Goal: Task Accomplishment & Management: Manage account settings

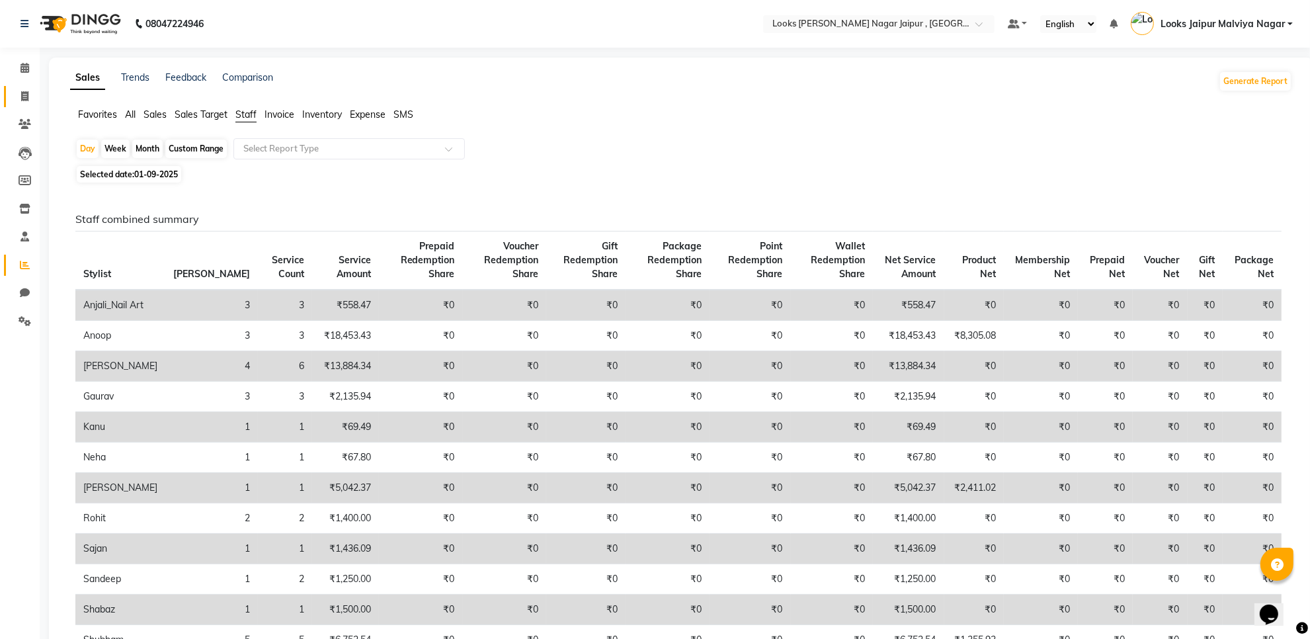
click at [8, 86] on link "Invoice" at bounding box center [20, 97] width 32 height 22
select select "service"
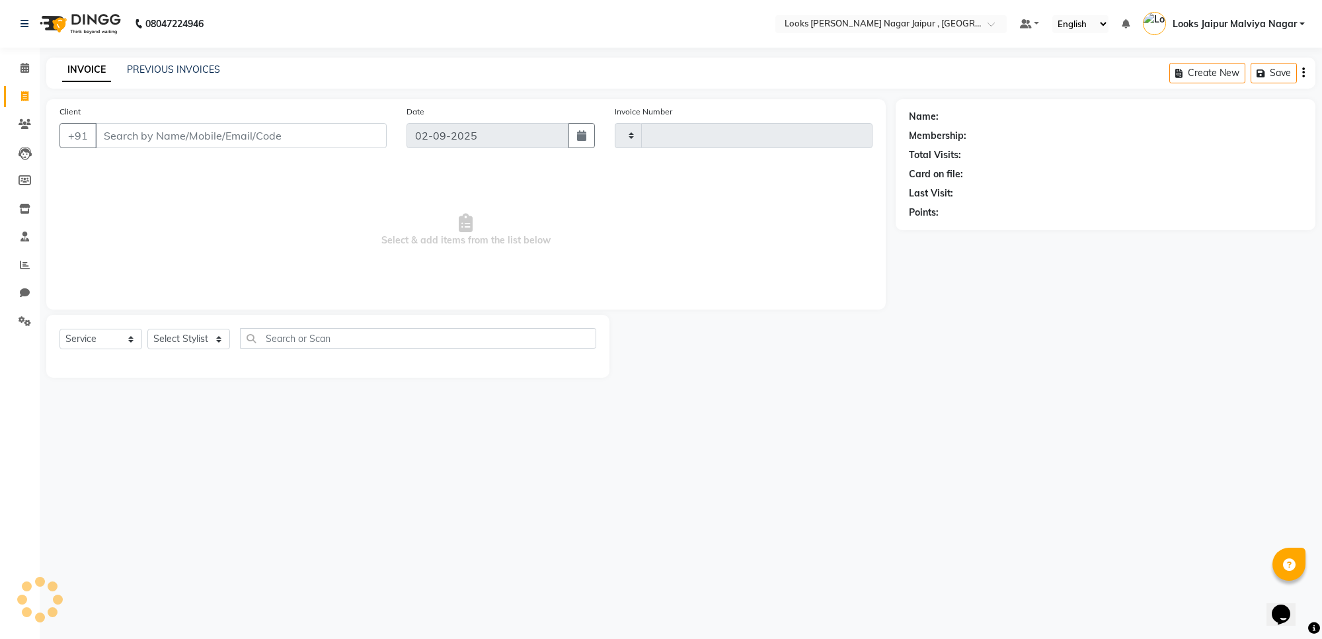
type input "3484"
select select "4317"
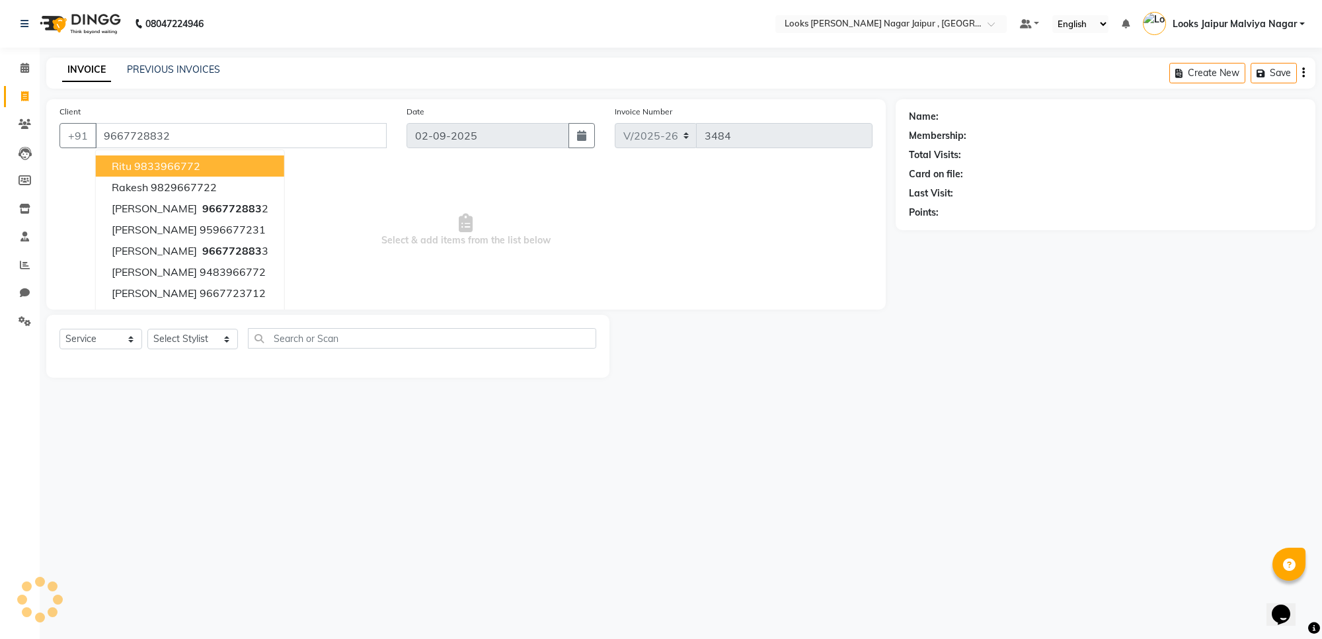
type input "9667728832"
select select "1: Object"
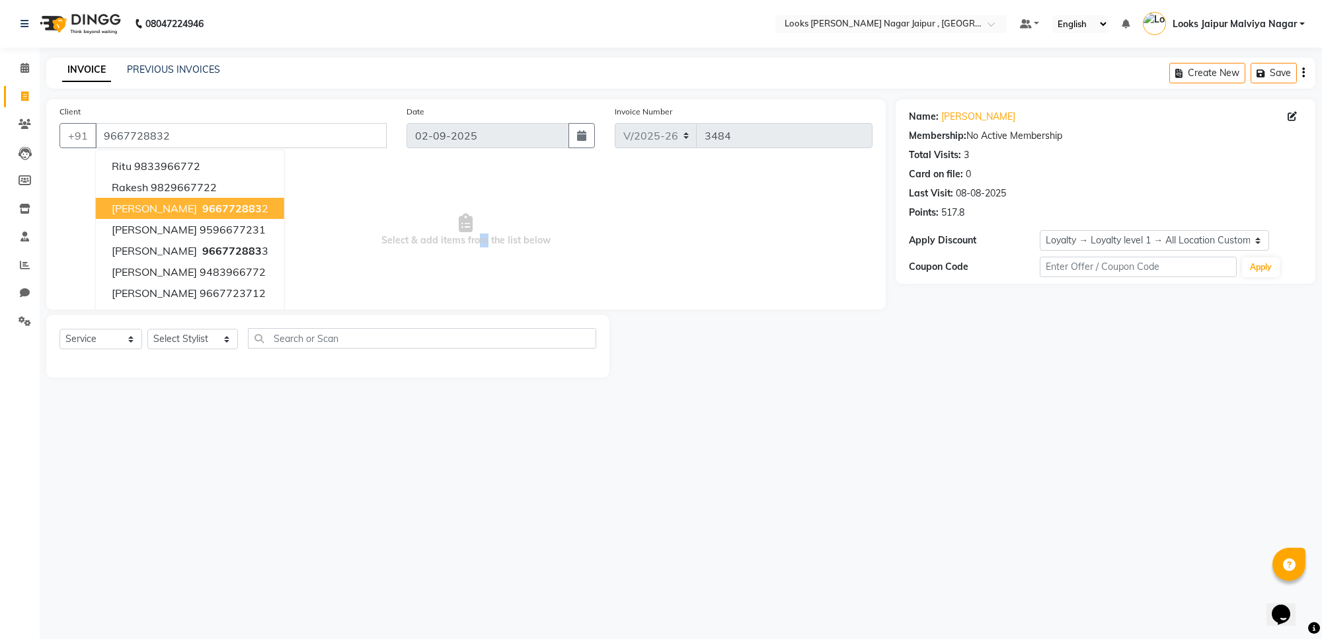
click at [414, 260] on span "Select & add items from the list below" at bounding box center [465, 230] width 813 height 132
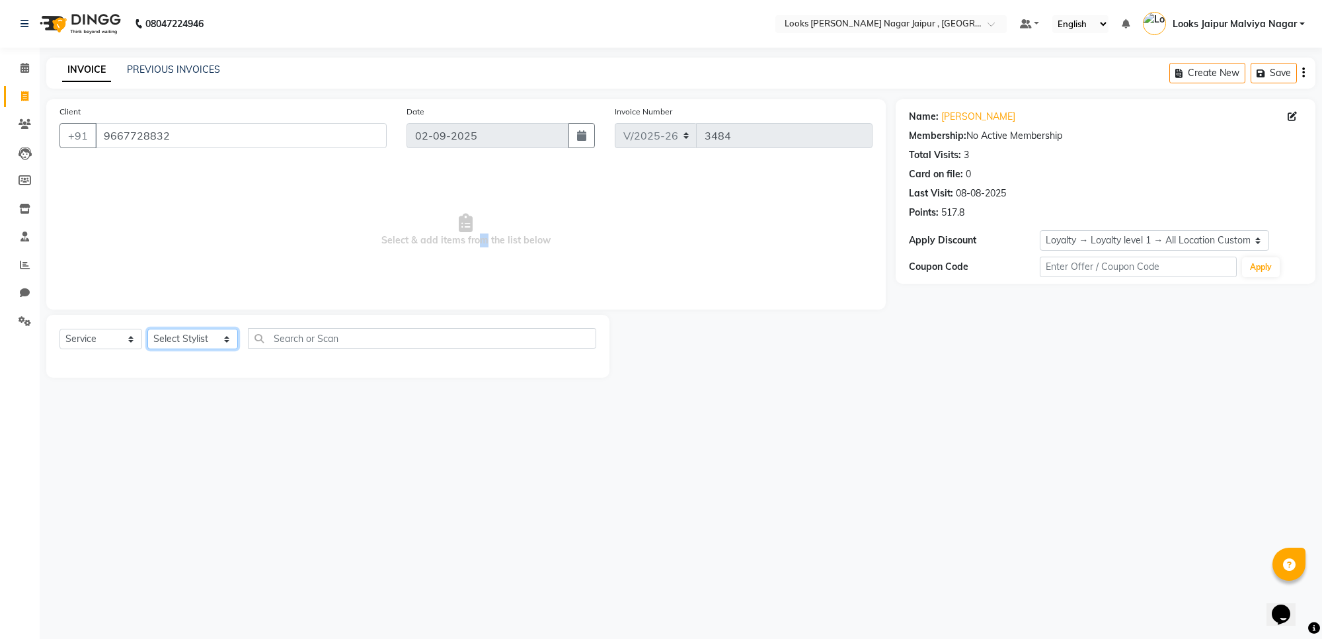
click at [180, 276] on select "Select Stylist [PERSON_NAME] art Anoop [PERSON_NAME] Counter Sales [PERSON_NAME…" at bounding box center [192, 339] width 91 height 20
select select "88605"
click at [147, 276] on select "Select Stylist [PERSON_NAME] art Anoop [PERSON_NAME] Counter Sales [PERSON_NAME…" at bounding box center [192, 339] width 91 height 20
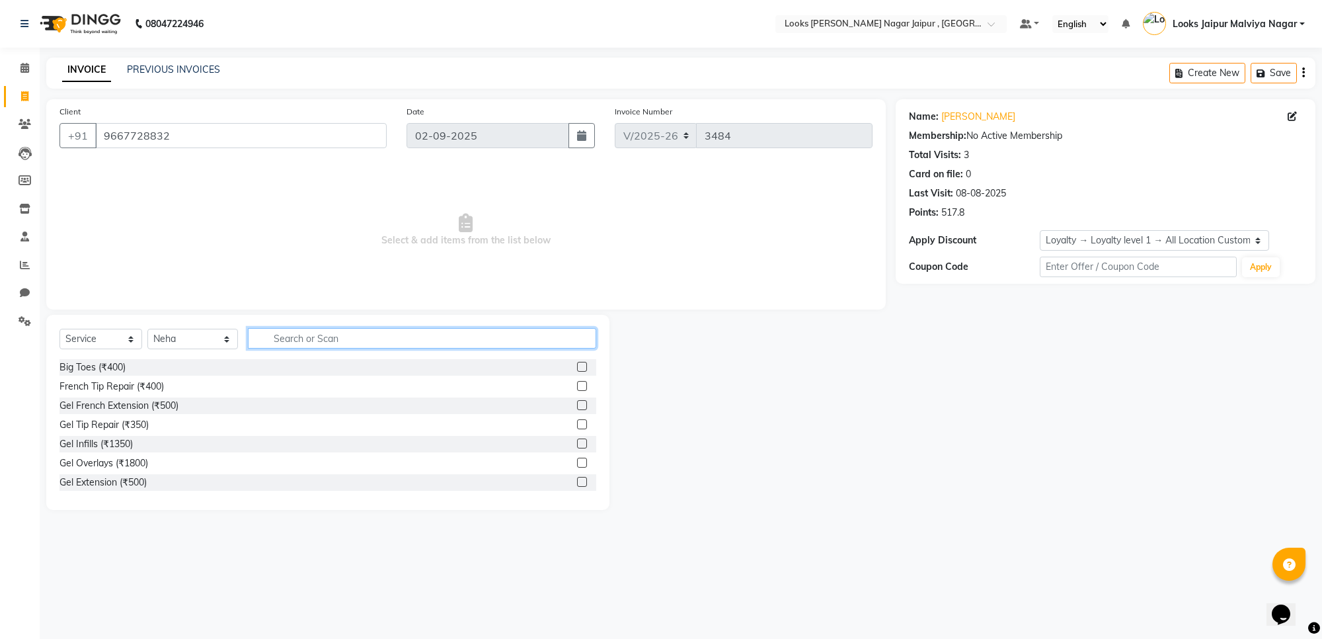
click at [261, 276] on input "text" at bounding box center [422, 338] width 348 height 20
type input "FULL WAX"
drag, startPoint x: 569, startPoint y: 441, endPoint x: 569, endPoint y: 431, distance: 9.9
click at [414, 276] on label at bounding box center [582, 443] width 10 height 10
click at [414, 276] on input "checkbox" at bounding box center [581, 444] width 9 height 9
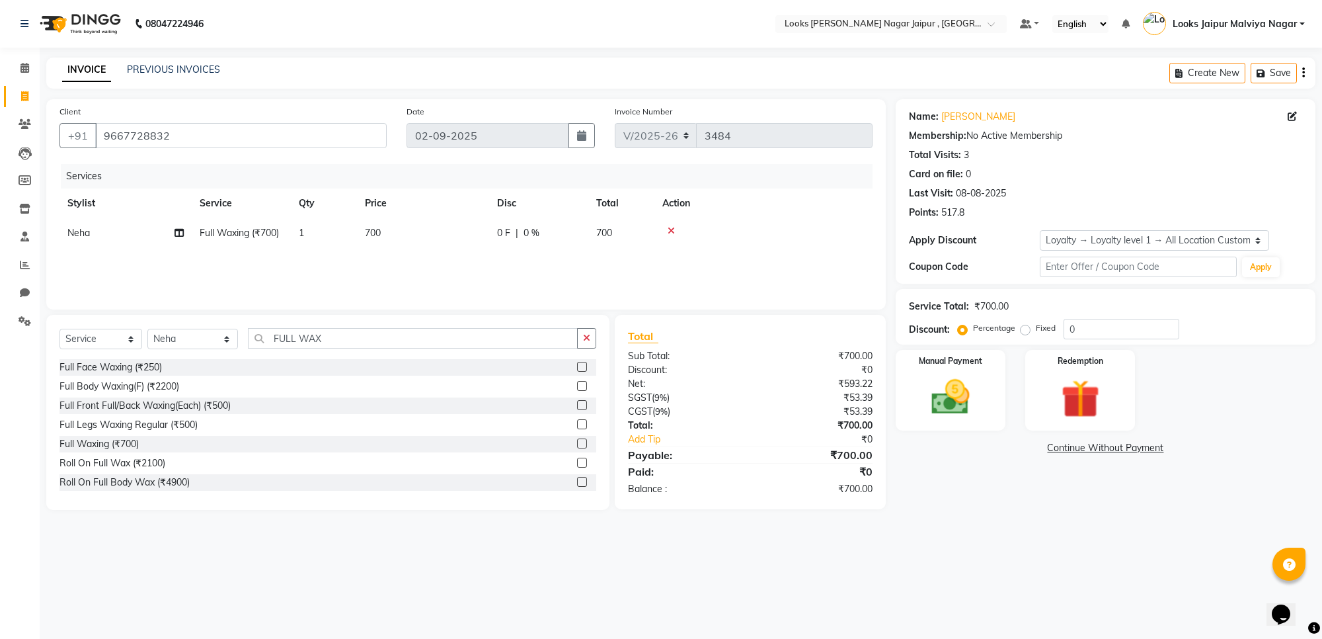
checkbox input "false"
drag, startPoint x: 409, startPoint y: 200, endPoint x: 458, endPoint y: 230, distance: 58.2
click at [414, 212] on th "Price" at bounding box center [423, 203] width 132 height 30
click at [414, 243] on td "700" at bounding box center [423, 233] width 132 height 30
select select "88605"
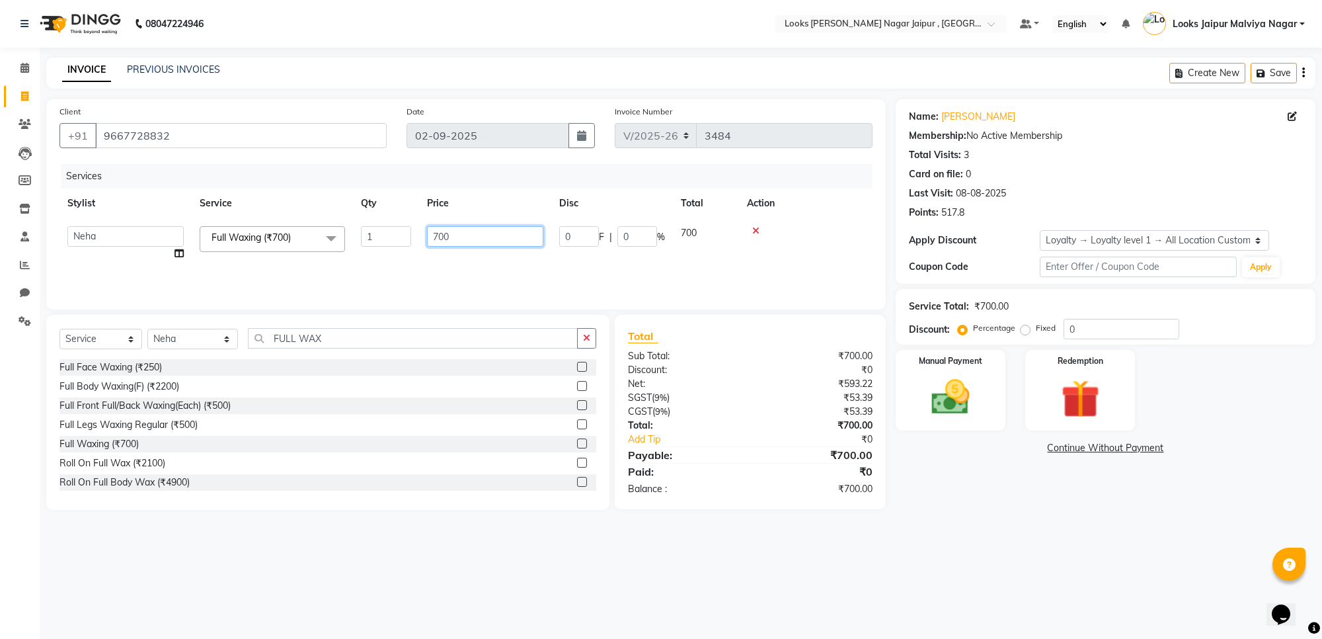
click at [414, 242] on input "700" at bounding box center [485, 236] width 116 height 20
click at [414, 236] on input "700" at bounding box center [485, 236] width 116 height 20
type input "7"
type input "1770"
drag, startPoint x: 910, startPoint y: 399, endPoint x: 1066, endPoint y: 431, distance: 159.3
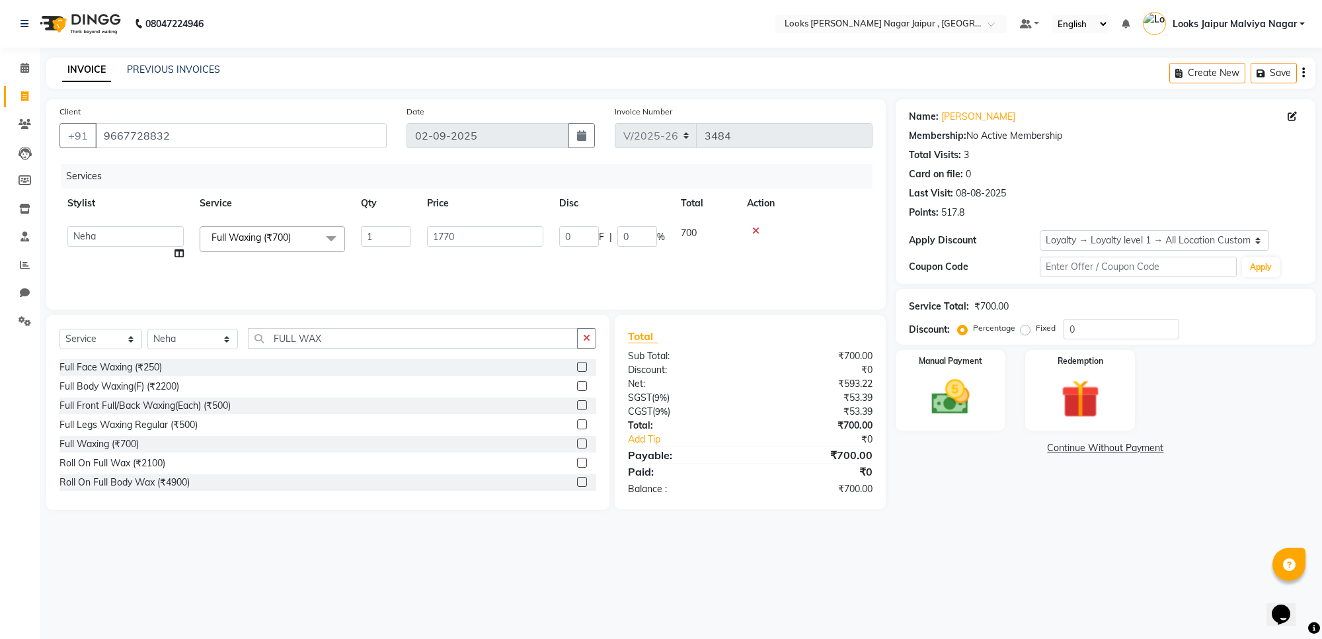
click at [414, 276] on div "Manual Payment" at bounding box center [951, 390] width 110 height 81
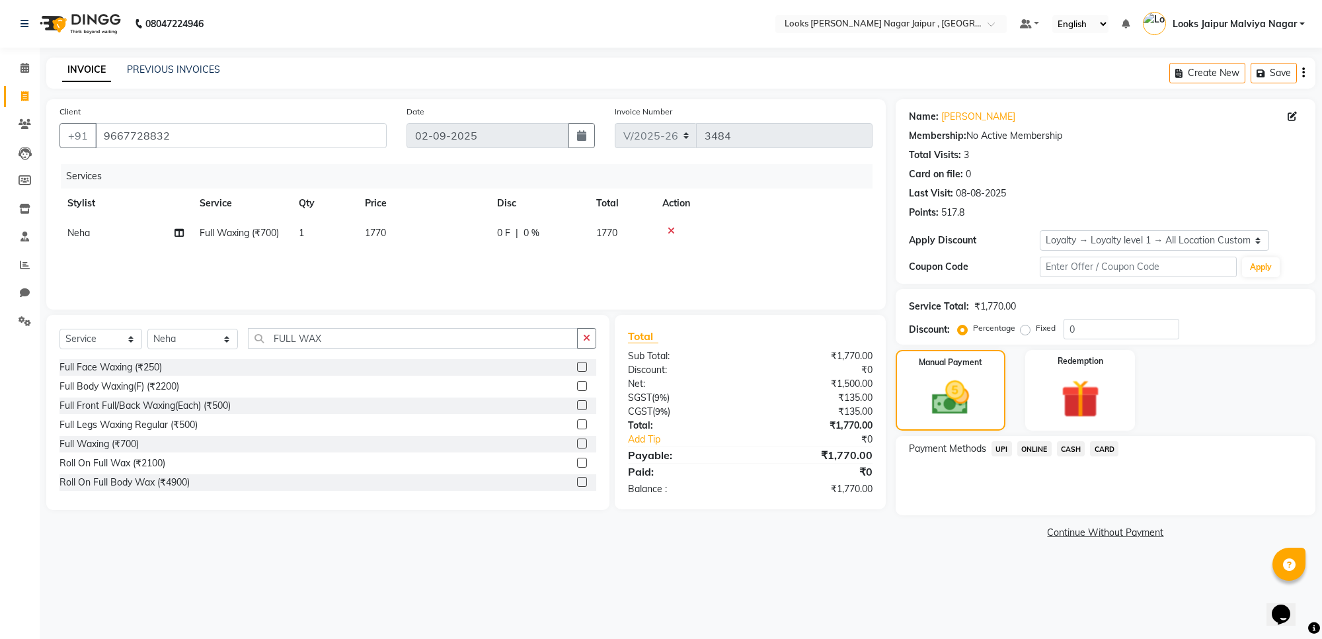
click at [414, 276] on span "CASH" at bounding box center [1071, 448] width 28 height 15
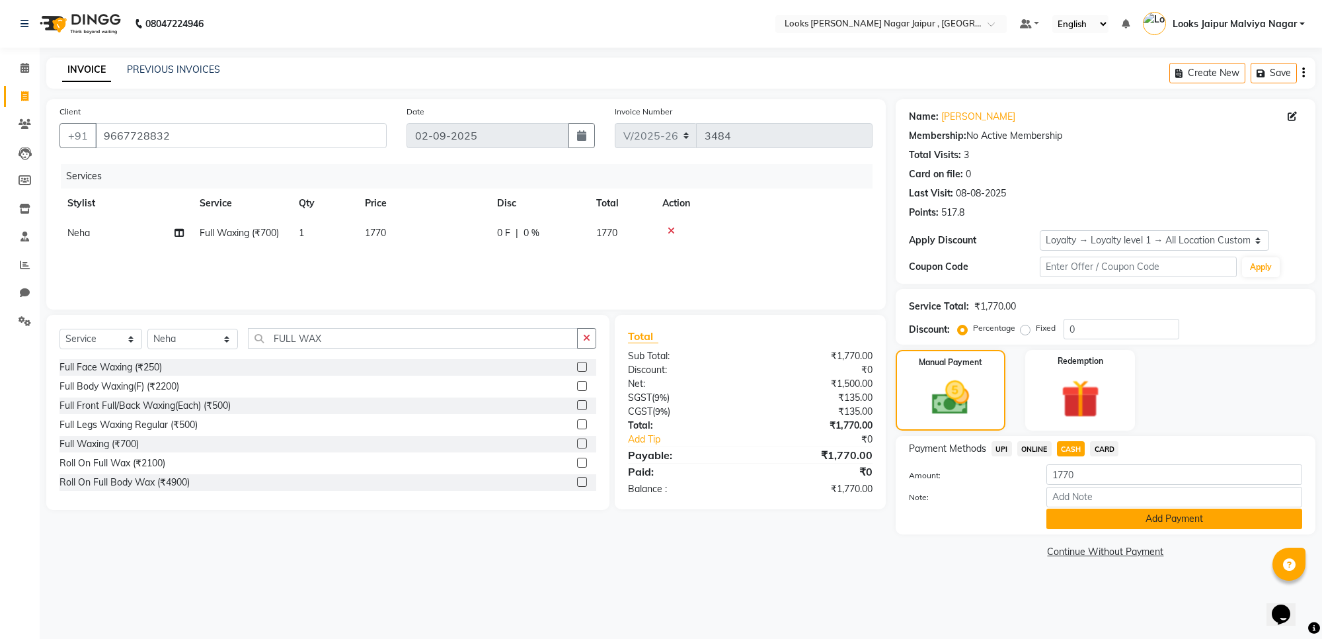
click at [414, 276] on button "Add Payment" at bounding box center [1175, 518] width 256 height 20
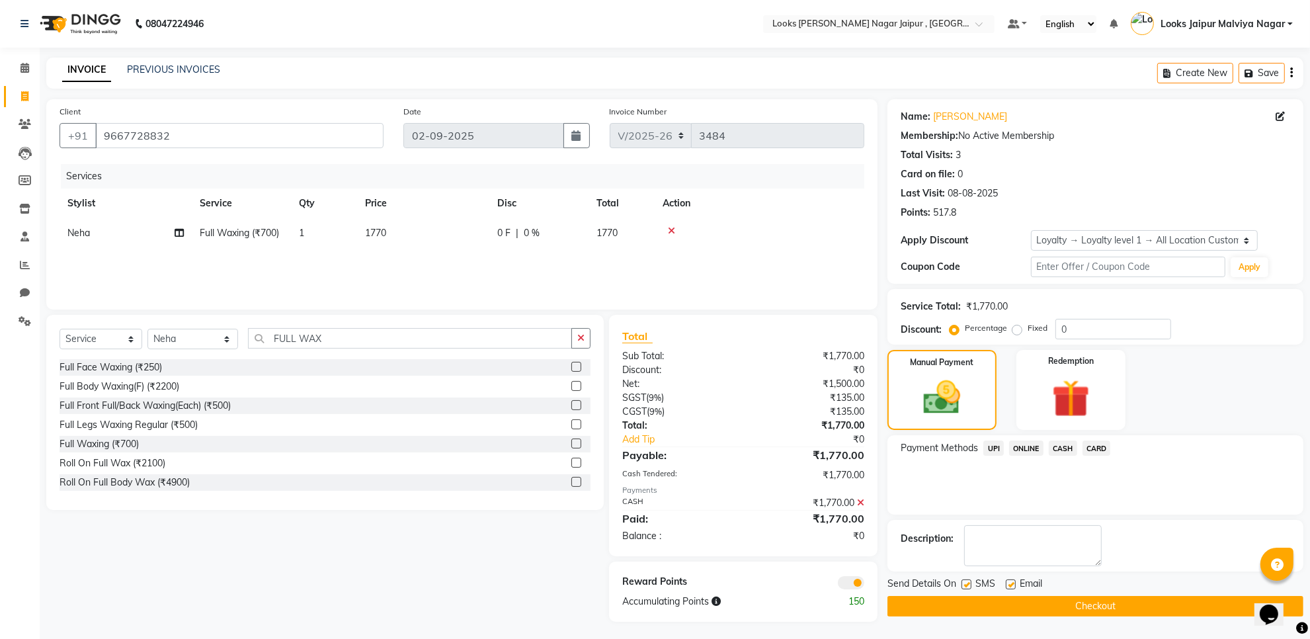
click at [414, 276] on button "Checkout" at bounding box center [1095, 606] width 416 height 20
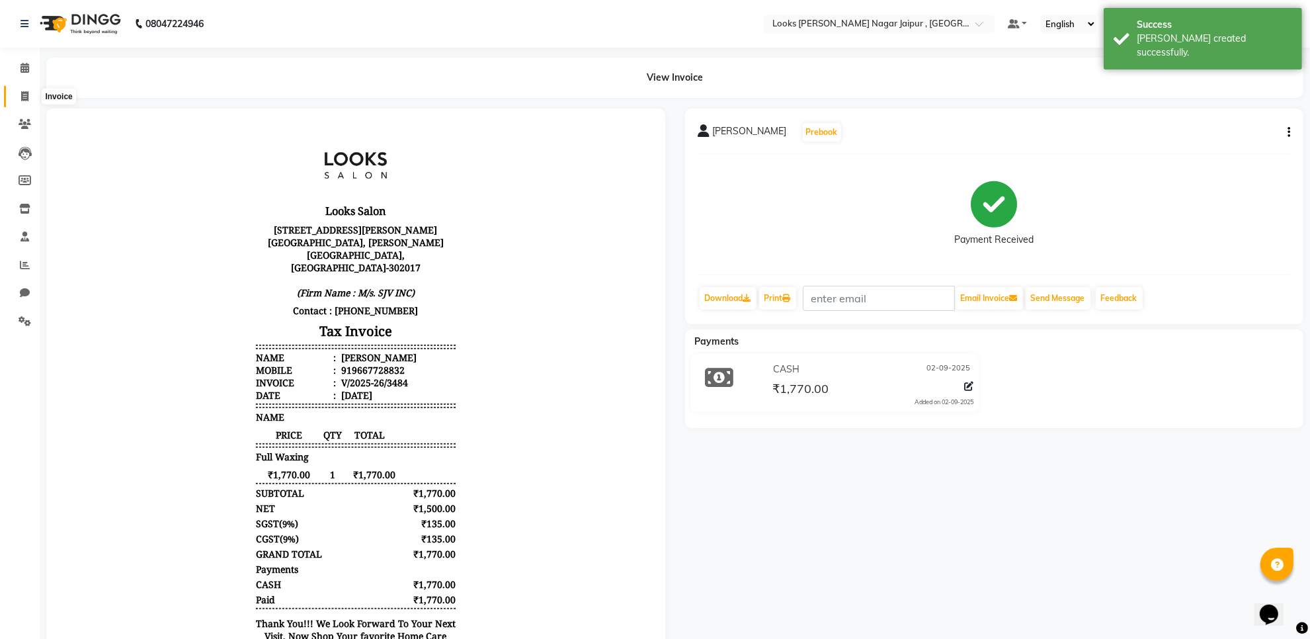
click at [19, 89] on span at bounding box center [24, 96] width 23 height 15
select select "service"
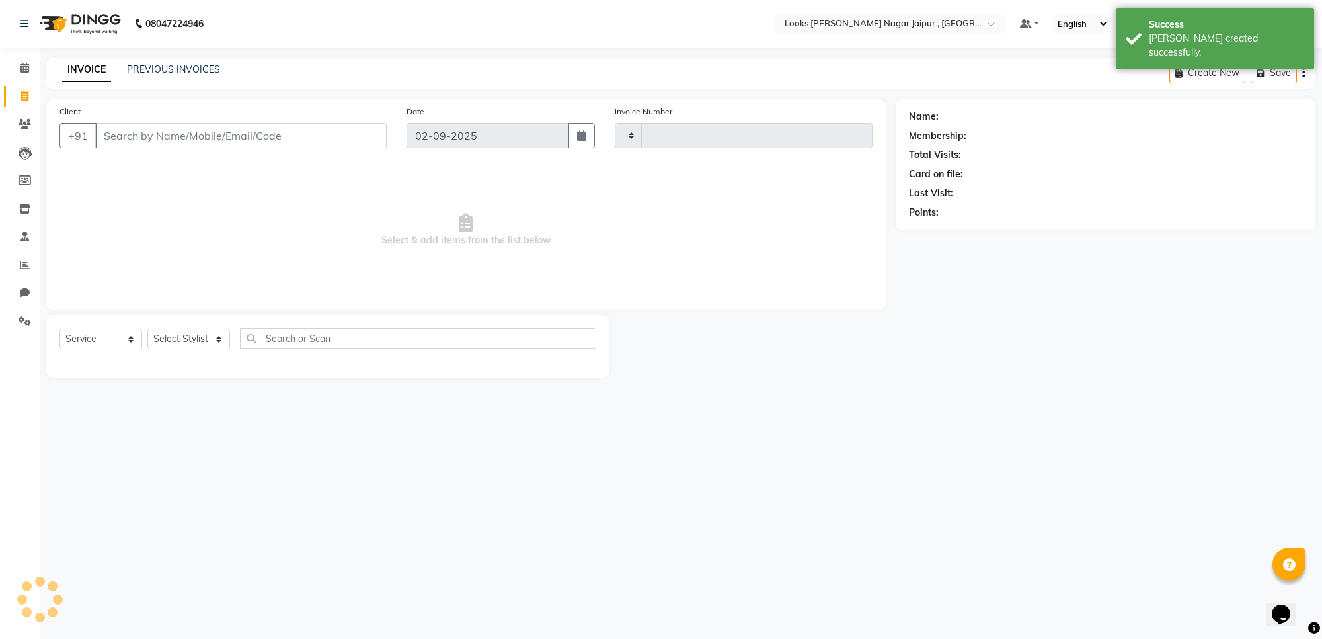
type input "3485"
select select "4317"
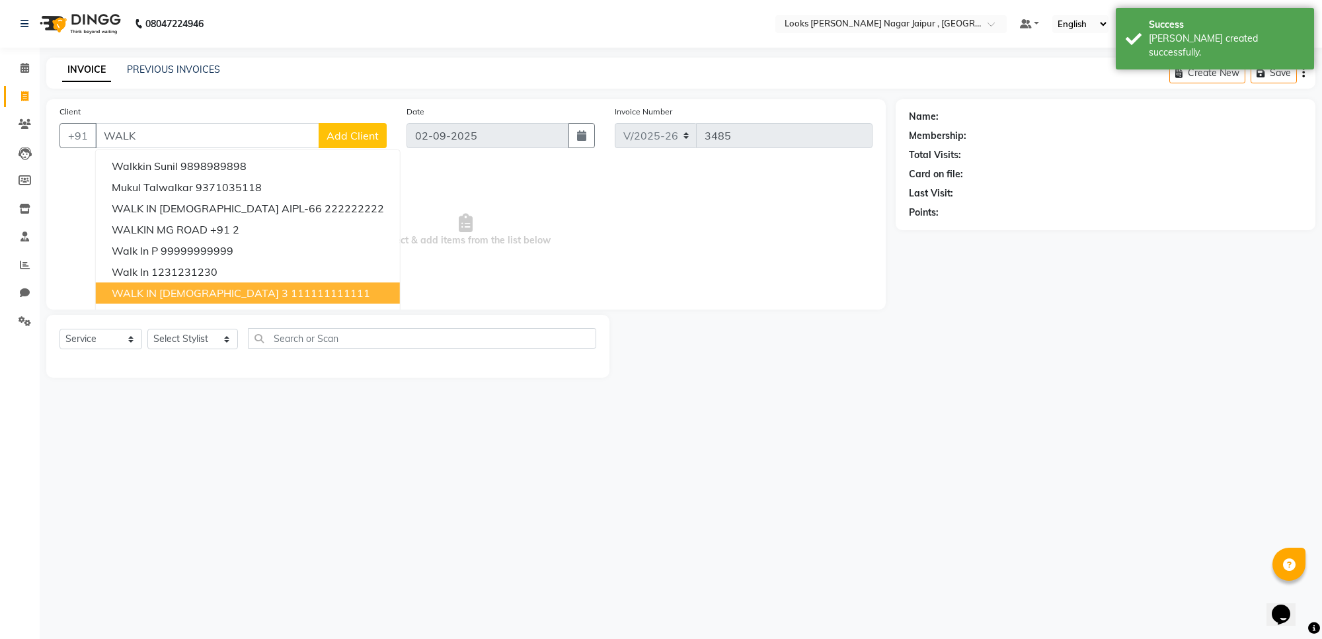
click at [193, 276] on button "WALK IN [DEMOGRAPHIC_DATA] 3 111111111111" at bounding box center [248, 292] width 304 height 21
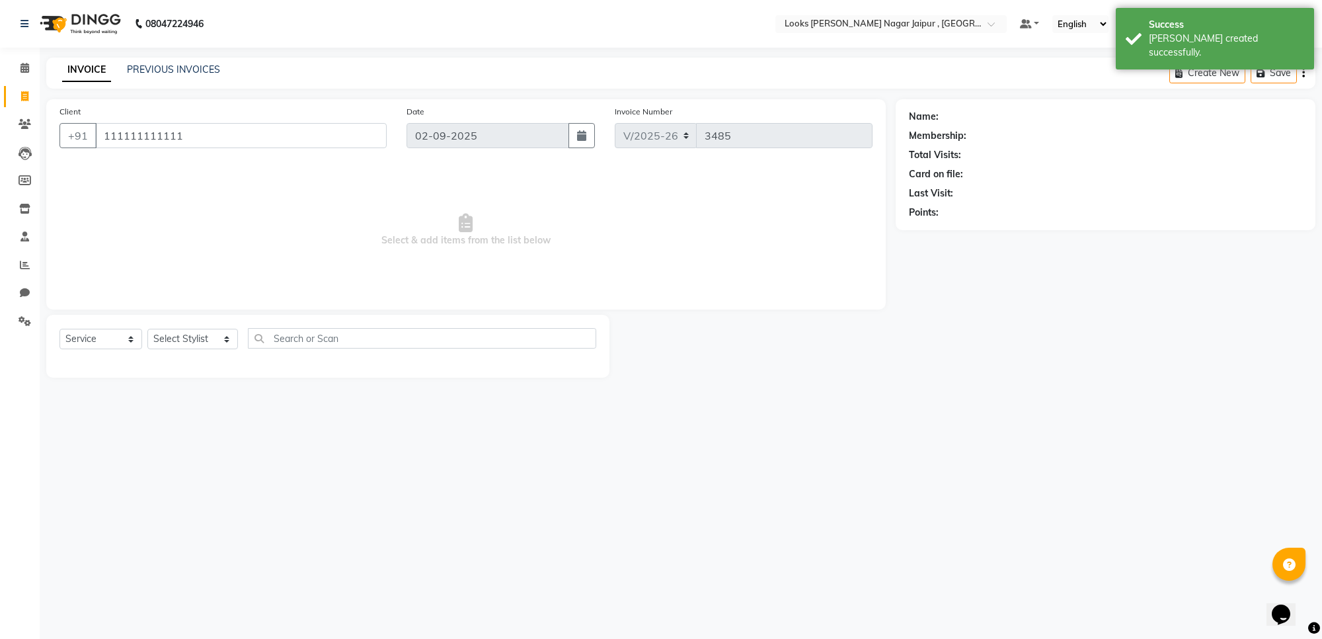
type input "111111111111"
select select "1: Object"
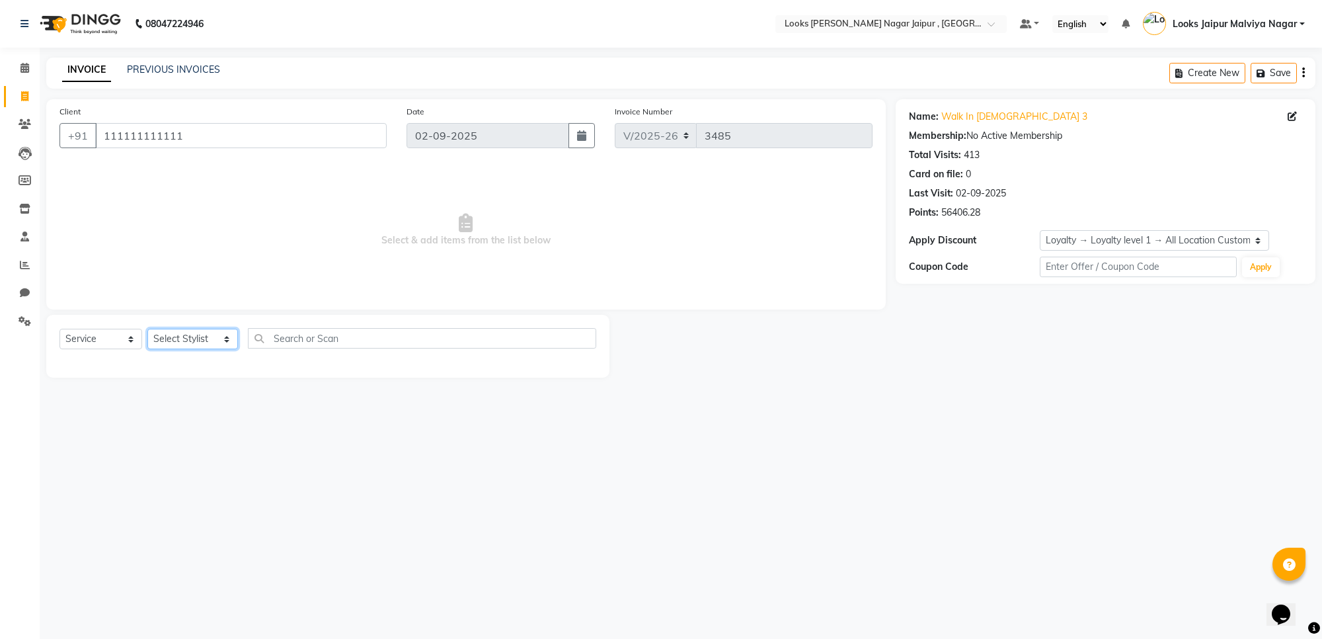
click at [212, 276] on select "Select Stylist [PERSON_NAME] art Anoop [PERSON_NAME] Counter Sales [PERSON_NAME…" at bounding box center [192, 339] width 91 height 20
select select "70692"
click at [147, 276] on select "Select Stylist [PERSON_NAME] art Anoop [PERSON_NAME] Counter Sales [PERSON_NAME…" at bounding box center [192, 339] width 91 height 20
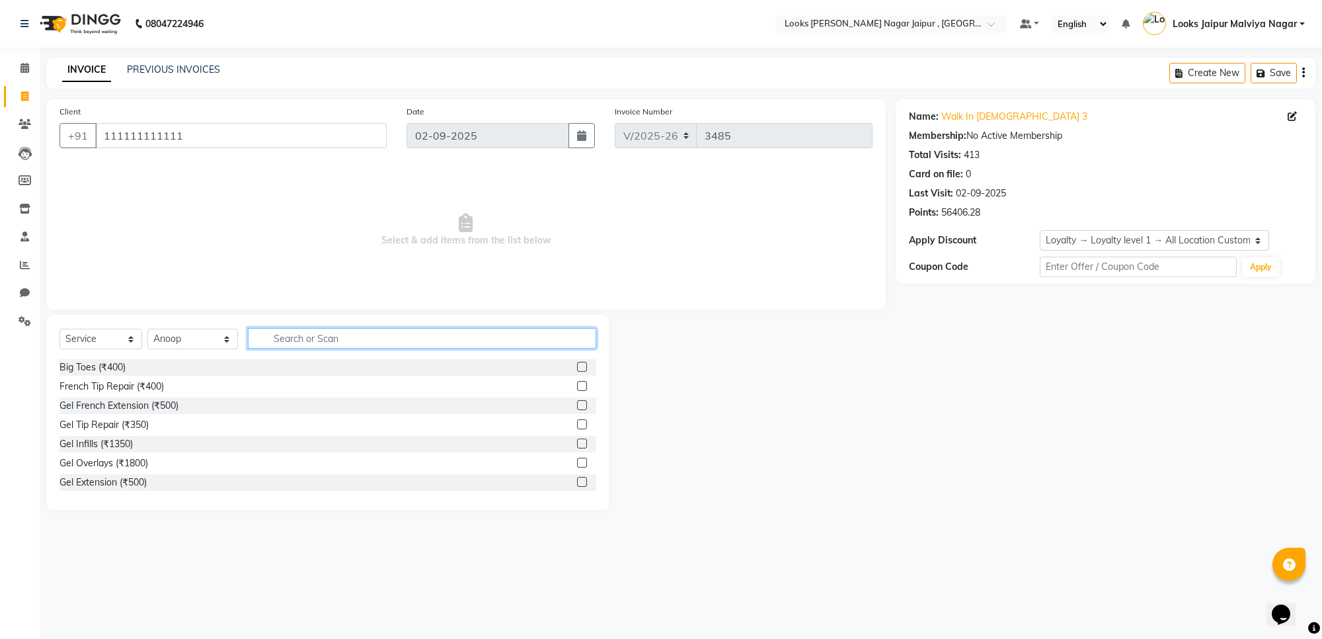
click at [299, 276] on input "text" at bounding box center [422, 338] width 348 height 20
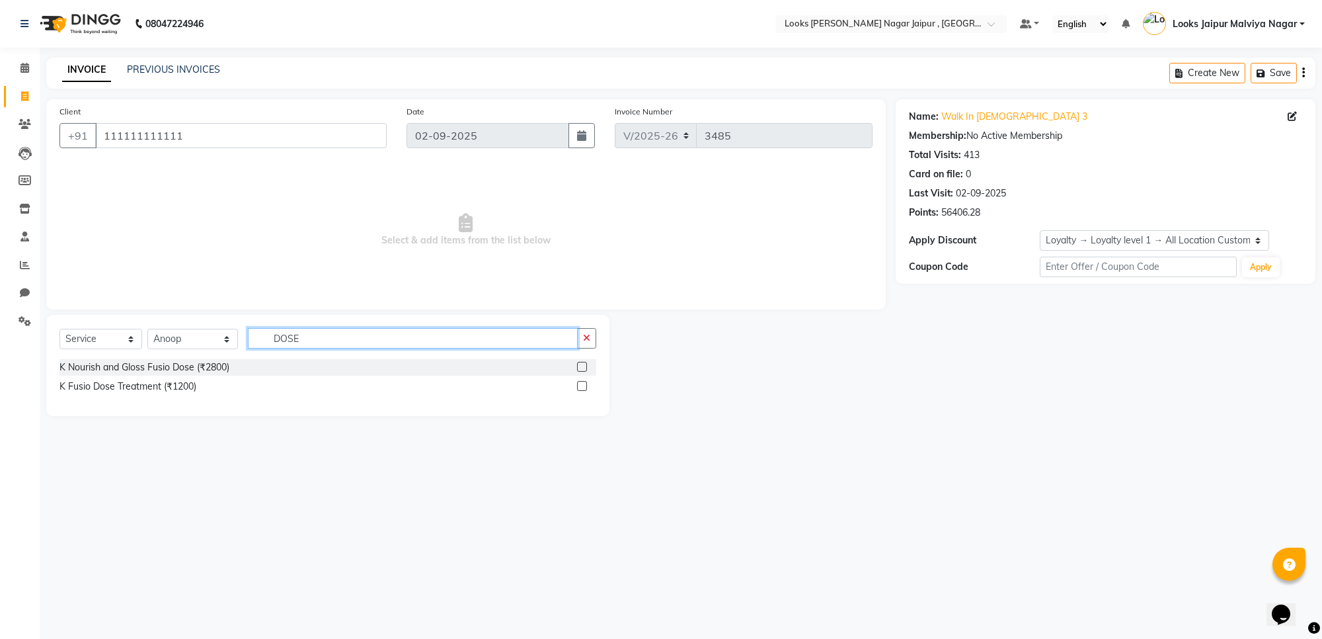
type input "DOSE"
click at [414, 276] on label at bounding box center [582, 386] width 10 height 10
click at [414, 276] on input "checkbox" at bounding box center [581, 386] width 9 height 9
checkbox input "true"
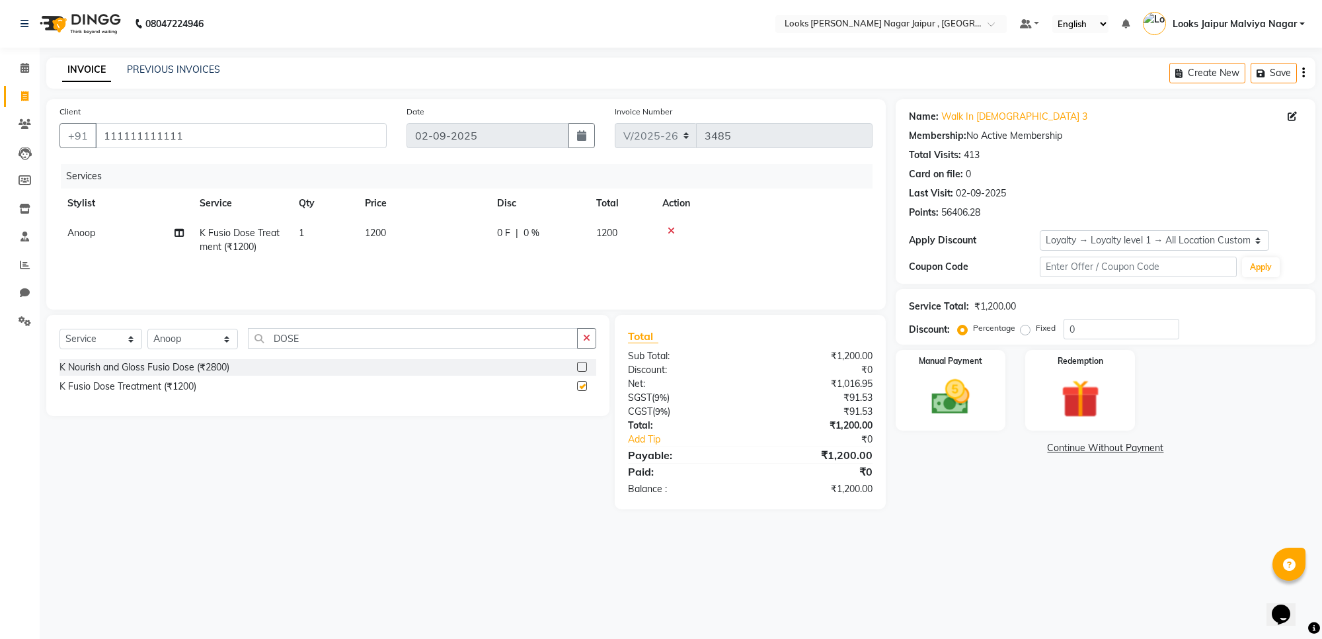
drag, startPoint x: 582, startPoint y: 332, endPoint x: 586, endPoint y: 340, distance: 9.5
click at [414, 276] on button "button" at bounding box center [586, 338] width 19 height 20
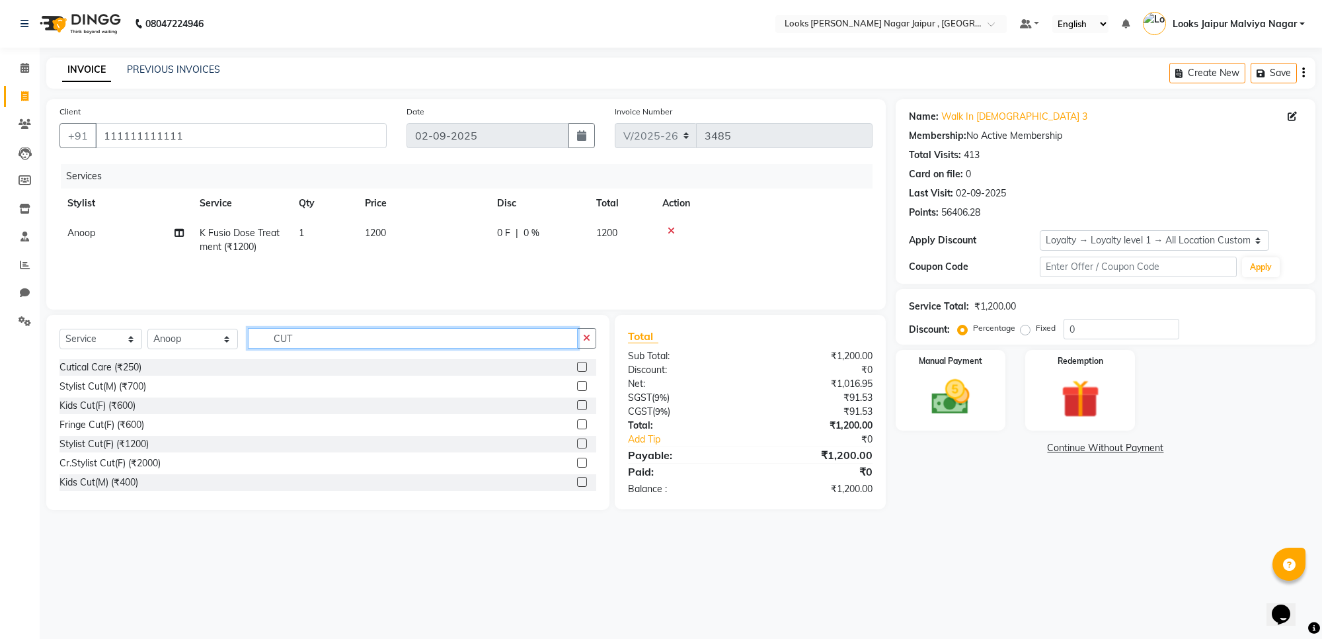
type input "CUT"
click at [414, 276] on label at bounding box center [582, 443] width 10 height 10
click at [414, 276] on input "checkbox" at bounding box center [581, 444] width 9 height 9
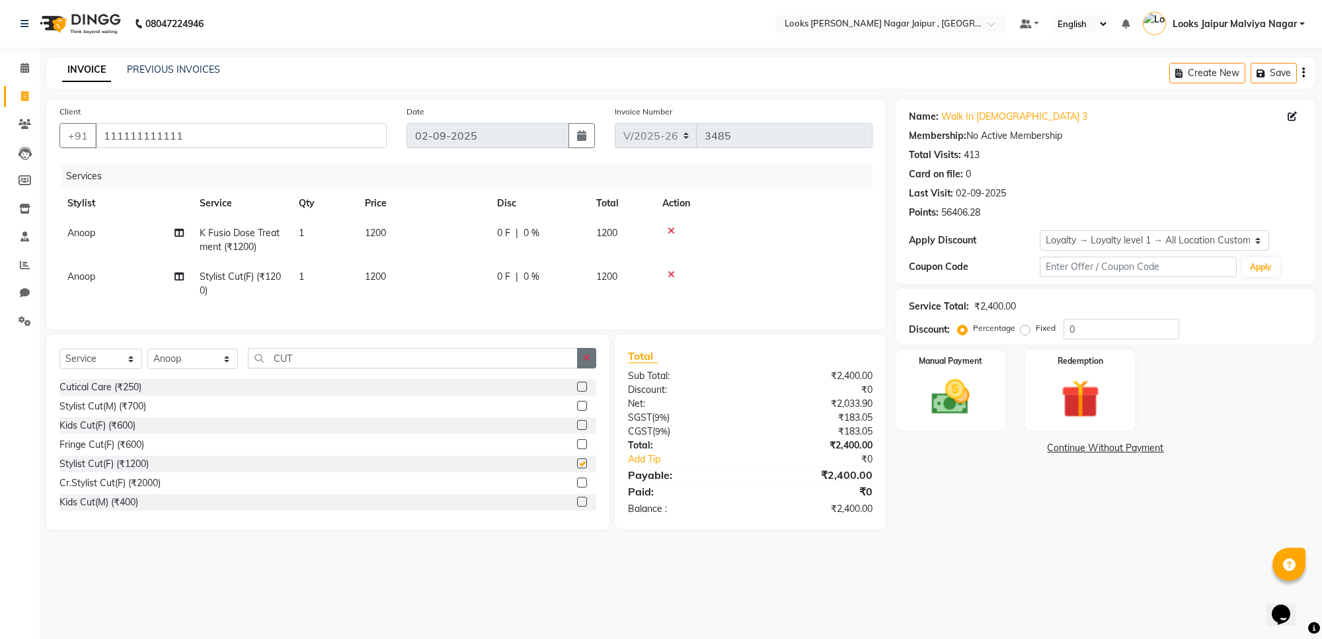
checkbox input "false"
click at [414, 276] on button "button" at bounding box center [586, 358] width 19 height 20
click at [112, 276] on select "Select Service Product Membership Package Voucher Prepaid Gift Card" at bounding box center [100, 358] width 83 height 20
select select "product"
click at [59, 276] on select "Select Service Product Membership Package Voucher Prepaid Gift Card" at bounding box center [100, 358] width 83 height 20
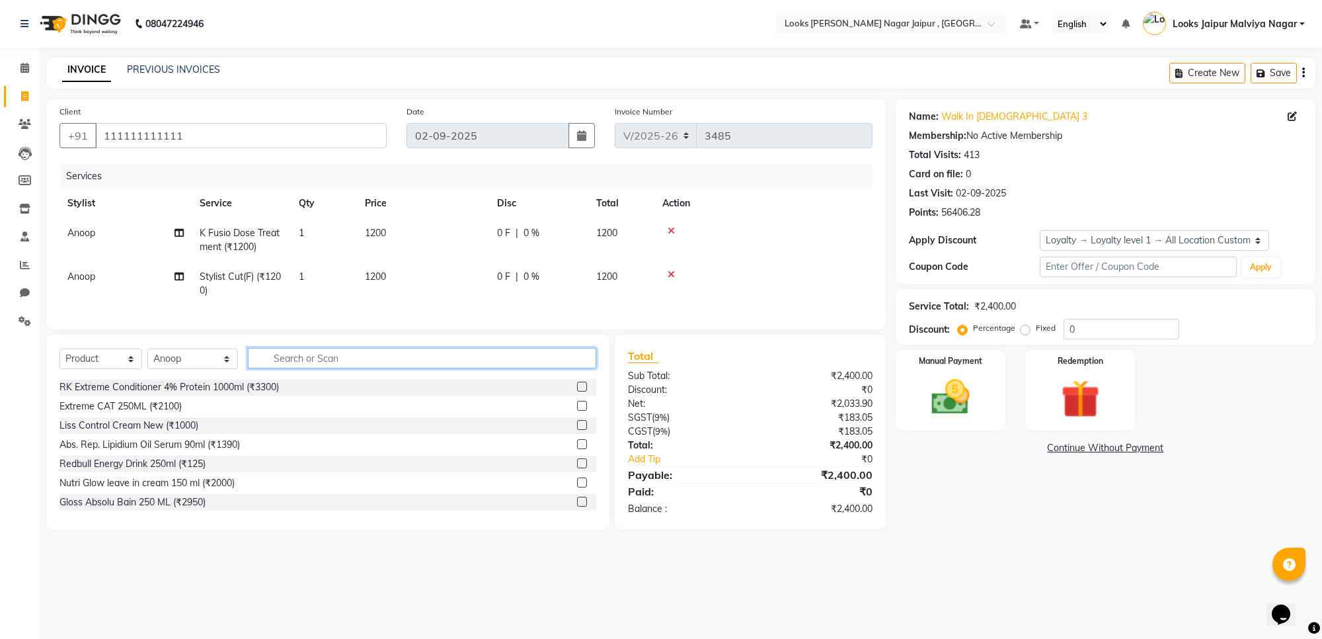
click at [301, 276] on input "text" at bounding box center [422, 358] width 348 height 20
type input "D"
type input "3850"
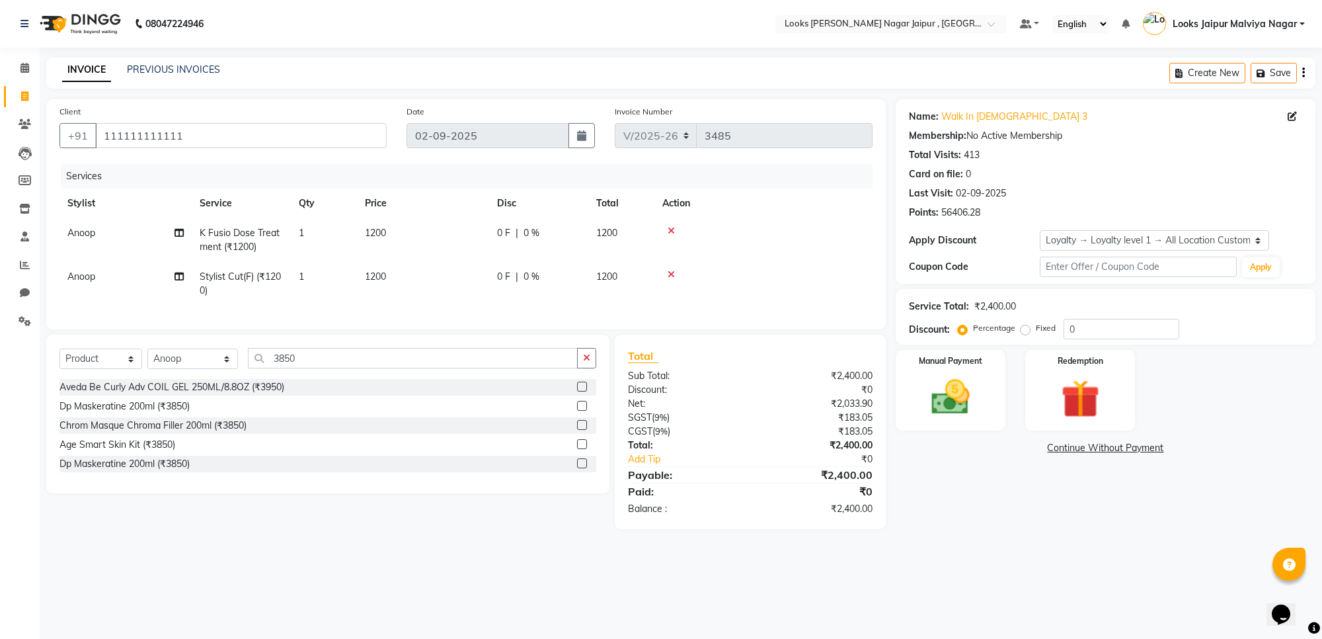
click at [414, 276] on div at bounding box center [586, 406] width 19 height 17
click at [414, 276] on label at bounding box center [582, 406] width 10 height 10
click at [414, 276] on input "checkbox" at bounding box center [581, 406] width 9 height 9
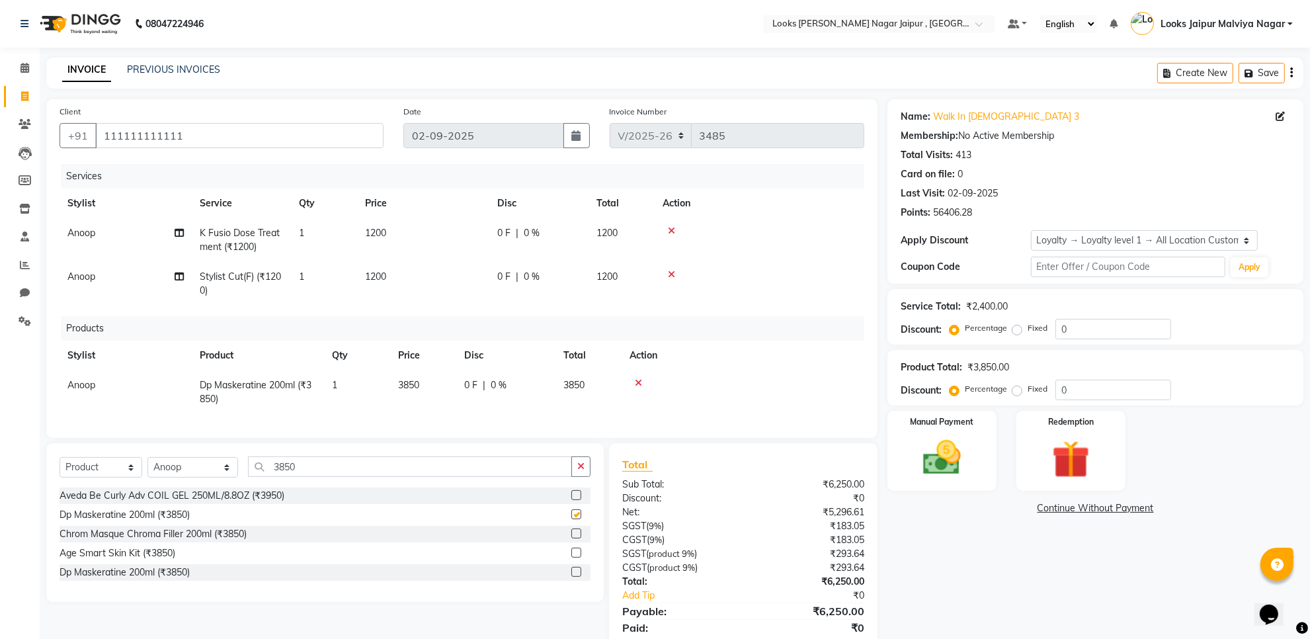
checkbox input "false"
click at [120, 253] on td "Anoop" at bounding box center [125, 240] width 132 height 44
select select "70692"
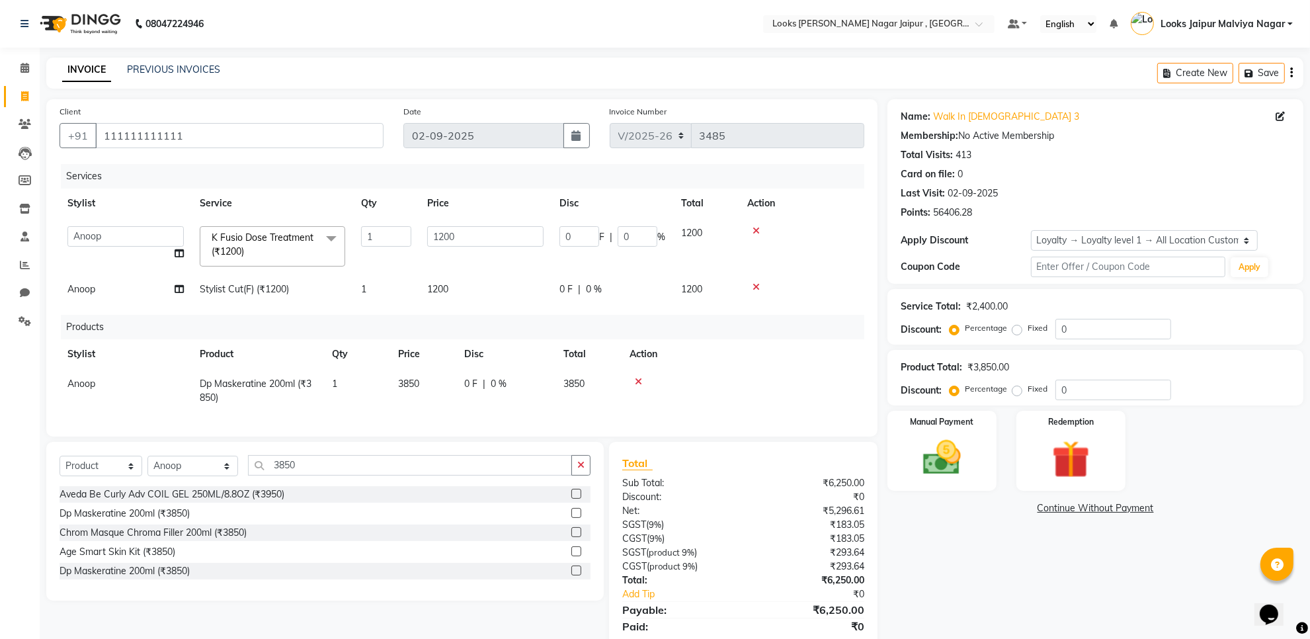
drag, startPoint x: 123, startPoint y: 275, endPoint x: 126, endPoint y: 282, distance: 7.1
click at [126, 276] on td "Anoop" at bounding box center [125, 289] width 132 height 30
select select "70692"
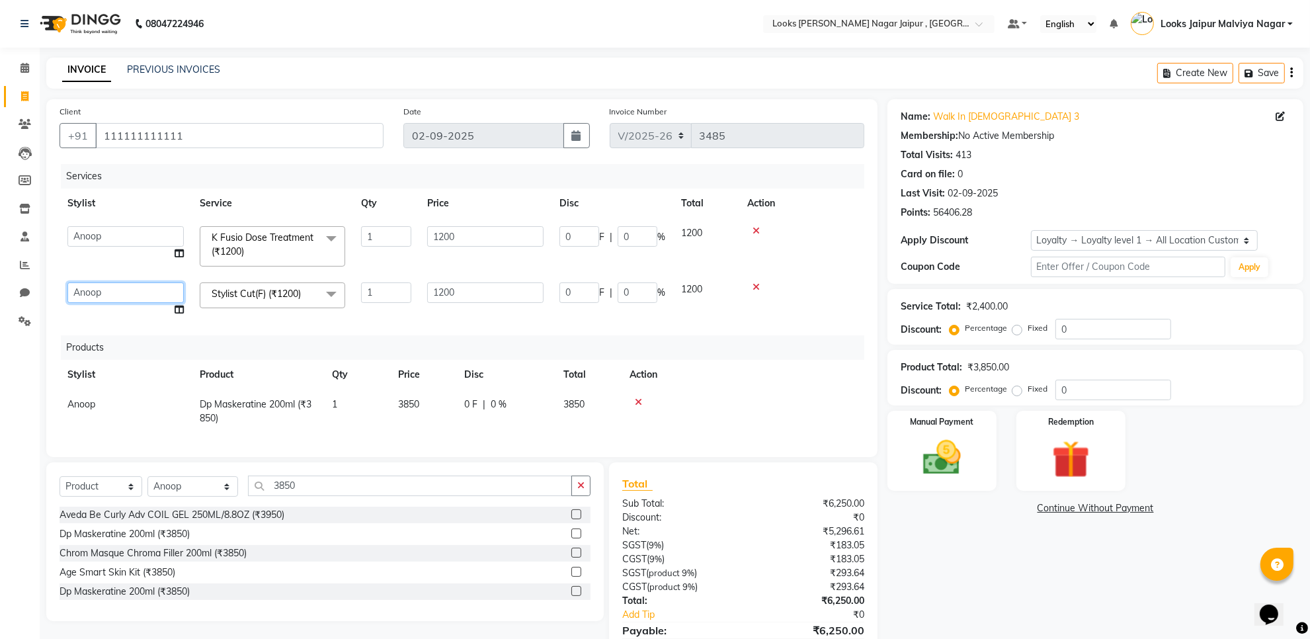
click at [124, 276] on select "Anjali_nail art Anoop Aryan Verma Counter Sales Gaurav Kanu Kunal Looks Jaipur …" at bounding box center [125, 292] width 116 height 20
select select "23563"
click at [414, 276] on img at bounding box center [942, 458] width 64 height 46
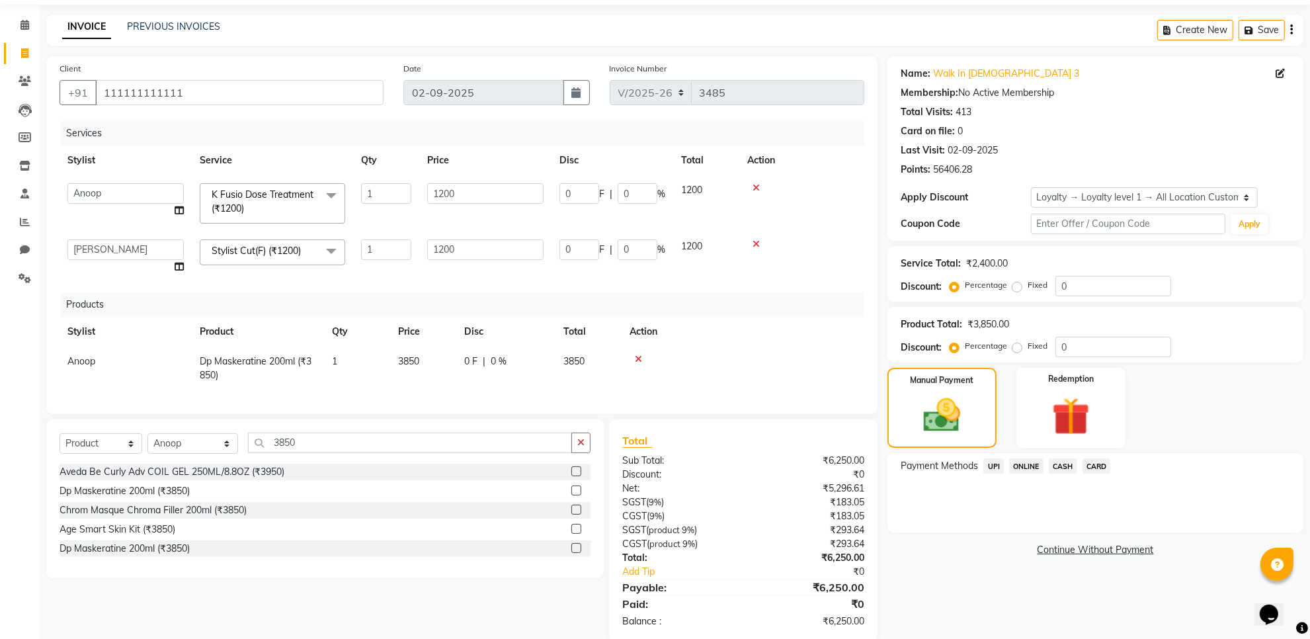
scroll to position [77, 0]
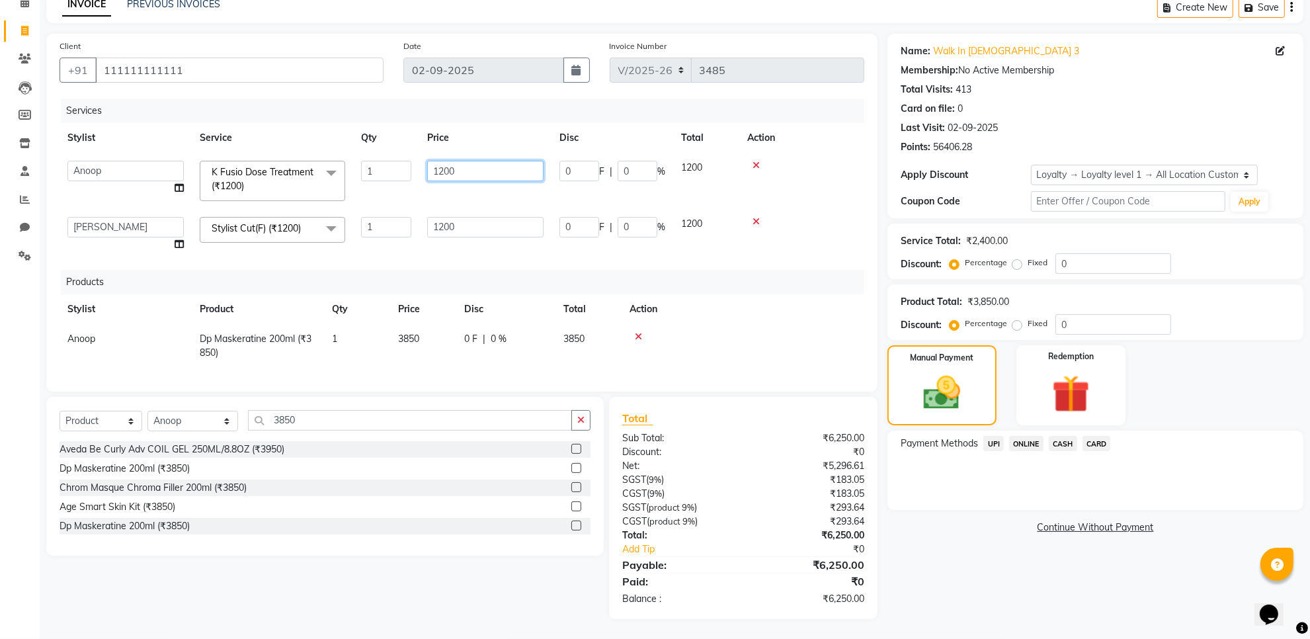
click at [414, 180] on td "1200" at bounding box center [485, 181] width 132 height 56
type input "1"
type input "2950"
click at [414, 217] on input "1200" at bounding box center [485, 227] width 116 height 20
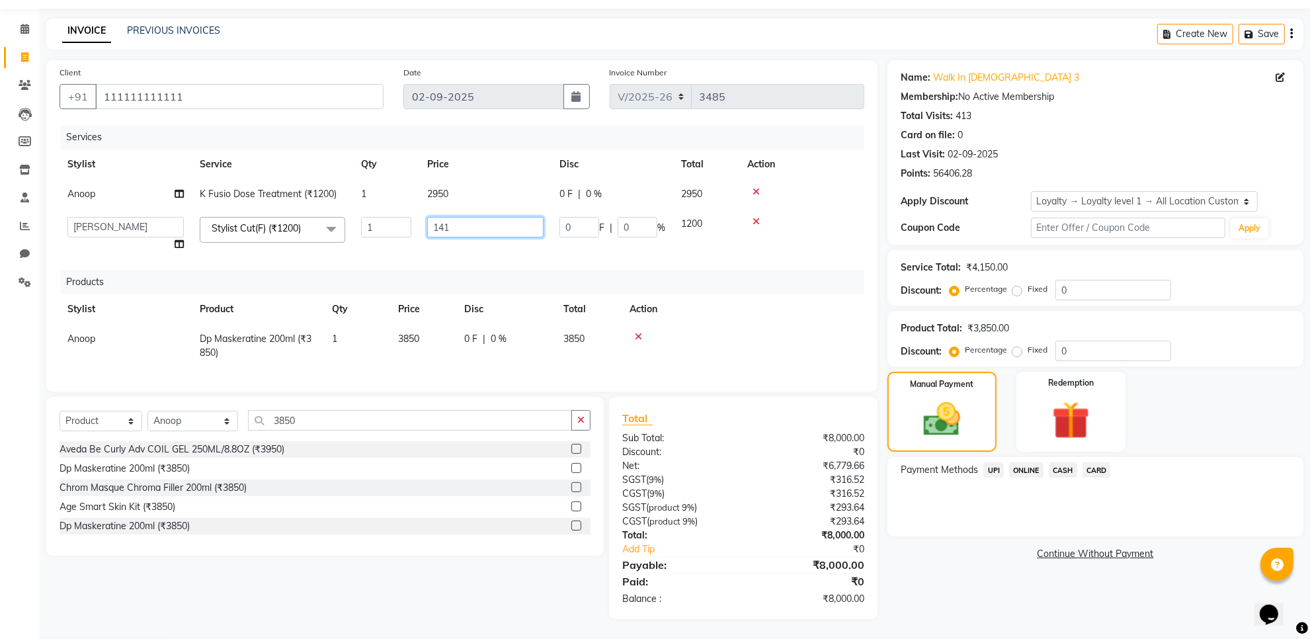
type input "1416"
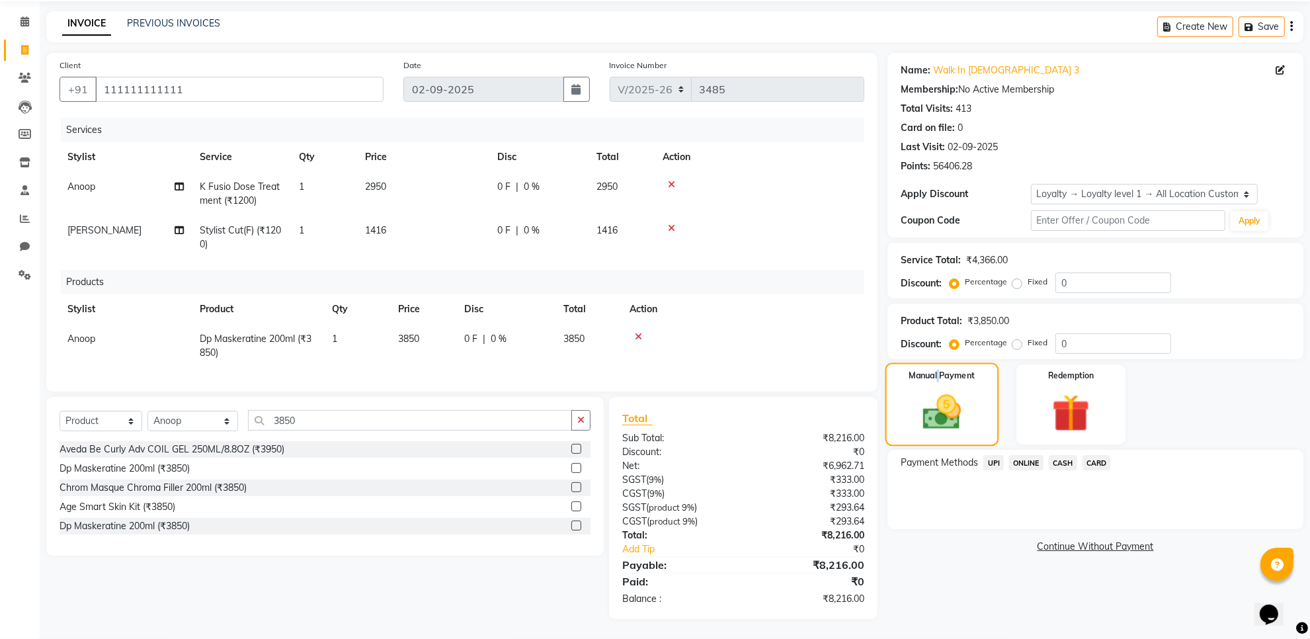
click at [414, 276] on label "Manual Payment" at bounding box center [942, 376] width 66 height 13
click at [414, 185] on td "2950" at bounding box center [423, 194] width 132 height 44
select select "70692"
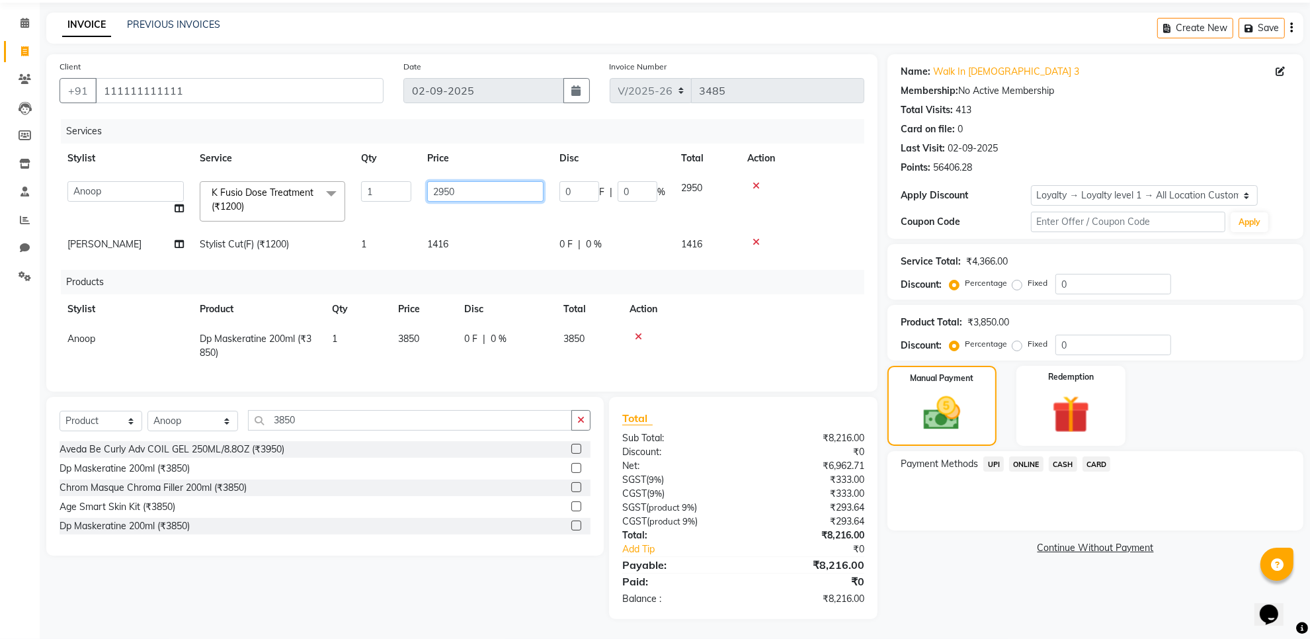
click at [414, 183] on input "2950" at bounding box center [485, 191] width 116 height 20
click at [414, 190] on input "2950" at bounding box center [485, 191] width 116 height 20
type input "2"
type input "3150"
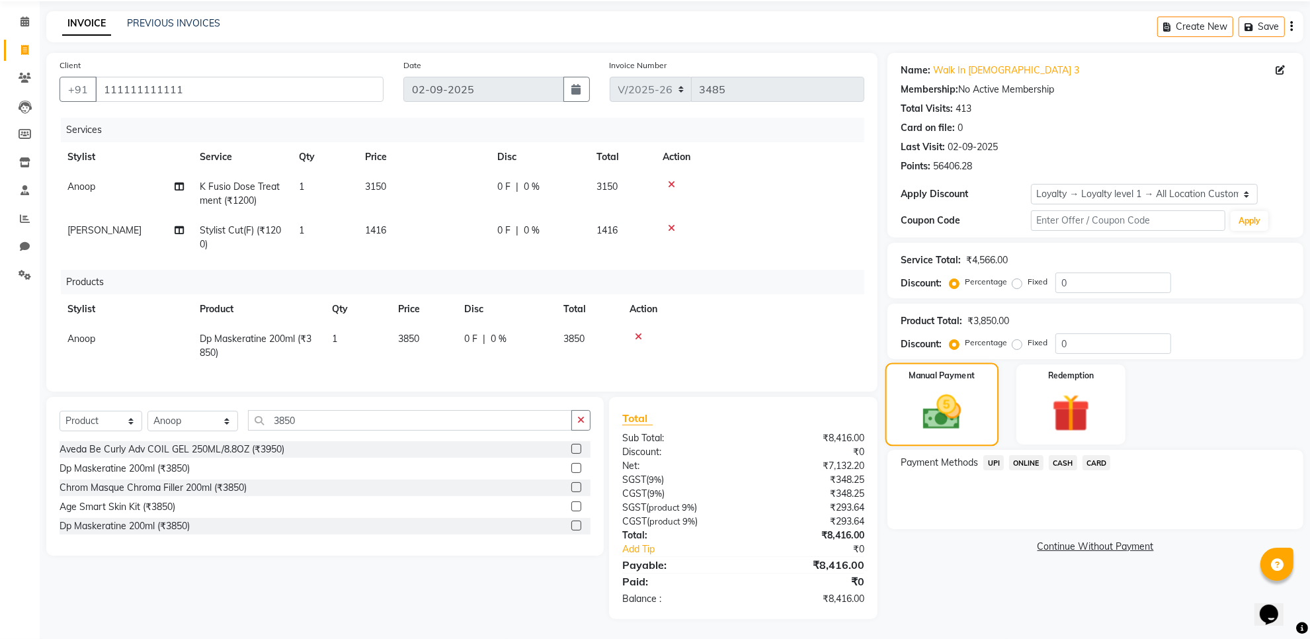
click at [414, 276] on img at bounding box center [942, 412] width 62 height 44
click at [414, 172] on td "3150" at bounding box center [423, 194] width 132 height 44
select select "70692"
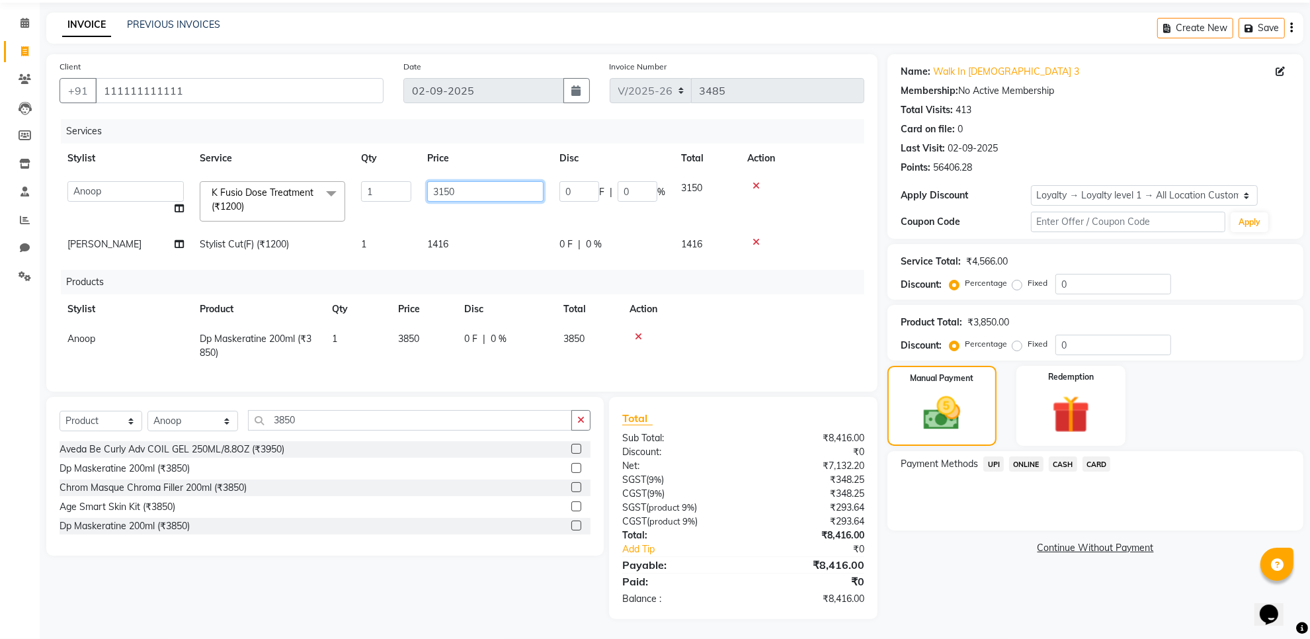
drag, startPoint x: 456, startPoint y: 167, endPoint x: 464, endPoint y: 186, distance: 20.7
click at [414, 184] on td "3150" at bounding box center [485, 201] width 132 height 56
click at [414, 186] on input "3150" at bounding box center [485, 191] width 116 height 20
type input "3134"
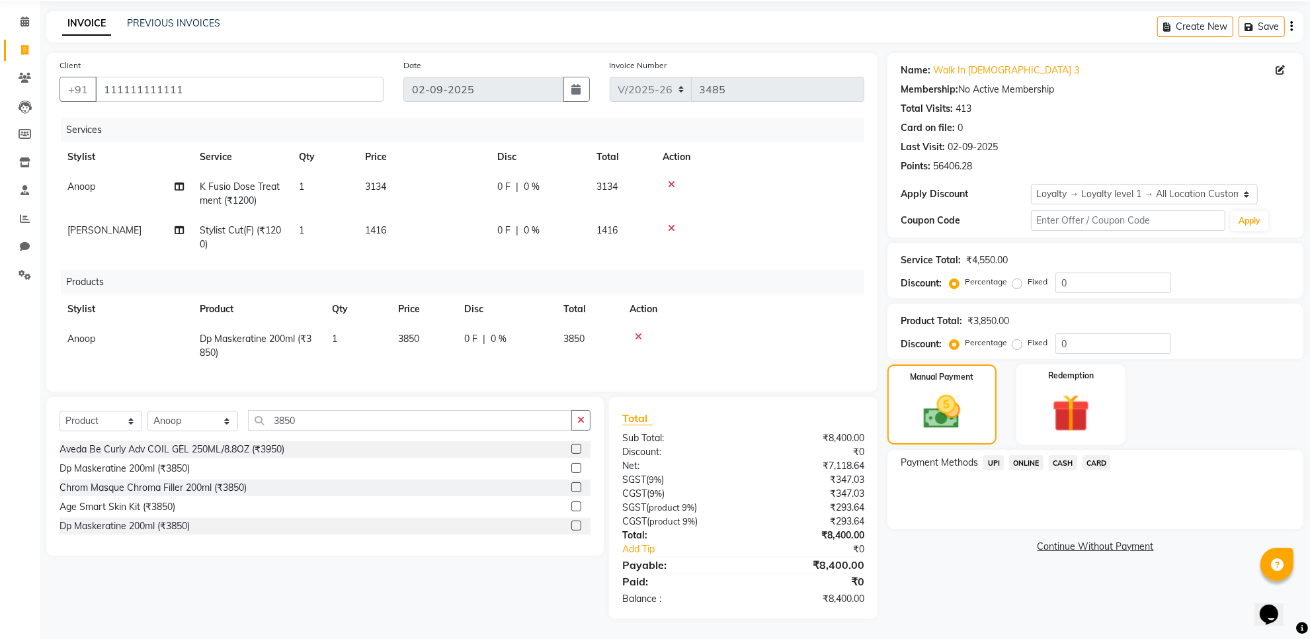
click at [414, 276] on div "Name: Walk In Male 3 Membership: No Active Membership Total Visits: 413 Card on…" at bounding box center [1100, 336] width 426 height 566
click at [414, 276] on span "UPI" at bounding box center [993, 462] width 20 height 15
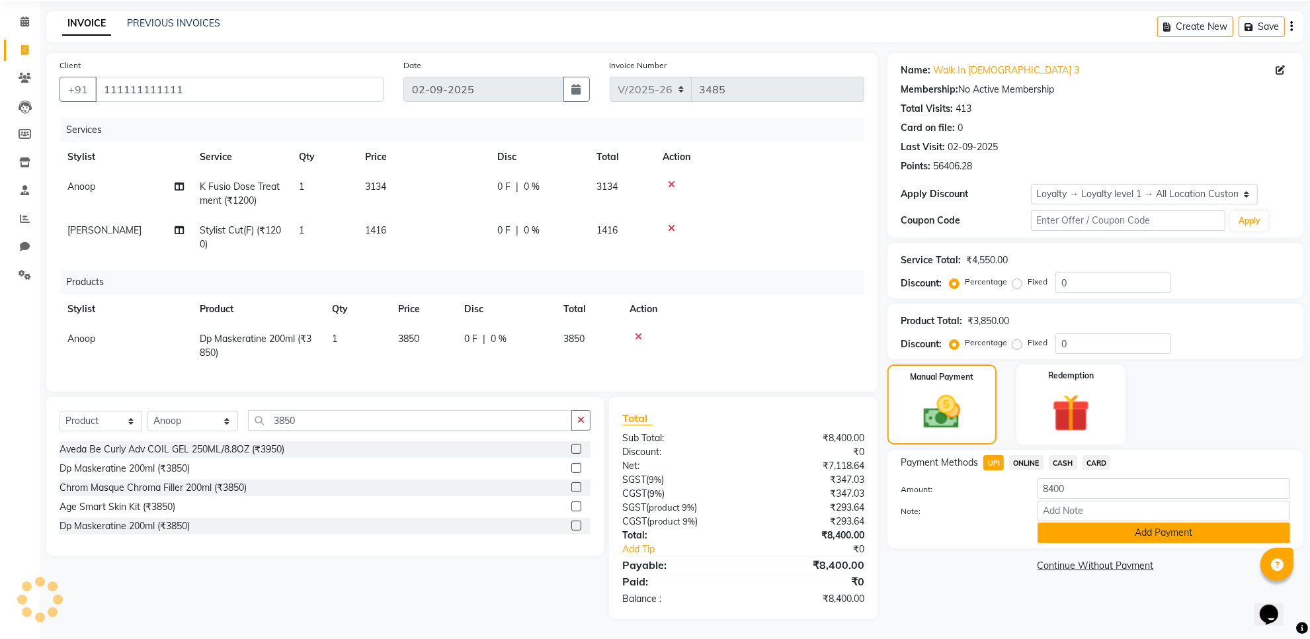
click at [414, 276] on button "Add Payment" at bounding box center [1163, 532] width 253 height 20
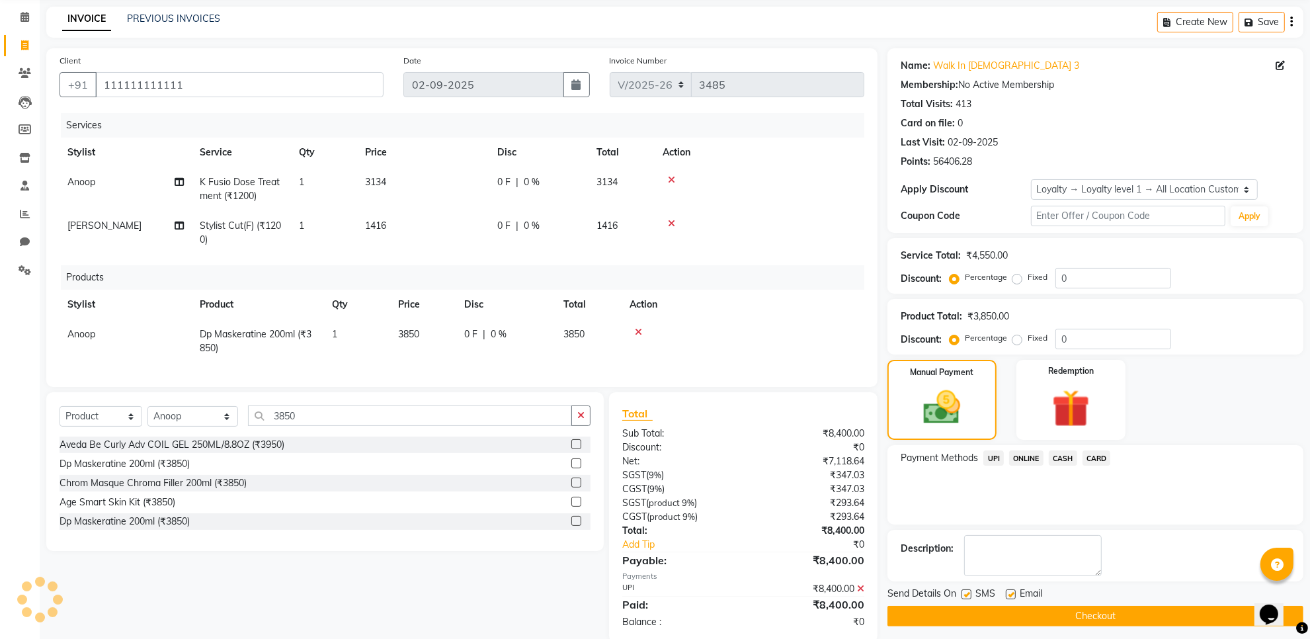
click at [414, 276] on label at bounding box center [1011, 594] width 10 height 10
click at [414, 276] on input "checkbox" at bounding box center [1010, 594] width 9 height 9
checkbox input "false"
click at [414, 276] on label at bounding box center [966, 594] width 10 height 10
click at [414, 276] on input "checkbox" at bounding box center [965, 594] width 9 height 9
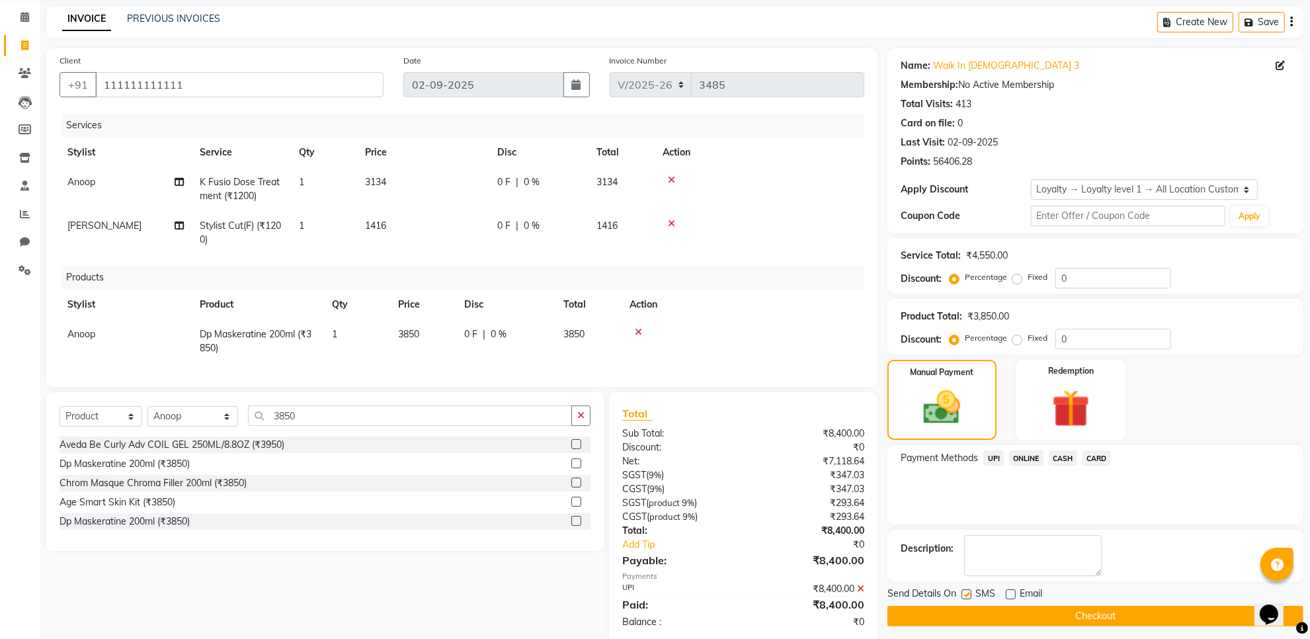
checkbox input "false"
click at [414, 276] on button "Checkout" at bounding box center [1095, 616] width 416 height 20
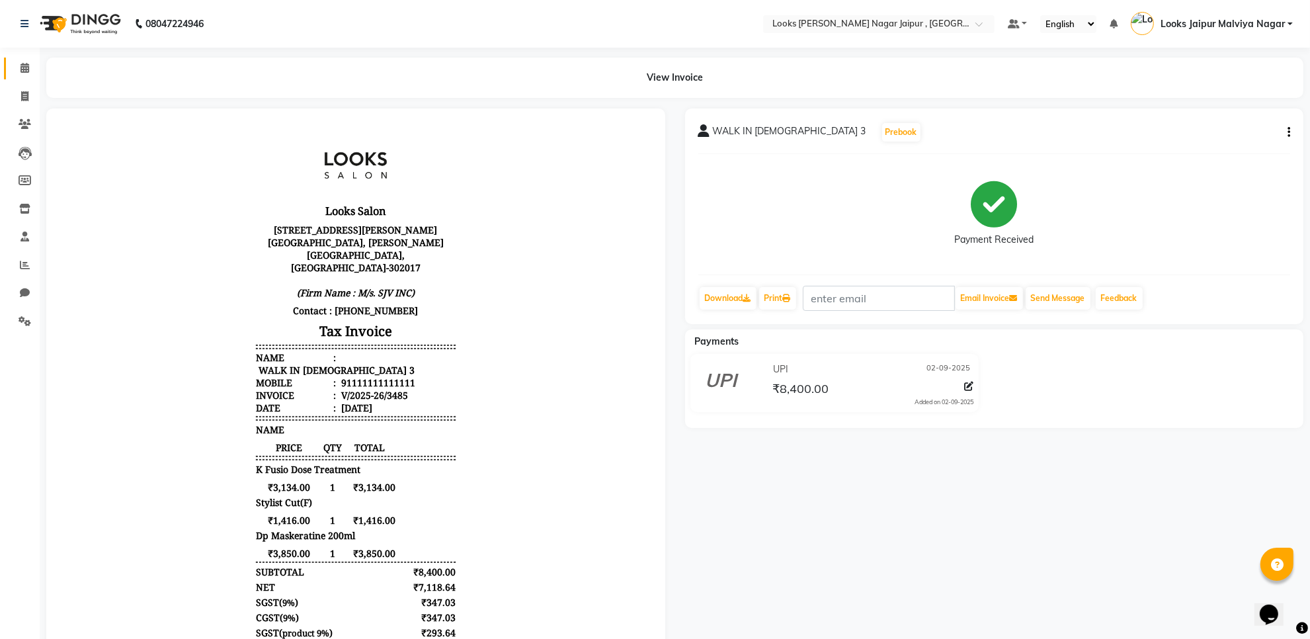
click at [28, 77] on link "Calendar" at bounding box center [20, 69] width 32 height 22
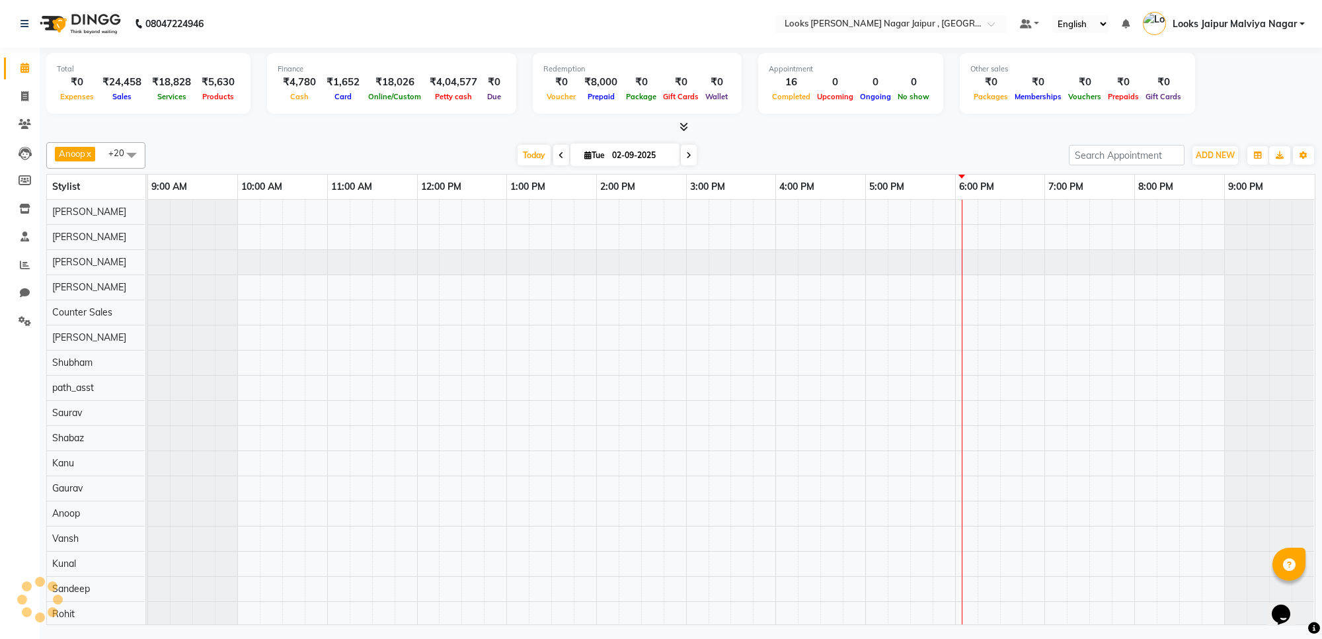
click at [31, 77] on link "Calendar" at bounding box center [20, 69] width 32 height 22
click at [28, 91] on icon at bounding box center [24, 96] width 7 height 10
select select "service"
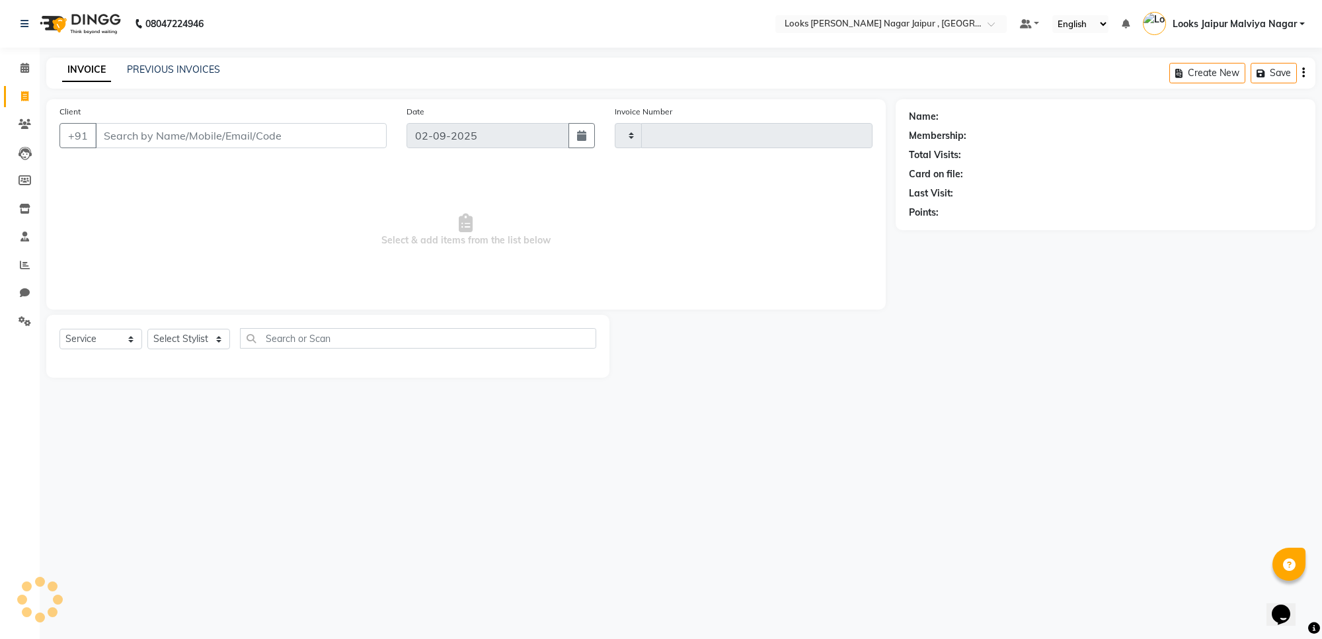
type input "3486"
select select "4317"
click at [184, 71] on link "PREVIOUS INVOICES" at bounding box center [173, 69] width 93 height 12
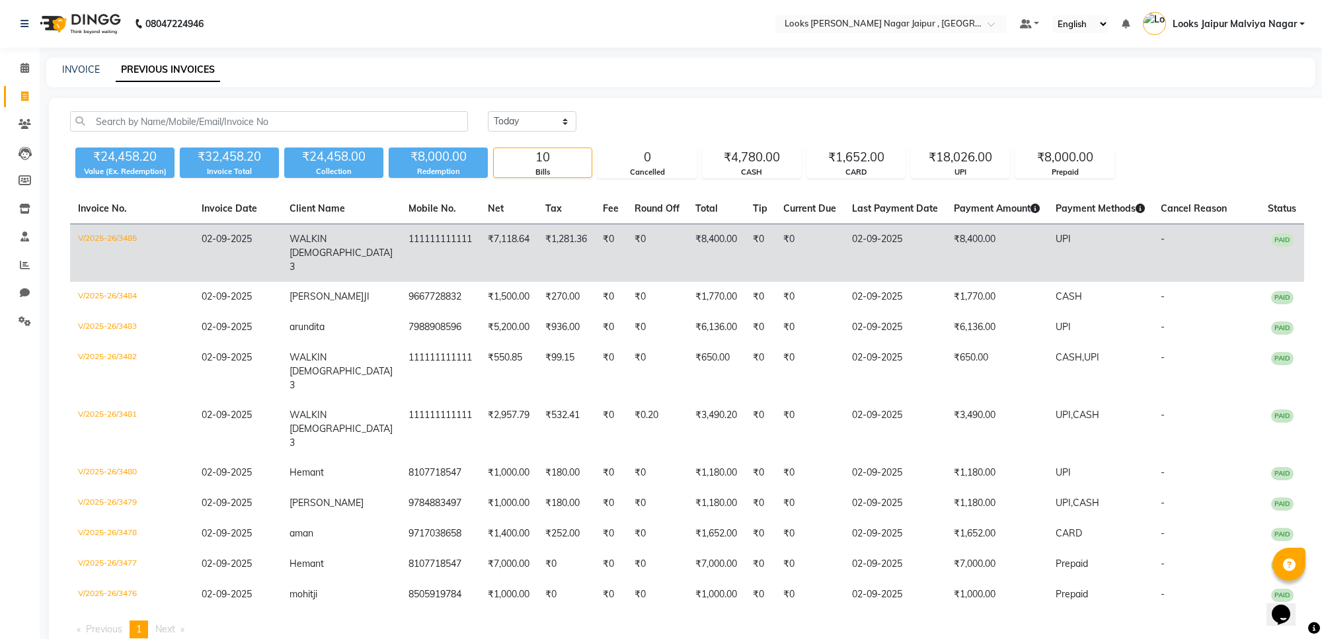
click at [414, 243] on span "PAID" at bounding box center [1282, 239] width 22 height 13
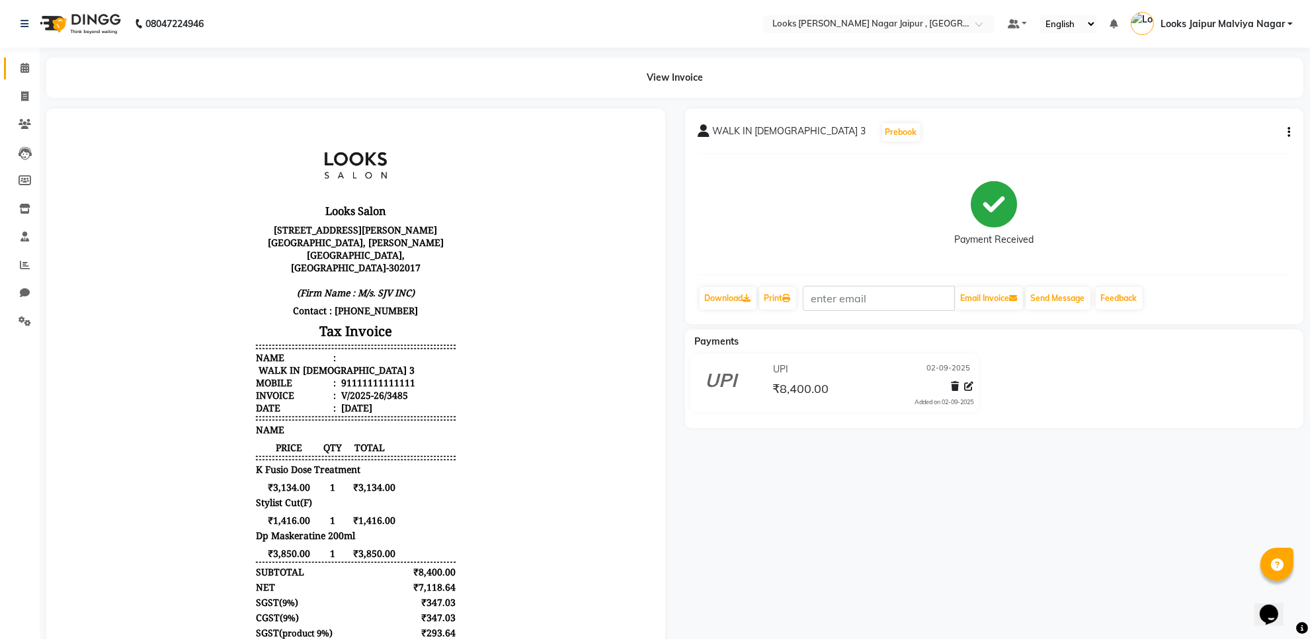
click at [32, 77] on link "Calendar" at bounding box center [20, 69] width 32 height 22
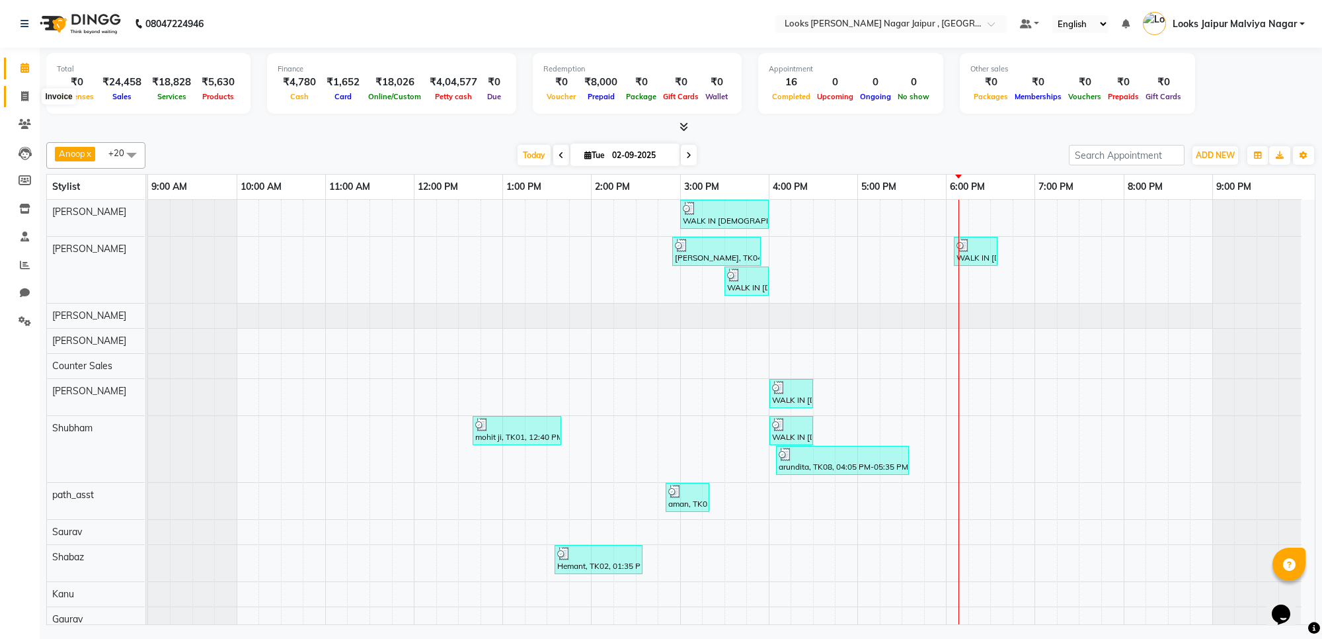
click at [15, 89] on span at bounding box center [24, 96] width 23 height 15
select select "4317"
select select "service"
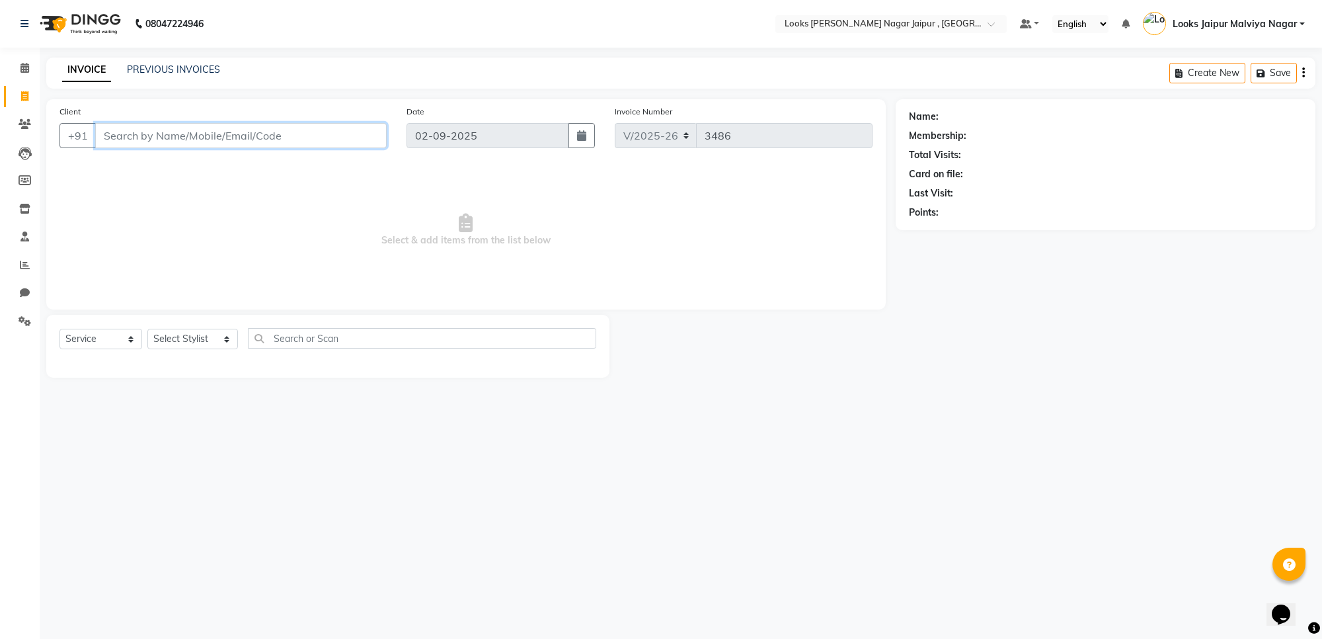
click at [342, 128] on input "Client" at bounding box center [241, 135] width 292 height 25
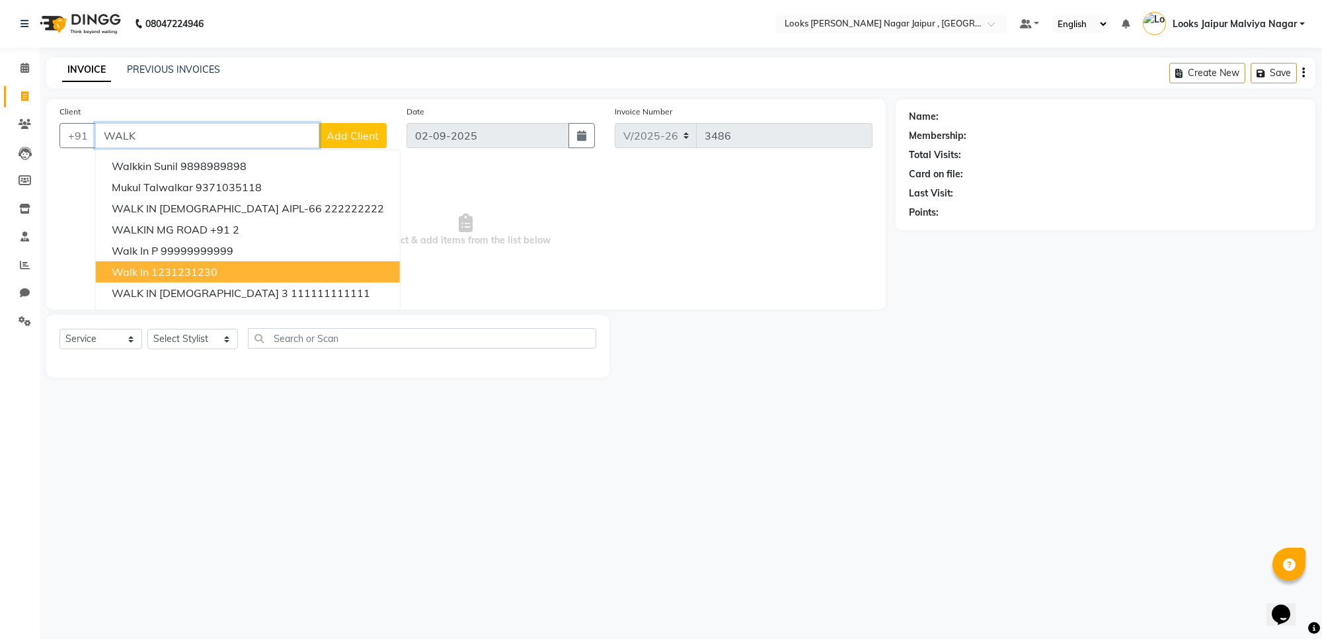
click at [180, 274] on ngb-highlight "1231231230" at bounding box center [184, 271] width 66 height 13
type input "1231231230"
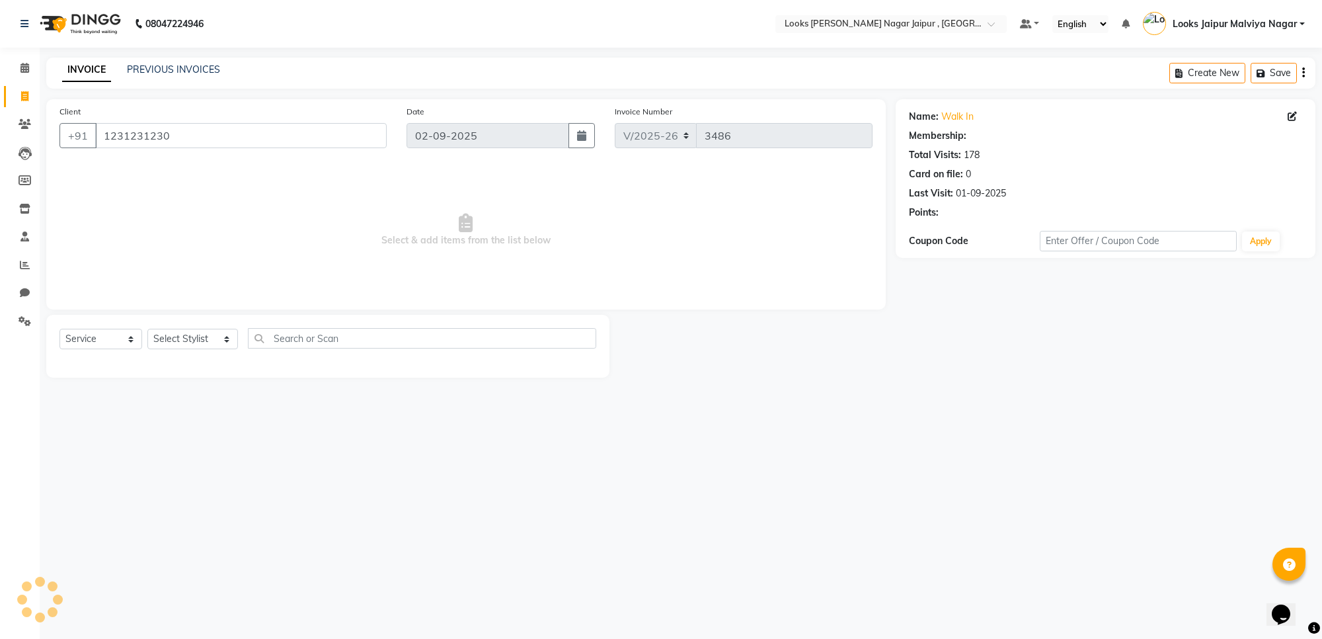
select select "1: Object"
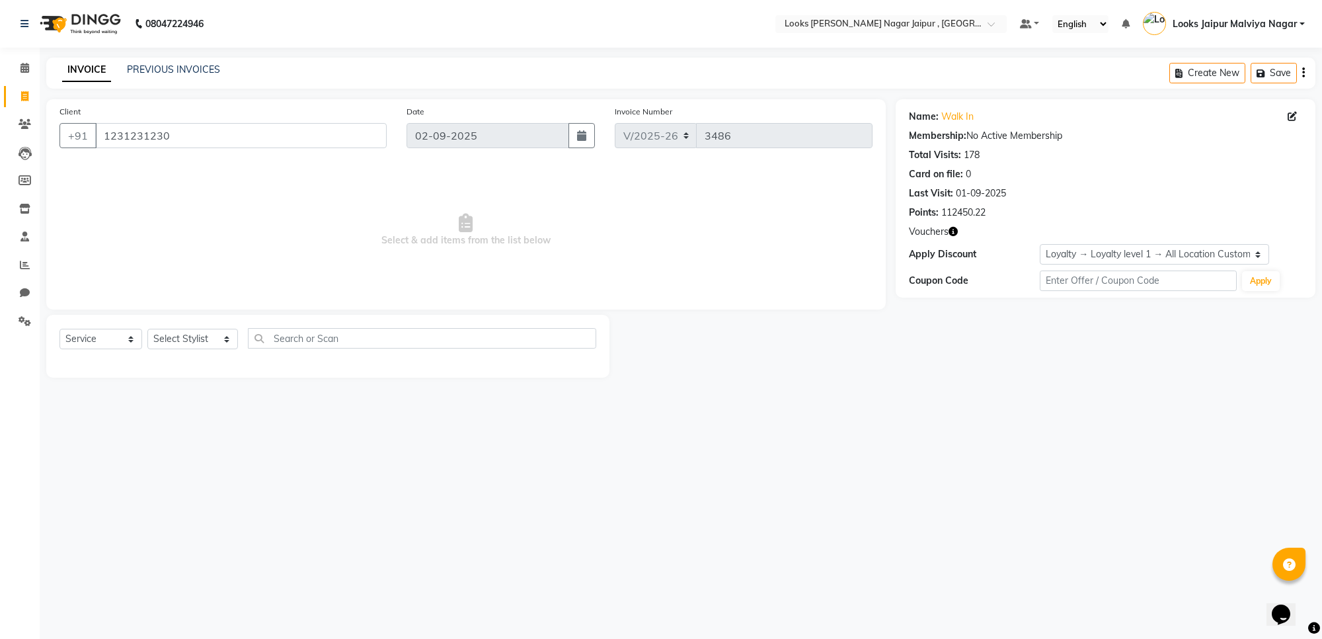
click at [953, 236] on icon "button" at bounding box center [953, 231] width 9 height 9
click at [681, 206] on span "Select & add items from the list below" at bounding box center [465, 230] width 813 height 132
click at [216, 329] on select "Select Stylist [PERSON_NAME] art Anoop [PERSON_NAME] Counter Sales [PERSON_NAME…" at bounding box center [192, 339] width 91 height 20
select select "82802"
click at [147, 329] on select "Select Stylist [PERSON_NAME] art Anoop [PERSON_NAME] Counter Sales [PERSON_NAME…" at bounding box center [192, 339] width 91 height 20
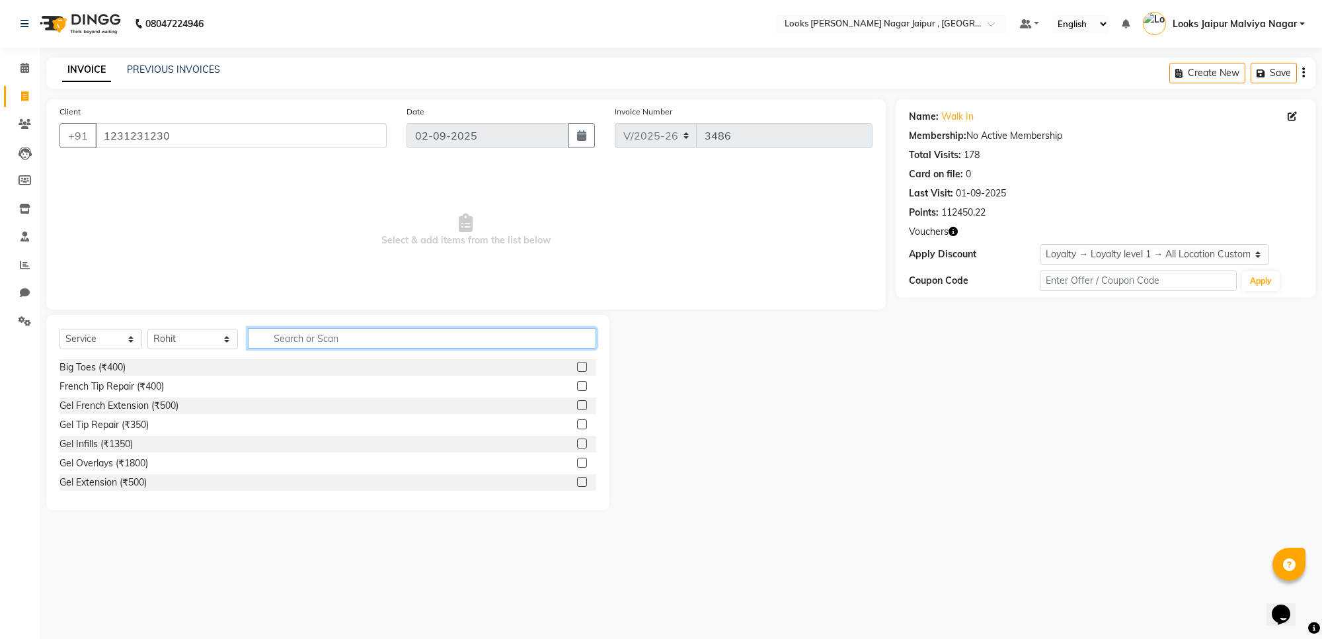
click at [316, 342] on input "text" at bounding box center [422, 338] width 348 height 20
type input "CUT"
click at [577, 385] on label at bounding box center [582, 386] width 10 height 10
click at [577, 385] on input "checkbox" at bounding box center [581, 386] width 9 height 9
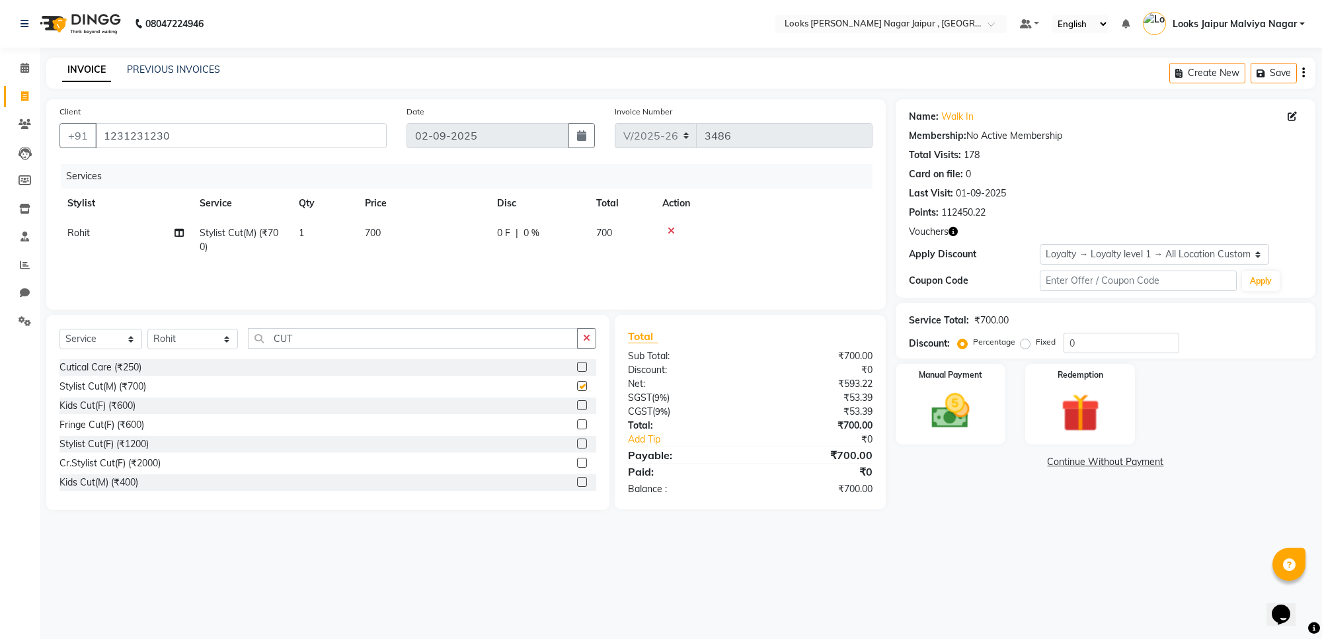
checkbox input "false"
click at [577, 404] on label at bounding box center [582, 405] width 10 height 10
click at [577, 404] on input "checkbox" at bounding box center [581, 405] width 9 height 9
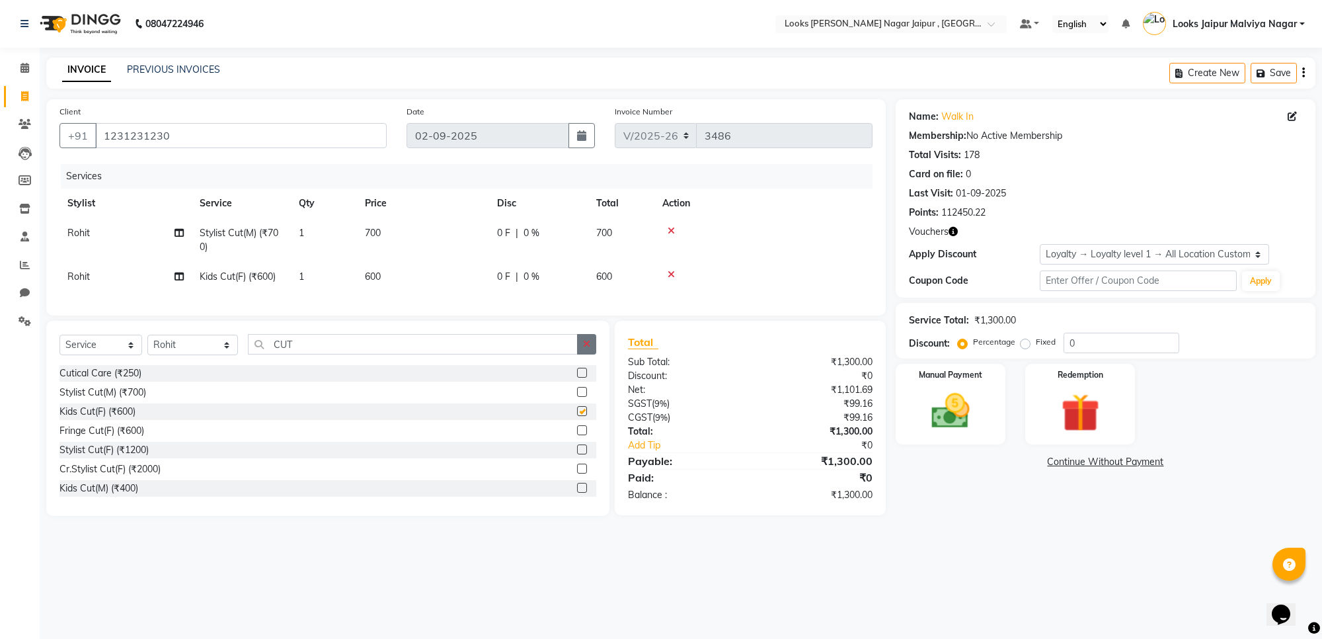
checkbox input "false"
click at [593, 354] on button "button" at bounding box center [586, 344] width 19 height 20
drag, startPoint x: 112, startPoint y: 358, endPoint x: 114, endPoint y: 366, distance: 7.4
click at [113, 355] on select "Select Service Product Membership Package Voucher Prepaid Gift Card" at bounding box center [100, 345] width 83 height 20
select select "product"
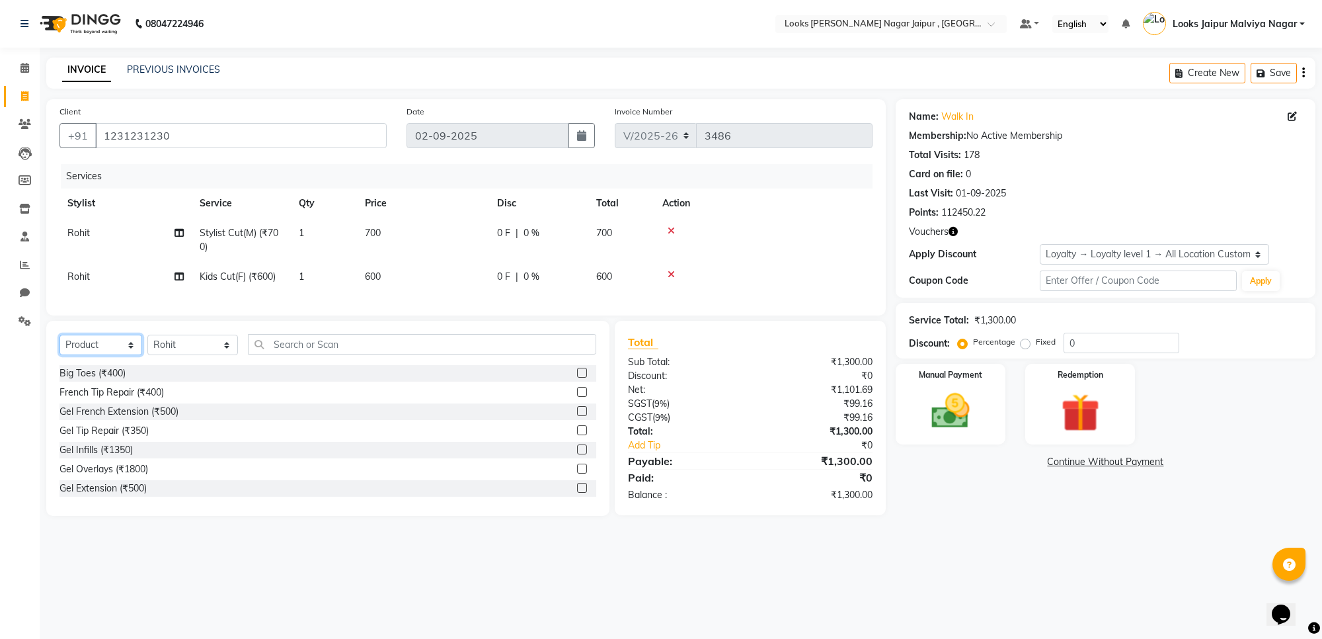
click at [59, 346] on select "Select Service Product Membership Package Voucher Prepaid Gift Card" at bounding box center [100, 345] width 83 height 20
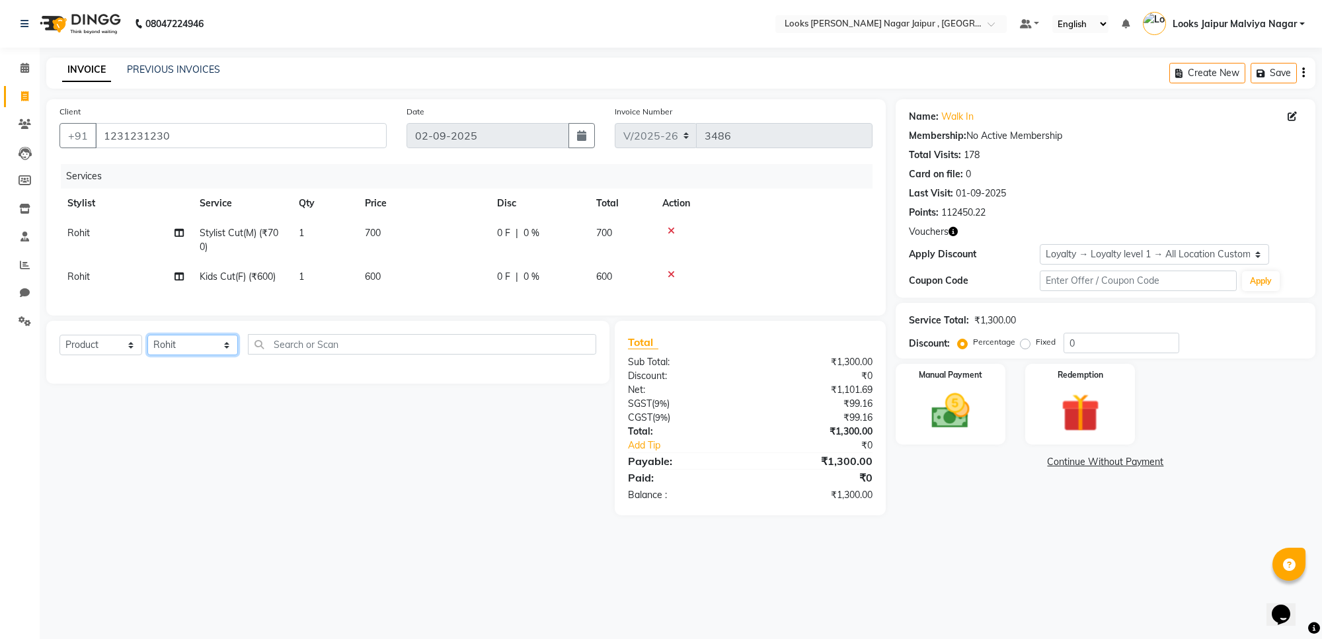
drag, startPoint x: 147, startPoint y: 365, endPoint x: 157, endPoint y: 359, distance: 11.6
click at [149, 355] on select "Select Stylist [PERSON_NAME] art Anoop [PERSON_NAME] Counter Sales [PERSON_NAME…" at bounding box center [192, 345] width 91 height 20
select select "23570"
click at [147, 346] on select "Select Stylist [PERSON_NAME] art Anoop [PERSON_NAME] Counter Sales [PERSON_NAME…" at bounding box center [192, 345] width 91 height 20
click at [418, 365] on div "Select Service Product Membership Package Voucher Prepaid Gift Card Select Styl…" at bounding box center [327, 349] width 537 height 31
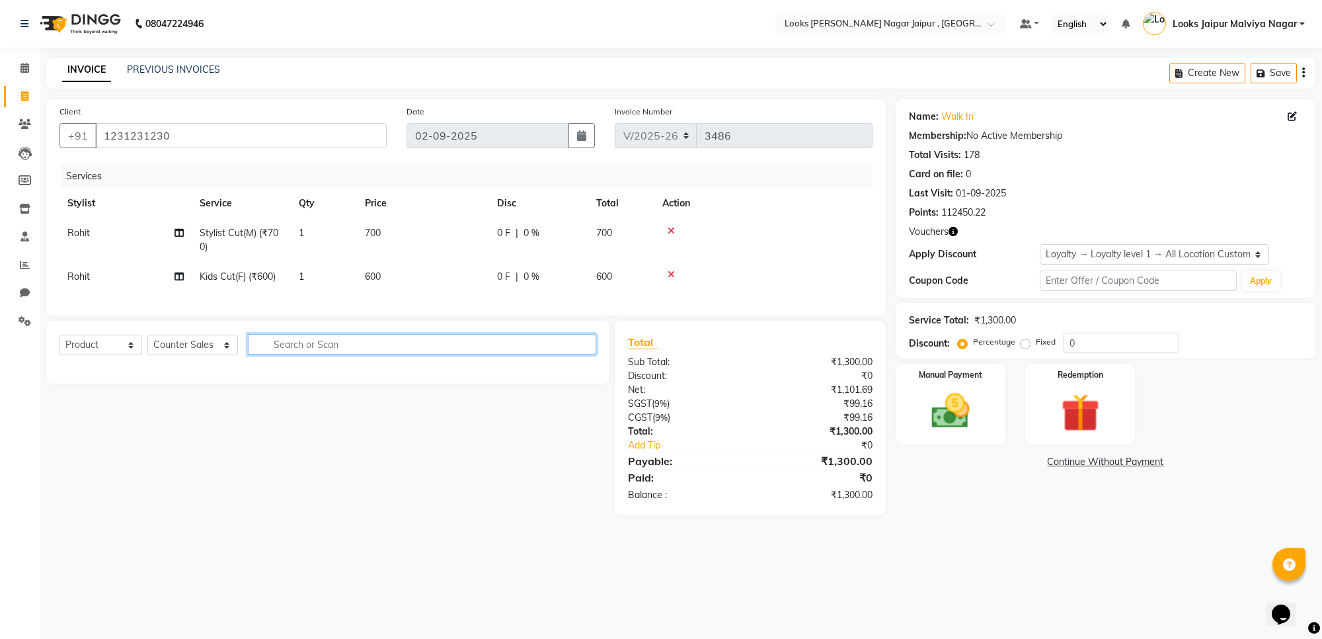
click at [426, 354] on input "text" at bounding box center [422, 344] width 348 height 20
type input "3850"
drag, startPoint x: 169, startPoint y: 362, endPoint x: 169, endPoint y: 348, distance: 14.5
click at [169, 355] on select "Select Stylist [PERSON_NAME] art Anoop [PERSON_NAME] Counter Sales [PERSON_NAME…" at bounding box center [192, 345] width 91 height 20
click at [147, 346] on select "Select Stylist [PERSON_NAME] art Anoop [PERSON_NAME] Counter Sales [PERSON_NAME…" at bounding box center [192, 345] width 91 height 20
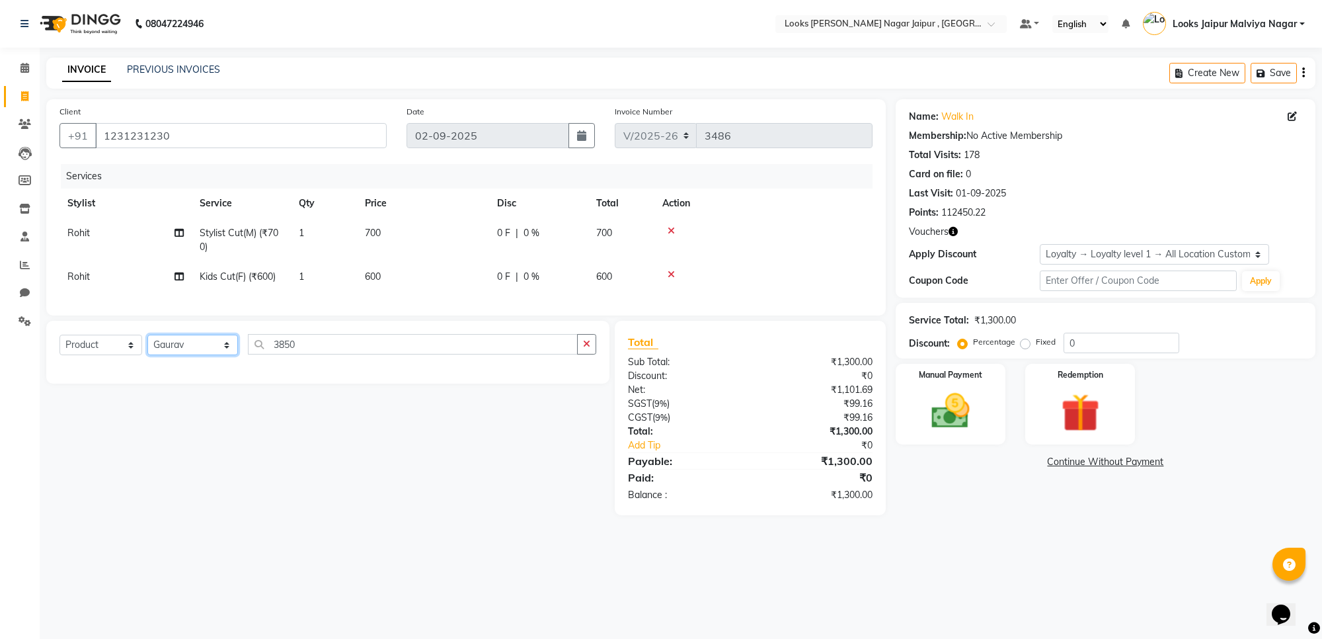
click at [214, 352] on select "Select Stylist [PERSON_NAME] art Anoop [PERSON_NAME] Counter Sales [PERSON_NAME…" at bounding box center [192, 345] width 91 height 20
select select "23570"
click at [147, 346] on select "Select Stylist [PERSON_NAME] art Anoop [PERSON_NAME] Counter Sales [PERSON_NAME…" at bounding box center [192, 345] width 91 height 20
click at [81, 348] on select "Select Service Product Membership Package Voucher Prepaid Gift Card" at bounding box center [100, 345] width 83 height 20
click at [59, 346] on select "Select Service Product Membership Package Voucher Prepaid Gift Card" at bounding box center [100, 345] width 83 height 20
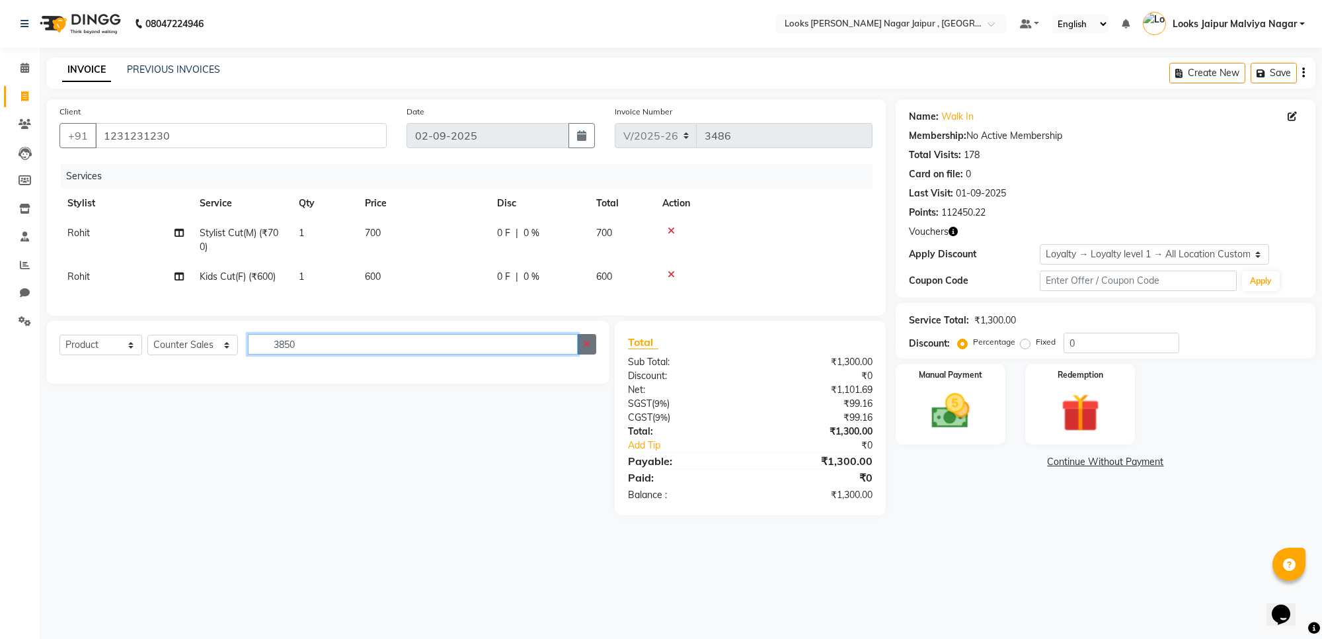
drag, startPoint x: 573, startPoint y: 349, endPoint x: 577, endPoint y: 358, distance: 10.3
click at [573, 351] on input "3850" at bounding box center [412, 344] width 329 height 20
click at [585, 354] on button "button" at bounding box center [586, 344] width 19 height 20
click at [339, 434] on div "Select Service Product Membership Package Voucher Prepaid Gift Card Select Styl…" at bounding box center [322, 418] width 573 height 194
click at [348, 433] on div "Select Service Product Membership Package Voucher Prepaid Gift Card Select Styl…" at bounding box center [322, 418] width 573 height 194
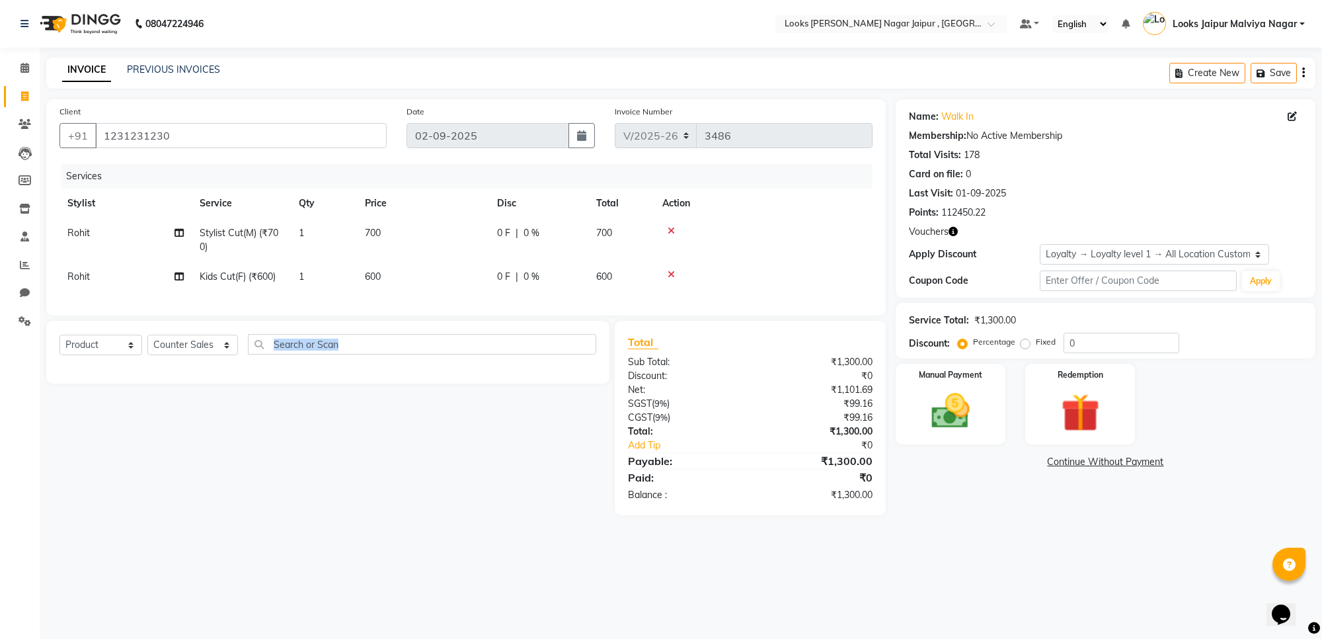
click at [325, 440] on div "Select Service Product Membership Package Voucher Prepaid Gift Card Select Styl…" at bounding box center [322, 418] width 573 height 194
drag, startPoint x: 84, startPoint y: 352, endPoint x: 87, endPoint y: 337, distance: 15.4
click at [87, 351] on select "Select Service Product Membership Package Voucher Prepaid Gift Card" at bounding box center [100, 345] width 83 height 20
click at [163, 163] on div "Client +91 1231231230 Date 02-09-2025 Invoice Number V/2025 V/2025-26 3486 Serv…" at bounding box center [466, 207] width 840 height 216
click at [11, 132] on link "Clients" at bounding box center [20, 125] width 32 height 22
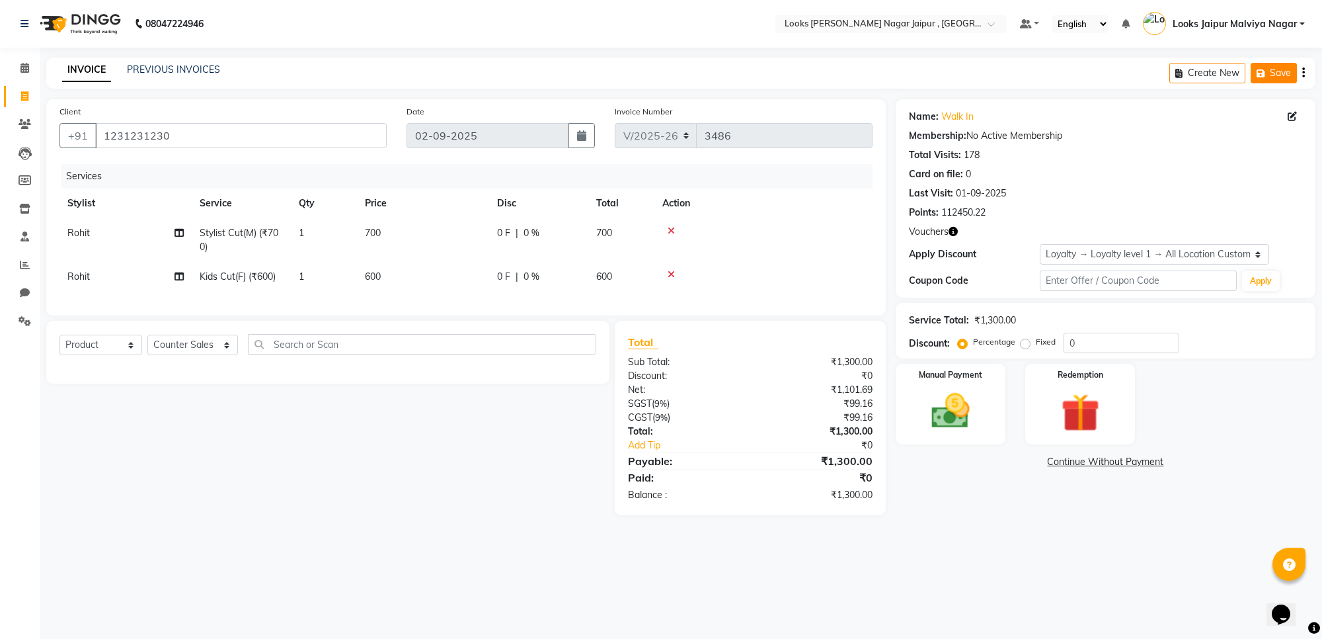
click at [1251, 76] on button "Save" at bounding box center [1274, 73] width 46 height 20
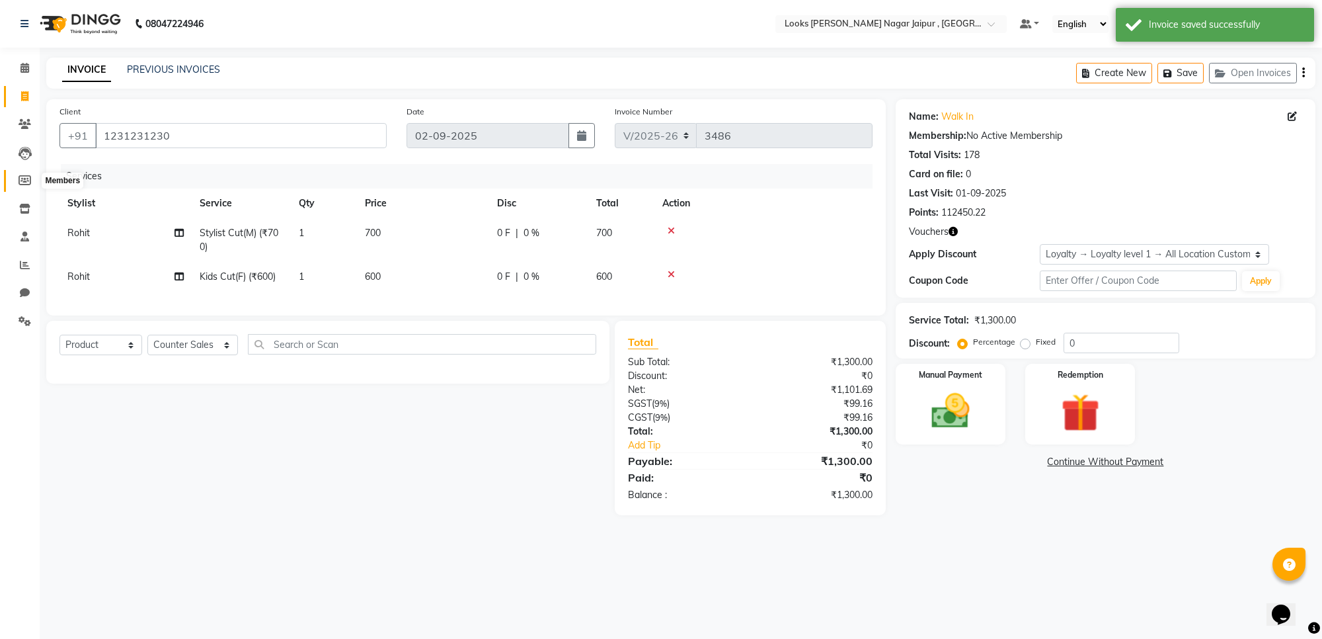
click at [15, 177] on span at bounding box center [24, 180] width 23 height 15
select select
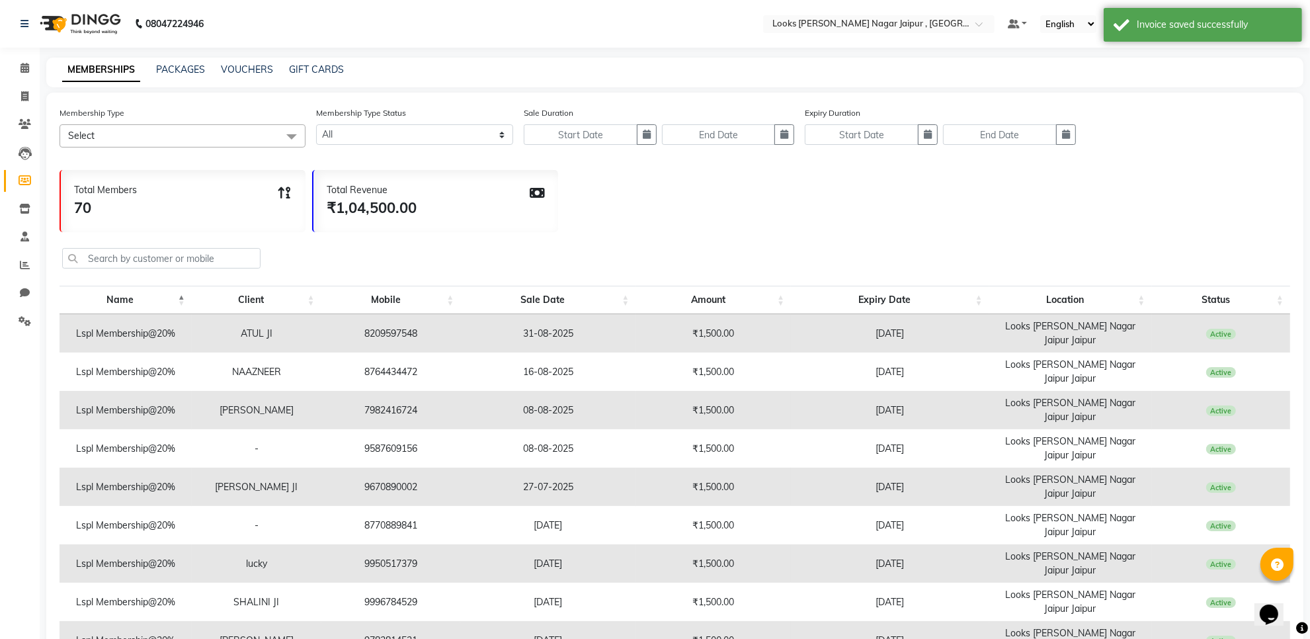
drag, startPoint x: 40, startPoint y: 147, endPoint x: 0, endPoint y: 153, distance: 40.2
click at [38, 146] on app-home "08047224946 Select Location × Looks Malviya Nagar Jaipur , Jaipur Default Panel…" at bounding box center [655, 392] width 1310 height 785
click at [26, 153] on icon at bounding box center [25, 153] width 13 height 13
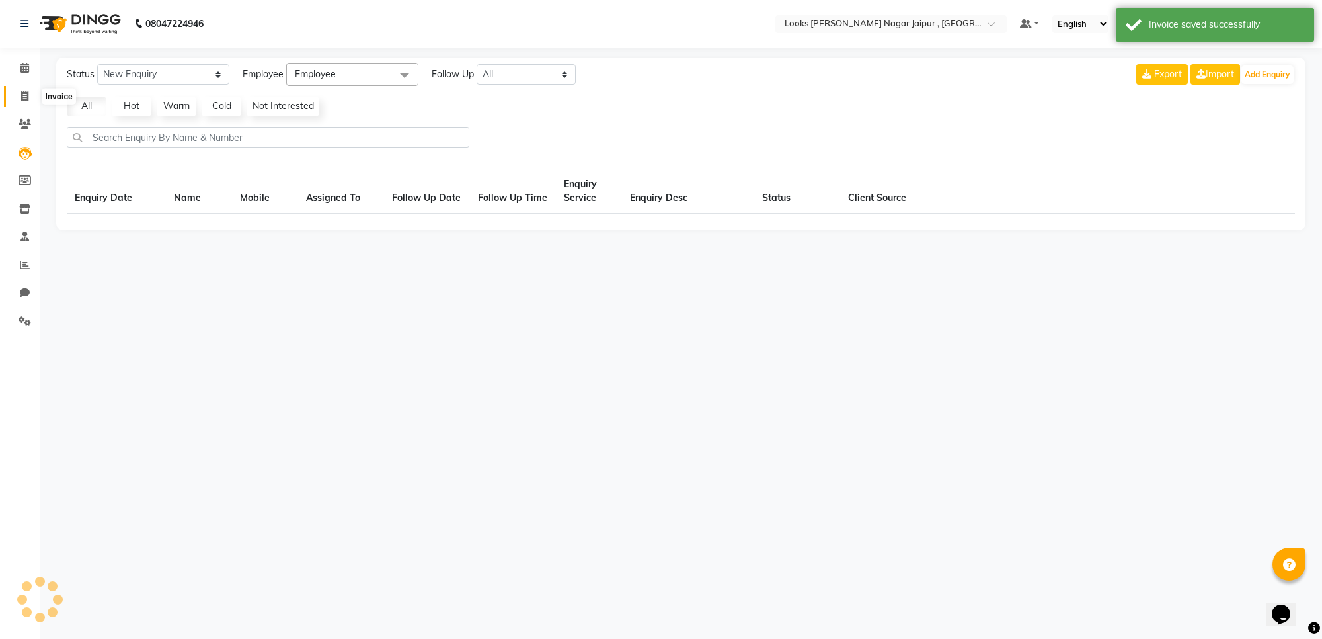
click at [13, 103] on span at bounding box center [24, 96] width 23 height 15
select select "4317"
select select "service"
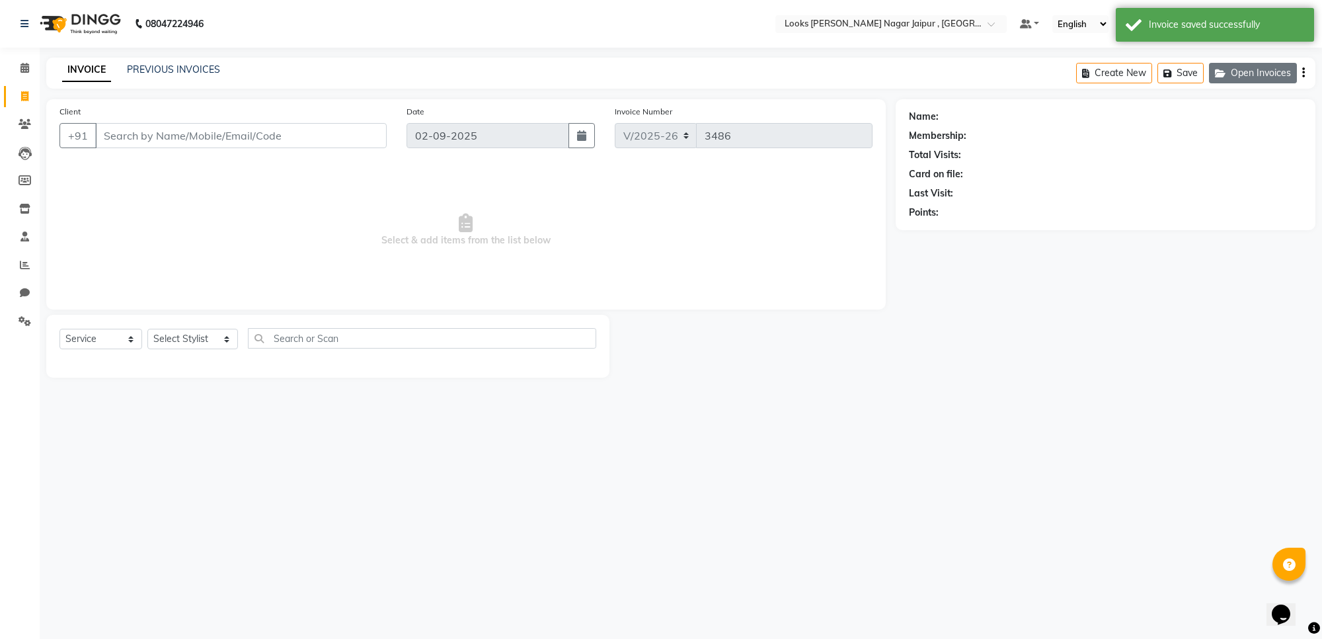
click at [1253, 81] on button "Open Invoices" at bounding box center [1253, 73] width 88 height 20
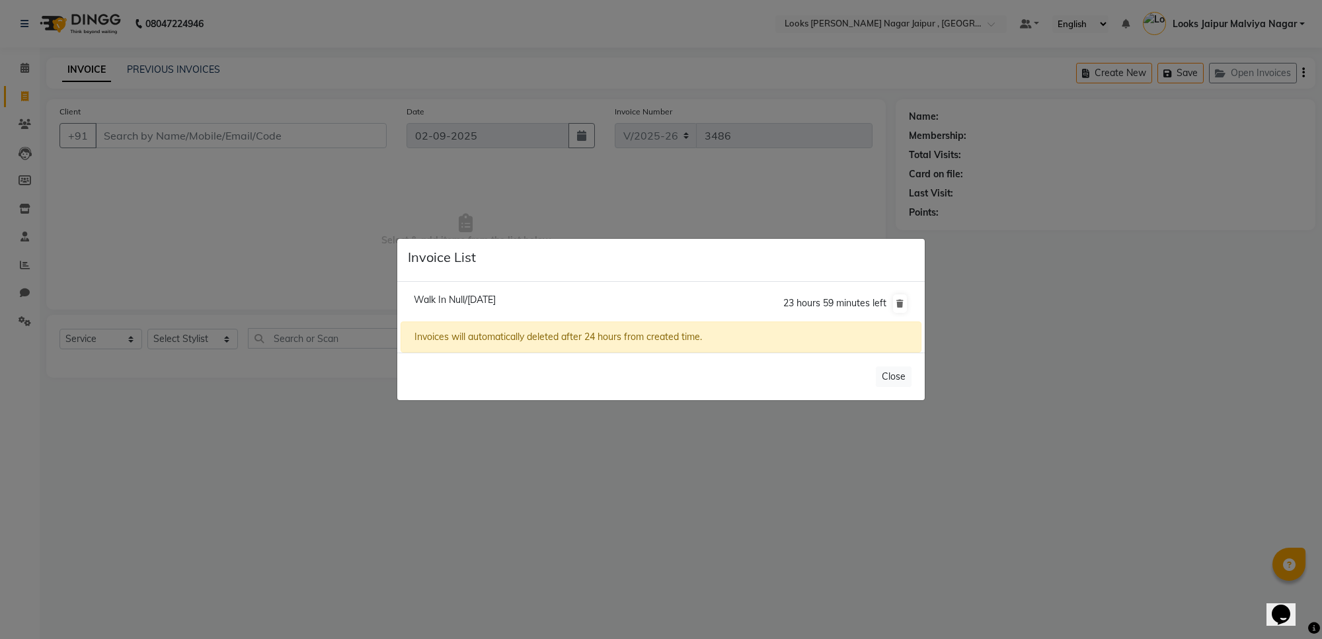
drag, startPoint x: 590, startPoint y: 306, endPoint x: 577, endPoint y: 305, distance: 13.3
click at [592, 305] on li "Walk In Null/02 September 2025 23 hours 59 minutes left" at bounding box center [661, 303] width 521 height 37
click at [496, 296] on span "Walk In Null/02 September 2025" at bounding box center [455, 300] width 82 height 12
type input "1231231230"
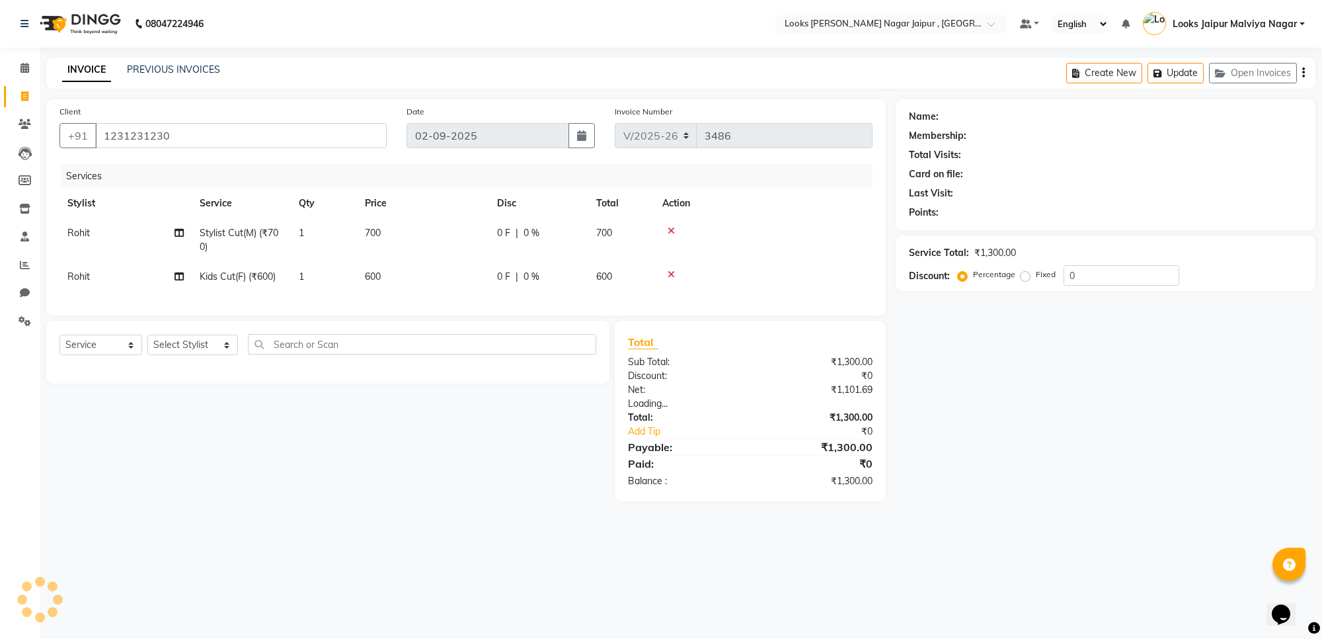
click at [498, 296] on div "Walk In Null/02 September 2025 23 hours 59 minutes left Invoices will automatic…" at bounding box center [661, 284] width 528 height 71
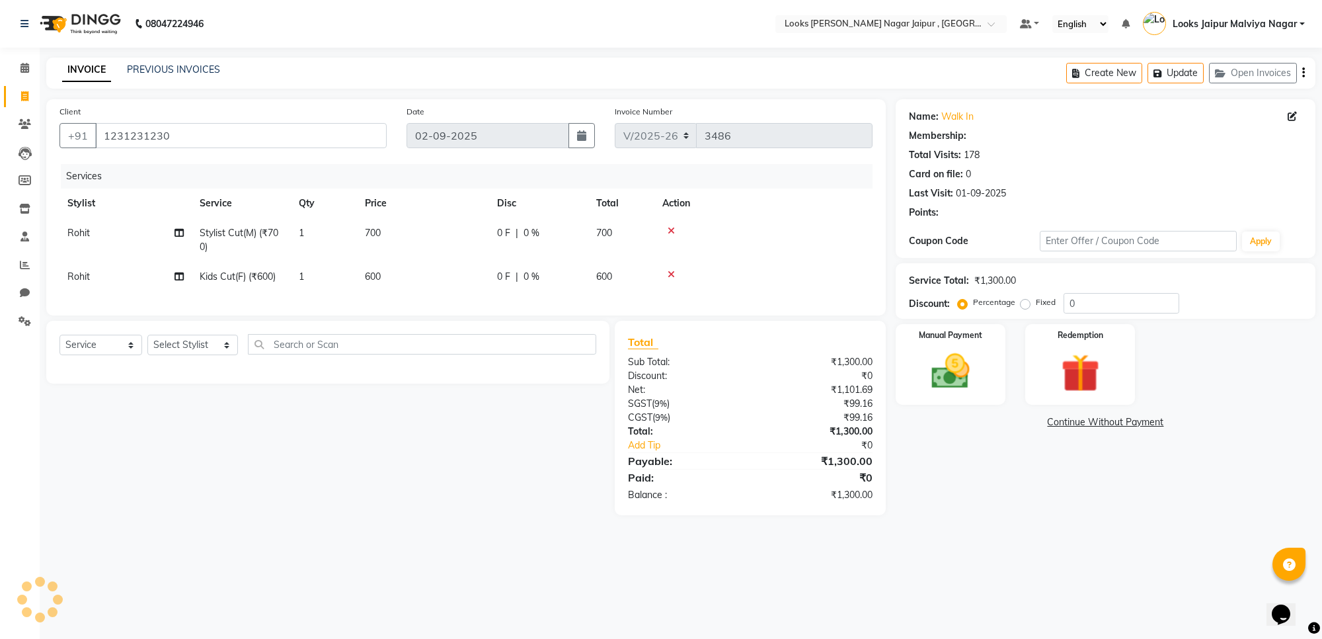
select select "1: Object"
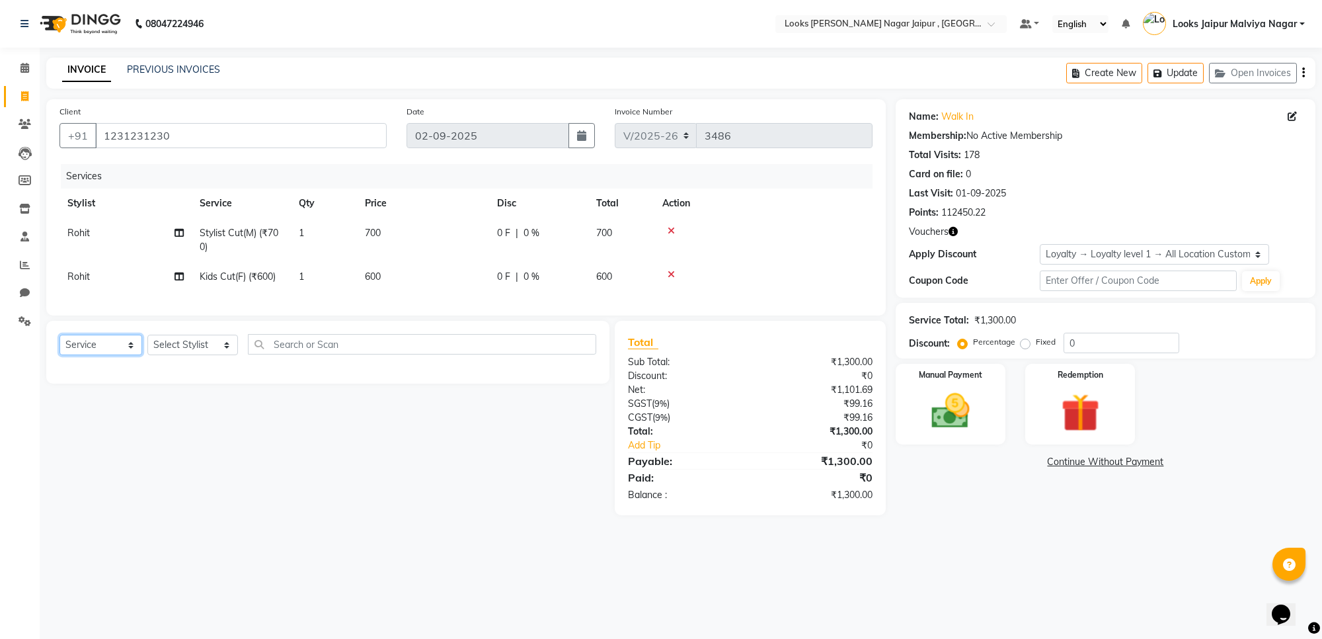
click at [71, 354] on select "Select Service Product Membership Package Voucher Prepaid Gift Card" at bounding box center [100, 345] width 83 height 20
select select "product"
click at [59, 346] on select "Select Service Product Membership Package Voucher Prepaid Gift Card" at bounding box center [100, 345] width 83 height 20
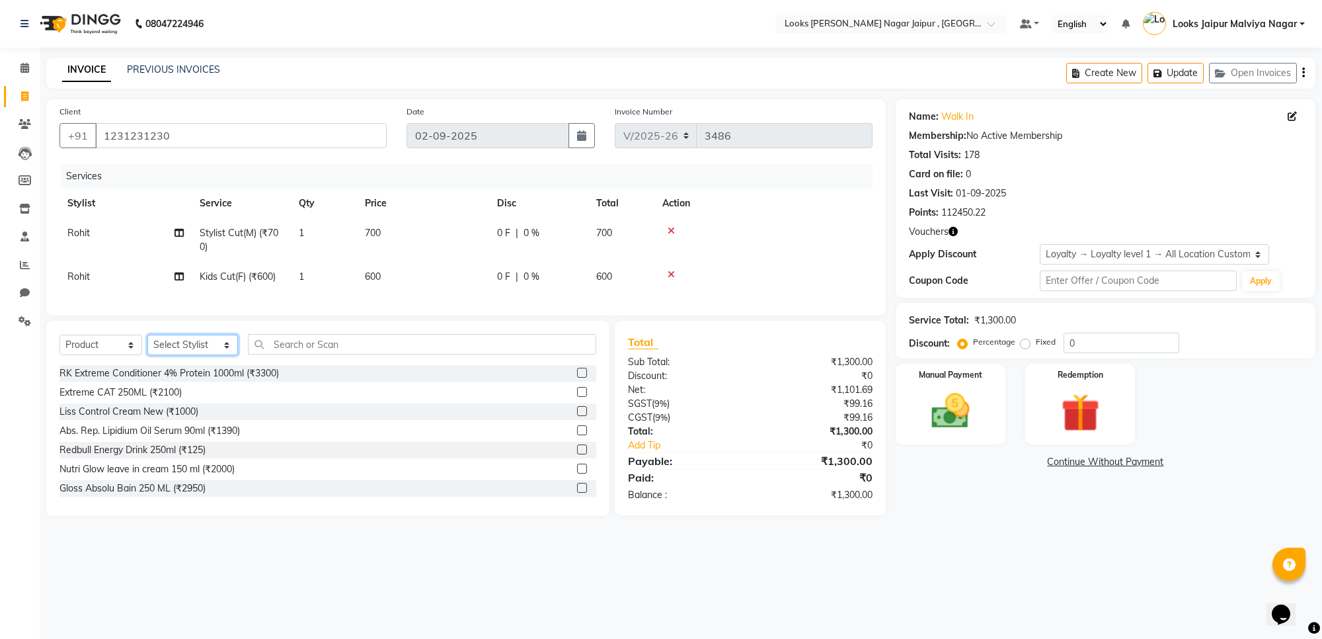
click at [174, 355] on select "Select Stylist [PERSON_NAME] art Anoop [PERSON_NAME] Counter Sales [PERSON_NAME…" at bounding box center [192, 345] width 91 height 20
select select "23570"
click at [147, 346] on select "Select Stylist [PERSON_NAME] art Anoop [PERSON_NAME] Counter Sales [PERSON_NAME…" at bounding box center [192, 345] width 91 height 20
drag, startPoint x: 292, startPoint y: 358, endPoint x: 286, endPoint y: 317, distance: 41.4
click at [291, 354] on input "text" at bounding box center [422, 344] width 348 height 20
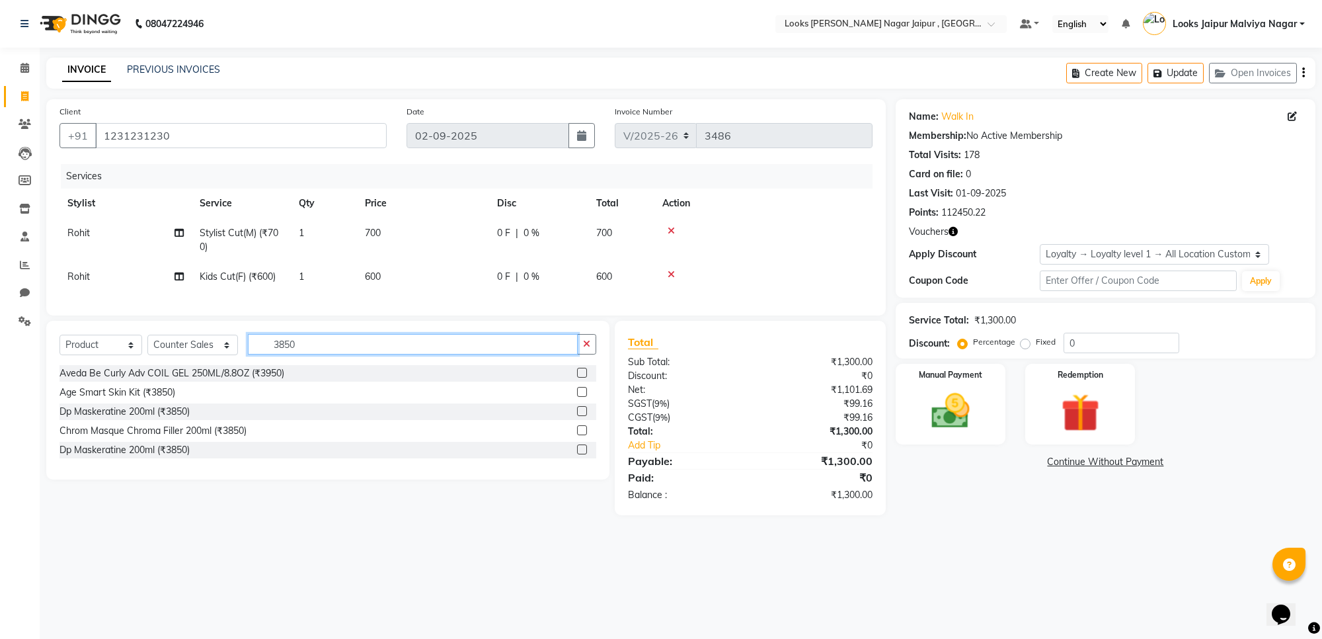
type input "3850"
click at [577, 416] on label at bounding box center [582, 411] width 10 height 10
click at [577, 416] on input "checkbox" at bounding box center [581, 411] width 9 height 9
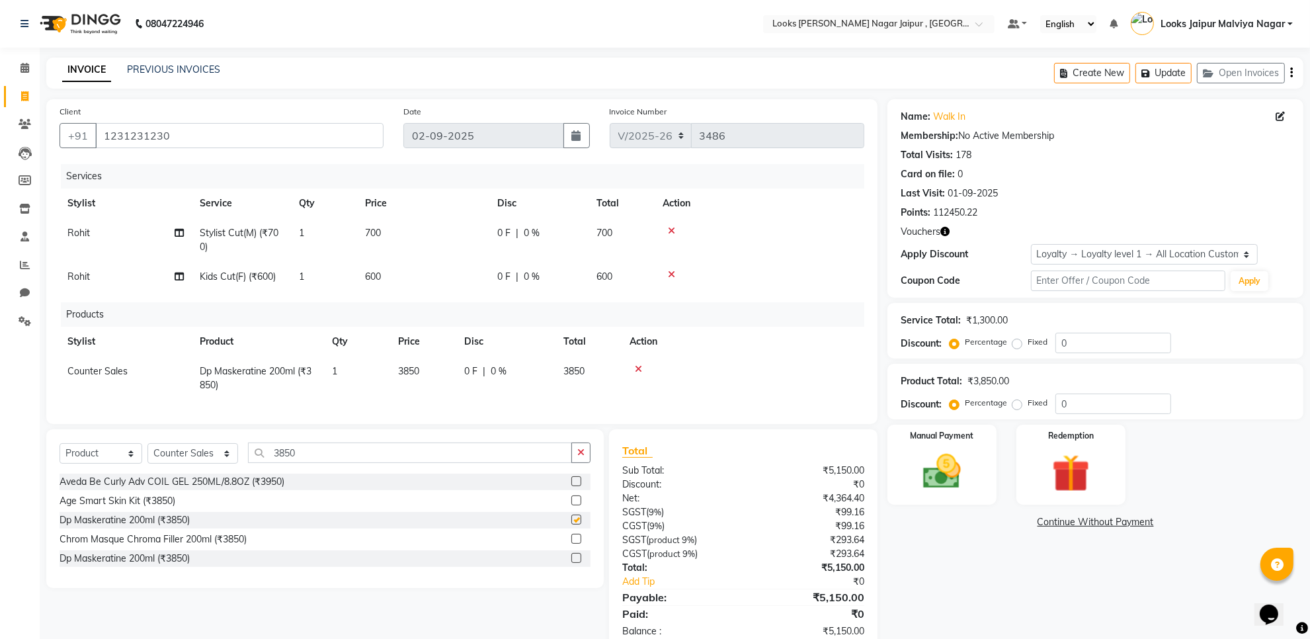
checkbox input "false"
click at [458, 221] on td "700" at bounding box center [423, 240] width 132 height 44
select select "82802"
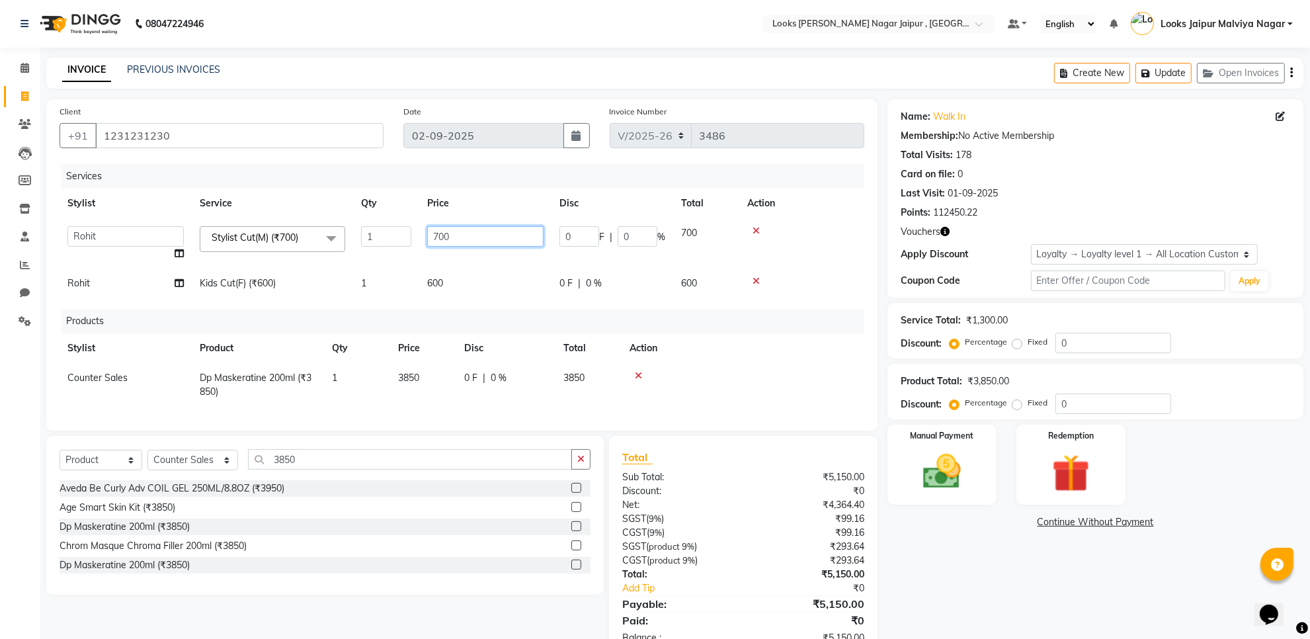
click at [493, 220] on td "700" at bounding box center [485, 243] width 132 height 50
type input "7"
type input "1180"
drag, startPoint x: 502, startPoint y: 301, endPoint x: 504, endPoint y: 282, distance: 19.9
click at [504, 285] on div "Services Stylist Service Qty Price Disc Total Action Anjali_nail art Anoop Arya…" at bounding box center [461, 290] width 805 height 253
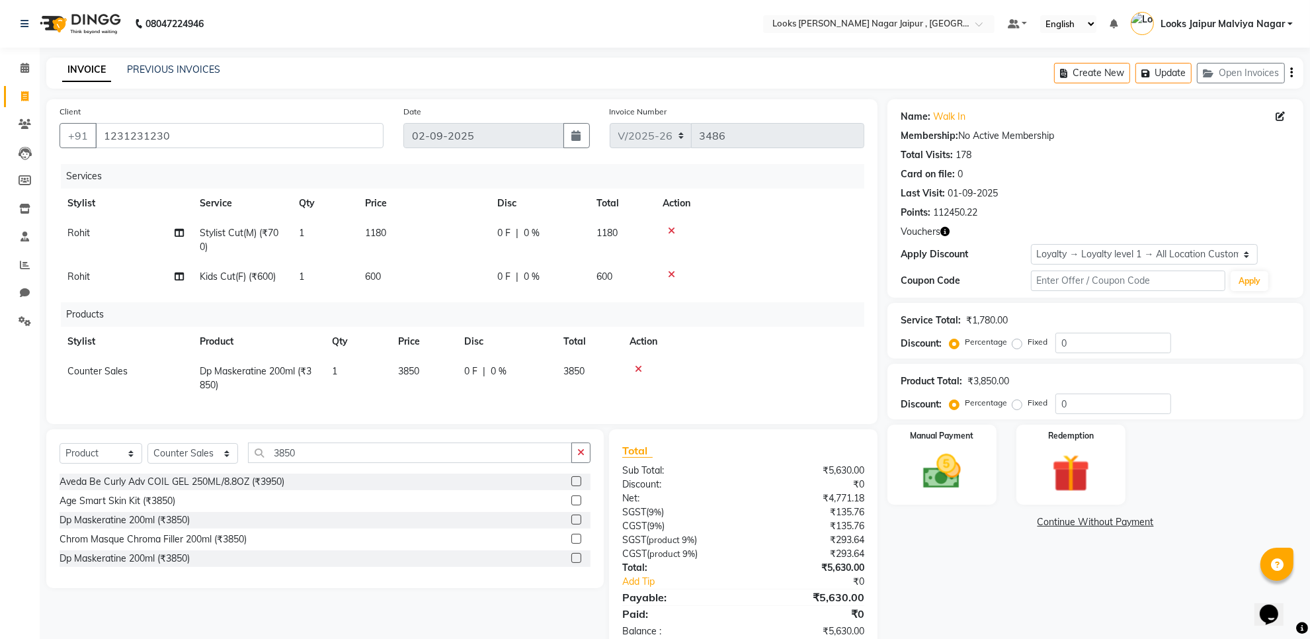
click at [499, 274] on span "0 F" at bounding box center [503, 277] width 13 height 14
select select "82802"
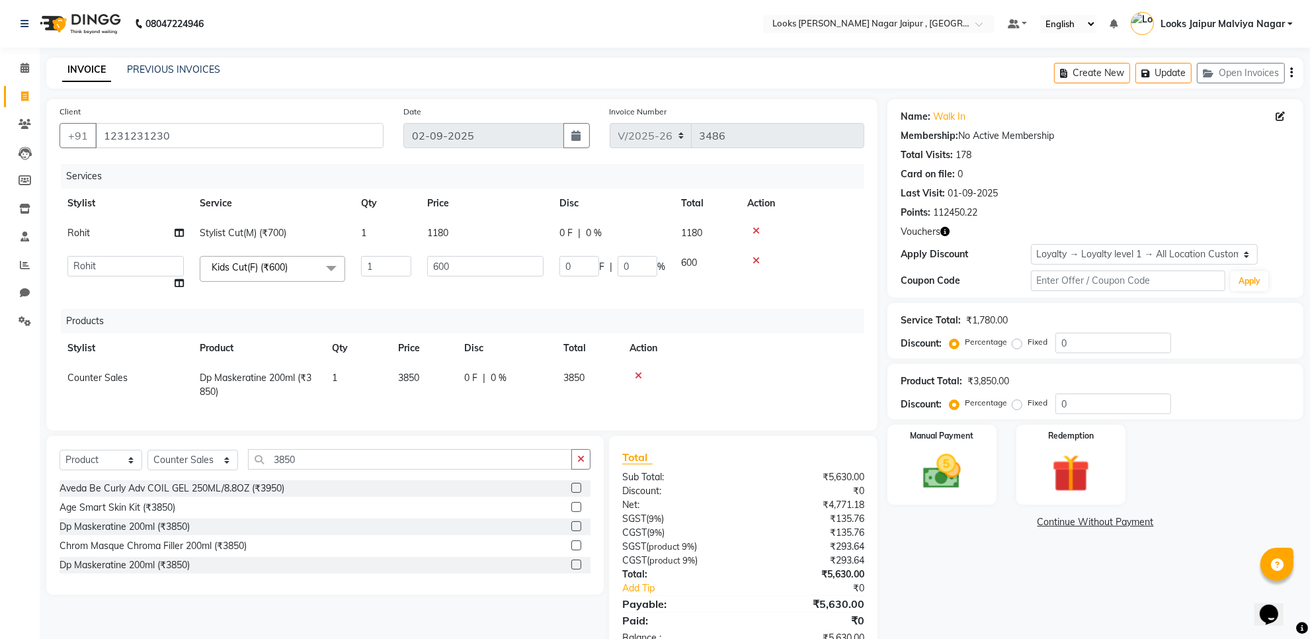
click at [499, 274] on input "600" at bounding box center [485, 266] width 116 height 20
type input "6"
type input "472"
click at [962, 503] on div "Manual Payment" at bounding box center [941, 464] width 113 height 83
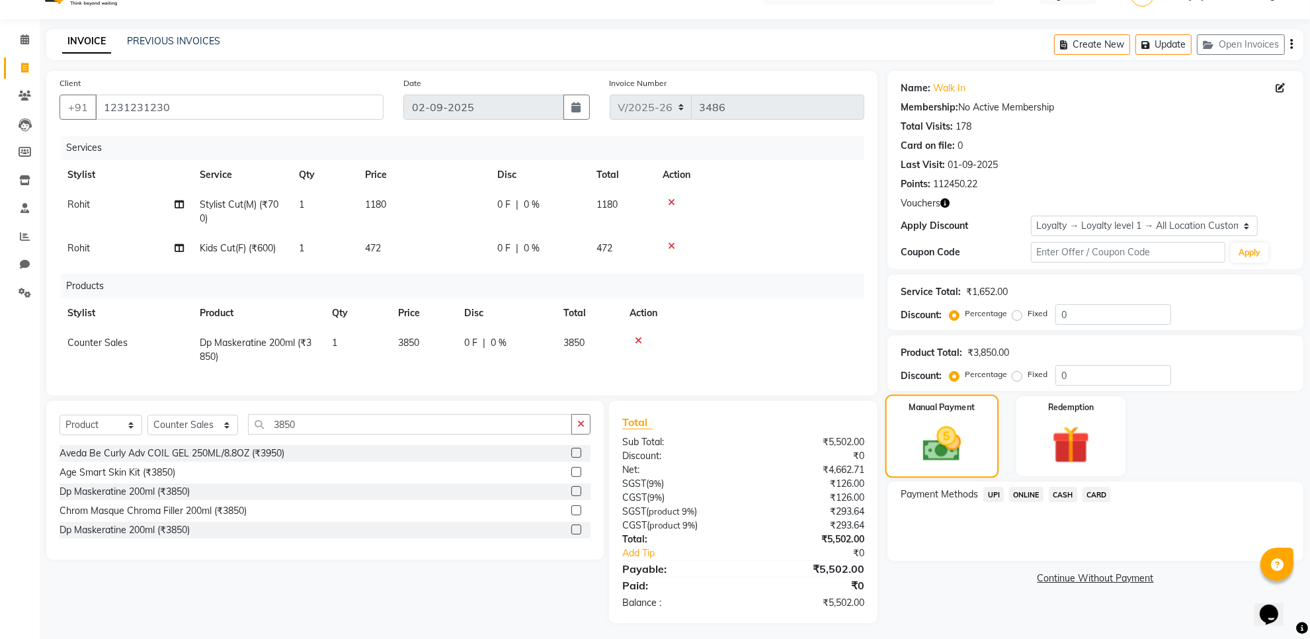
scroll to position [44, 0]
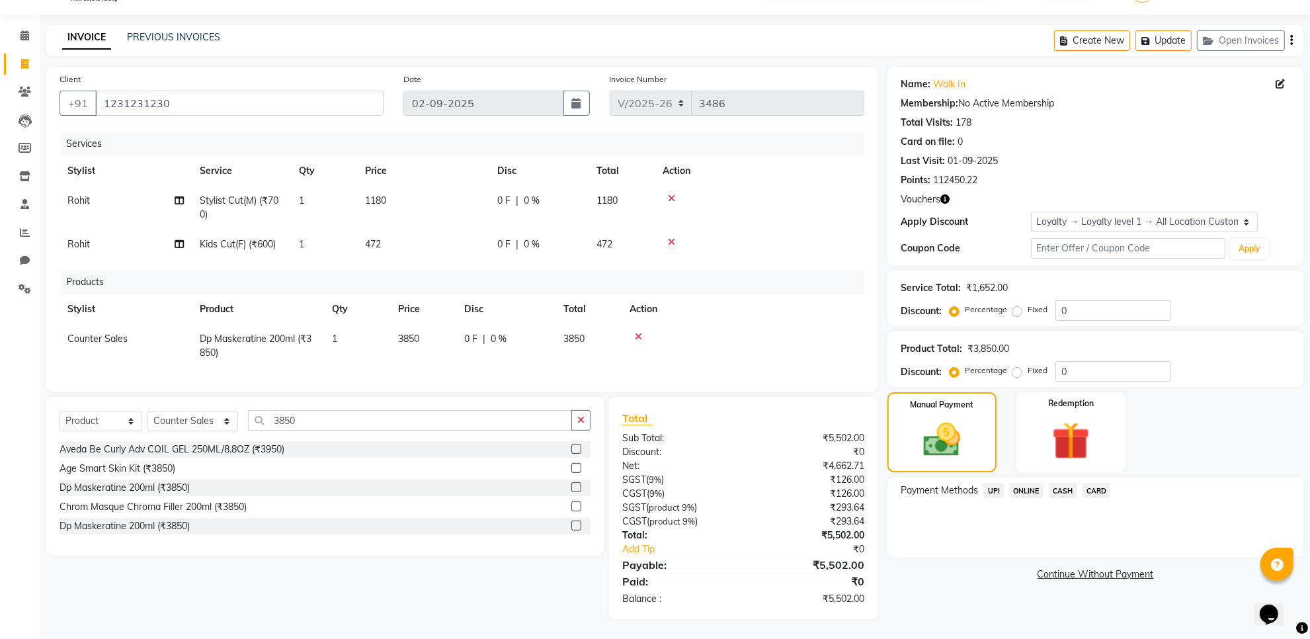
click at [980, 483] on div "UPI" at bounding box center [991, 492] width 26 height 18
click at [998, 483] on span "UPI" at bounding box center [993, 490] width 20 height 15
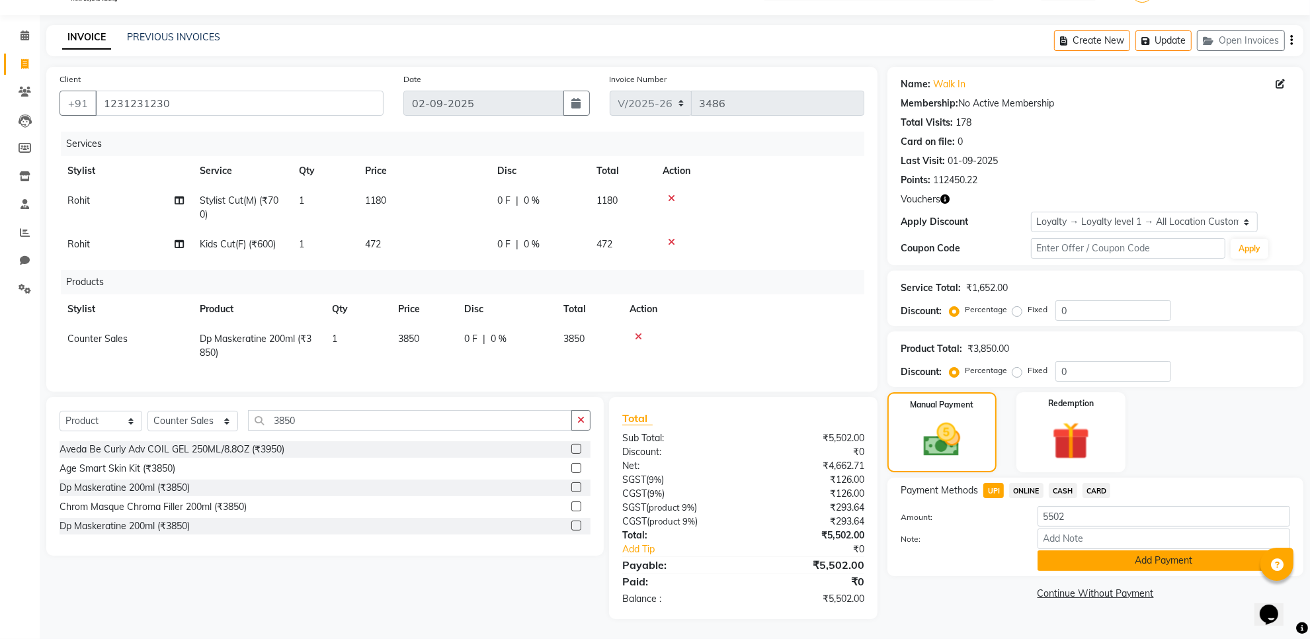
click at [1083, 550] on button "Add Payment" at bounding box center [1163, 560] width 253 height 20
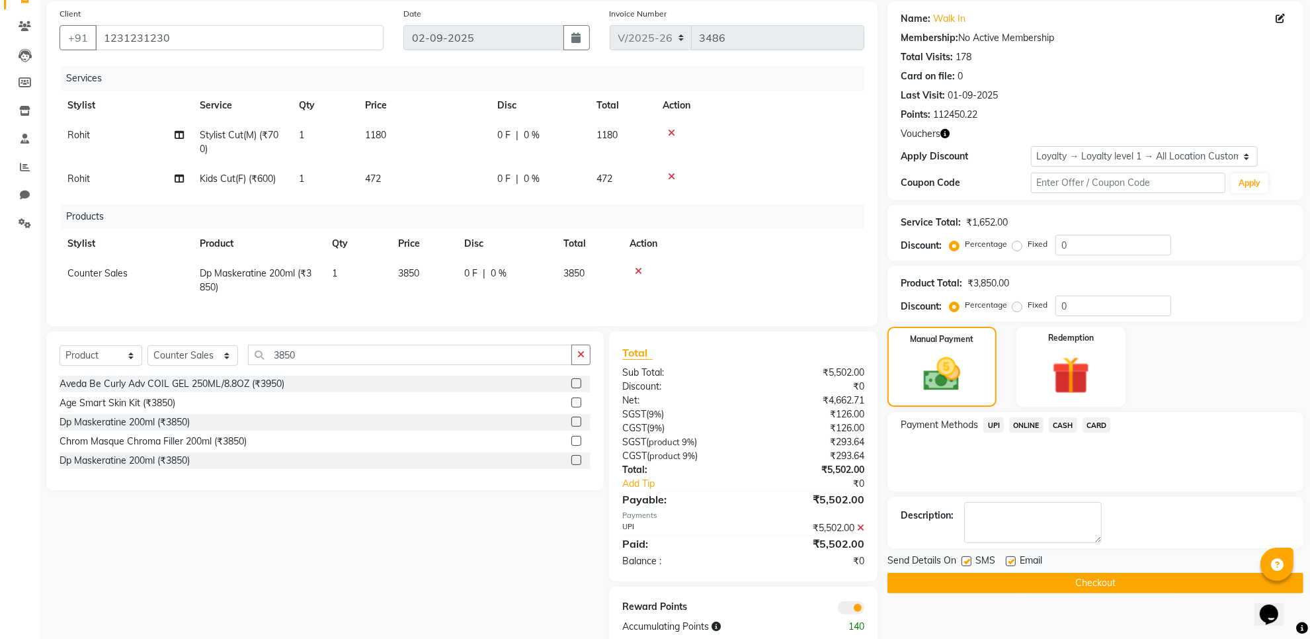
scroll to position [127, 0]
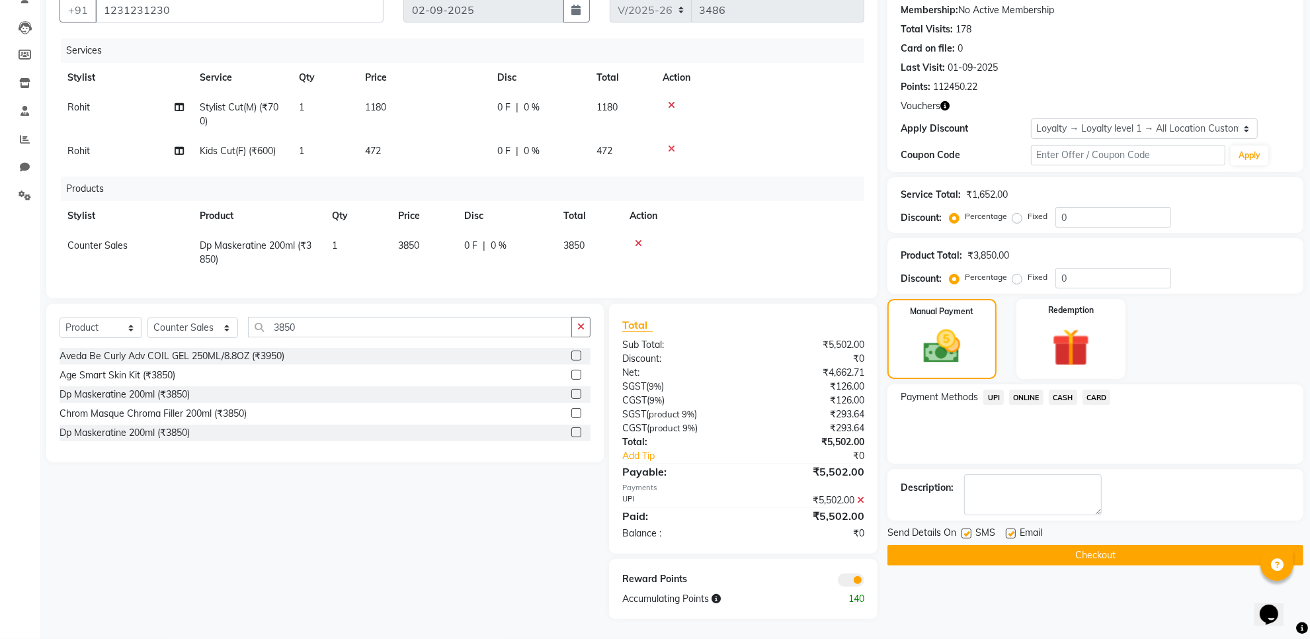
click at [969, 545] on button "Checkout" at bounding box center [1095, 555] width 416 height 20
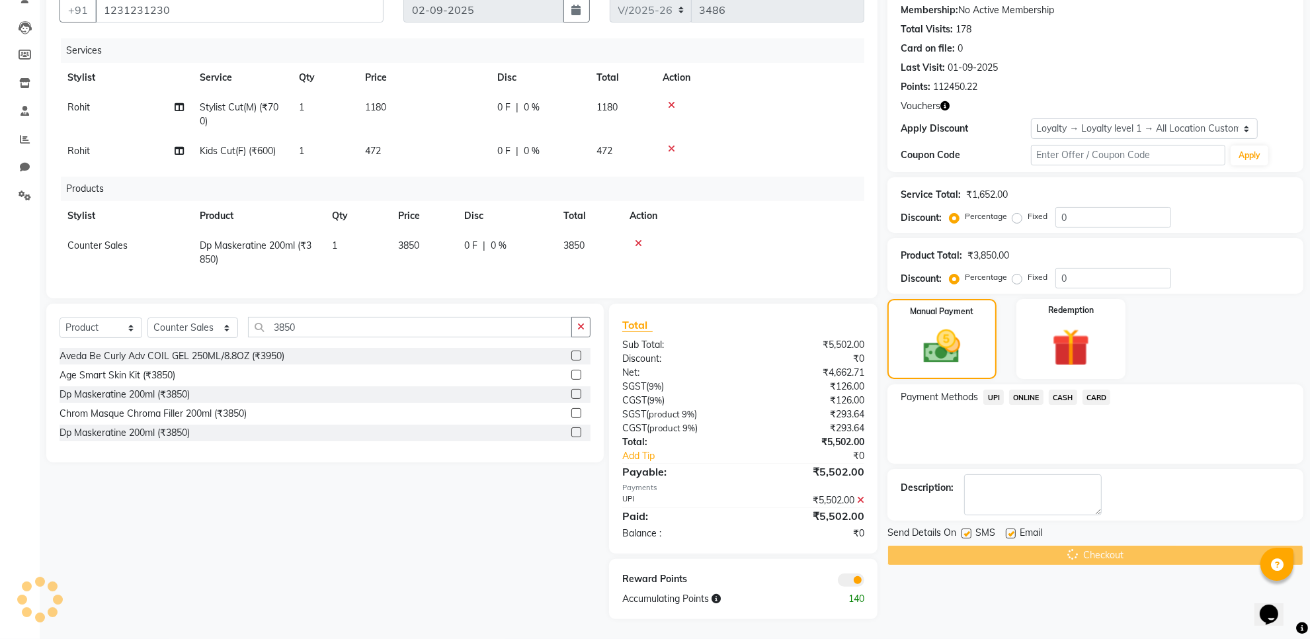
click at [959, 534] on div "Send Details On SMS Email" at bounding box center [1095, 534] width 416 height 17
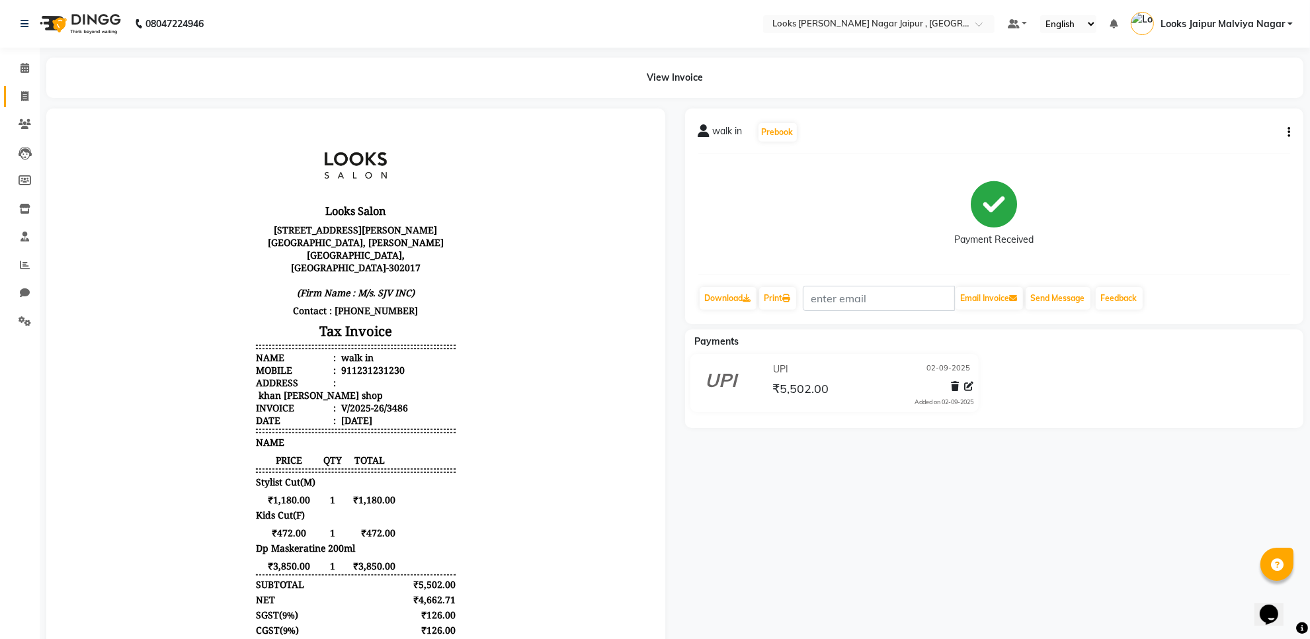
click at [34, 104] on link "Invoice" at bounding box center [20, 97] width 32 height 22
select select "service"
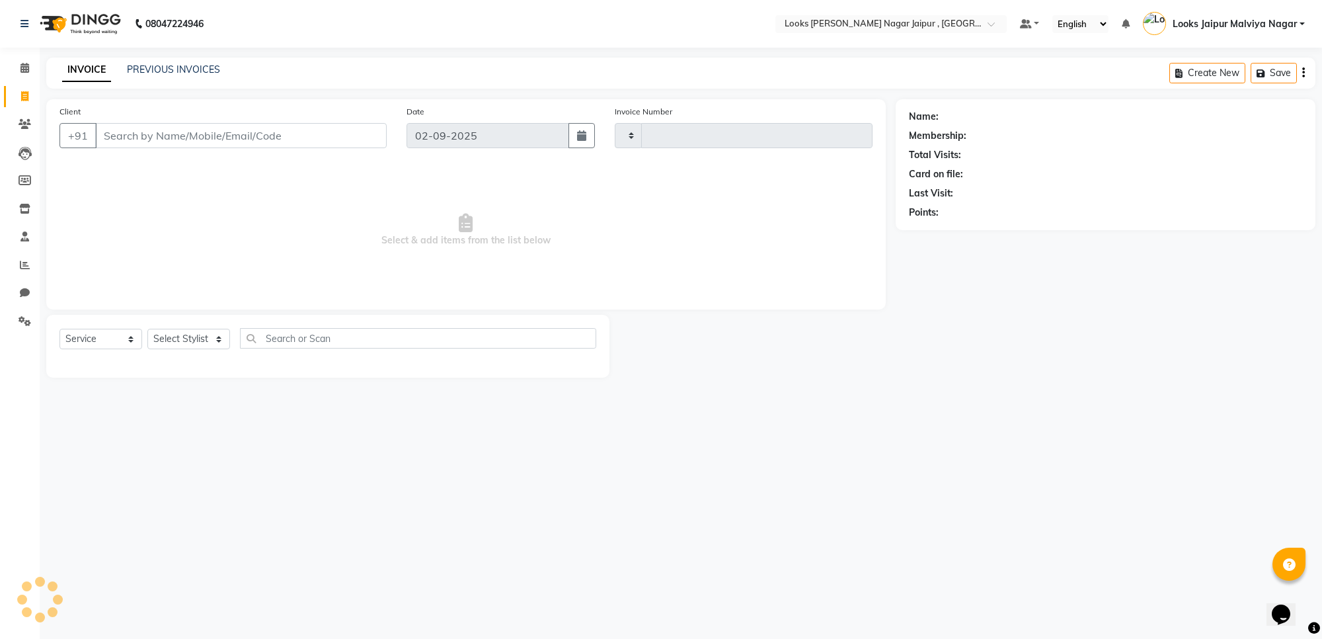
type input "3487"
select select "4317"
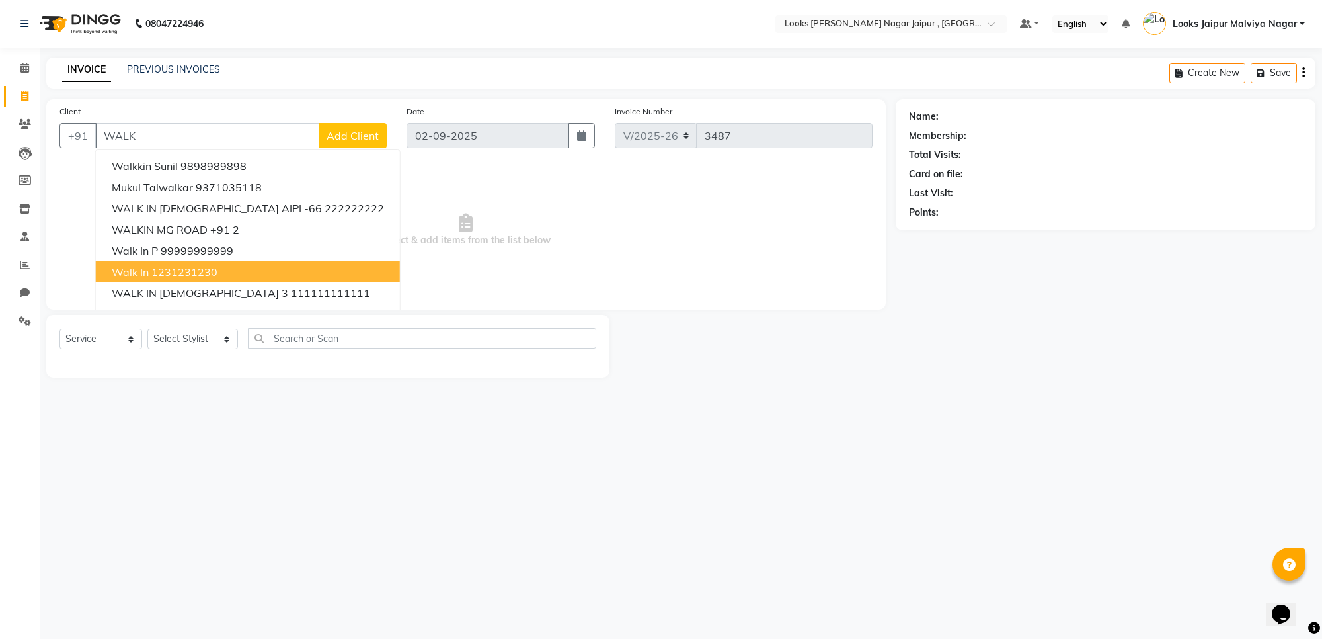
drag, startPoint x: 180, startPoint y: 265, endPoint x: 182, endPoint y: 272, distance: 6.7
click at [182, 265] on ngb-highlight "1231231230" at bounding box center [184, 271] width 66 height 13
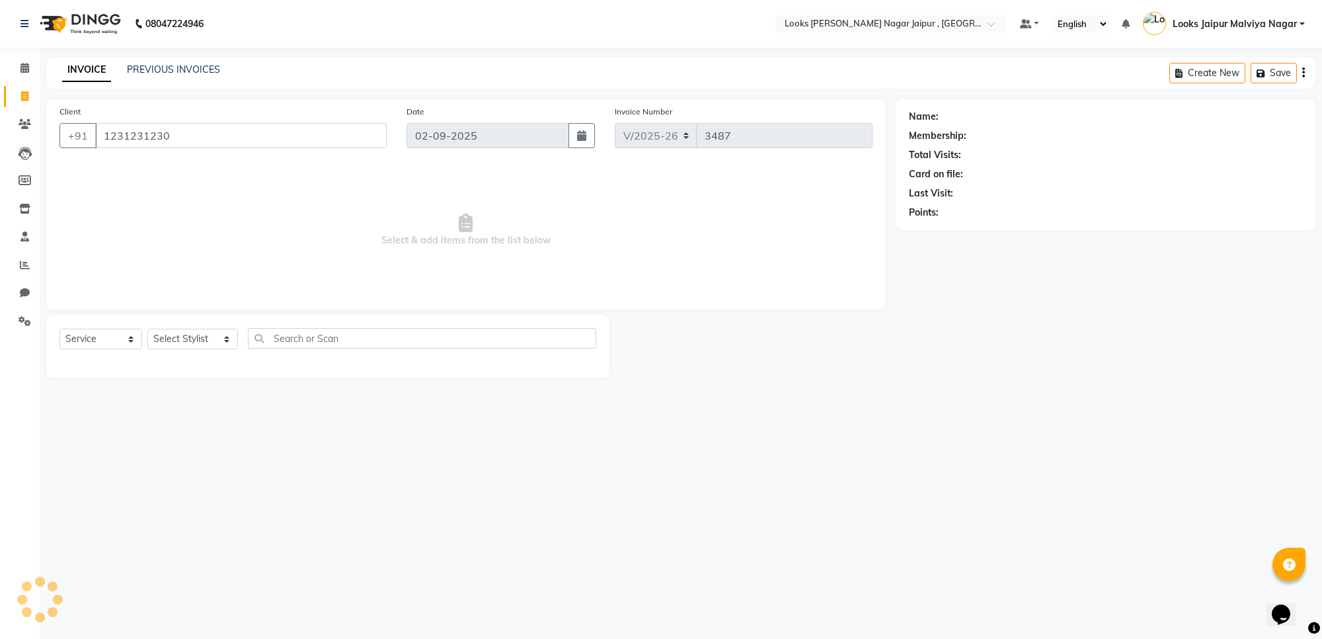
type input "1231231230"
click at [189, 338] on select "Select Stylist [PERSON_NAME] art Anoop [PERSON_NAME] Counter Sales [PERSON_NAME…" at bounding box center [192, 339] width 91 height 20
select select "29912"
click at [147, 329] on select "Select Stylist [PERSON_NAME] art Anoop [PERSON_NAME] Counter Sales [PERSON_NAME…" at bounding box center [192, 339] width 91 height 20
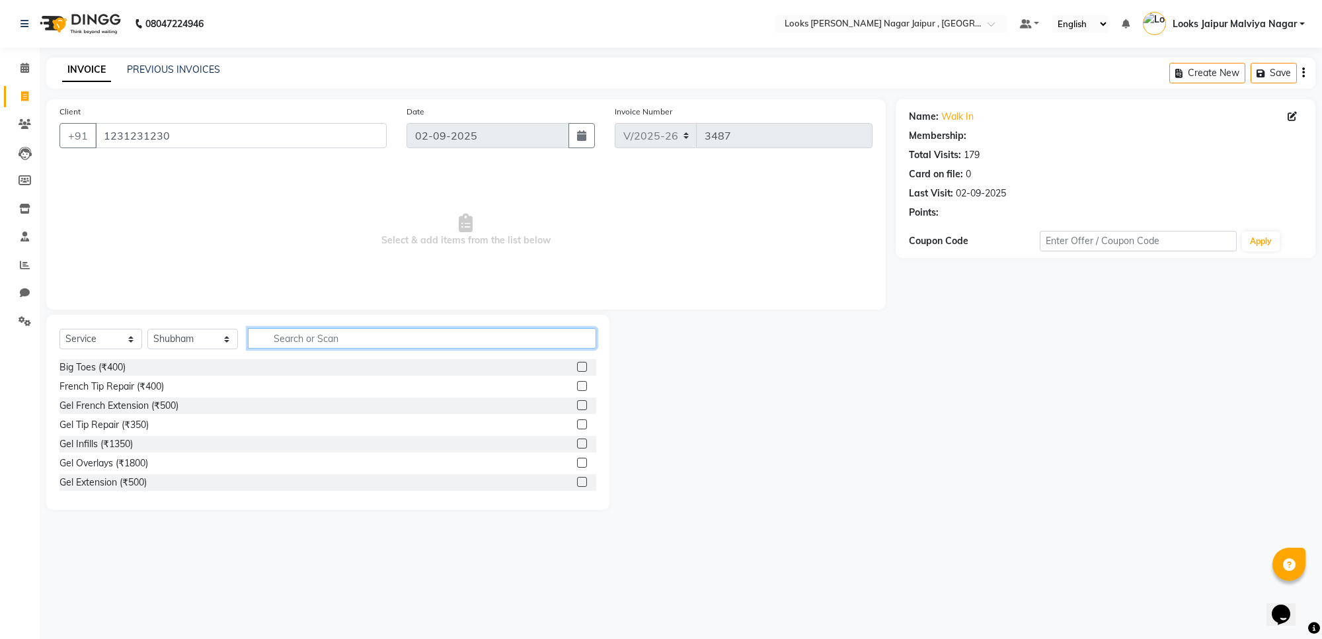
click at [302, 332] on input "text" at bounding box center [422, 338] width 348 height 20
type input "WASH"
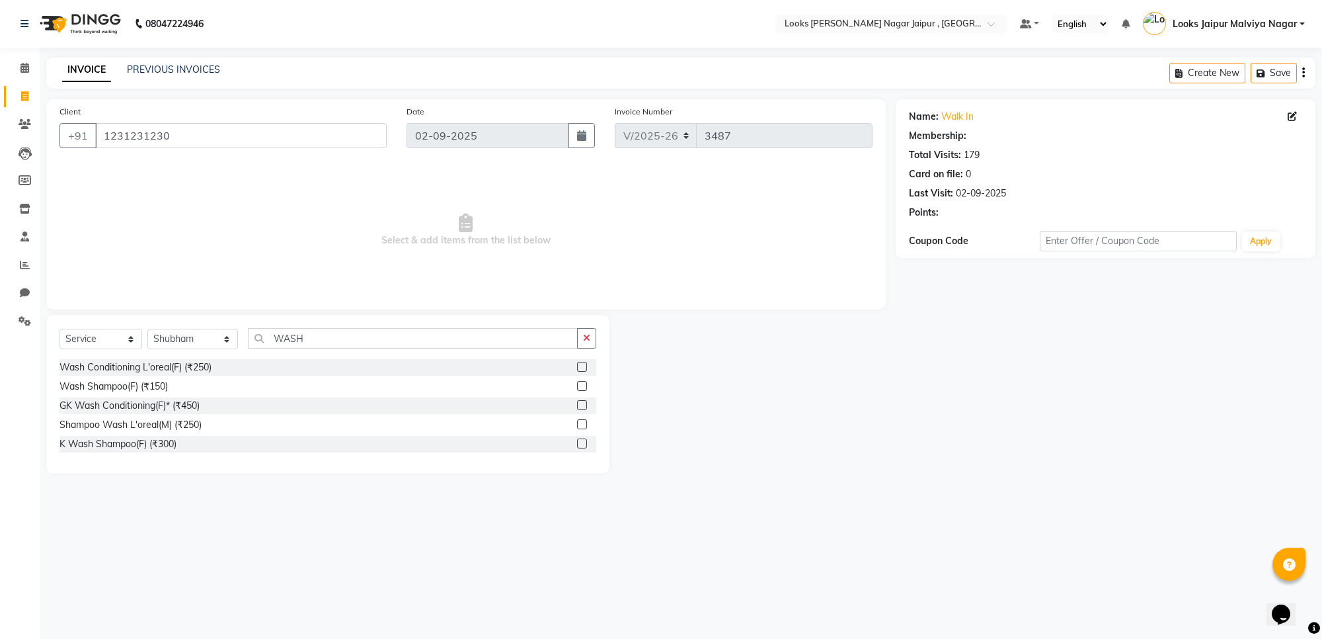
click at [582, 424] on label at bounding box center [582, 424] width 10 height 10
click at [582, 424] on input "checkbox" at bounding box center [581, 424] width 9 height 9
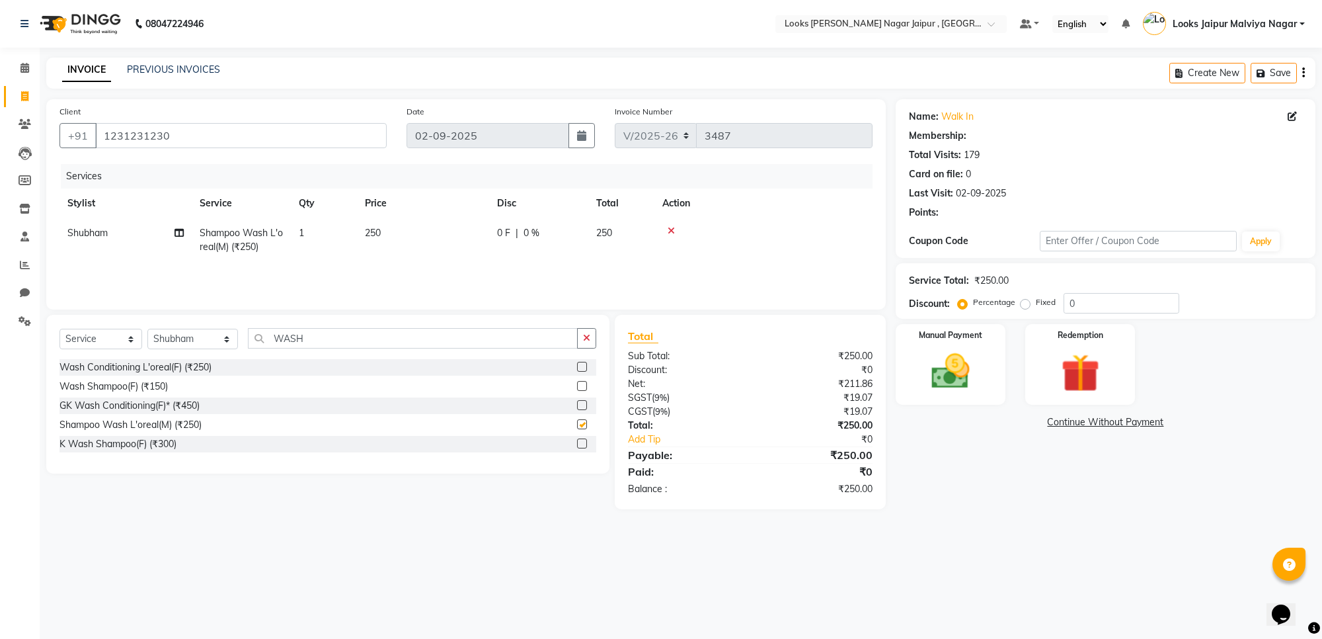
checkbox input "false"
click at [582, 382] on label at bounding box center [582, 386] width 10 height 10
click at [582, 382] on input "checkbox" at bounding box center [581, 386] width 9 height 9
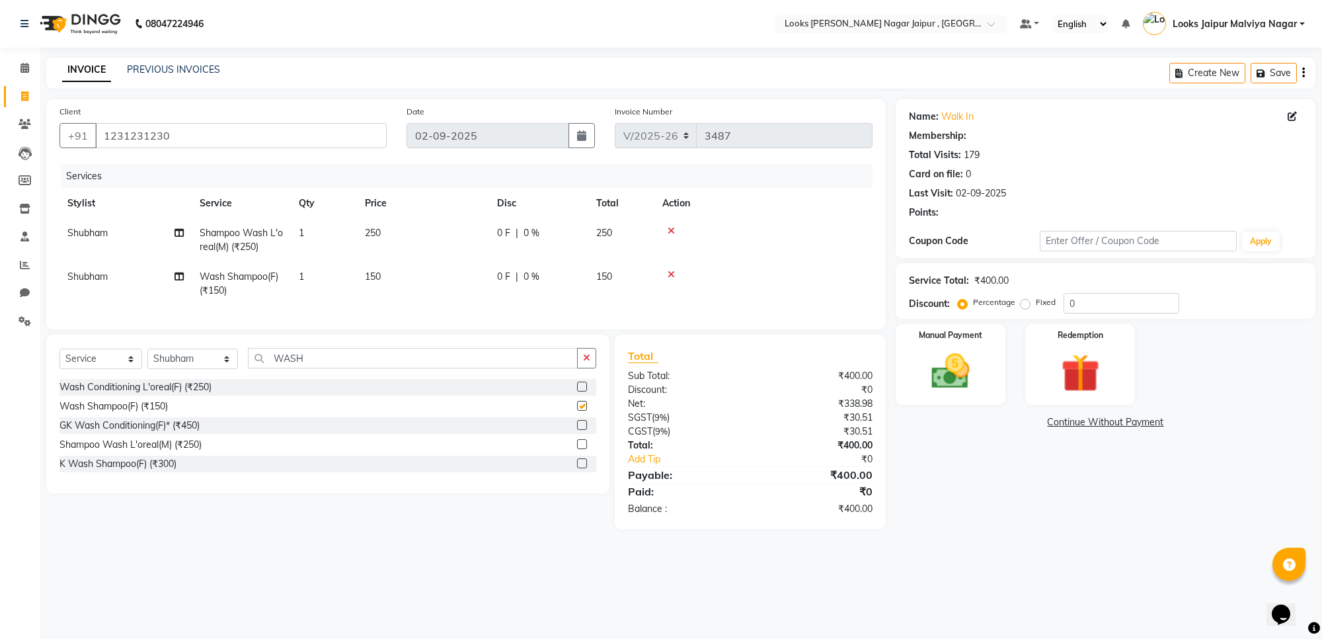
checkbox input "false"
click at [506, 242] on td "0 F | 0 %" at bounding box center [538, 240] width 99 height 44
select select "29912"
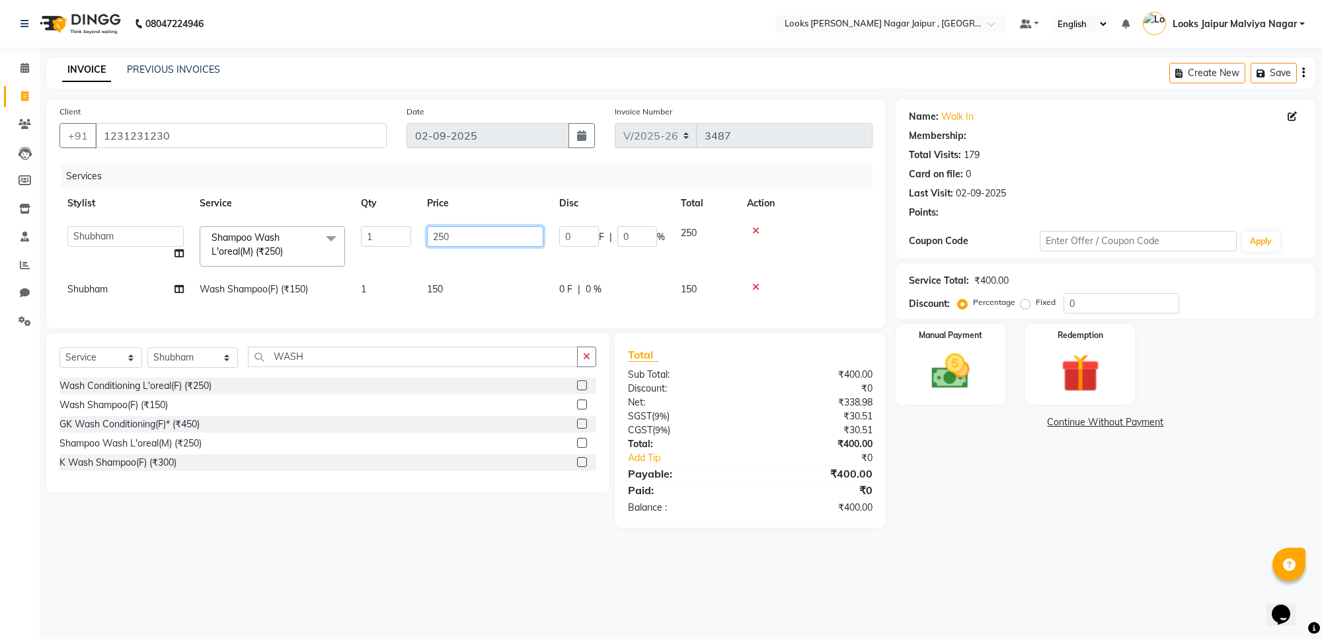
click at [504, 233] on input "250" at bounding box center [485, 236] width 116 height 20
type input "2"
type input "826"
click at [493, 273] on tbody "Anjali_nail art Anoop Aryan Verma Counter Sales Gaurav Kanu Kunal Looks Jaipur …" at bounding box center [465, 261] width 813 height 86
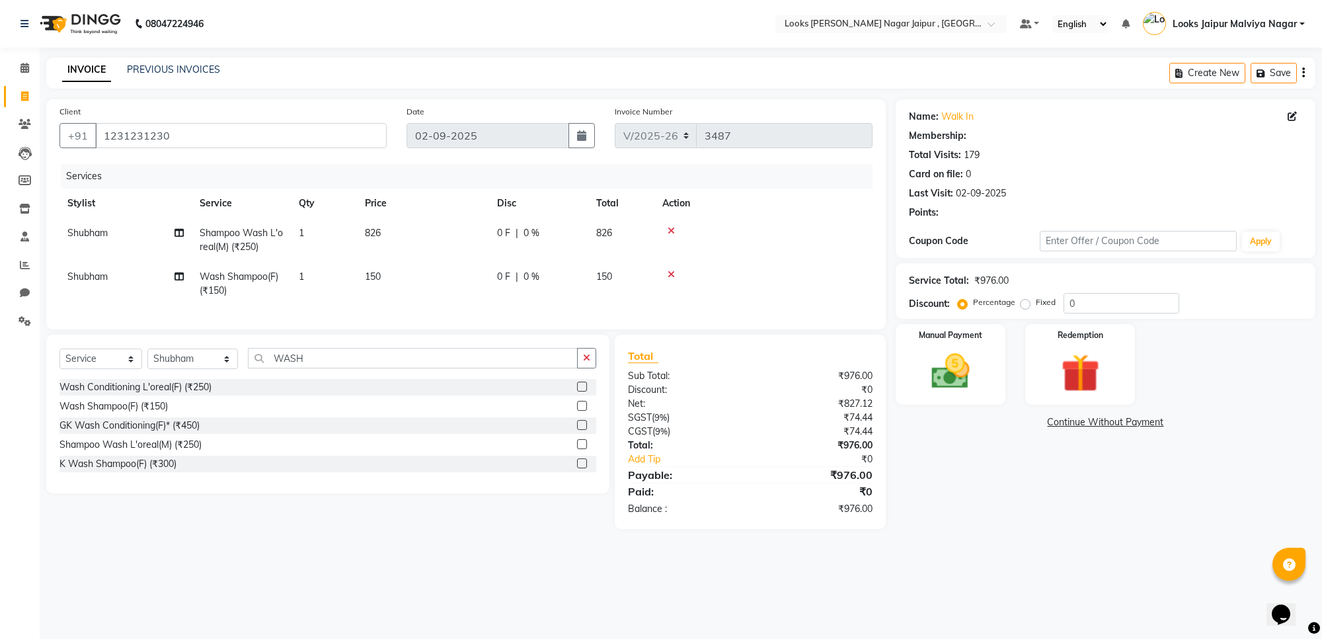
click at [483, 274] on td "150" at bounding box center [423, 284] width 132 height 44
select select "29912"
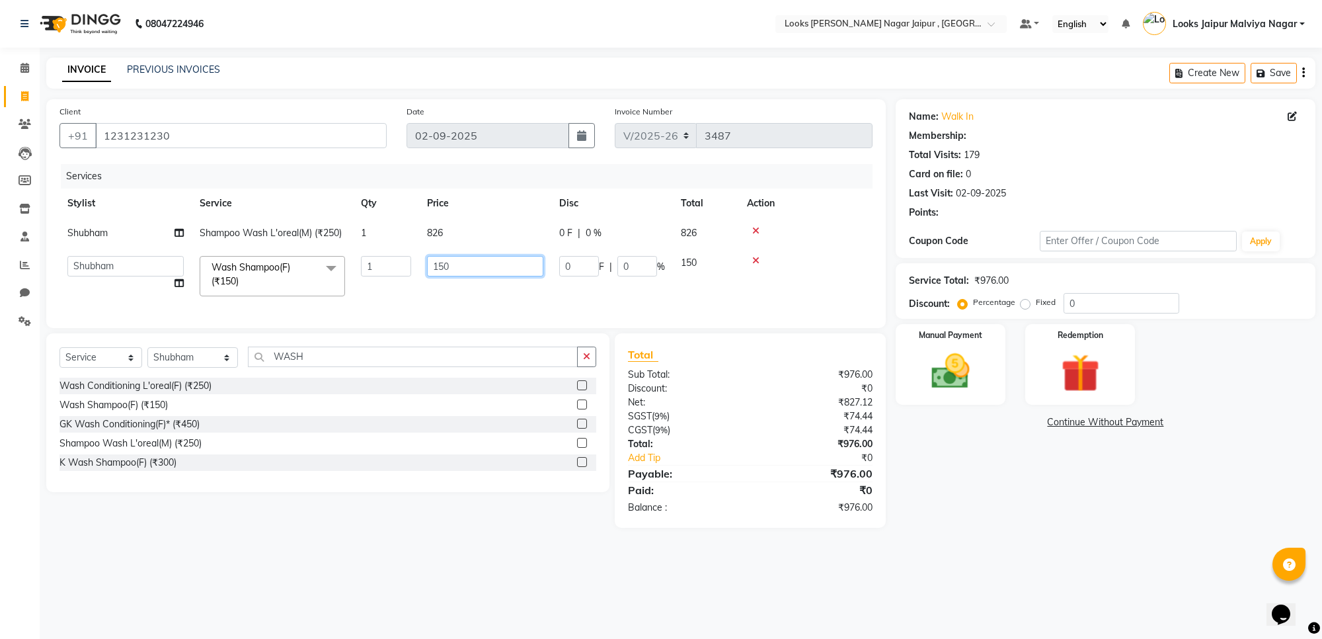
click at [476, 272] on input "150" at bounding box center [485, 266] width 116 height 20
type input "1"
type input "1180"
click at [978, 380] on img at bounding box center [950, 371] width 65 height 46
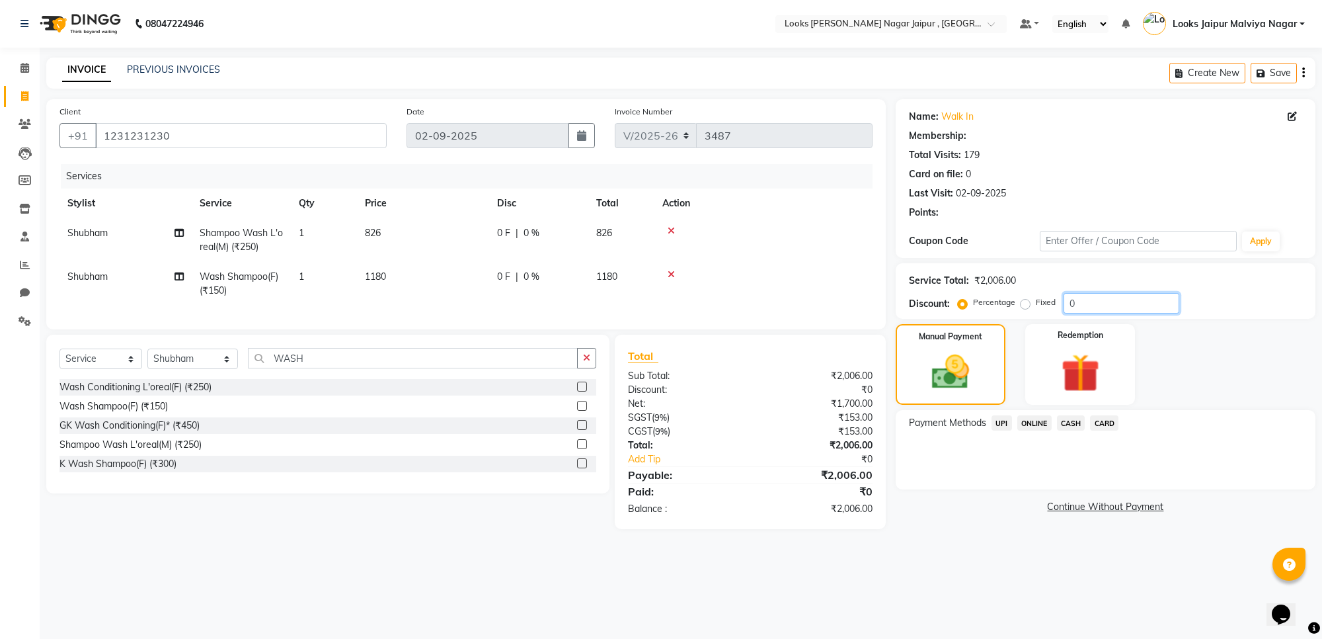
click at [1157, 299] on input "0" at bounding box center [1122, 303] width 116 height 20
type input "15"
click at [464, 232] on td "826" at bounding box center [423, 240] width 132 height 44
select select "29912"
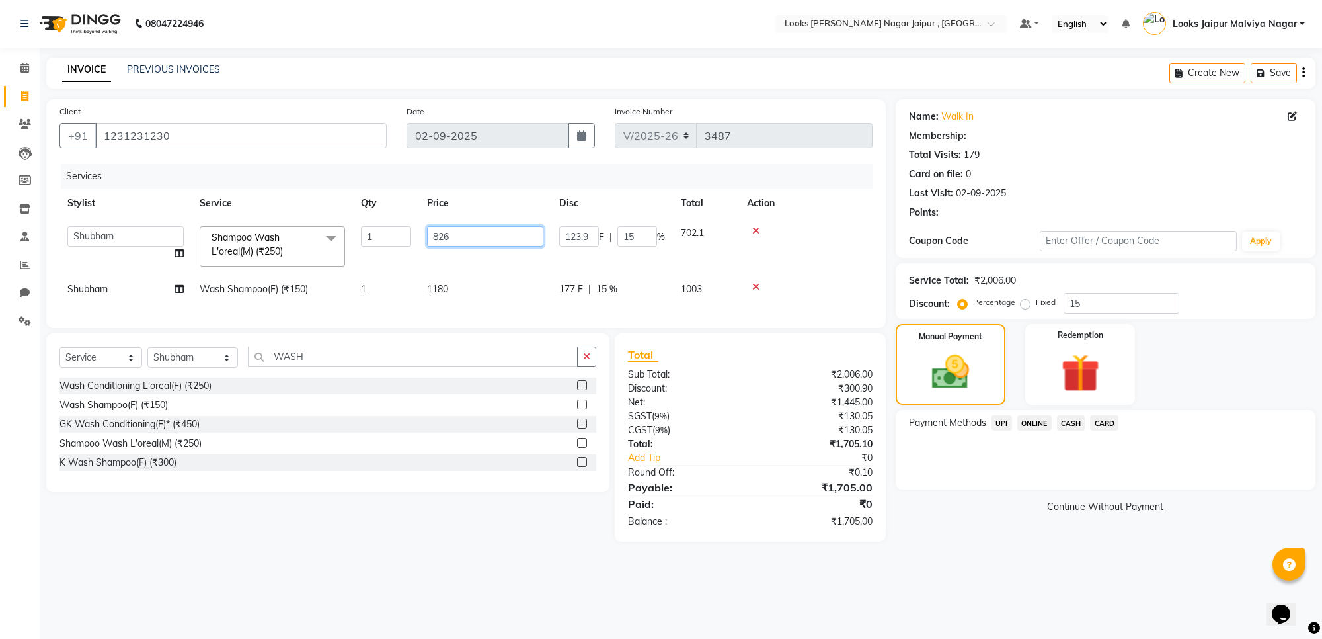
click at [469, 228] on input "826" at bounding box center [485, 236] width 116 height 20
type input "821"
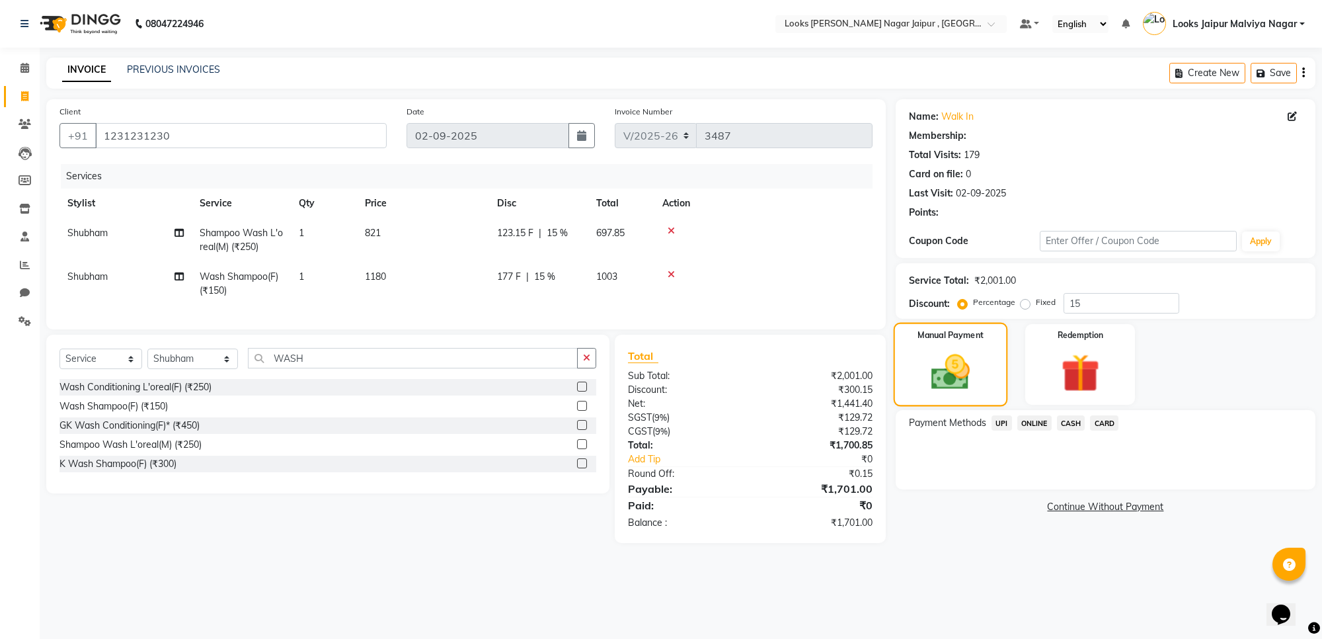
click at [926, 327] on div "Manual Payment" at bounding box center [951, 365] width 114 height 84
click at [464, 249] on td "821" at bounding box center [423, 240] width 132 height 44
select select "29912"
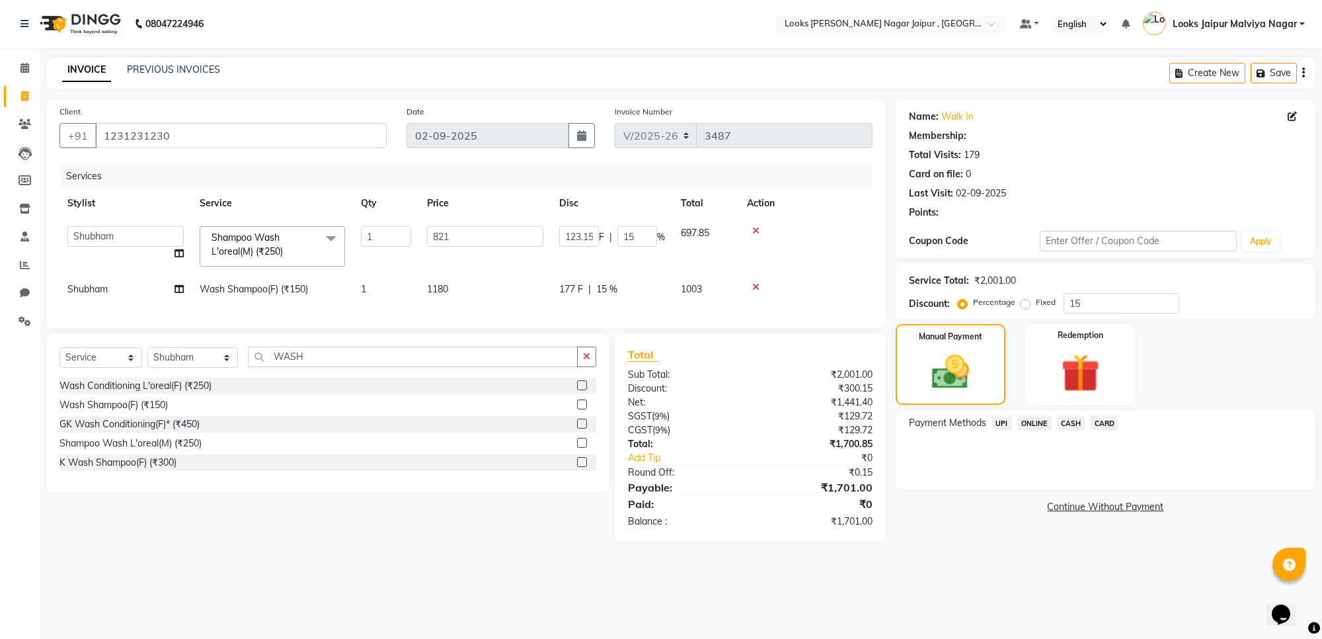
click at [479, 235] on input "821" at bounding box center [485, 236] width 116 height 20
type input "820"
click at [949, 339] on label "Manual Payment" at bounding box center [951, 335] width 66 height 13
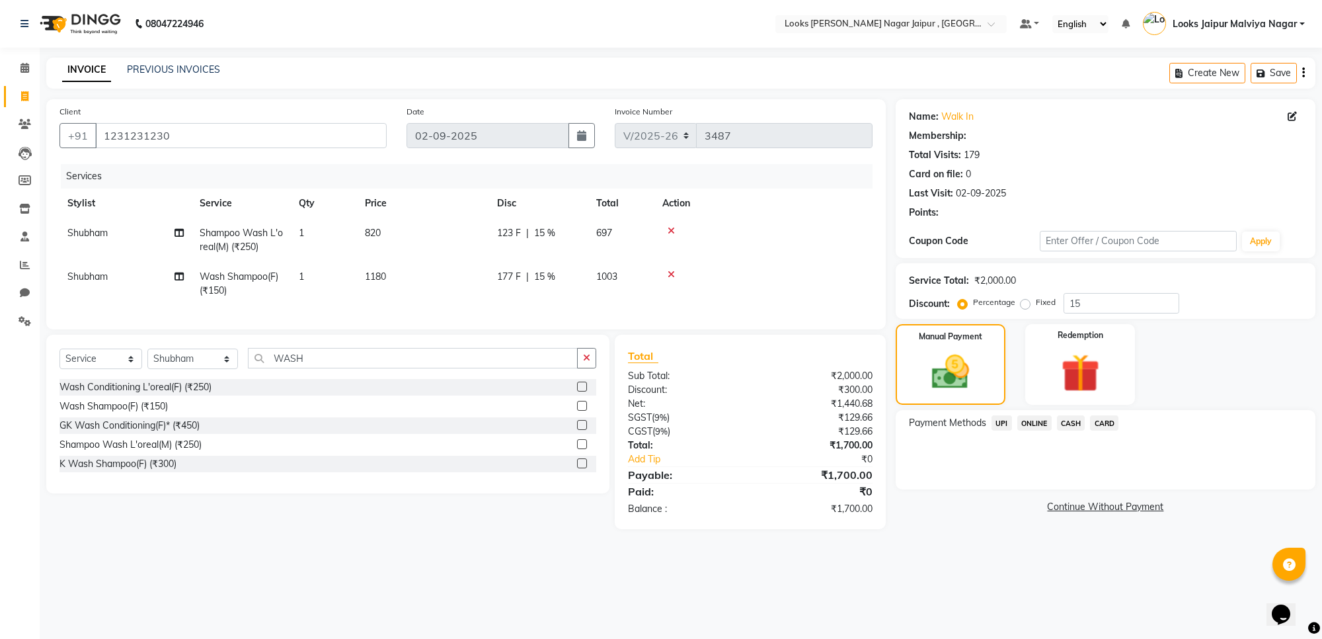
click at [1078, 416] on span "CASH" at bounding box center [1071, 422] width 28 height 15
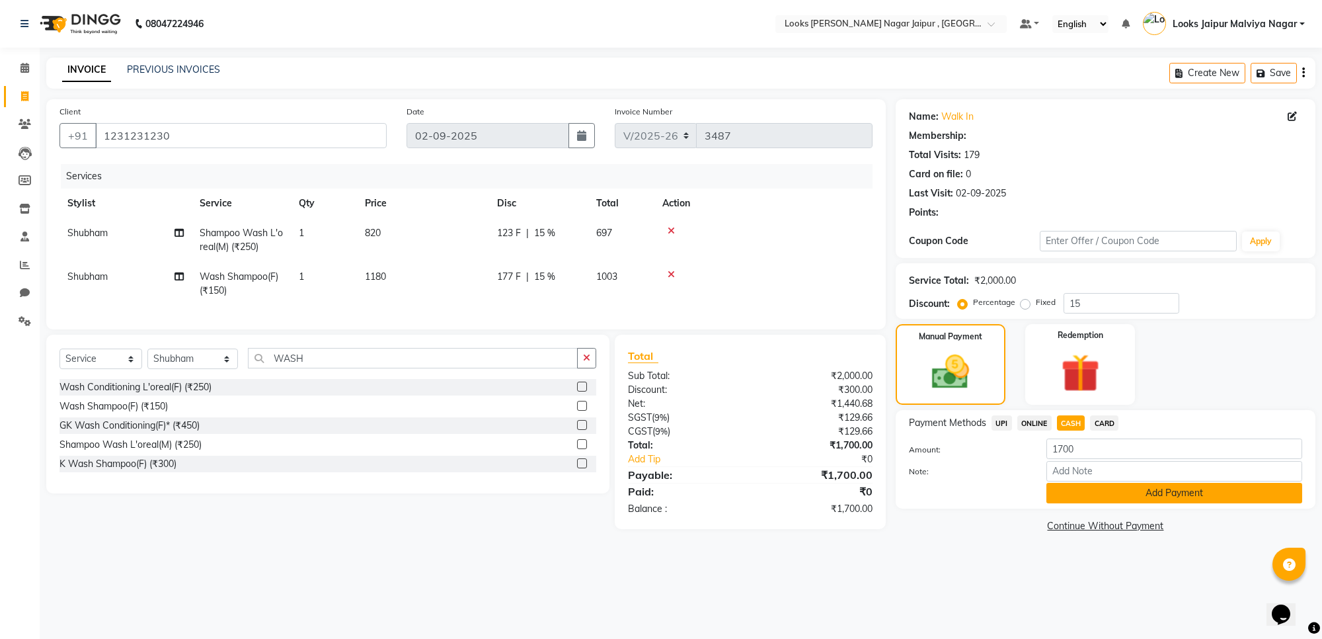
click at [1123, 493] on button "Add Payment" at bounding box center [1175, 493] width 256 height 20
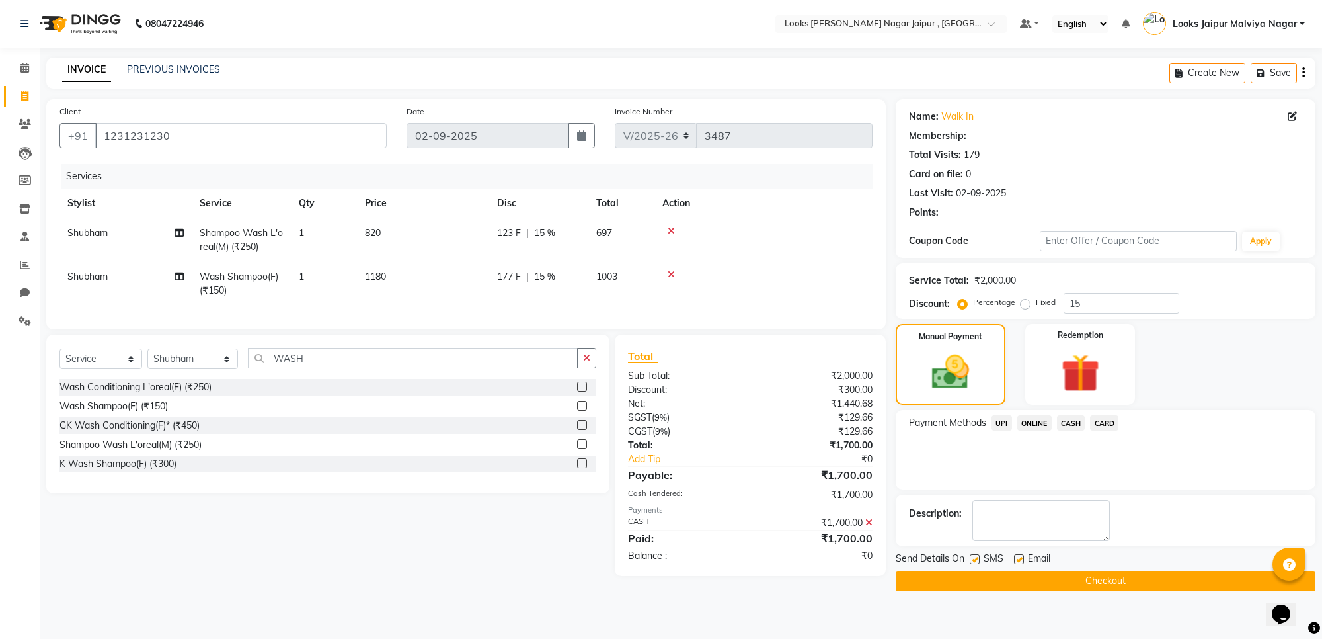
click at [1019, 565] on div at bounding box center [1018, 561] width 9 height 14
click at [970, 559] on label at bounding box center [975, 559] width 10 height 10
click at [970, 559] on input "checkbox" at bounding box center [974, 559] width 9 height 9
checkbox input "false"
click at [1025, 562] on div "Email" at bounding box center [1037, 559] width 47 height 17
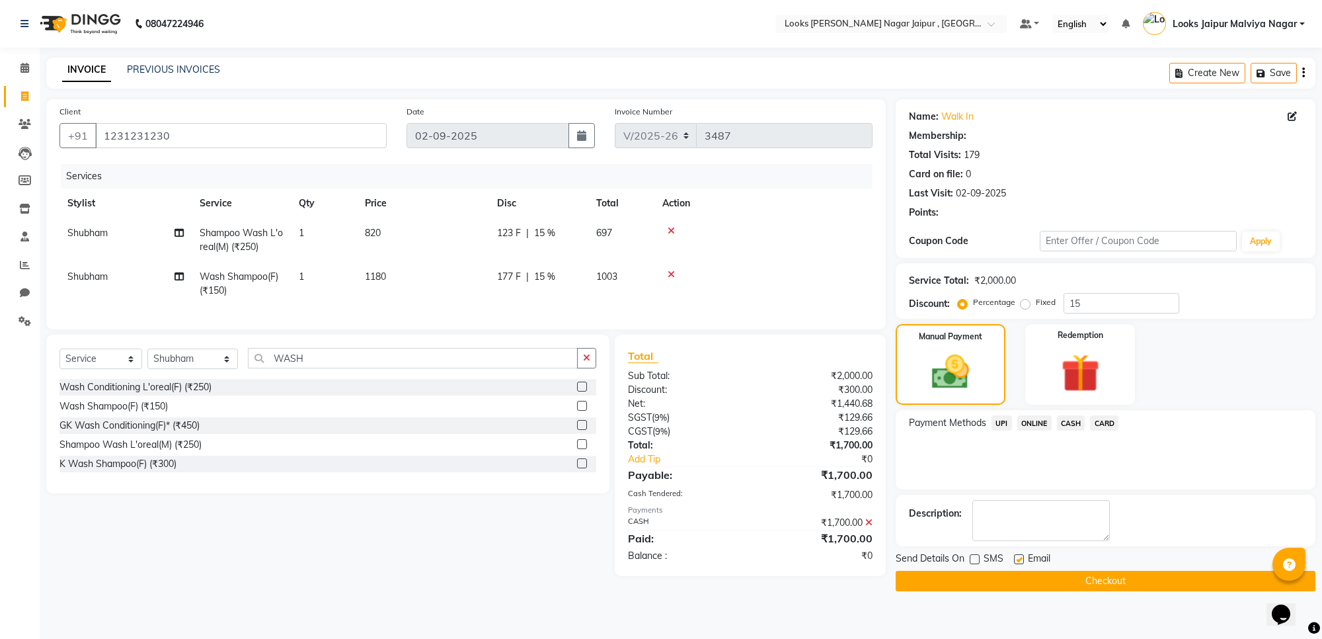
click at [1020, 559] on label at bounding box center [1019, 559] width 10 height 10
click at [1020, 559] on input "checkbox" at bounding box center [1018, 559] width 9 height 9
checkbox input "false"
click at [1022, 574] on button "Checkout" at bounding box center [1106, 581] width 420 height 20
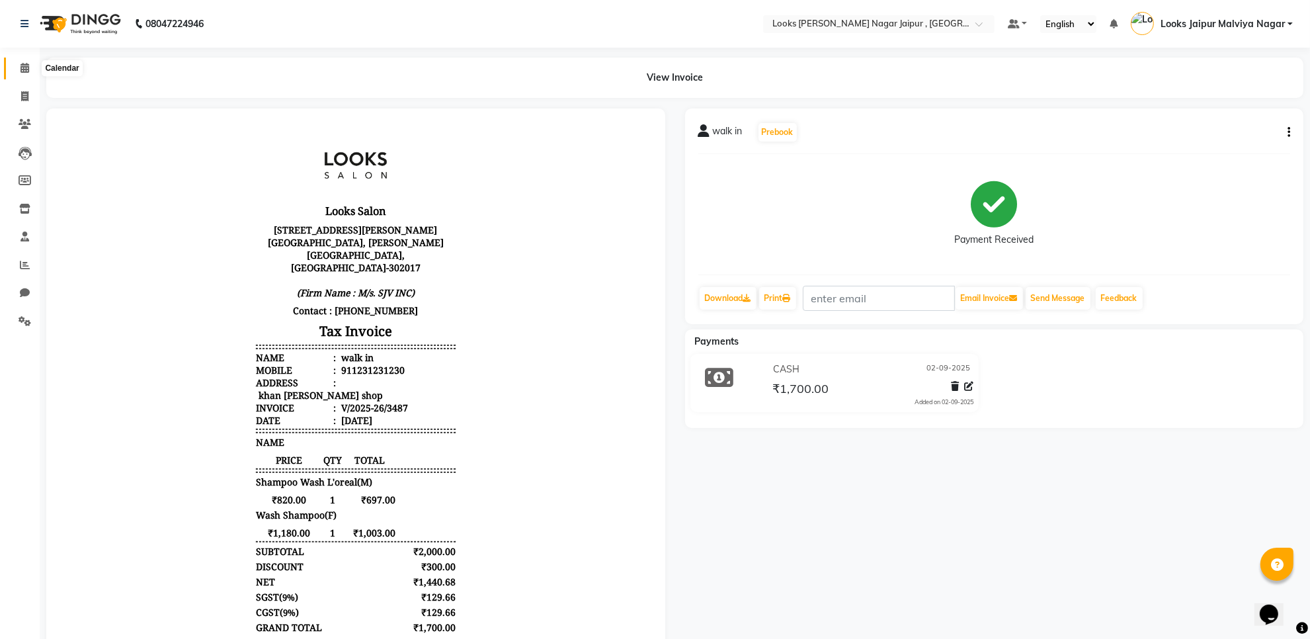
click at [28, 70] on icon at bounding box center [24, 68] width 9 height 10
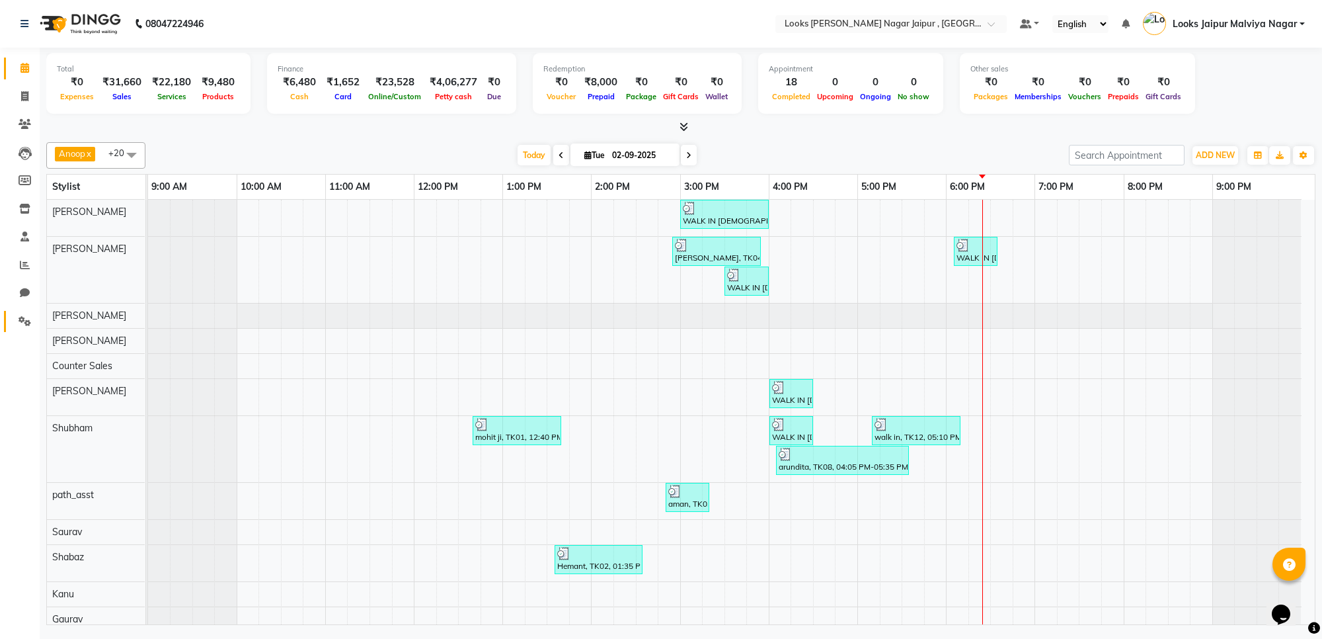
click at [17, 314] on span at bounding box center [24, 321] width 23 height 15
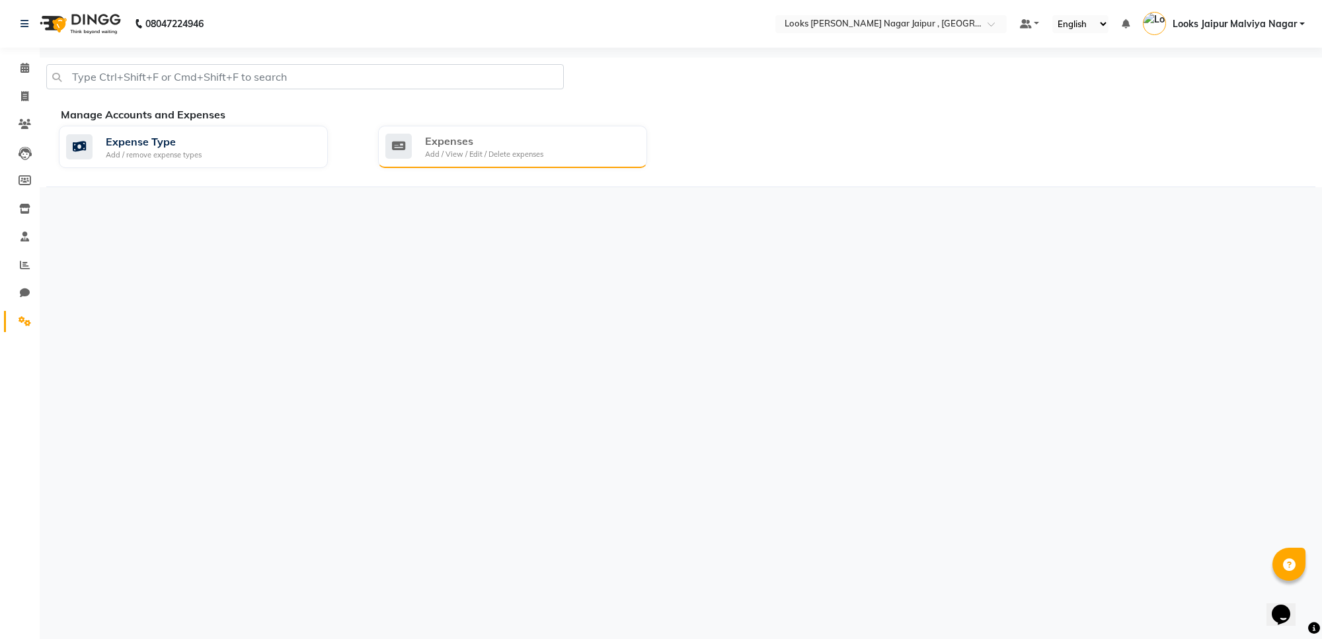
click at [543, 149] on div "Expenses Add / View / Edit / Delete expenses" at bounding box center [510, 146] width 251 height 27
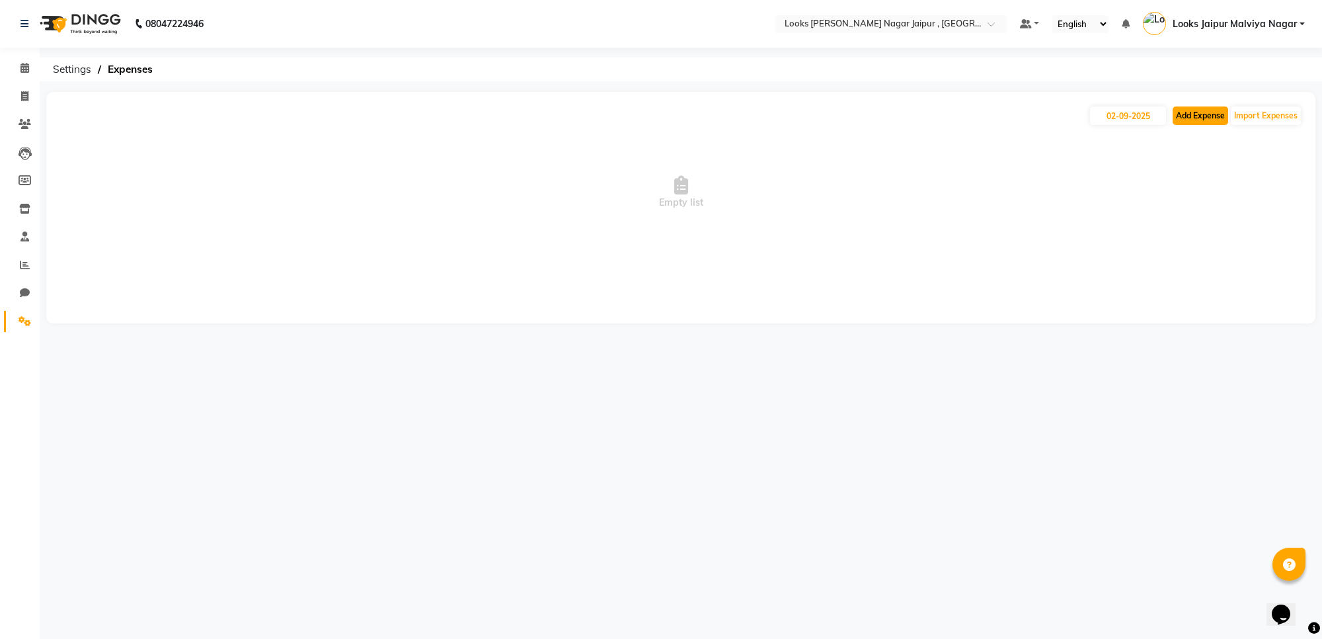
click at [1205, 110] on button "Add Expense" at bounding box center [1201, 115] width 56 height 19
select select "1"
select select "3122"
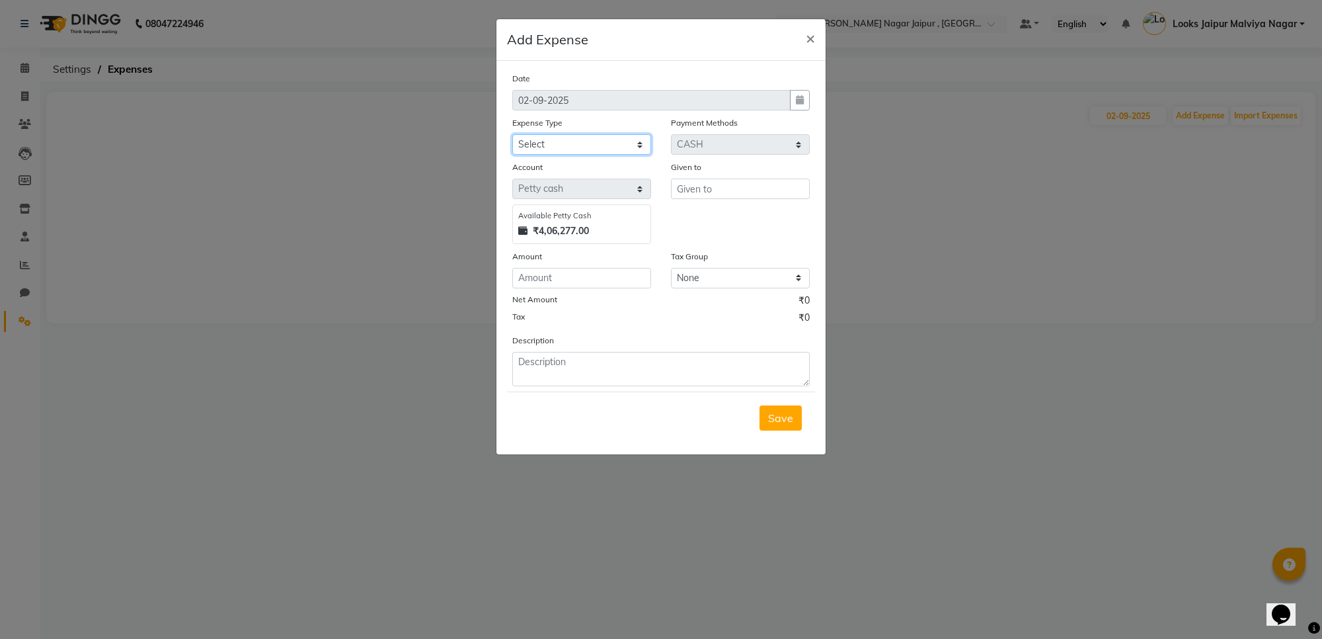
click at [583, 140] on select "Select Bank Deposit Blinkit Cash Handover CLIENT Client ordered food Client Ref…" at bounding box center [581, 144] width 139 height 20
select select "24472"
click at [512, 134] on select "Select Bank Deposit Blinkit Cash Handover CLIENT Client ordered food Client Ref…" at bounding box center [581, 144] width 139 height 20
click at [768, 180] on input "text" at bounding box center [740, 188] width 139 height 20
type input "MANGAL"
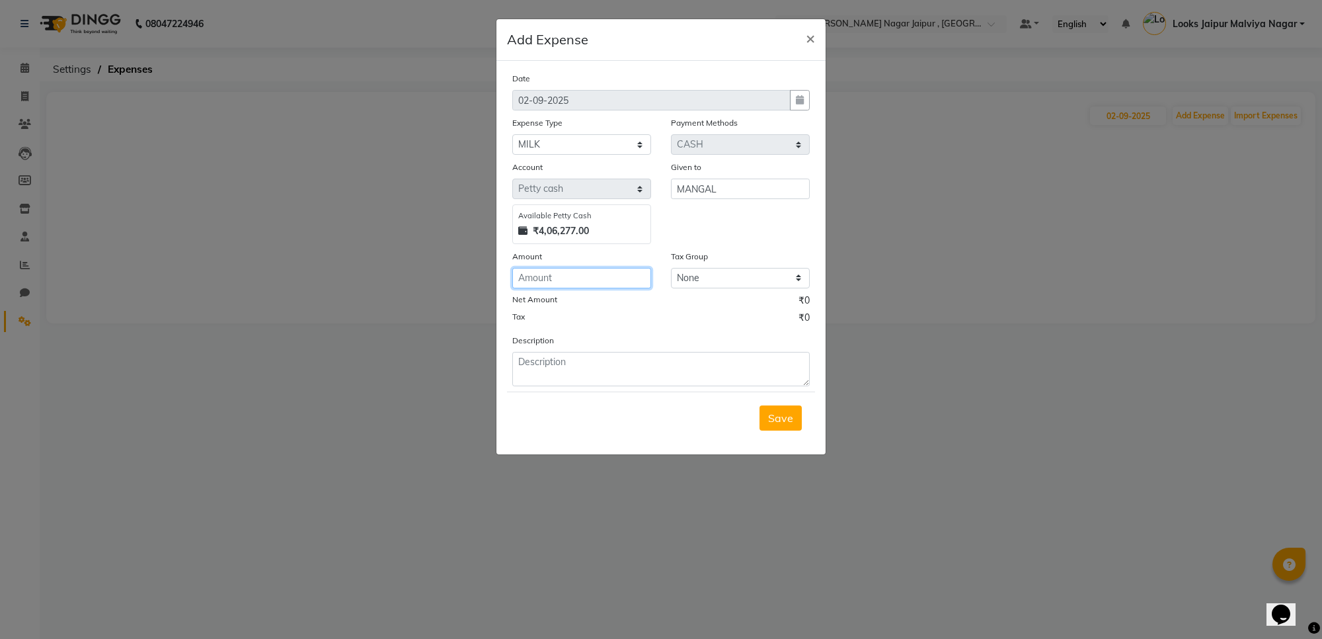
click at [578, 269] on input "number" at bounding box center [581, 278] width 139 height 20
type input "160"
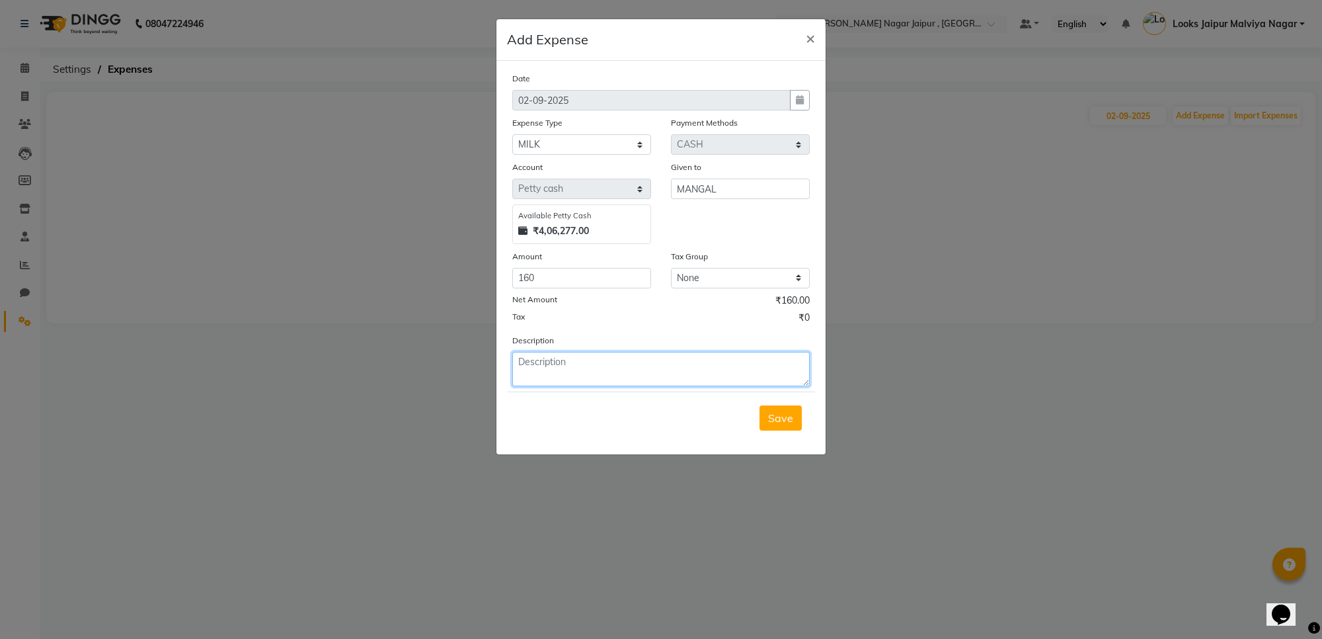
click at [633, 352] on textarea at bounding box center [660, 369] width 297 height 34
type textarea "FOR MILK"
click at [755, 422] on div "Save" at bounding box center [661, 417] width 308 height 52
click at [764, 415] on button "Save" at bounding box center [781, 417] width 42 height 25
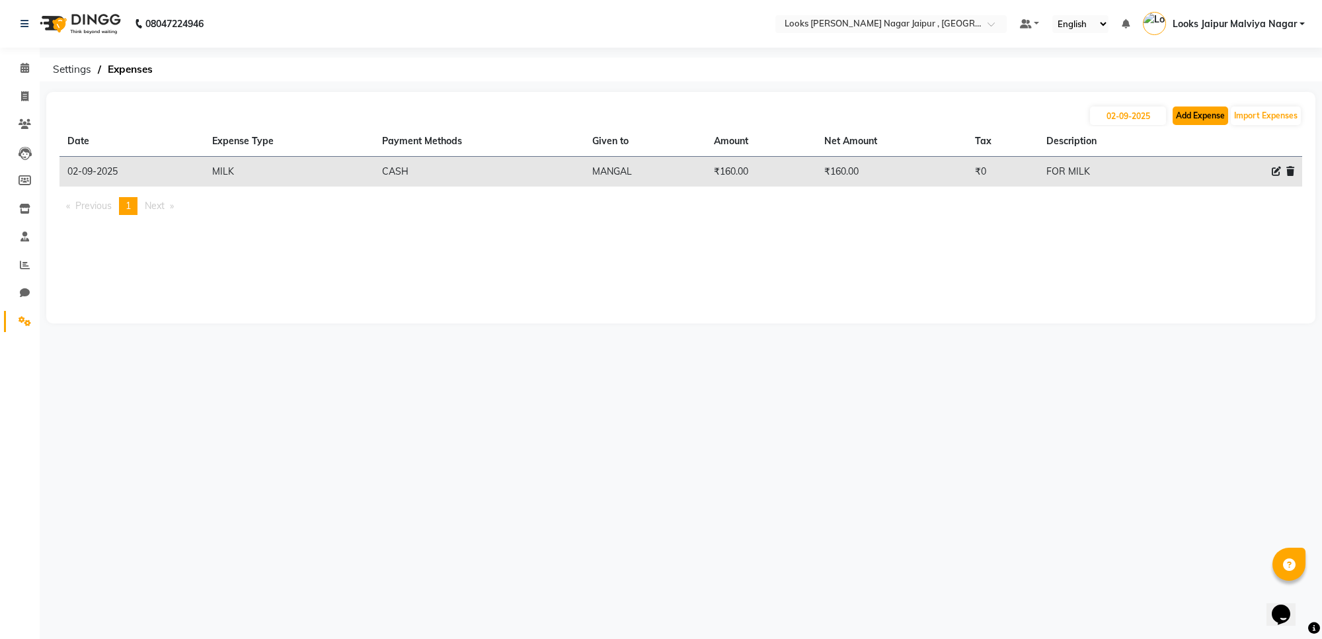
click at [1217, 124] on button "Add Expense" at bounding box center [1201, 115] width 56 height 19
select select "1"
select select "3122"
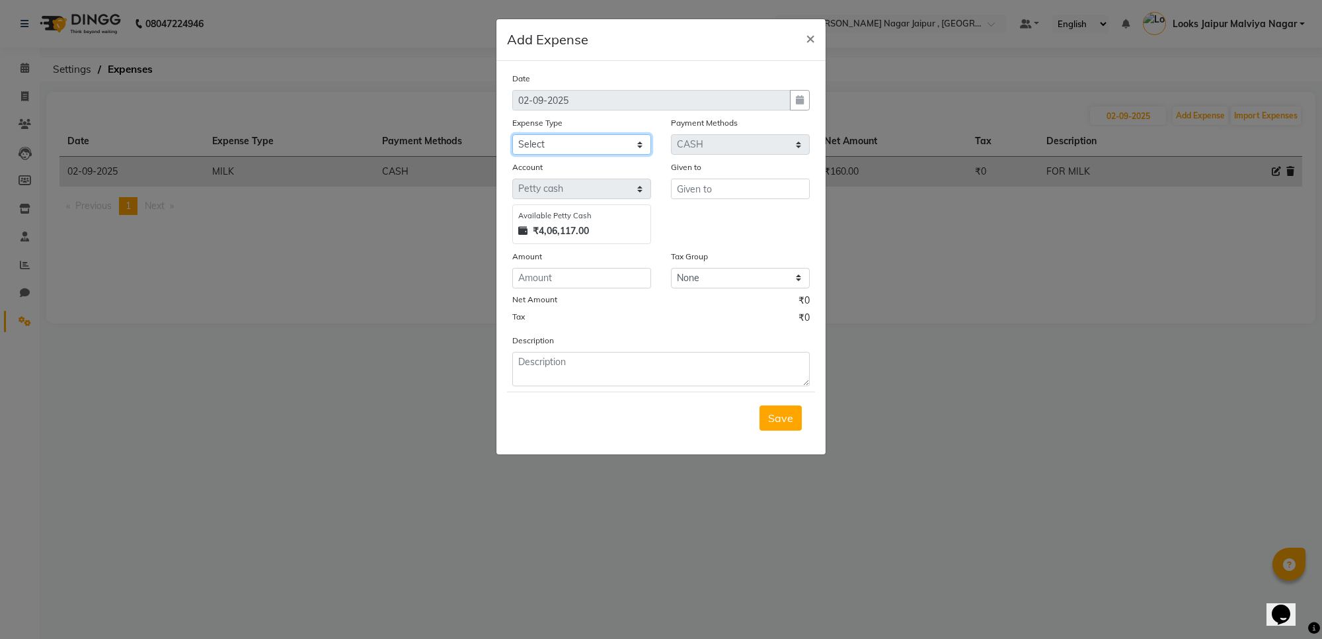
click at [598, 143] on select "Select Bank Deposit Blinkit Cash Handover CLIENT Client ordered food Client Ref…" at bounding box center [581, 144] width 139 height 20
select select "22741"
click at [512, 134] on select "Select Bank Deposit Blinkit Cash Handover CLIENT Client ordered food Client Ref…" at bounding box center [581, 144] width 139 height 20
click at [731, 185] on input "text" at bounding box center [740, 188] width 139 height 20
type input "[PERSON_NAME]"
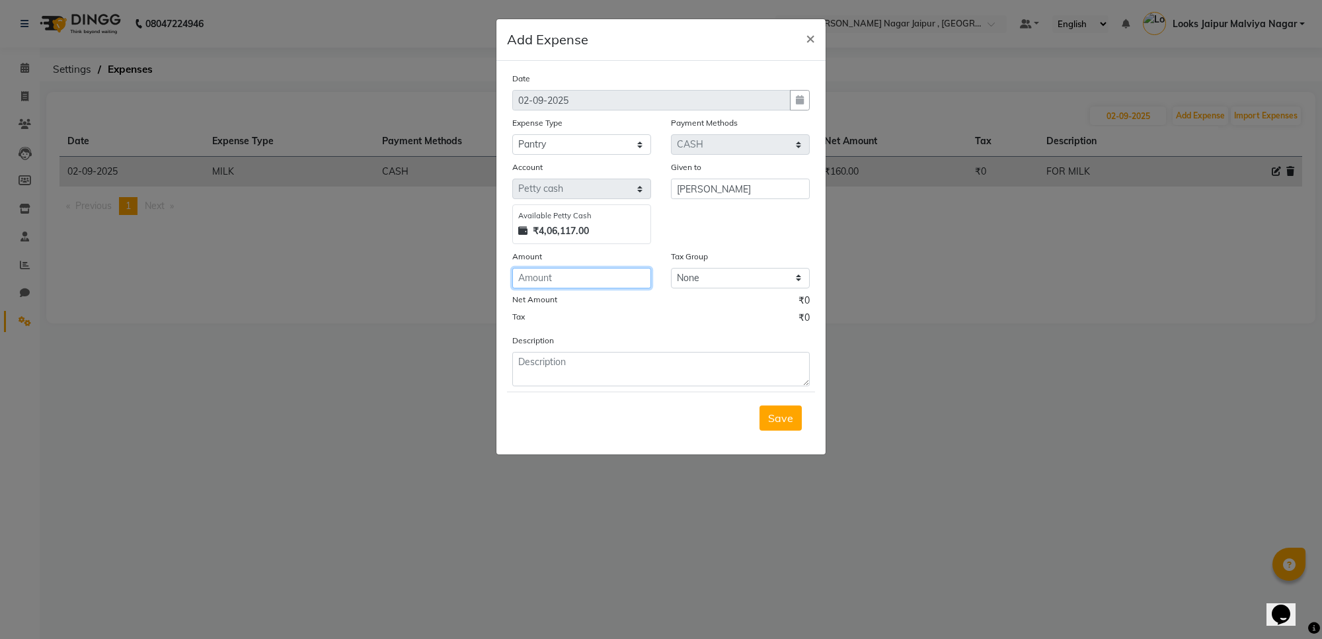
click at [630, 268] on input "number" at bounding box center [581, 278] width 139 height 20
type input "380"
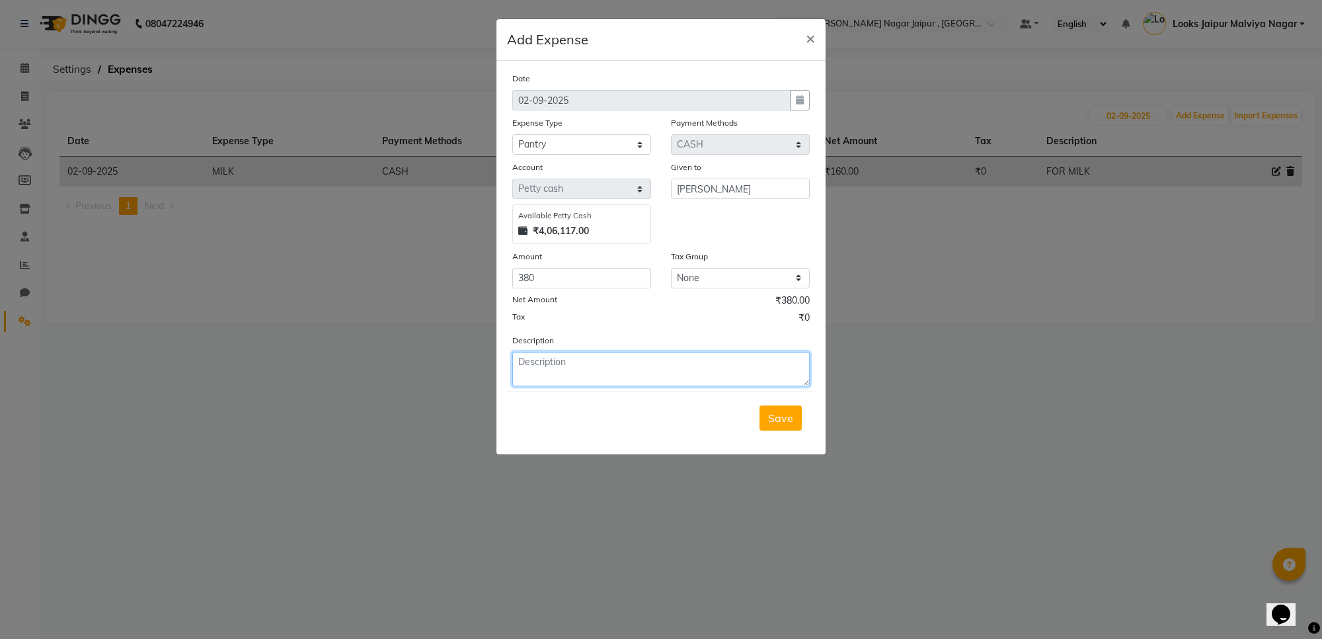
click at [563, 376] on textarea at bounding box center [660, 369] width 297 height 34
type textarea "FOR TEA AND SUGAR"
click at [791, 424] on button "Save" at bounding box center [781, 417] width 42 height 25
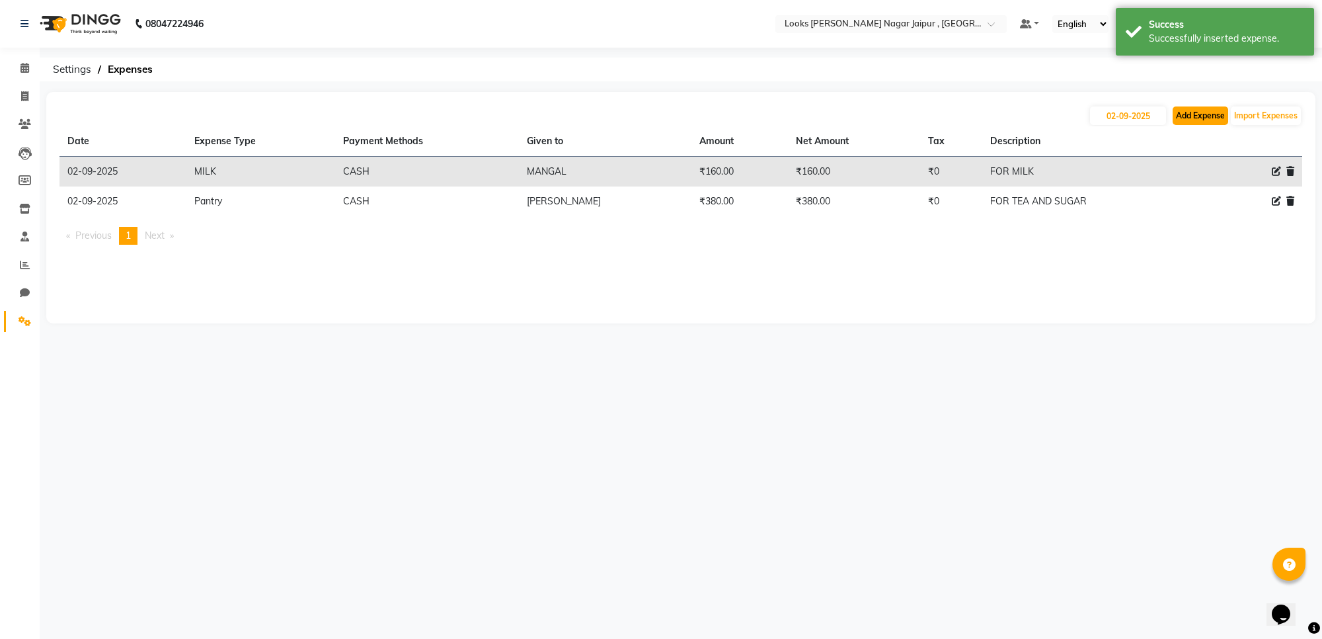
click at [1207, 114] on button "Add Expense" at bounding box center [1201, 115] width 56 height 19
select select "1"
select select "3122"
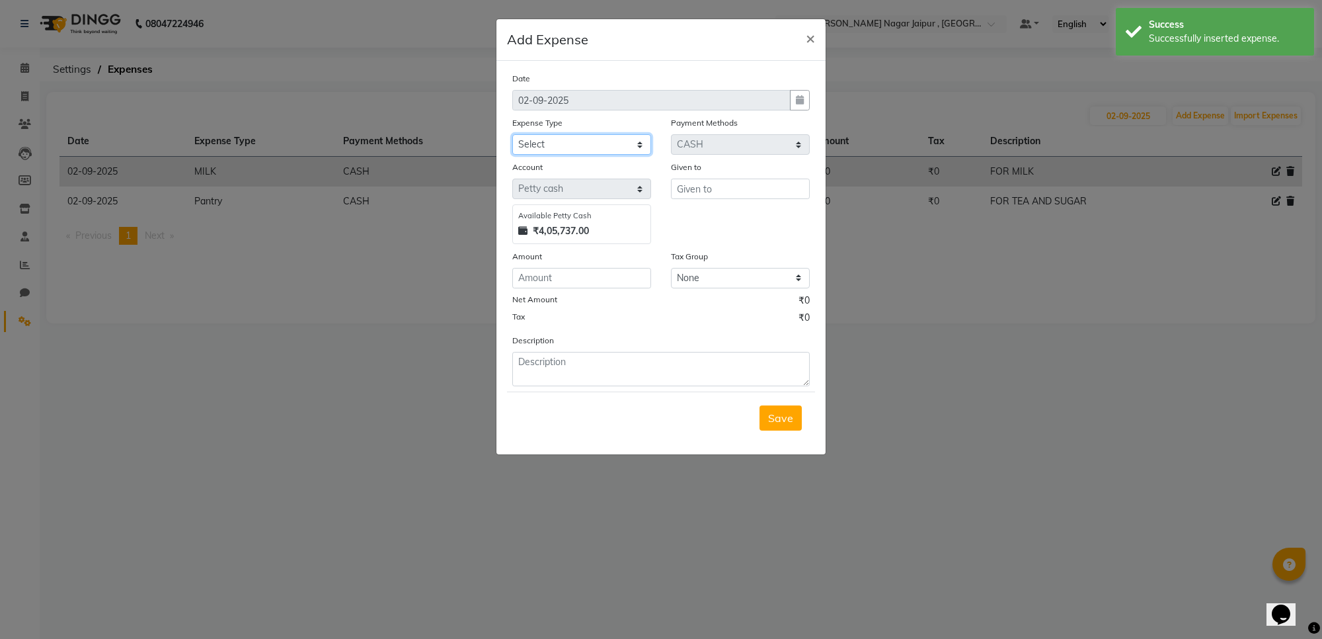
click at [623, 149] on select "Select Bank Deposit Blinkit Cash Handover CLIENT Client ordered food Client Ref…" at bounding box center [581, 144] width 139 height 20
select select "24170"
click at [512, 134] on select "Select Bank Deposit Blinkit Cash Handover CLIENT Client ordered food Client Ref…" at bounding box center [581, 144] width 139 height 20
click at [778, 192] on input "text" at bounding box center [740, 188] width 139 height 20
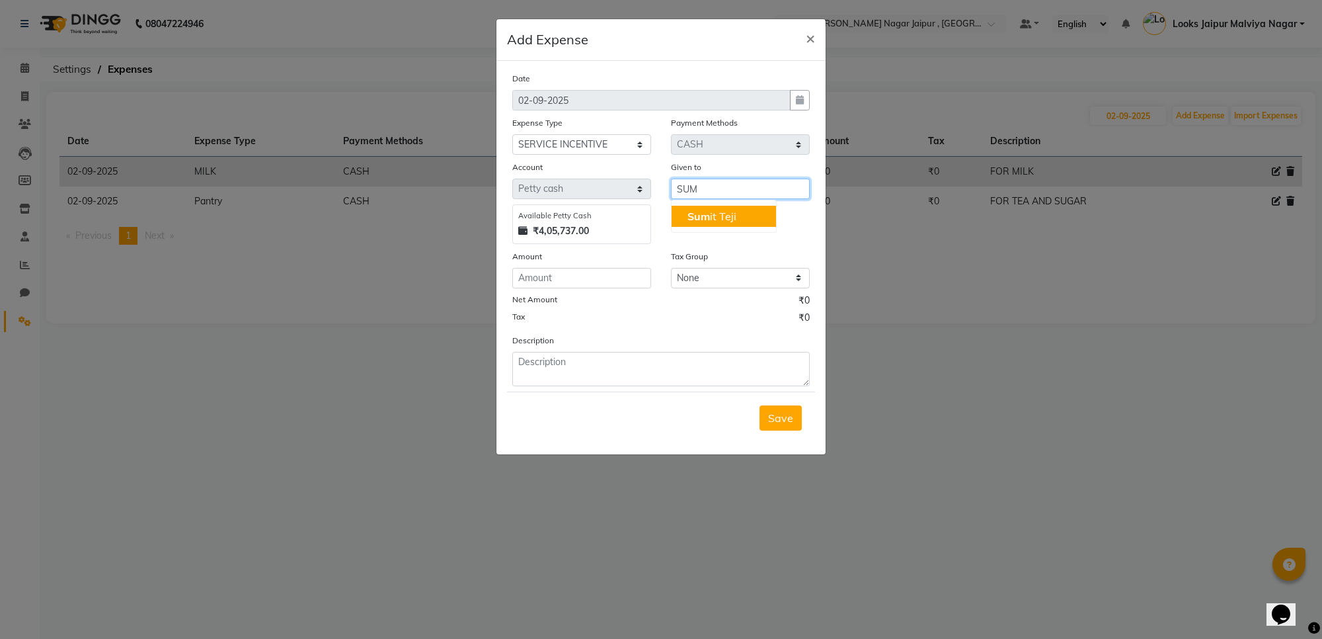
click at [744, 220] on button "Sum it Teji" at bounding box center [724, 216] width 104 height 21
type input "[PERSON_NAME]"
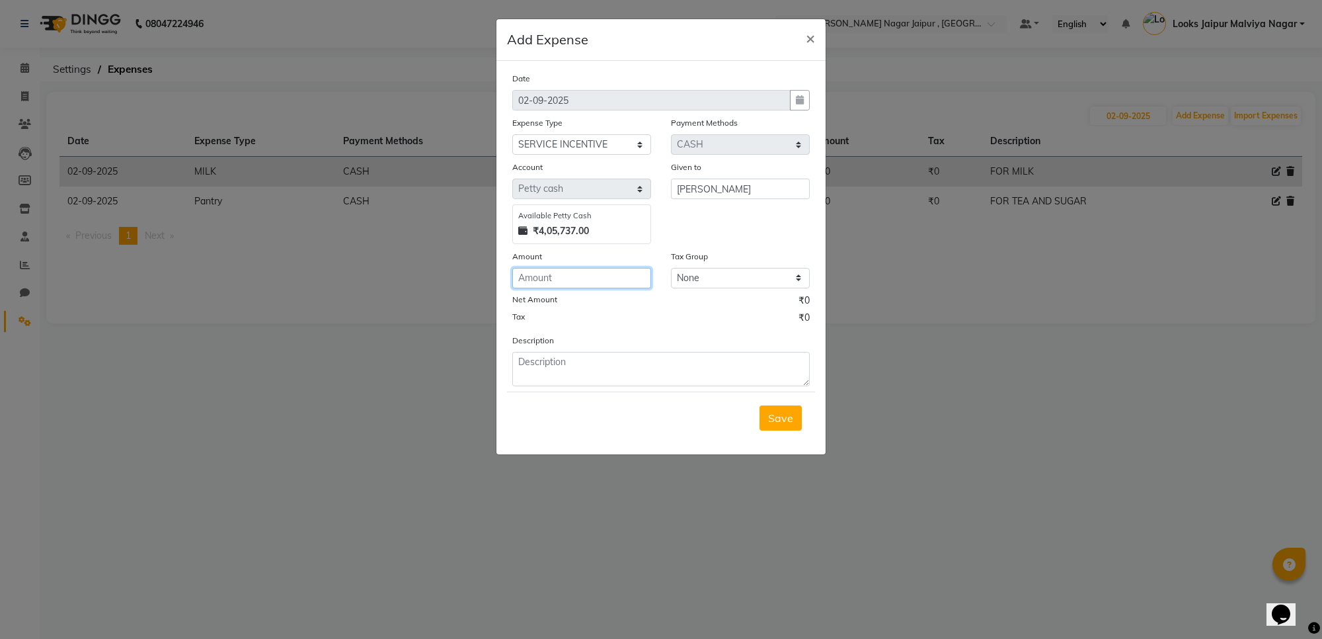
click at [575, 281] on input "number" at bounding box center [581, 278] width 139 height 20
type input "700"
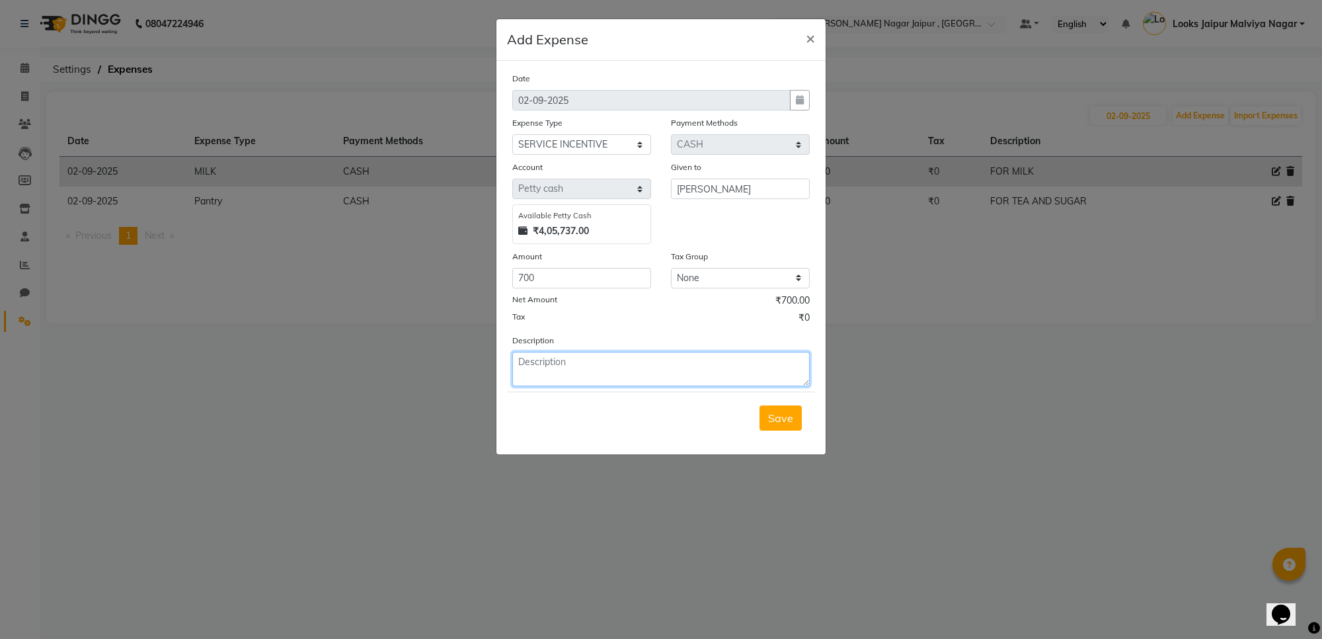
drag, startPoint x: 682, startPoint y: 364, endPoint x: 674, endPoint y: 362, distance: 8.0
click at [675, 362] on textarea at bounding box center [660, 369] width 297 height 34
type textarea "31ST INC"
click at [773, 412] on span "Save" at bounding box center [780, 417] width 25 height 13
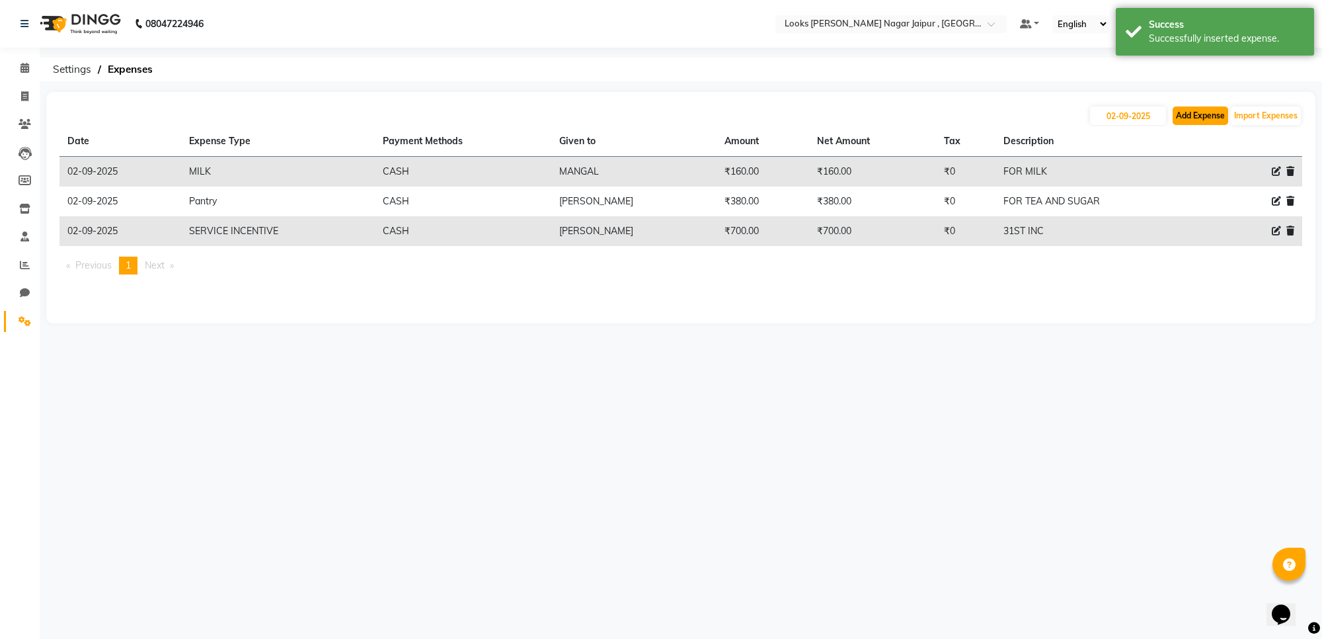
click at [1195, 117] on button "Add Expense" at bounding box center [1201, 115] width 56 height 19
select select "1"
select select "3122"
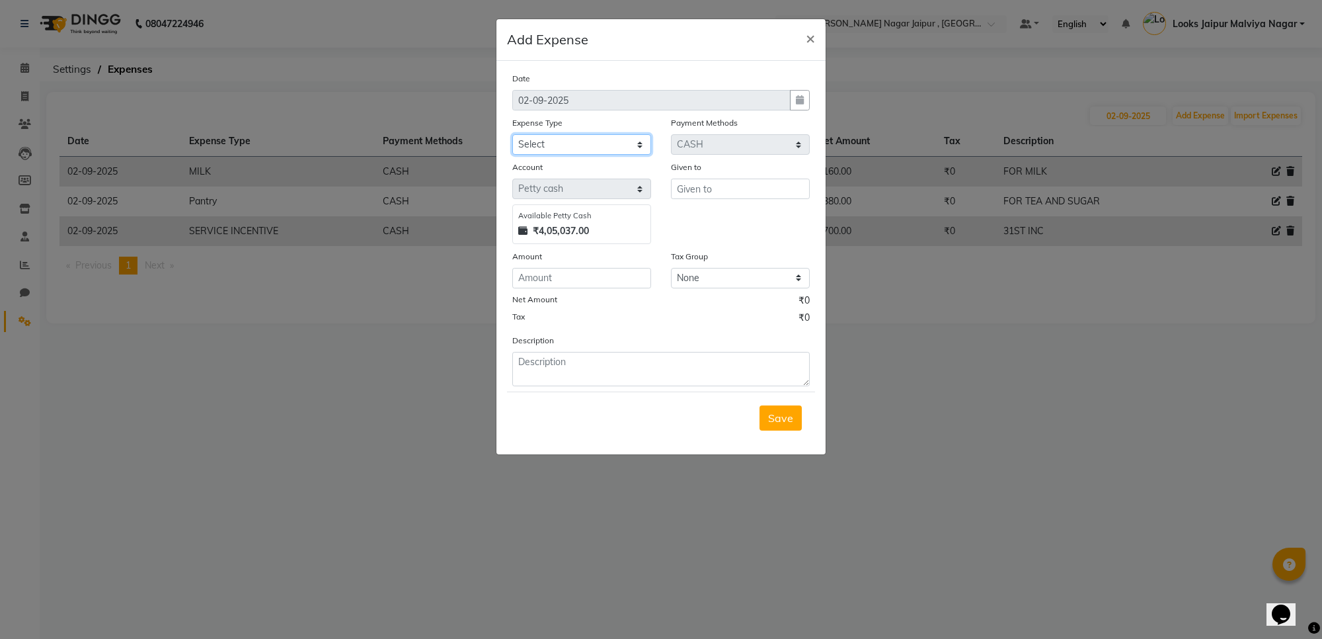
click at [582, 143] on select "Select Bank Deposit Blinkit Cash Handover CLIENT Client ordered food Client Ref…" at bounding box center [581, 144] width 139 height 20
select select "24170"
click at [512, 134] on select "Select Bank Deposit Blinkit Cash Handover CLIENT Client ordered food Client Ref…" at bounding box center [581, 144] width 139 height 20
click at [705, 185] on input "text" at bounding box center [740, 188] width 139 height 20
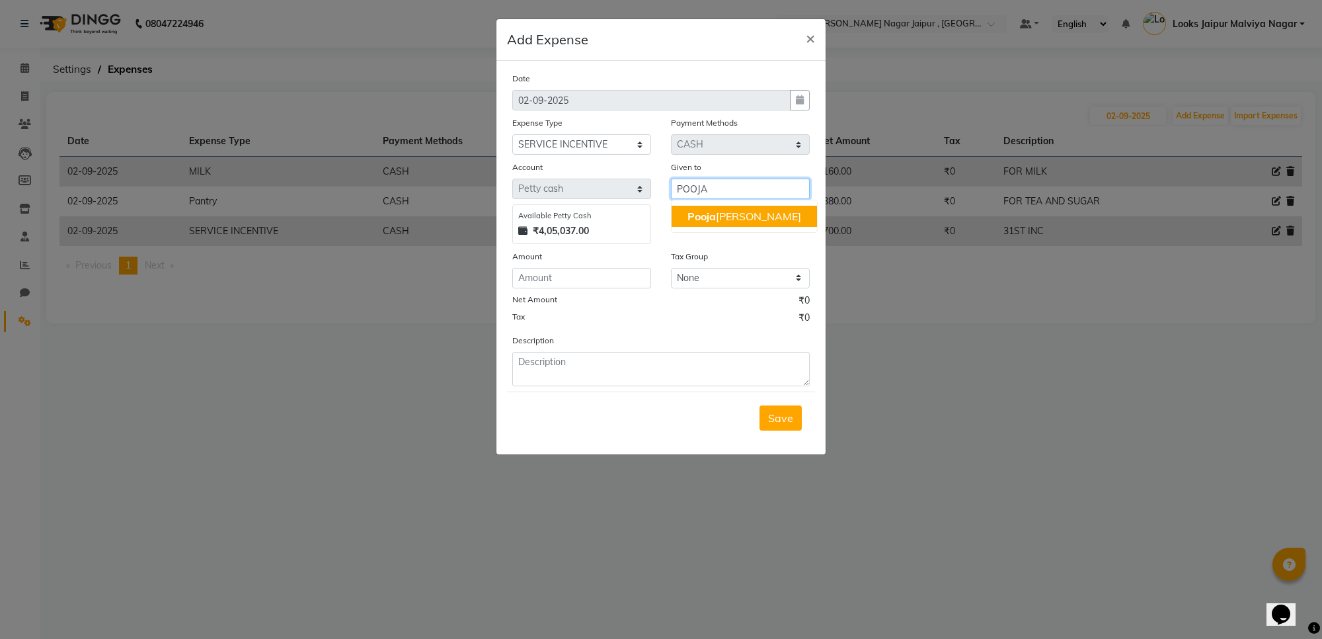
click at [711, 225] on button "Pooja Burman" at bounding box center [744, 216] width 145 height 21
type input "[PERSON_NAME]"
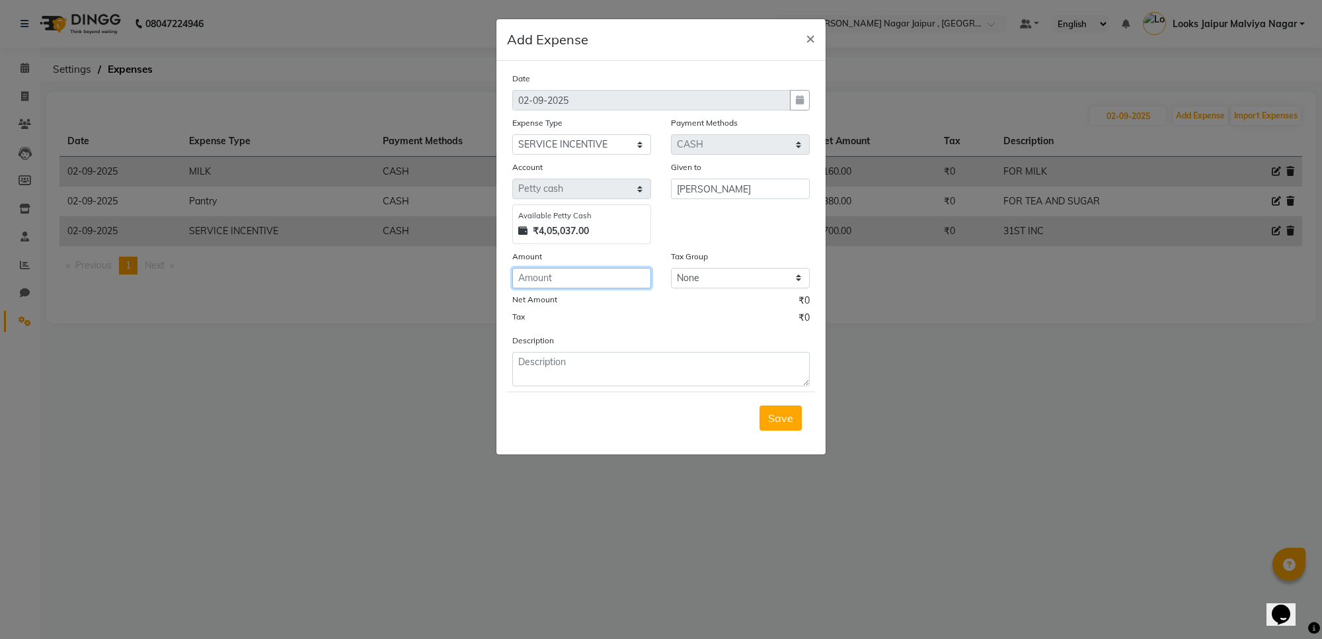
click at [573, 278] on input "number" at bounding box center [581, 278] width 139 height 20
type input "900"
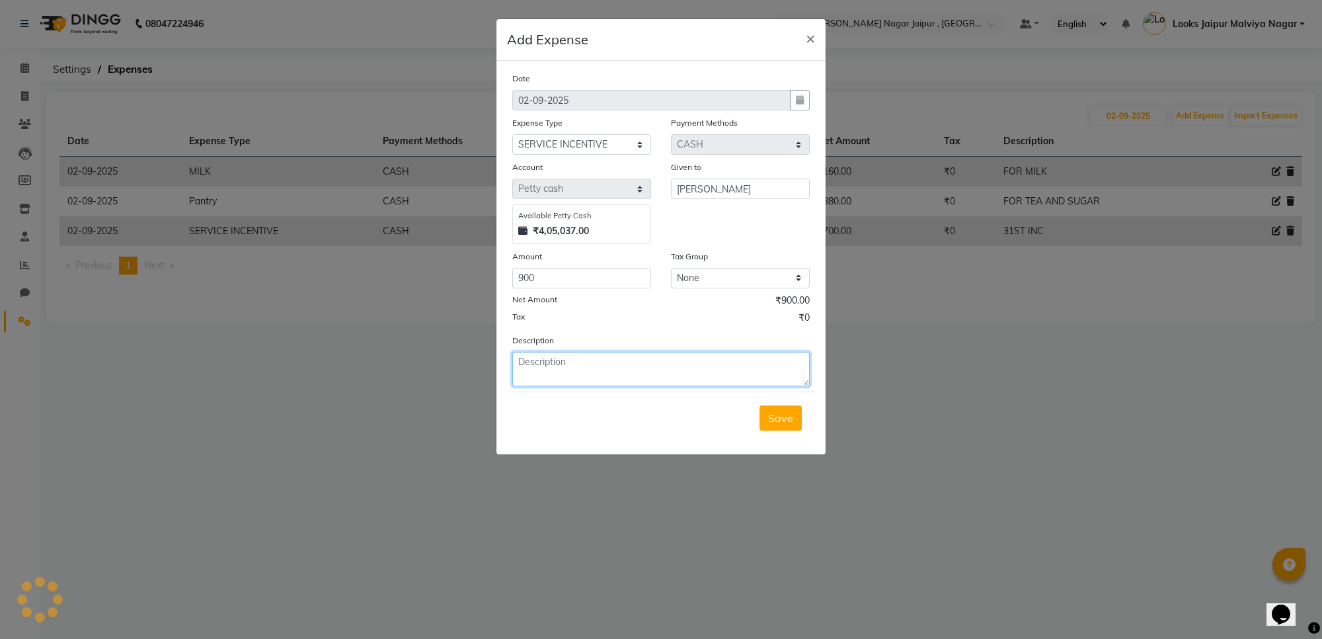
click at [586, 352] on textarea at bounding box center [660, 369] width 297 height 34
type textarea "31ST INC"
click at [773, 416] on span "Save" at bounding box center [780, 417] width 25 height 13
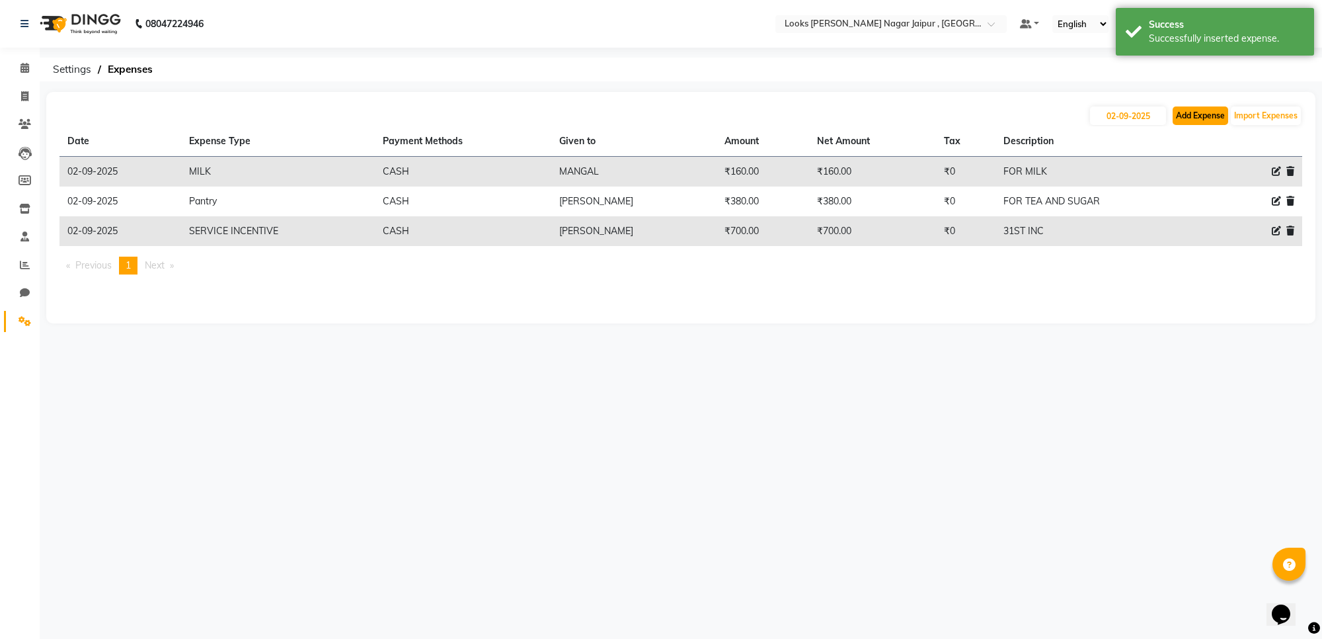
click at [1208, 120] on button "Add Expense" at bounding box center [1201, 115] width 56 height 19
select select "1"
select select "3122"
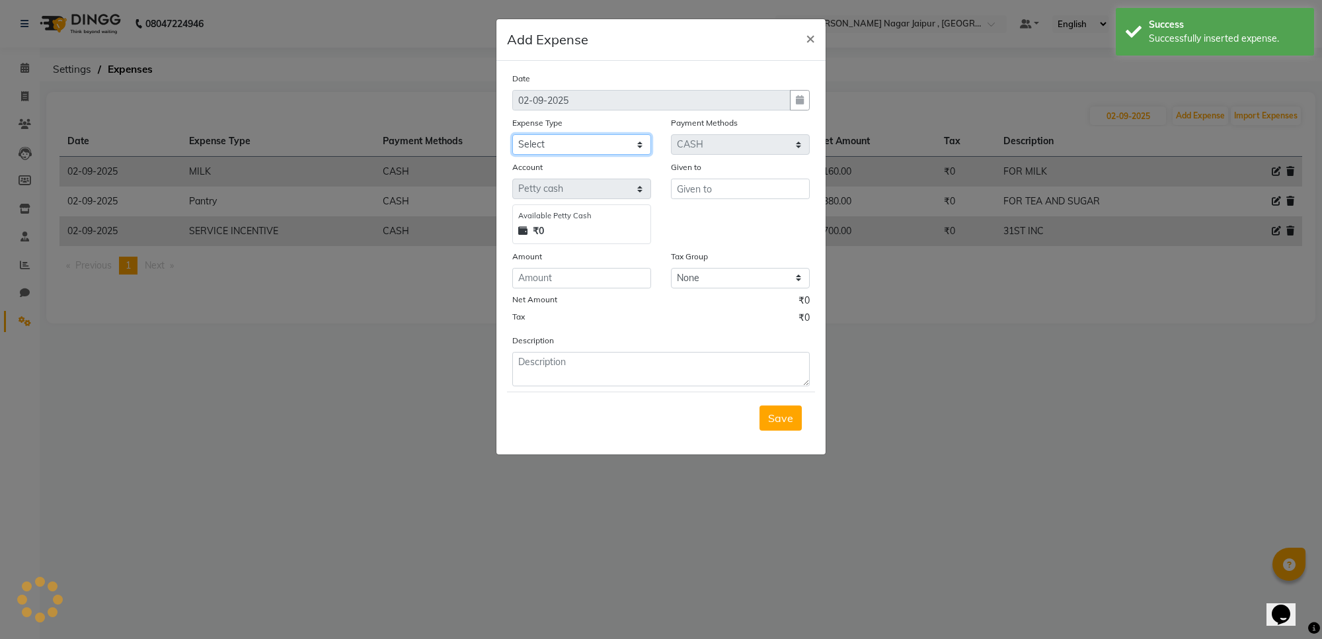
click at [628, 139] on select "Select Bank Deposit Blinkit Cash Handover CLIENT Client ordered food Client Ref…" at bounding box center [581, 144] width 139 height 20
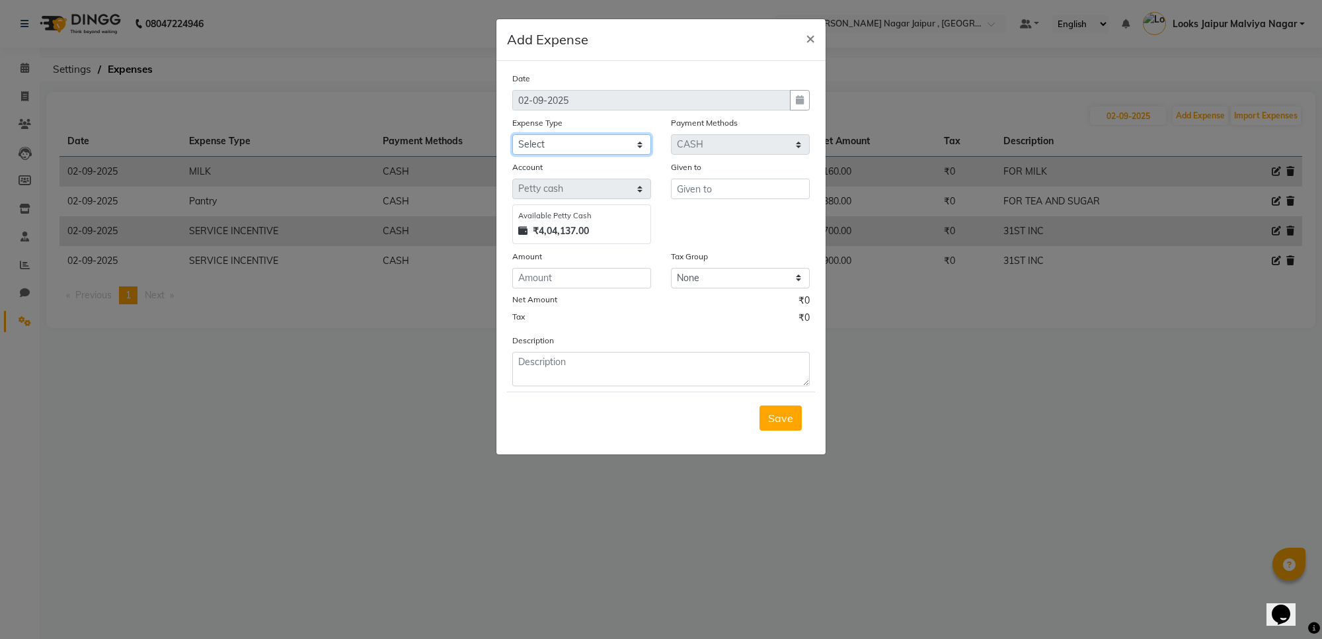
select select "23704"
click at [512, 134] on select "Select Bank Deposit Blinkit Cash Handover CLIENT Client ordered food Client Ref…" at bounding box center [581, 144] width 139 height 20
click at [787, 186] on input "text" at bounding box center [740, 188] width 139 height 20
click at [715, 220] on span "Gaura" at bounding box center [704, 216] width 32 height 13
type input "Gaurav"
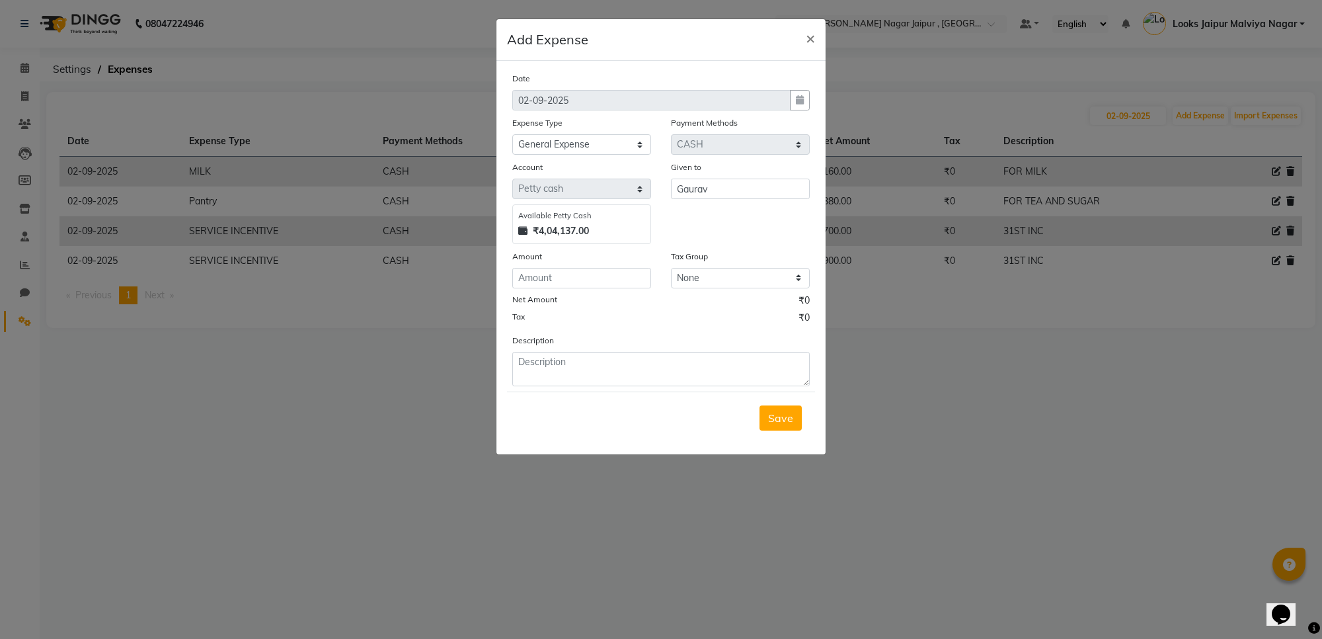
click at [619, 265] on div "Amount" at bounding box center [581, 258] width 139 height 19
click at [619, 282] on input "number" at bounding box center [581, 278] width 139 height 20
type input "1000"
click at [623, 368] on textarea at bounding box center [660, 369] width 297 height 34
type textarea "FOR KRISHNA BDAY CAKE"
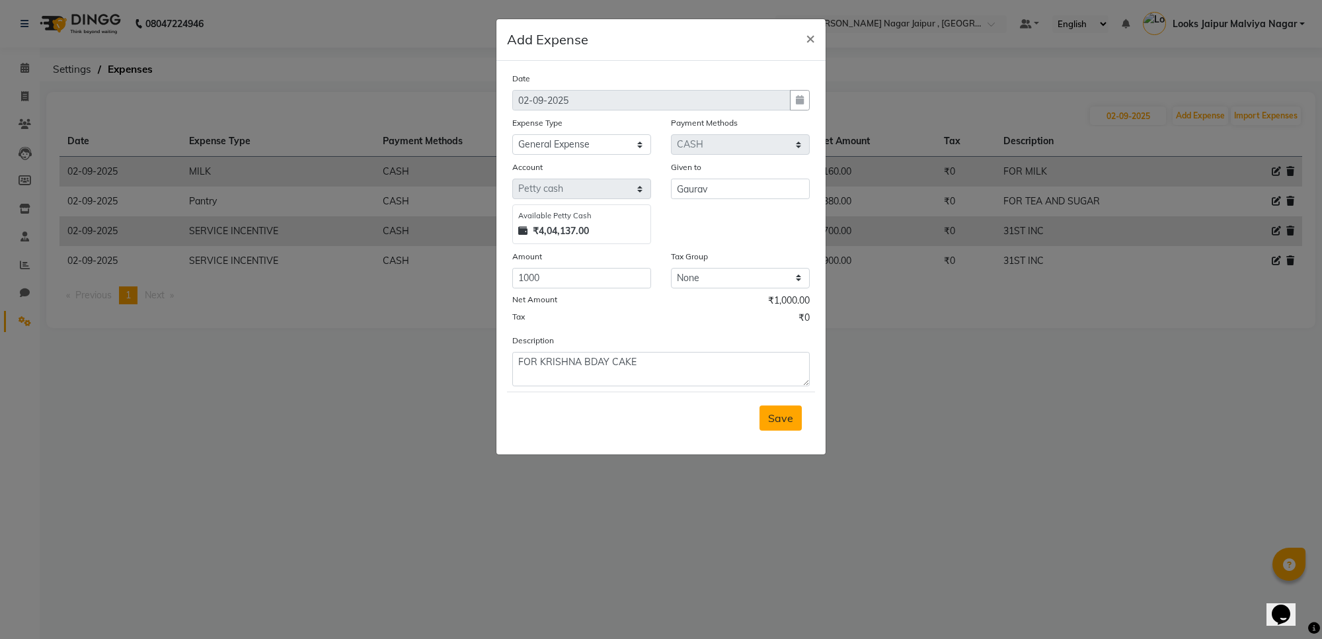
click at [777, 413] on span "Save" at bounding box center [780, 417] width 25 height 13
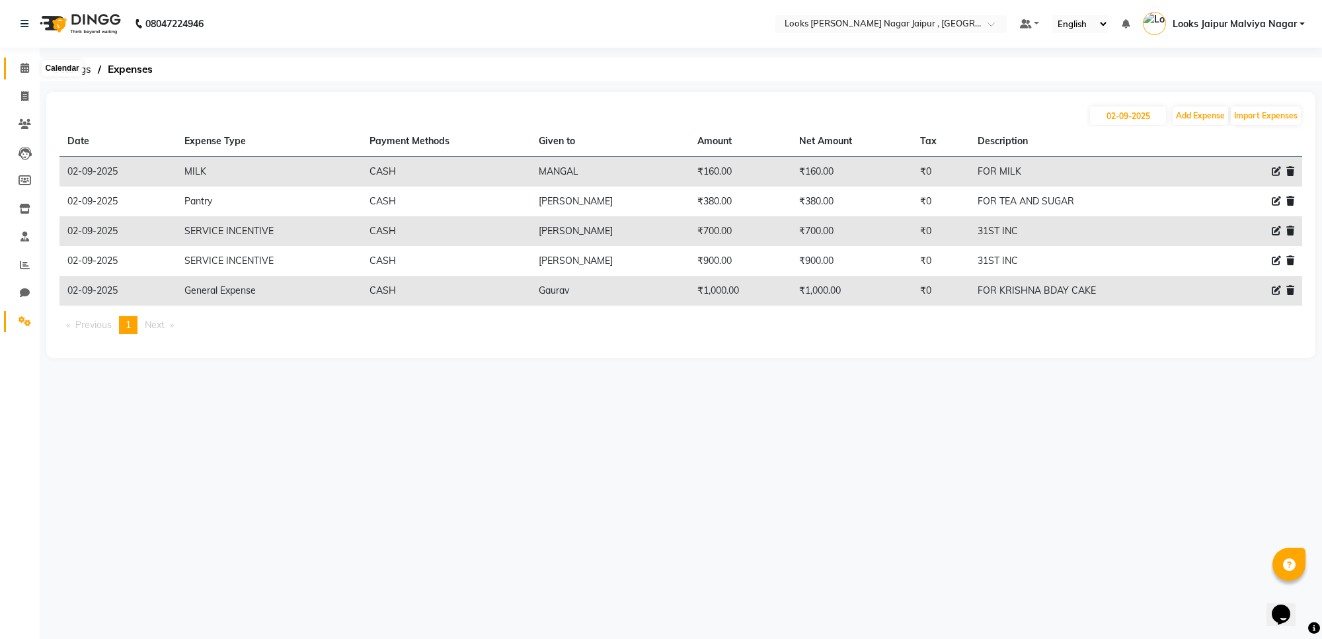
click at [15, 63] on span at bounding box center [24, 68] width 23 height 15
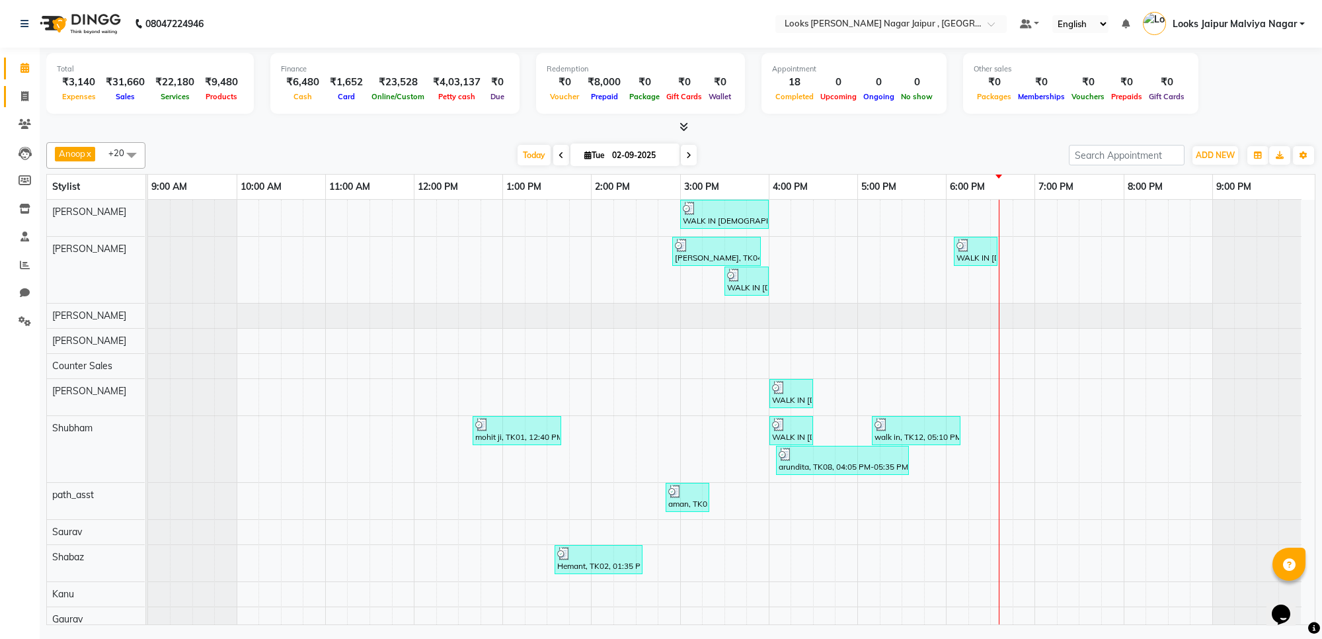
click at [20, 89] on link "Invoice" at bounding box center [20, 97] width 32 height 22
select select "service"
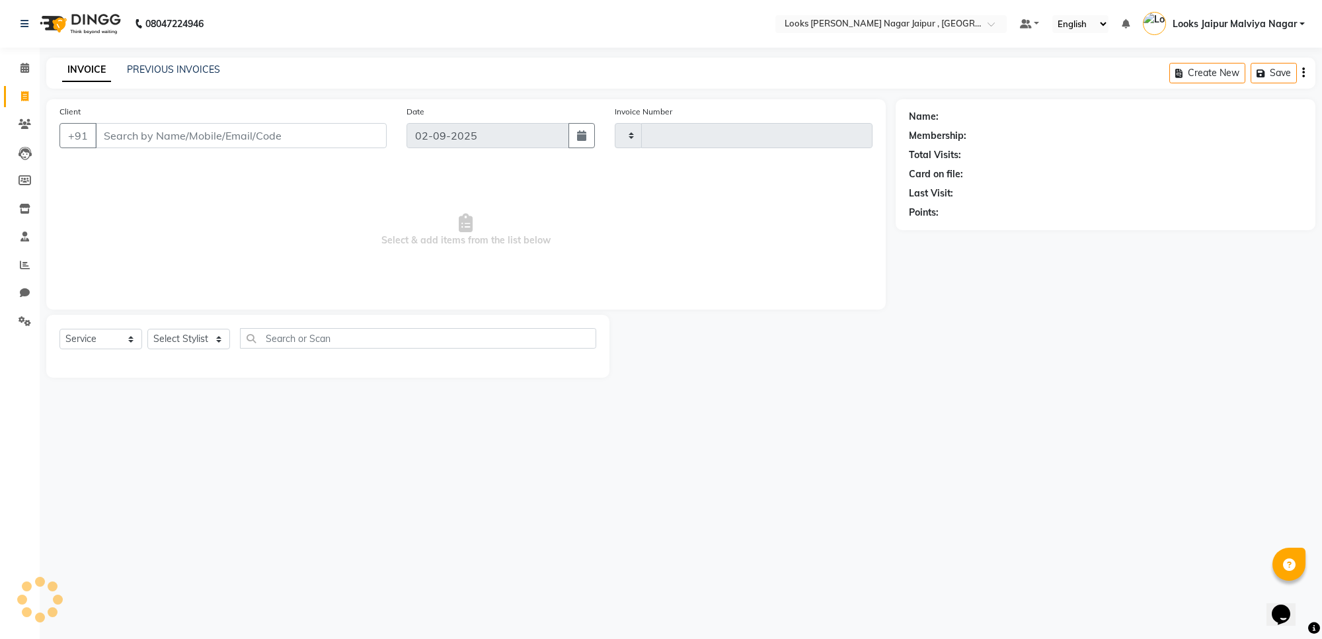
type input "3488"
select select "4317"
click at [188, 60] on div "INVOICE PREVIOUS INVOICES Create New Save" at bounding box center [680, 73] width 1269 height 31
click at [193, 73] on link "PREVIOUS INVOICES" at bounding box center [173, 69] width 93 height 12
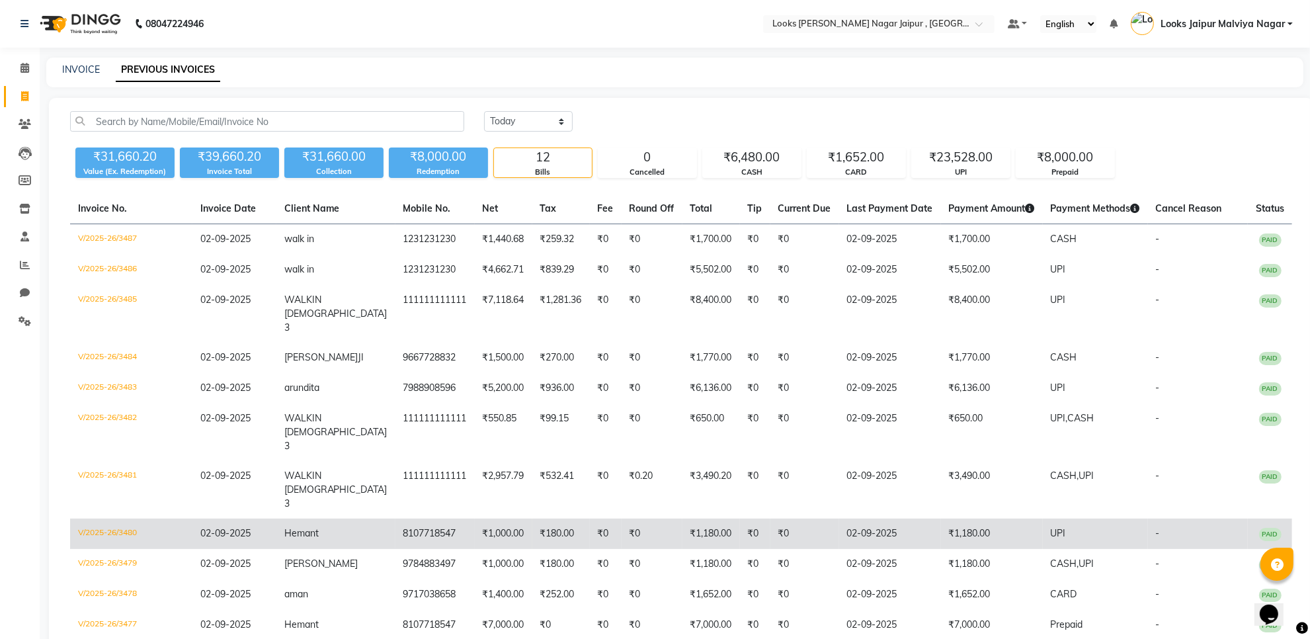
scroll to position [58, 0]
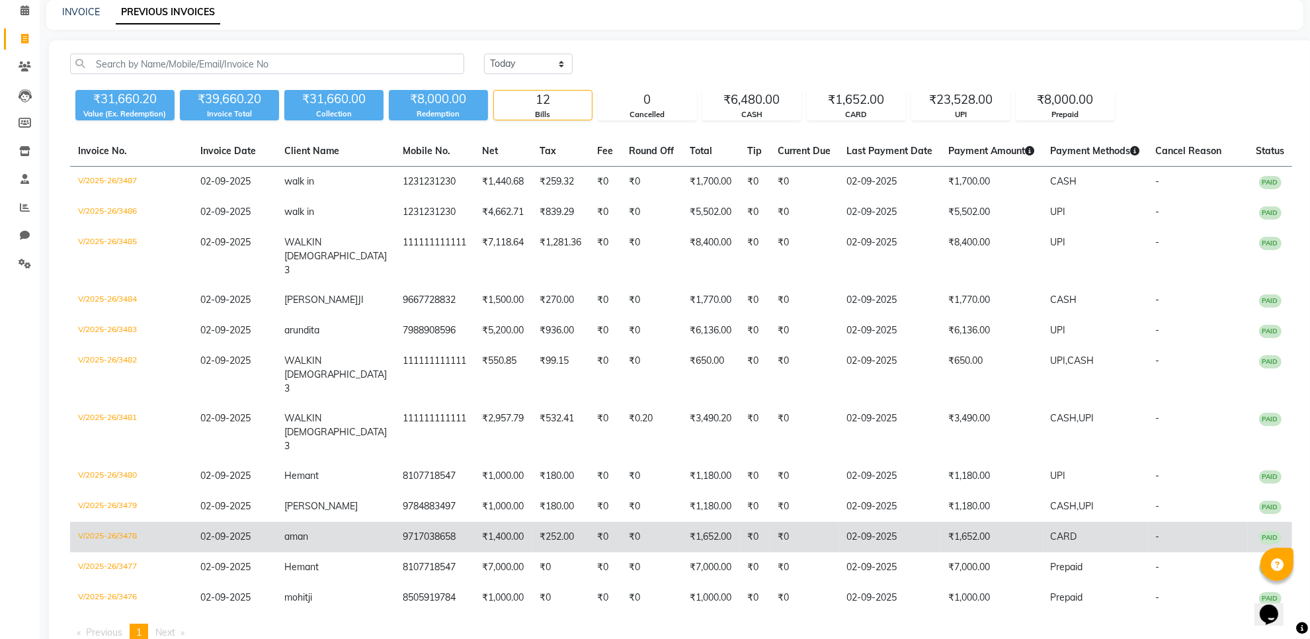
click at [1279, 531] on span "PAID" at bounding box center [1270, 537] width 22 height 13
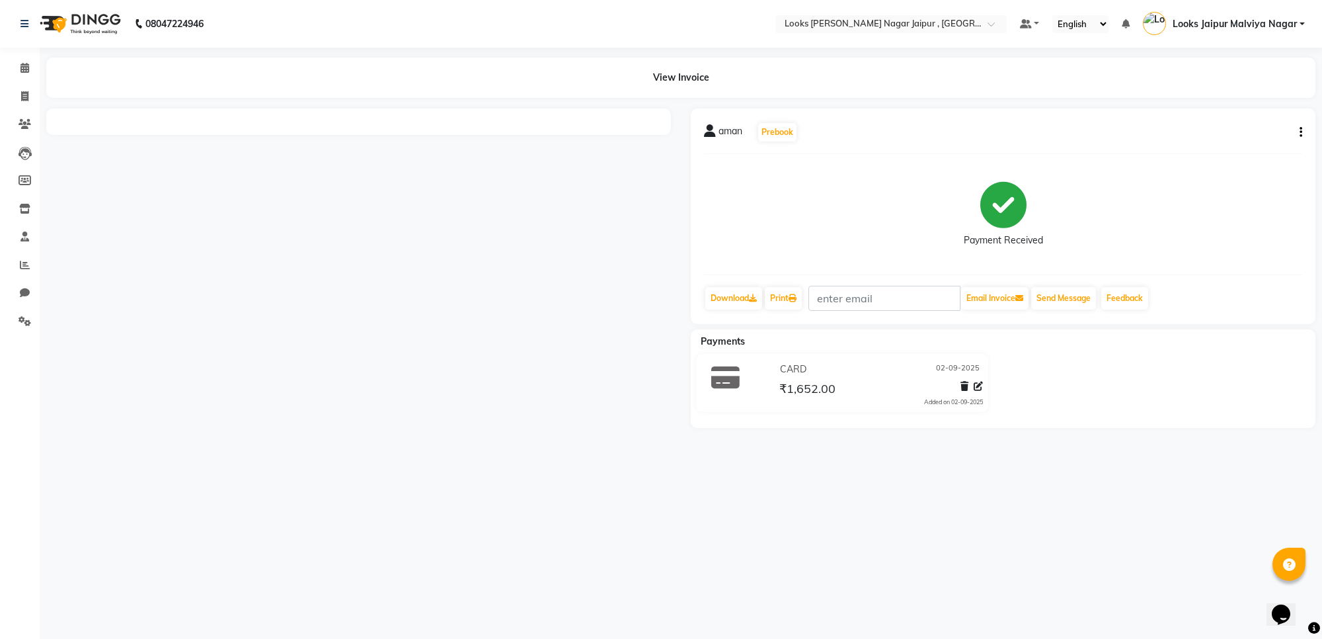
click at [1299, 124] on div "aman Prebook" at bounding box center [1003, 132] width 598 height 21
click at [1296, 129] on button "button" at bounding box center [1298, 133] width 8 height 14
click at [1227, 138] on div "Edit Item Staff" at bounding box center [1235, 140] width 91 height 17
select select
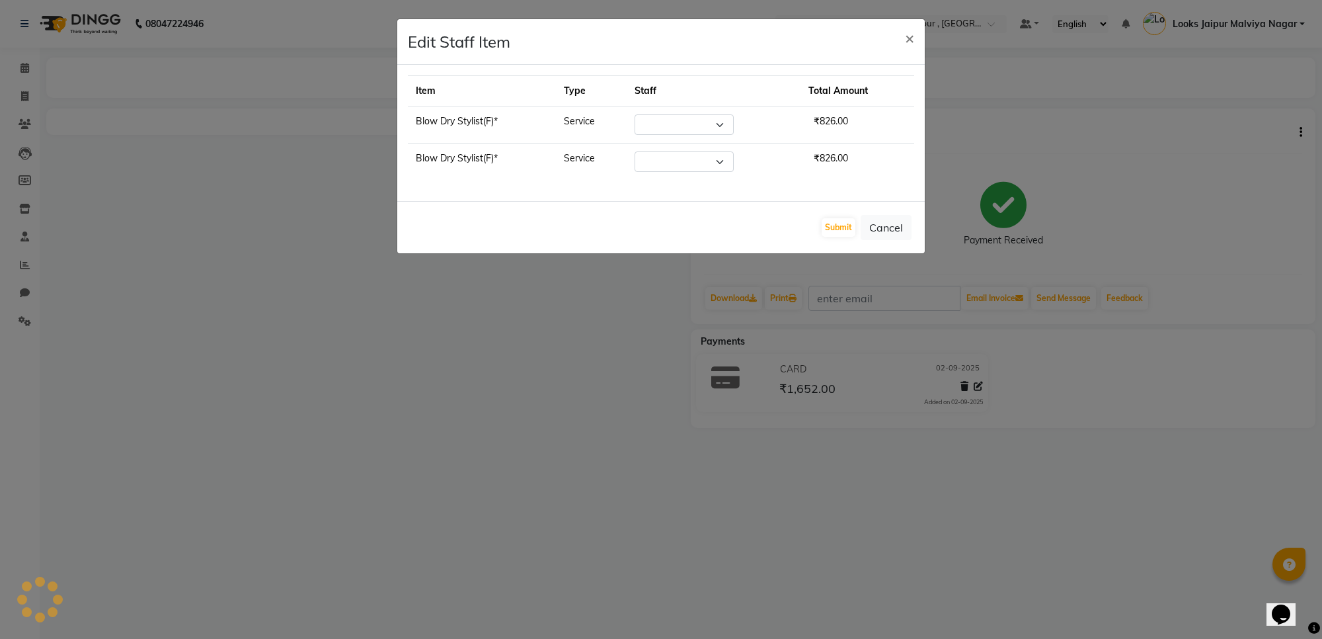
select select "88603"
click at [656, 126] on select "Select Anjali_nail art Anoop [PERSON_NAME] Counter Sales [PERSON_NAME] Kunal Lo…" at bounding box center [670, 124] width 99 height 20
click at [760, 156] on td "Select Anjali_nail art Anoop [PERSON_NAME] Counter Sales [PERSON_NAME] Kunal Lo…" at bounding box center [710, 161] width 195 height 37
click at [692, 155] on select "Select Anjali_nail art Anoop [PERSON_NAME] Counter Sales [PERSON_NAME] Kunal Lo…" at bounding box center [670, 161] width 99 height 20
select select "88603"
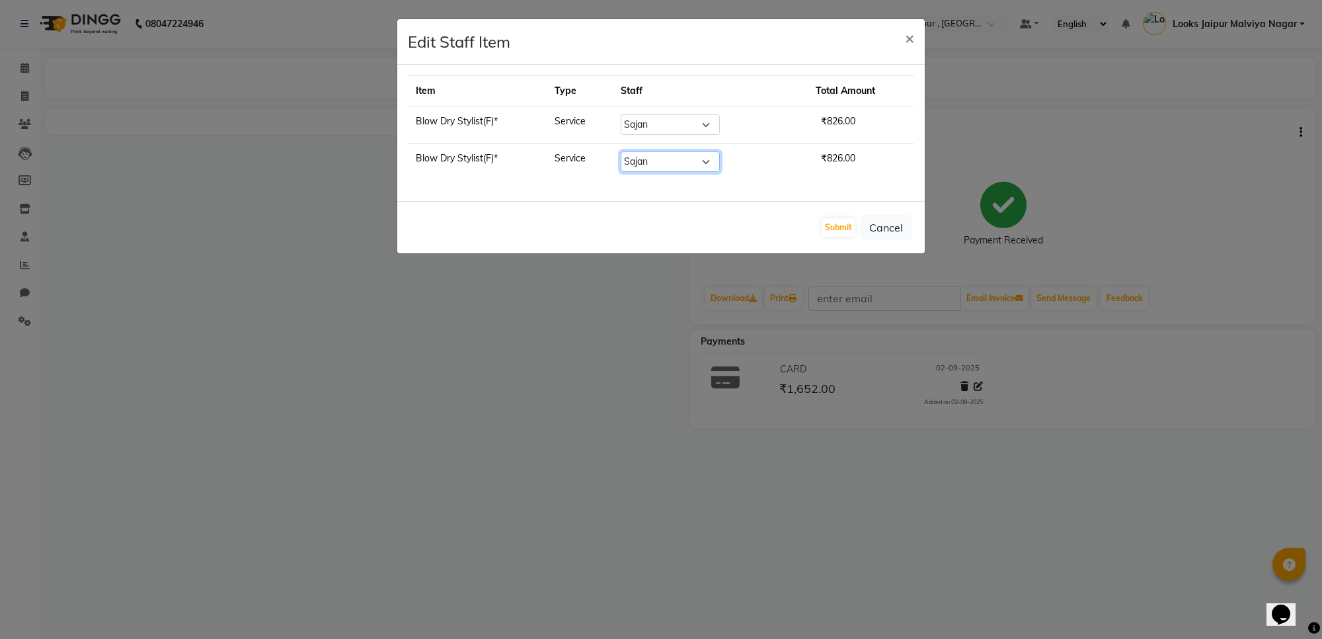
click at [621, 152] on select "Select Anjali_nail art Anoop [PERSON_NAME] Counter Sales [PERSON_NAME] Kunal Lo…" at bounding box center [670, 161] width 99 height 20
click at [828, 230] on button "Submit" at bounding box center [839, 227] width 34 height 19
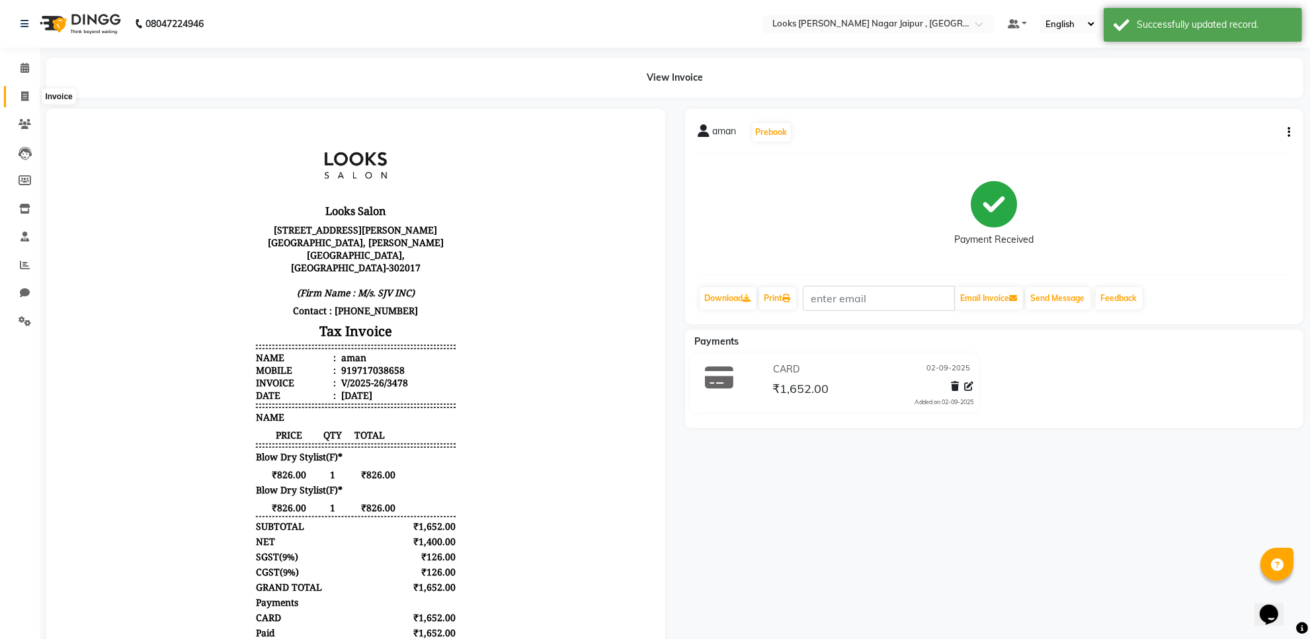
click at [26, 100] on icon at bounding box center [24, 96] width 7 height 10
select select "service"
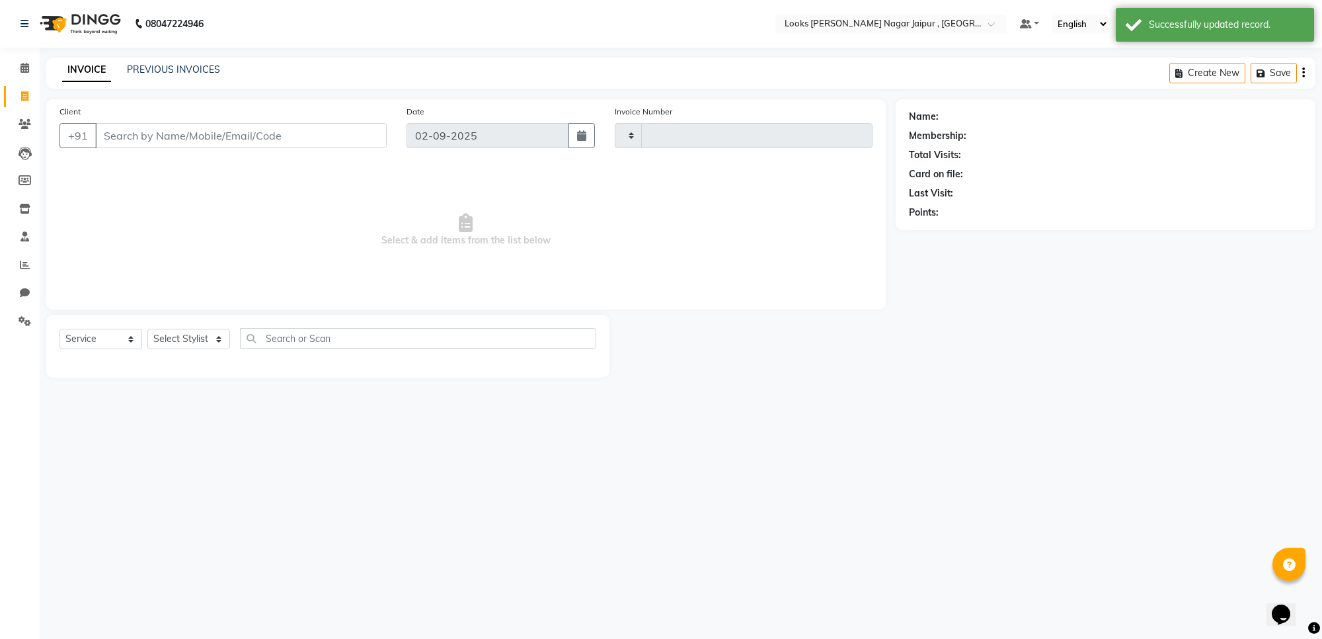
type input "3488"
select select "4317"
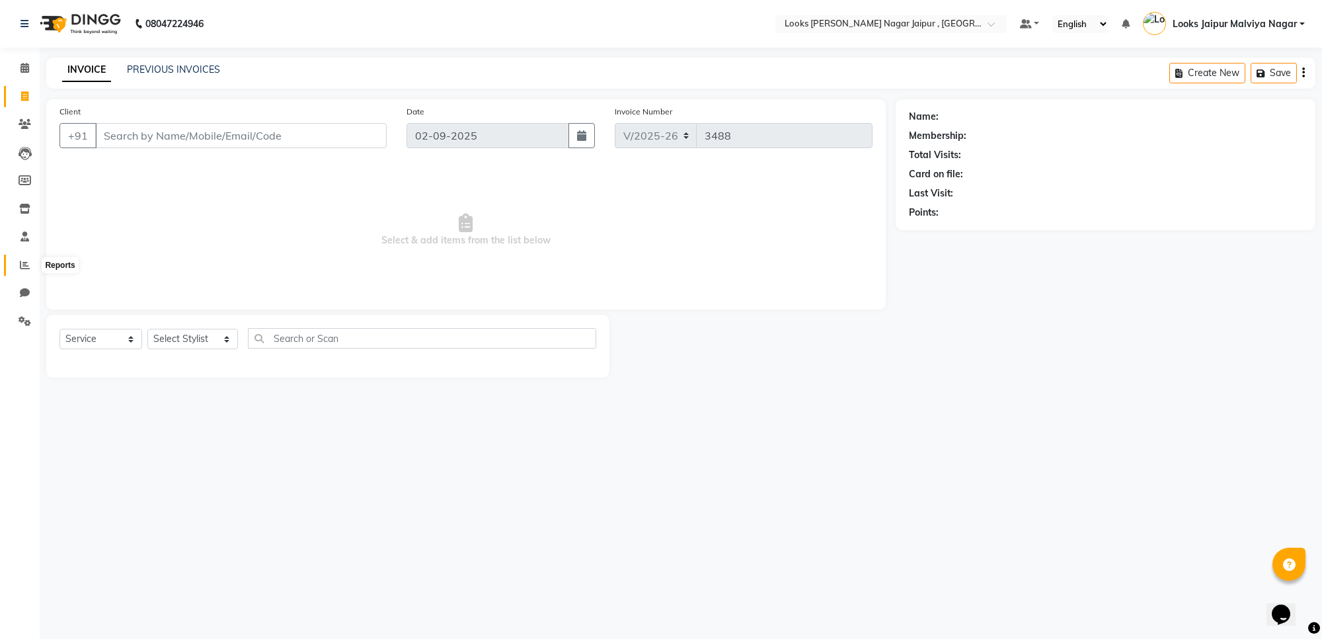
click at [24, 263] on icon at bounding box center [25, 265] width 10 height 10
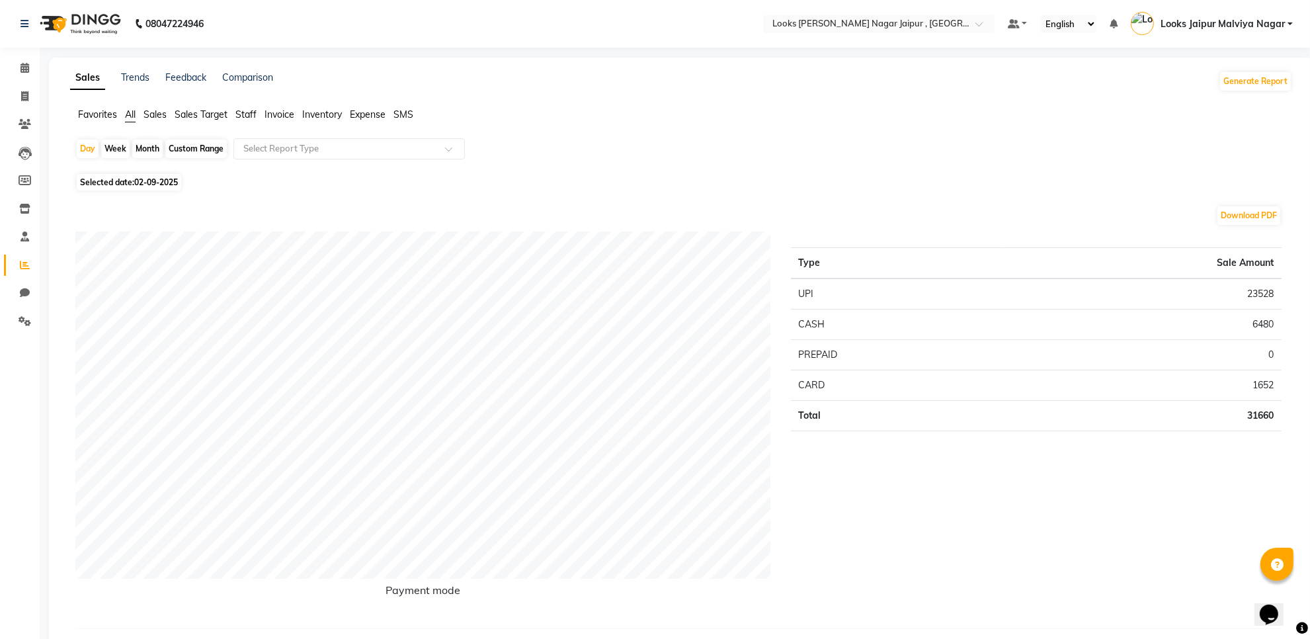
click at [245, 123] on div "Favorites All Sales Sales Target Staff Invoice Inventory Expense SMS" at bounding box center [681, 120] width 1242 height 25
click at [245, 118] on span "Staff" at bounding box center [245, 114] width 21 height 12
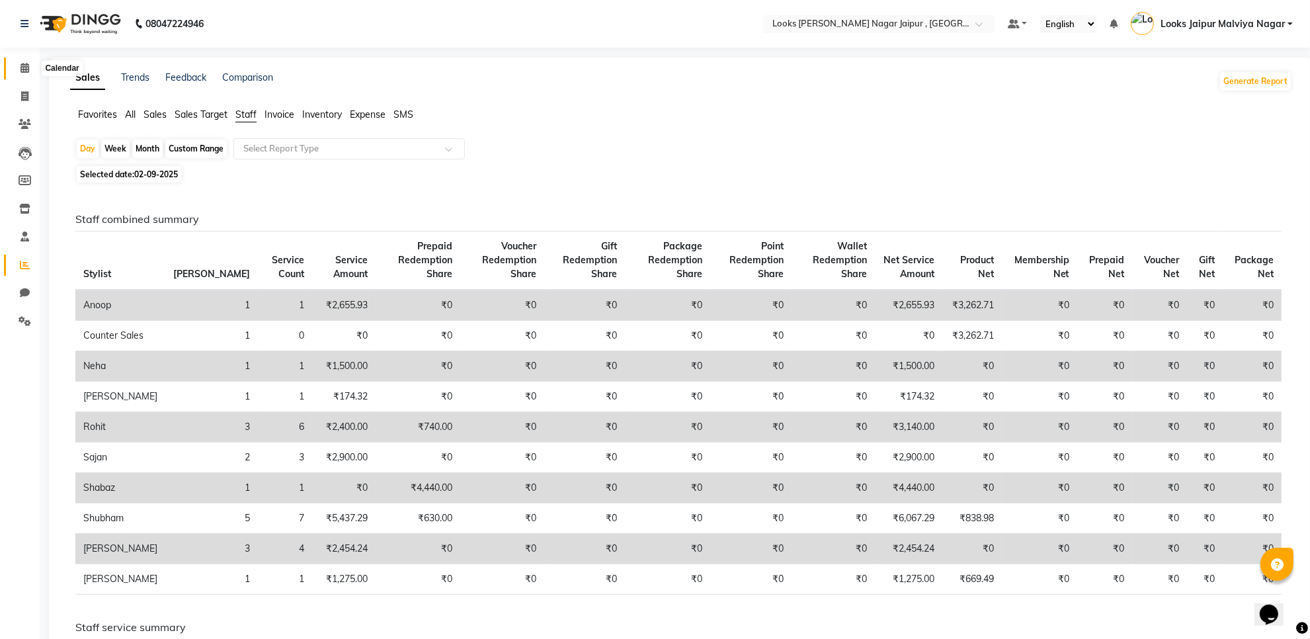
click at [26, 65] on icon at bounding box center [24, 68] width 9 height 10
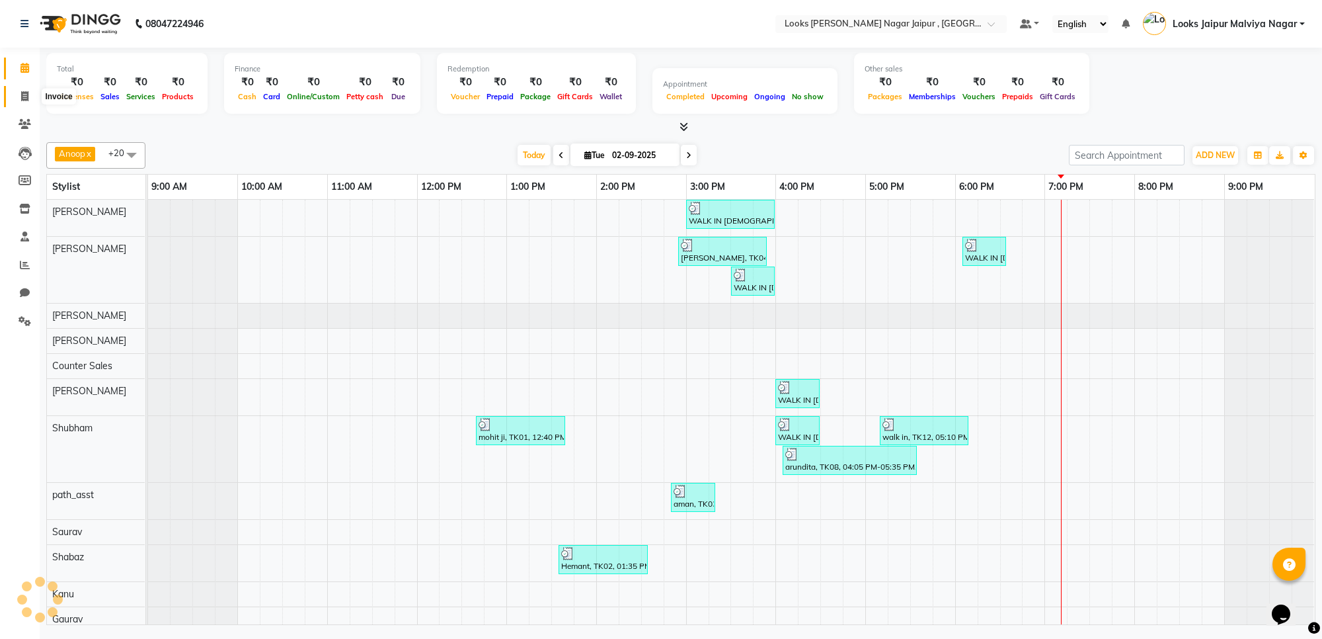
click at [21, 94] on icon at bounding box center [24, 96] width 7 height 10
select select "service"
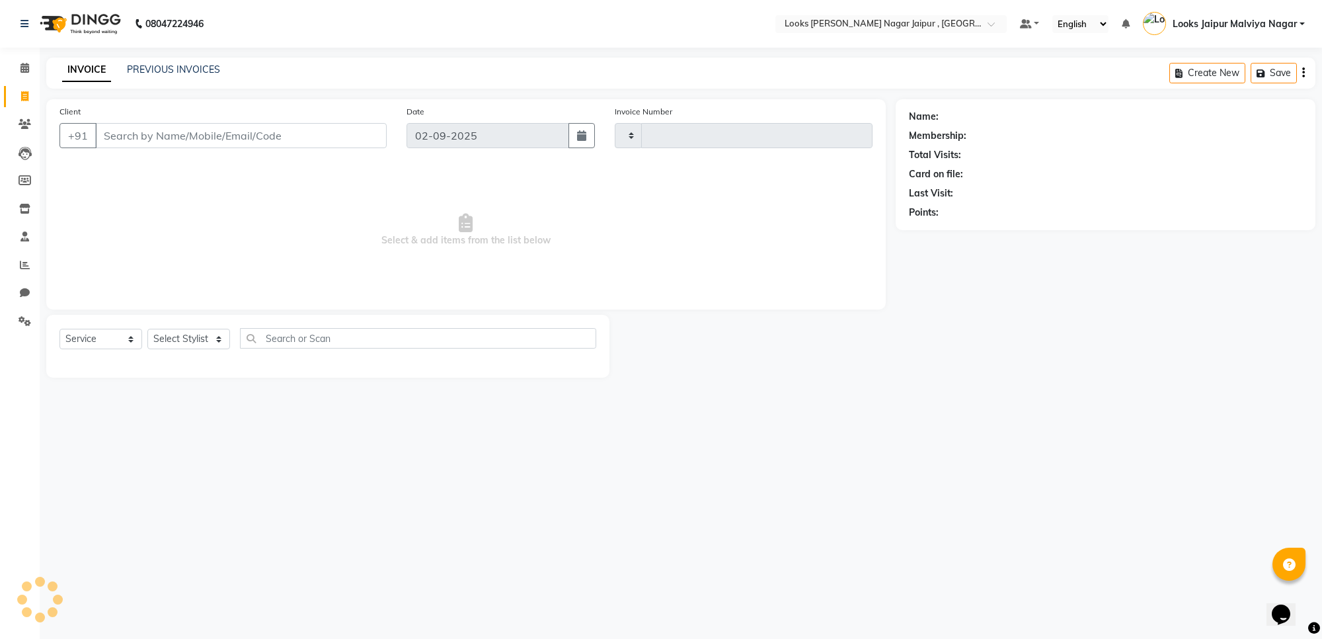
type input "3488"
select select "4317"
drag, startPoint x: 17, startPoint y: 54, endPoint x: 19, endPoint y: 66, distance: 12.6
click at [19, 66] on li "Calendar" at bounding box center [20, 68] width 40 height 28
click at [19, 67] on span at bounding box center [24, 68] width 23 height 15
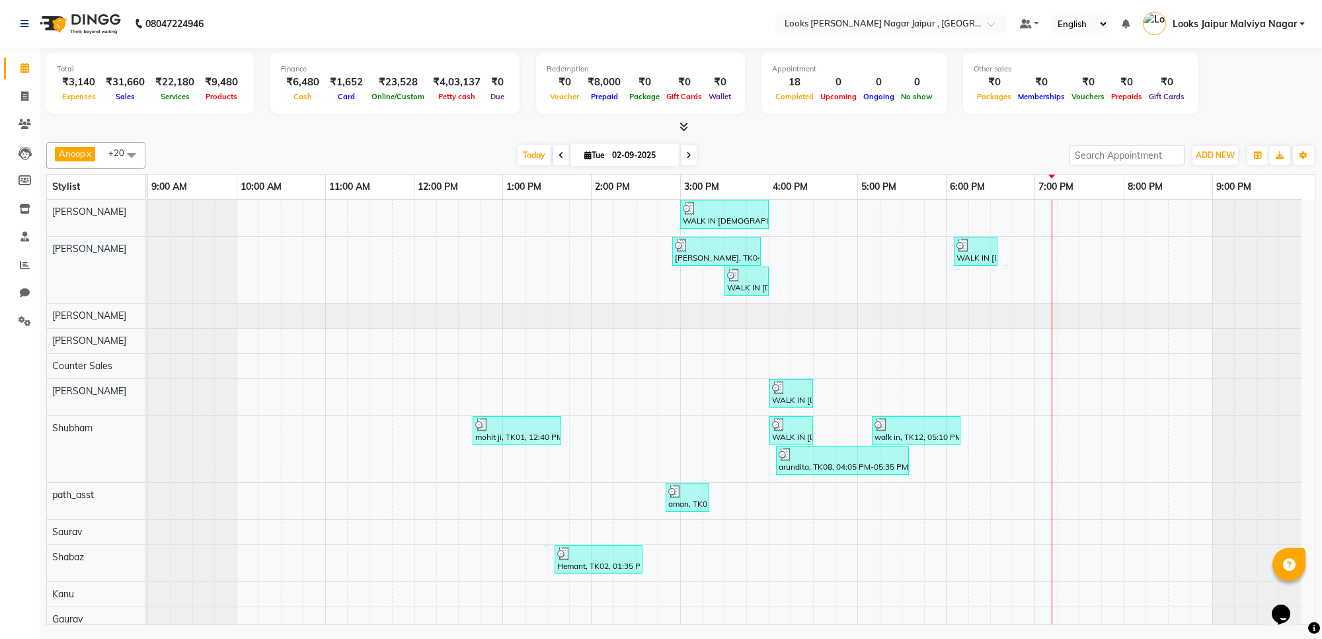
click at [688, 126] on icon at bounding box center [684, 127] width 9 height 10
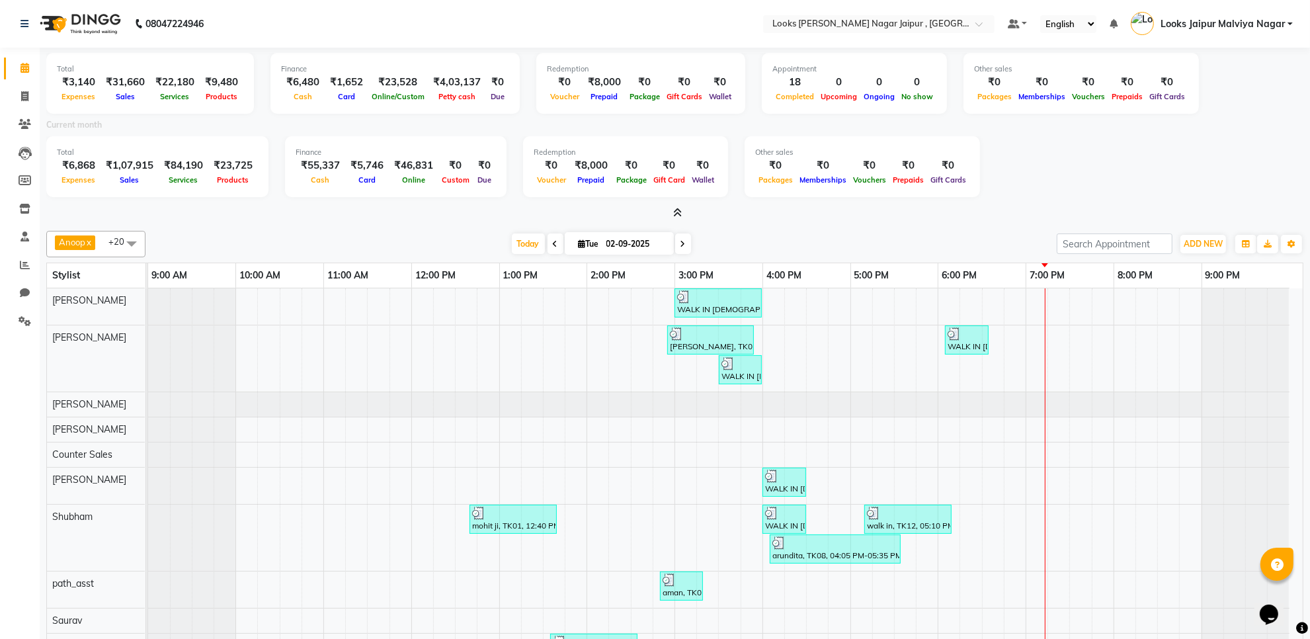
click at [675, 210] on icon at bounding box center [677, 213] width 9 height 10
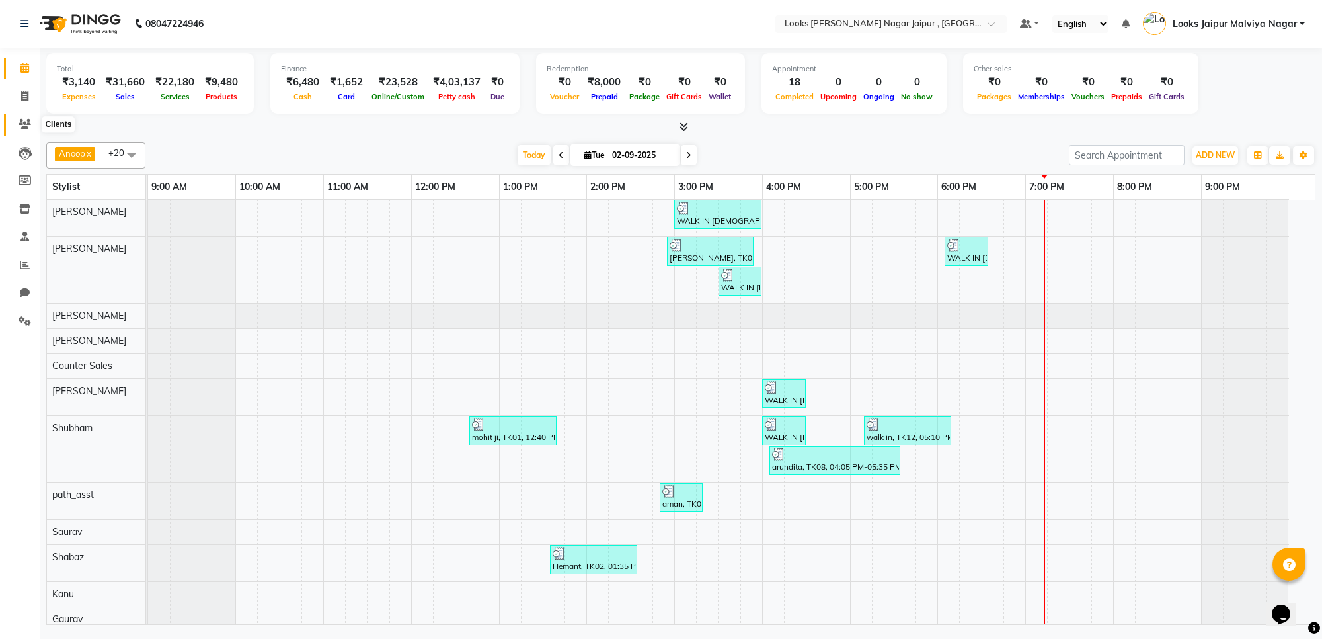
click at [13, 122] on span at bounding box center [24, 124] width 23 height 15
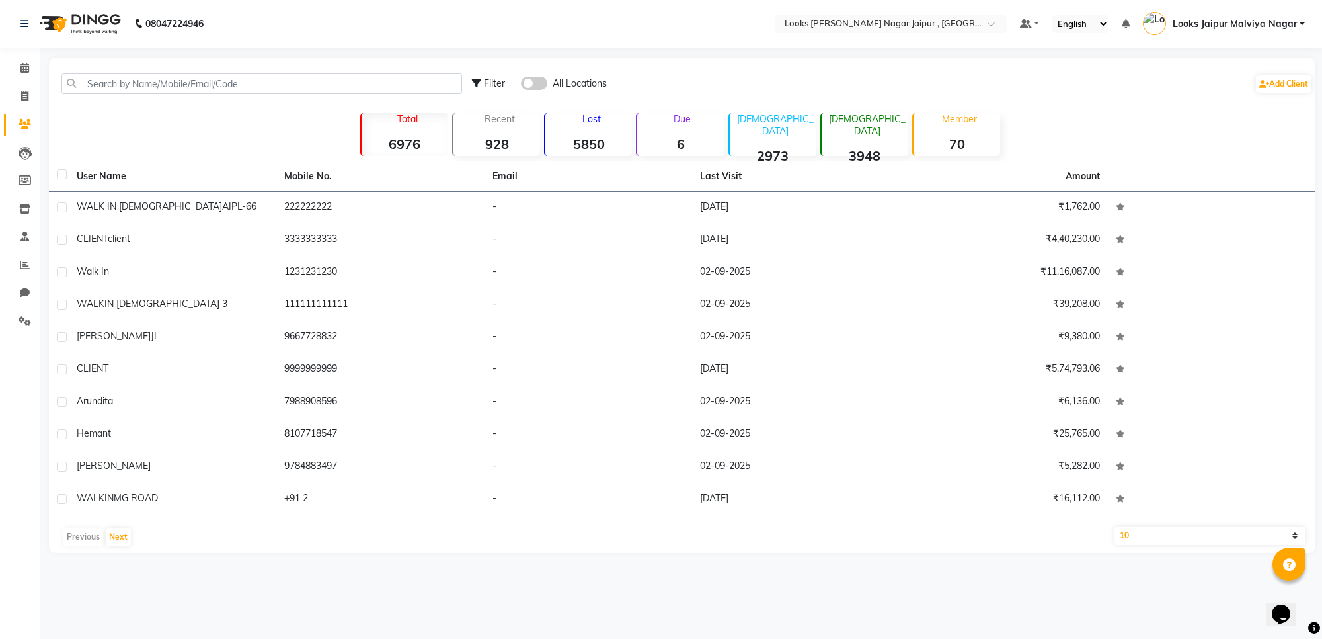
click at [0, 101] on li "Invoice" at bounding box center [20, 97] width 40 height 28
click at [9, 98] on link "Invoice" at bounding box center [20, 97] width 32 height 22
select select "4317"
select select "service"
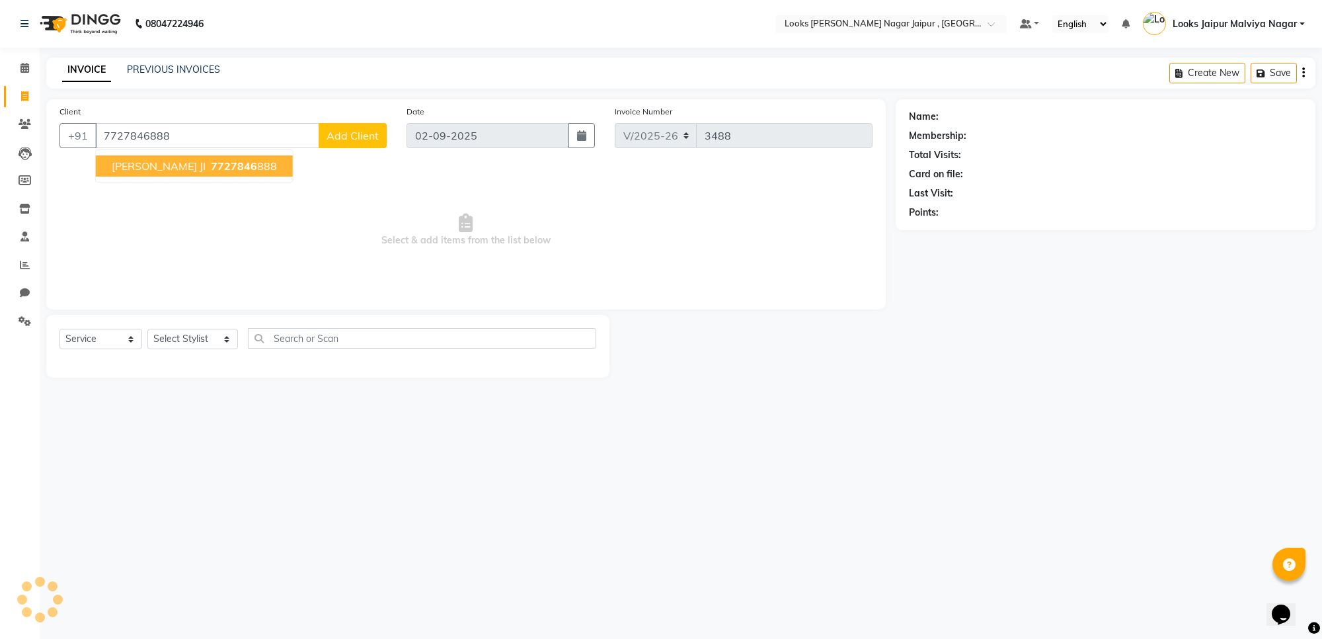
type input "7727846888"
select select "1: Object"
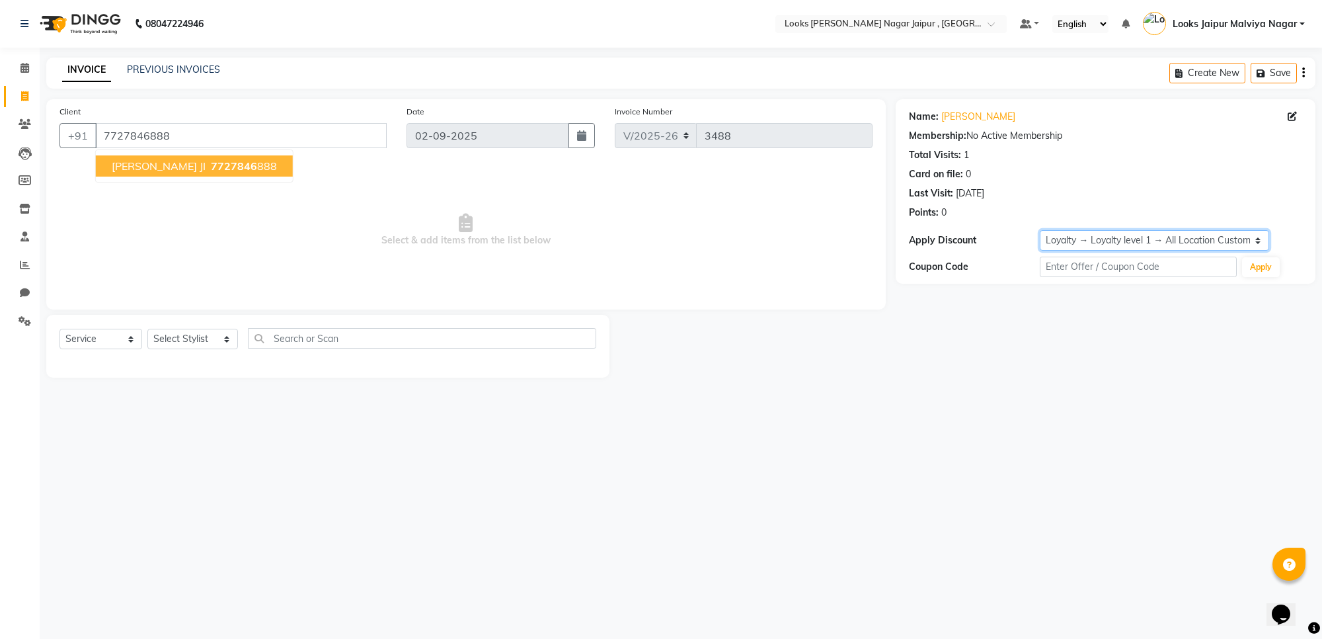
click at [1137, 236] on select "Select Loyalty → Loyalty level 1 → All Location Customers" at bounding box center [1154, 240] width 229 height 20
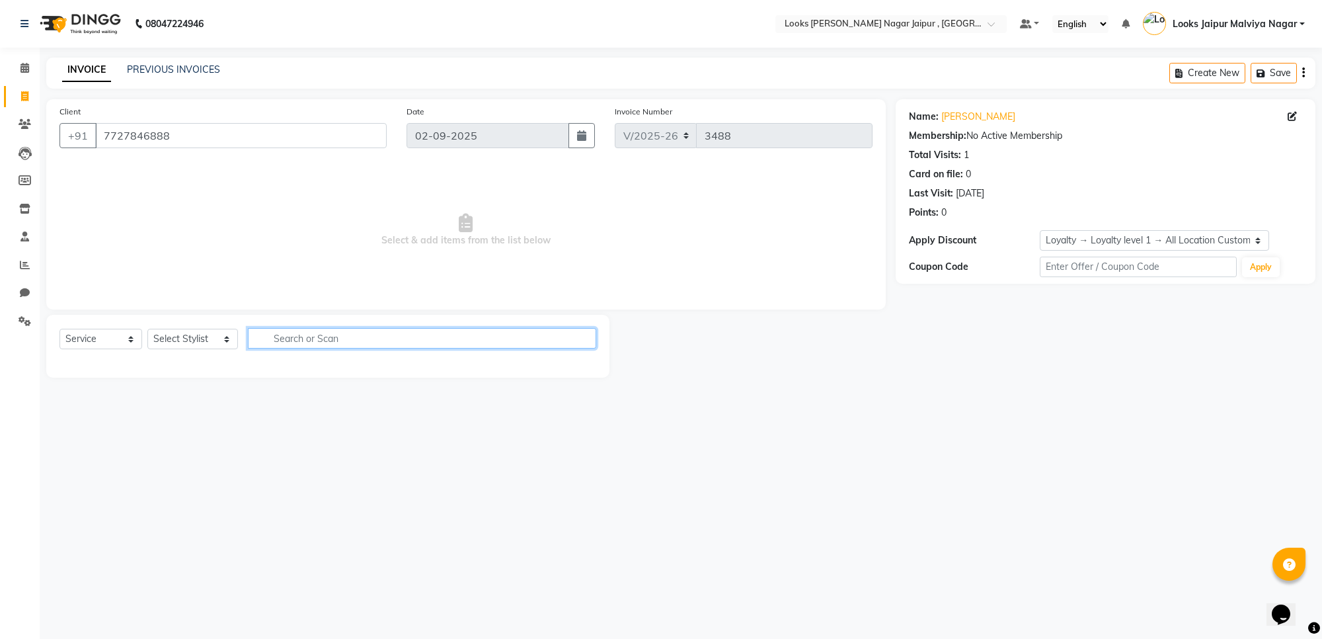
click at [543, 344] on input "text" at bounding box center [422, 338] width 348 height 20
click at [489, 136] on div "Client [PHONE_NUMBER] Date [DATE] Invoice Number V/2025 V/[PHONE_NUMBER]" at bounding box center [466, 131] width 833 height 54
click at [834, 261] on span "Select & add items from the list below" at bounding box center [465, 230] width 813 height 132
click at [255, 236] on span "Select & add items from the list below" at bounding box center [465, 230] width 813 height 132
click at [304, 271] on span "Select & add items from the list below" at bounding box center [465, 230] width 813 height 132
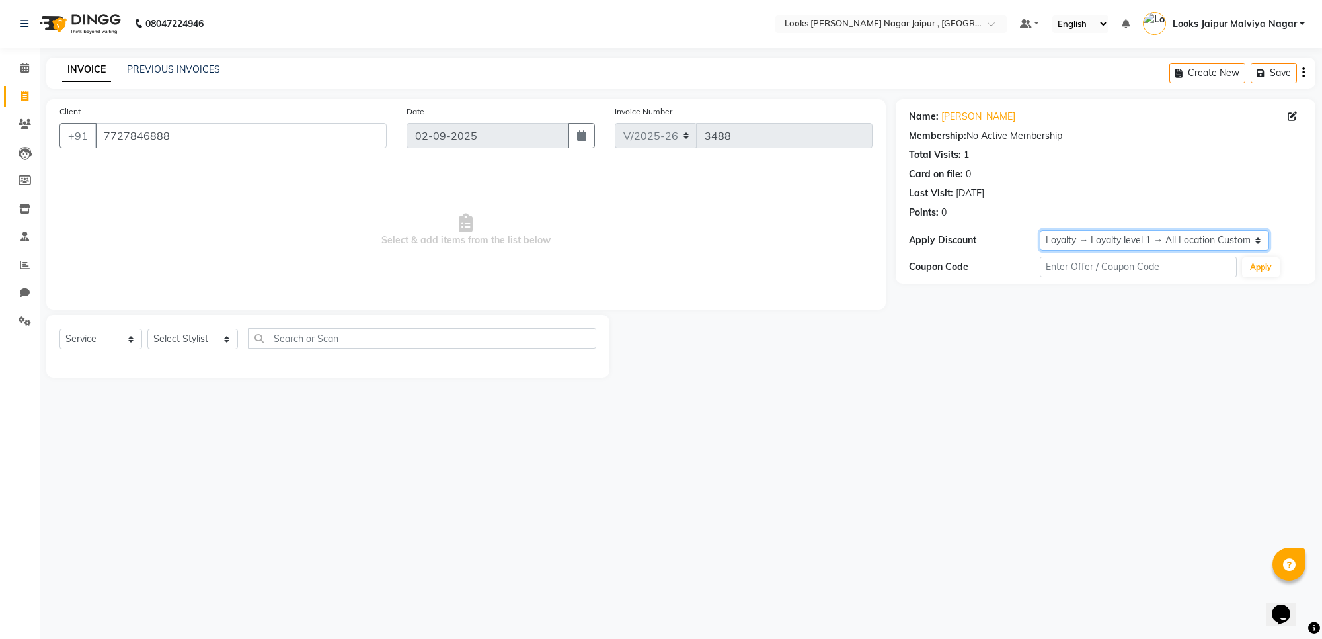
click at [1178, 239] on select "Select Loyalty → Loyalty level 1 → All Location Customers" at bounding box center [1154, 240] width 229 height 20
click at [1124, 357] on div "Name: [PERSON_NAME] Membership: No Active Membership Total Visits: 1 Card on fi…" at bounding box center [1111, 238] width 430 height 278
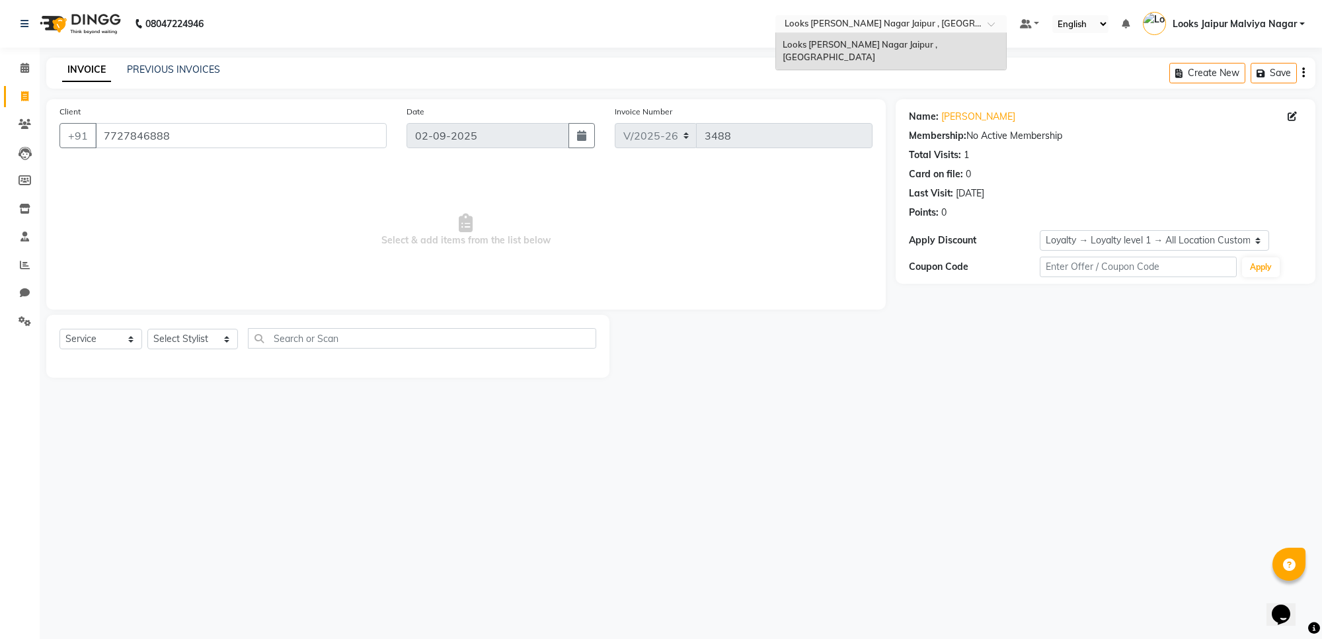
drag, startPoint x: 787, startPoint y: 15, endPoint x: 894, endPoint y: 17, distance: 107.8
click at [894, 17] on div "Select Location × Looks [PERSON_NAME][GEOGRAPHIC_DATA] [GEOGRAPHIC_DATA] , [GEO…" at bounding box center [890, 24] width 231 height 18
click at [818, 104] on div "Invoice Number V/2025 V/[PHONE_NUMBER]" at bounding box center [744, 131] width 278 height 54
click at [26, 260] on icon at bounding box center [25, 265] width 10 height 10
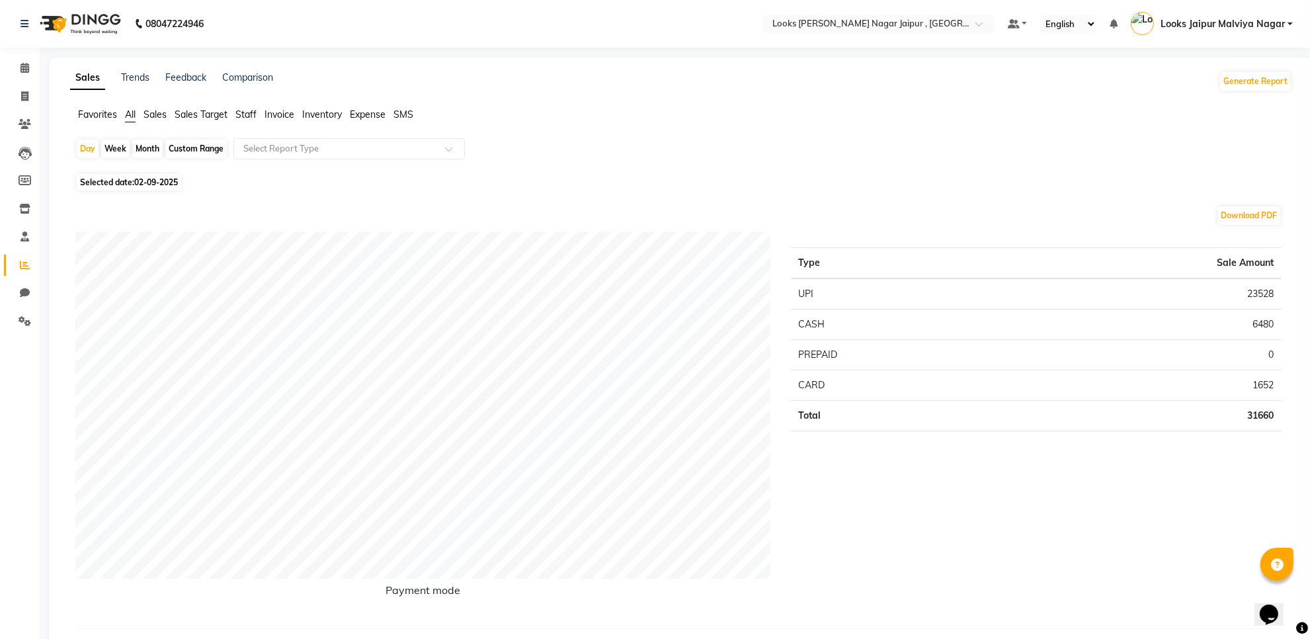
click at [236, 111] on span "Staff" at bounding box center [245, 114] width 21 height 12
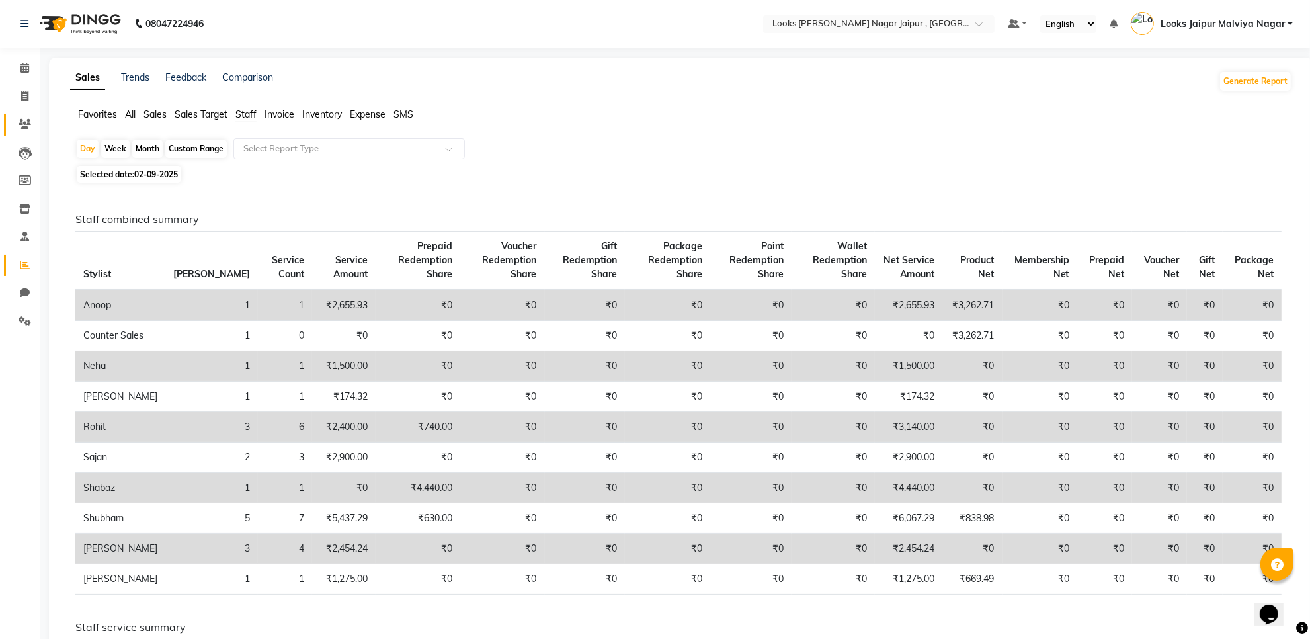
drag, startPoint x: 20, startPoint y: 114, endPoint x: 20, endPoint y: 107, distance: 7.3
click at [20, 114] on link "Clients" at bounding box center [20, 125] width 32 height 22
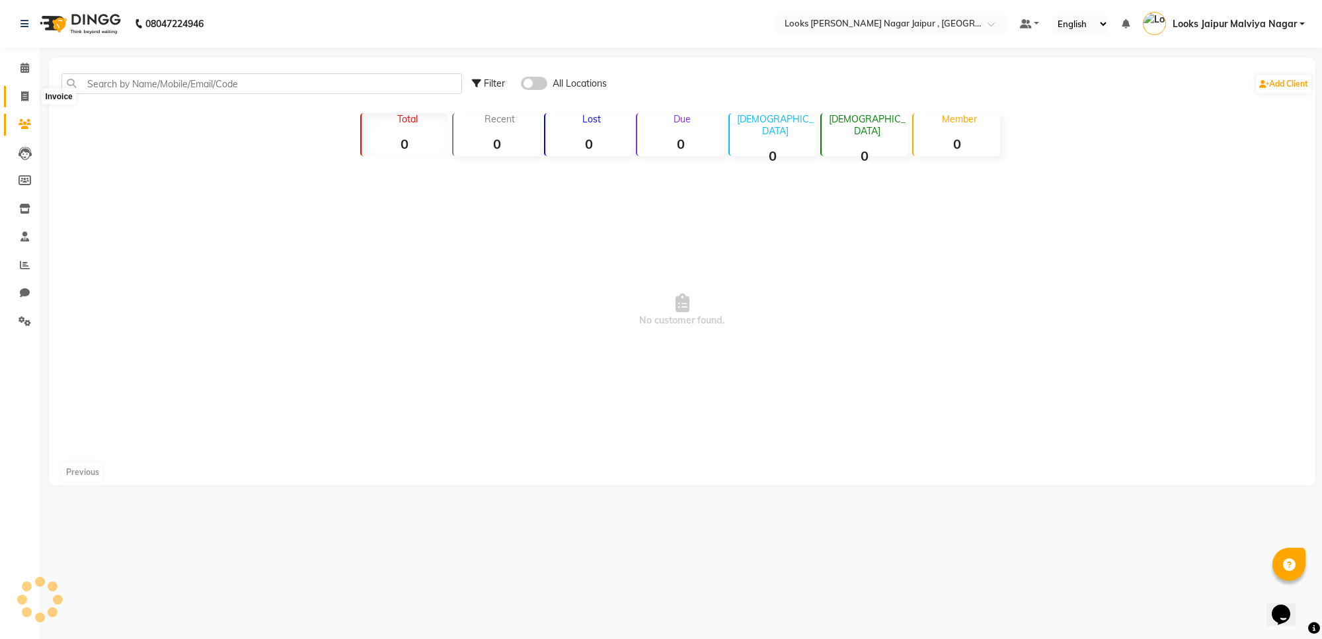
click at [20, 97] on span at bounding box center [24, 96] width 23 height 15
select select "service"
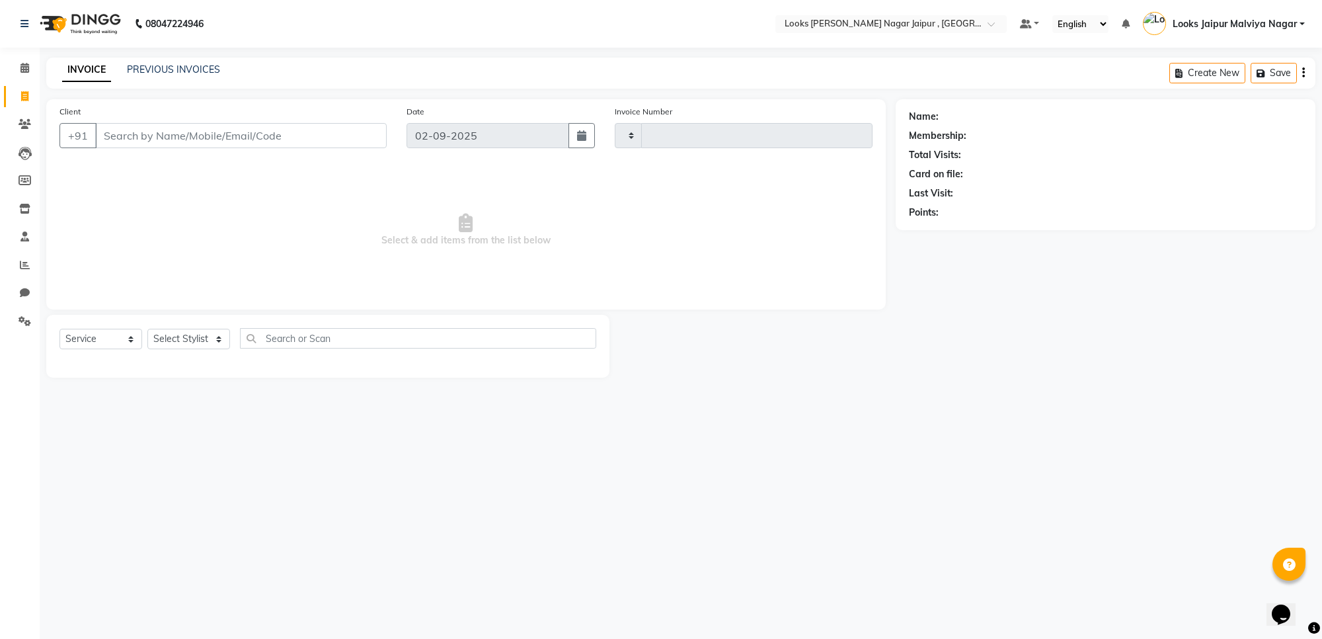
type input "3488"
select select "4317"
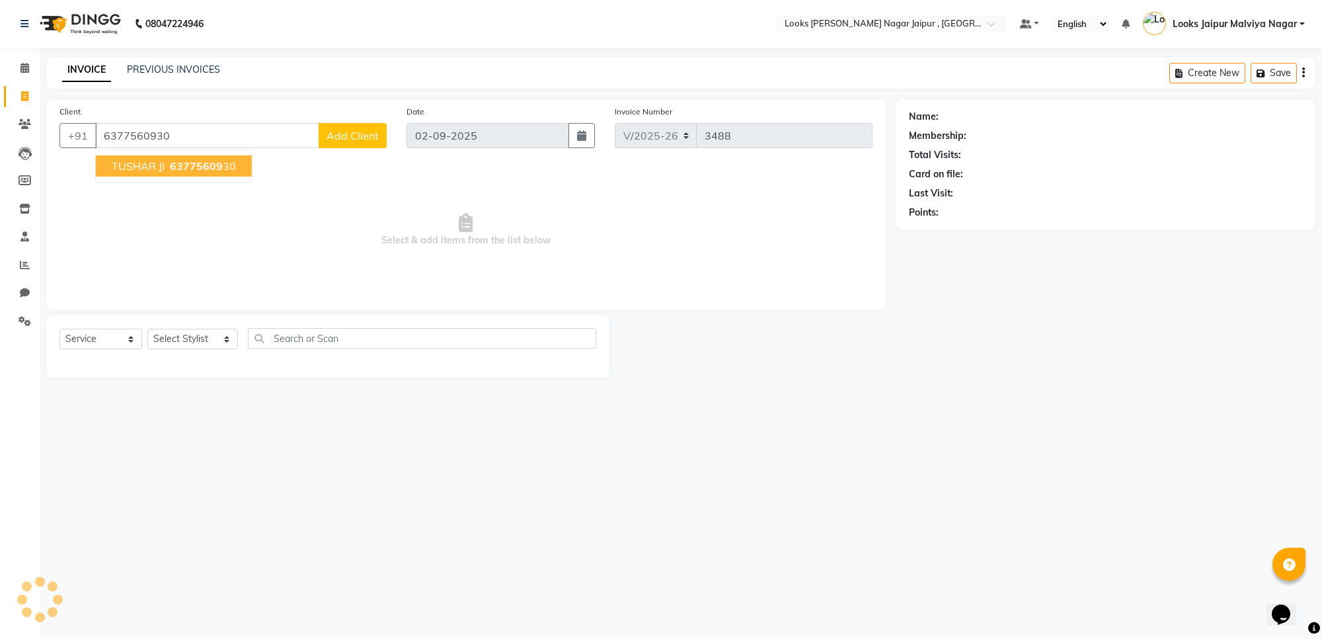
type input "6377560930"
select select "1: Object"
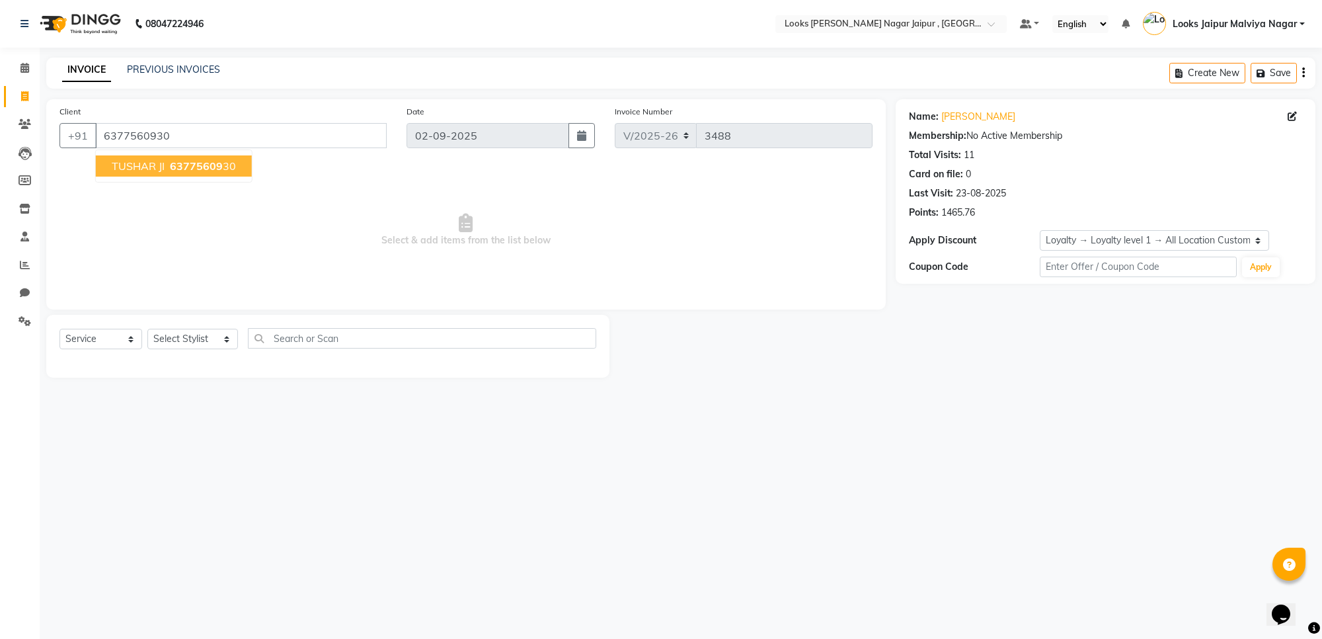
click at [972, 281] on div "Name: Tushar Ji Membership: No Active Membership Total Visits: 11 Card on file:…" at bounding box center [1106, 191] width 420 height 184
click at [1121, 243] on select "Select Loyalty → Loyalty level 1 → All Location Customers" at bounding box center [1154, 240] width 229 height 20
click at [489, 316] on div "Select Service Product Membership Package Voucher Prepaid Gift Card Select Styl…" at bounding box center [327, 346] width 563 height 63
drag, startPoint x: 100, startPoint y: 129, endPoint x: 500, endPoint y: 176, distance: 402.7
click at [500, 176] on div "Client [PHONE_NUMBER] Date [DATE] Invoice Number V/2025 V/[PHONE_NUMBER] Select…" at bounding box center [466, 204] width 840 height 210
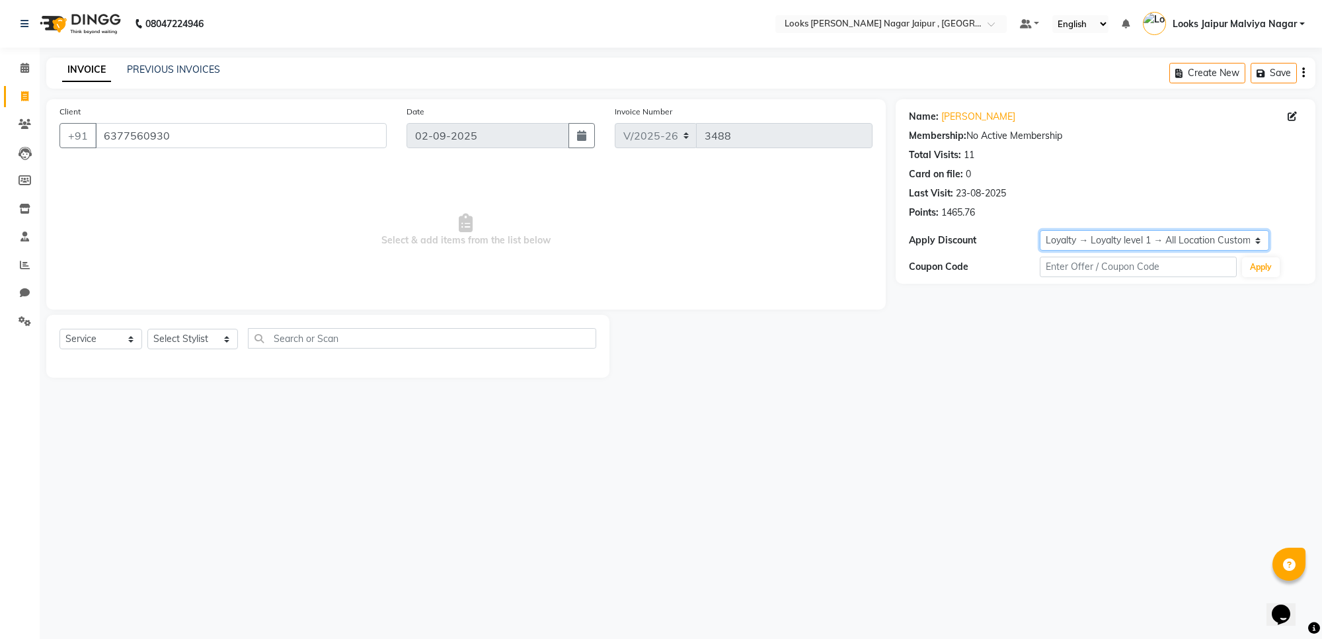
click at [1115, 239] on select "Select Loyalty → Loyalty level 1 → All Location Customers" at bounding box center [1154, 240] width 229 height 20
click at [782, 298] on div "Client [PHONE_NUMBER] Date [DATE] Invoice Number V/2025 V/[PHONE_NUMBER] Select…" at bounding box center [466, 204] width 840 height 210
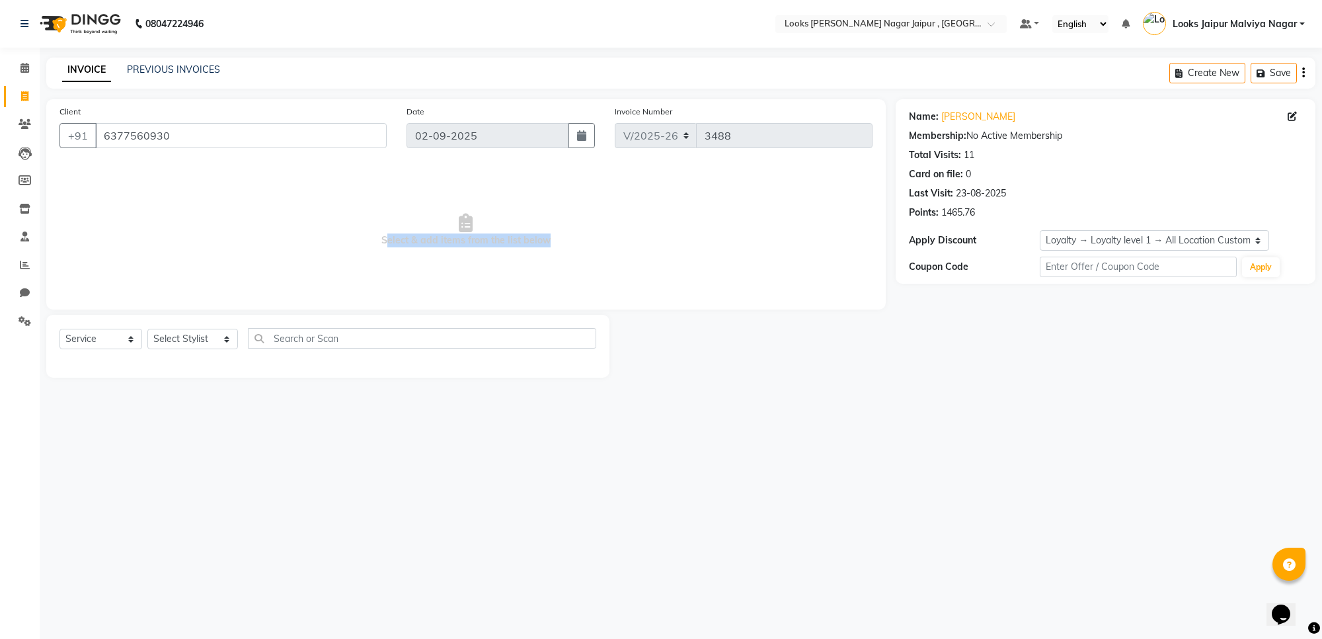
click at [782, 298] on div "Client [PHONE_NUMBER] Date [DATE] Invoice Number V/2025 V/[PHONE_NUMBER] Select…" at bounding box center [466, 204] width 840 height 210
click at [813, 431] on div "08047224946 Select Location × Looks [PERSON_NAME] Nagar Jaipur , Jaipur Default…" at bounding box center [661, 319] width 1322 height 639
click at [818, 425] on div "08047224946 Select Location × Looks [PERSON_NAME] Nagar Jaipur , Jaipur Default…" at bounding box center [661, 319] width 1322 height 639
click at [818, 424] on div "08047224946 Select Location × Looks [PERSON_NAME] Nagar Jaipur , Jaipur Default…" at bounding box center [661, 319] width 1322 height 639
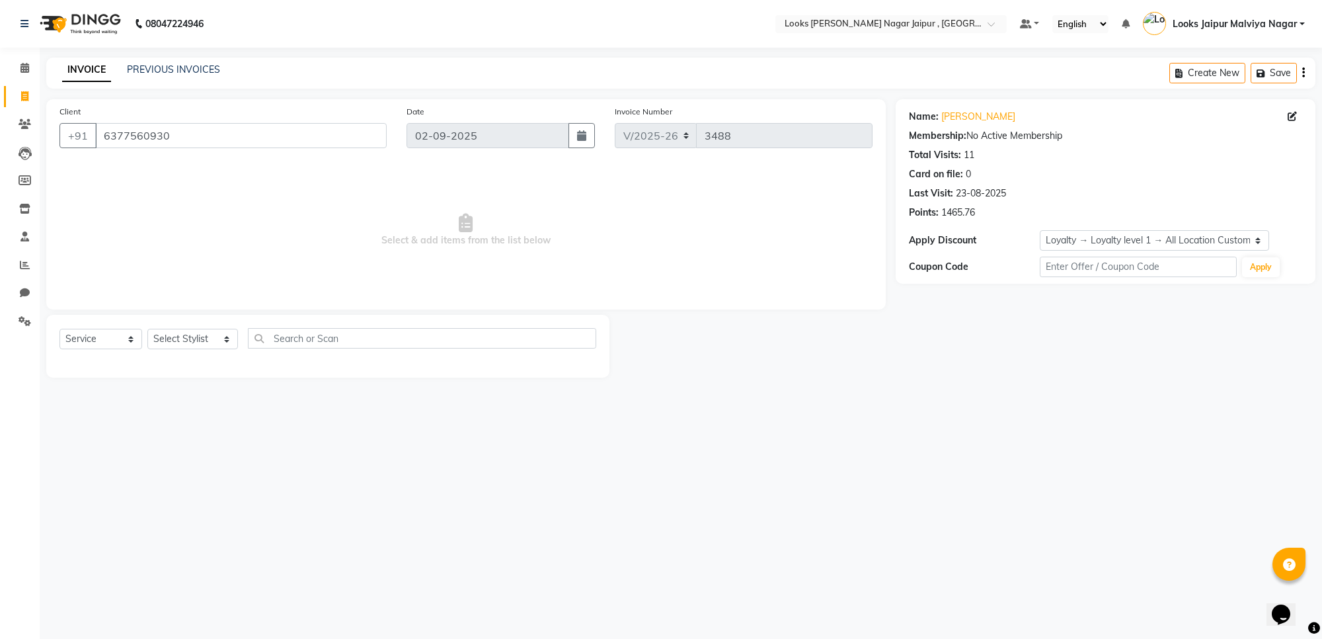
click at [815, 424] on div "08047224946 Select Location × Looks [PERSON_NAME] Nagar Jaipur , Jaipur Default…" at bounding box center [661, 319] width 1322 height 639
click at [13, 63] on span at bounding box center [24, 68] width 23 height 15
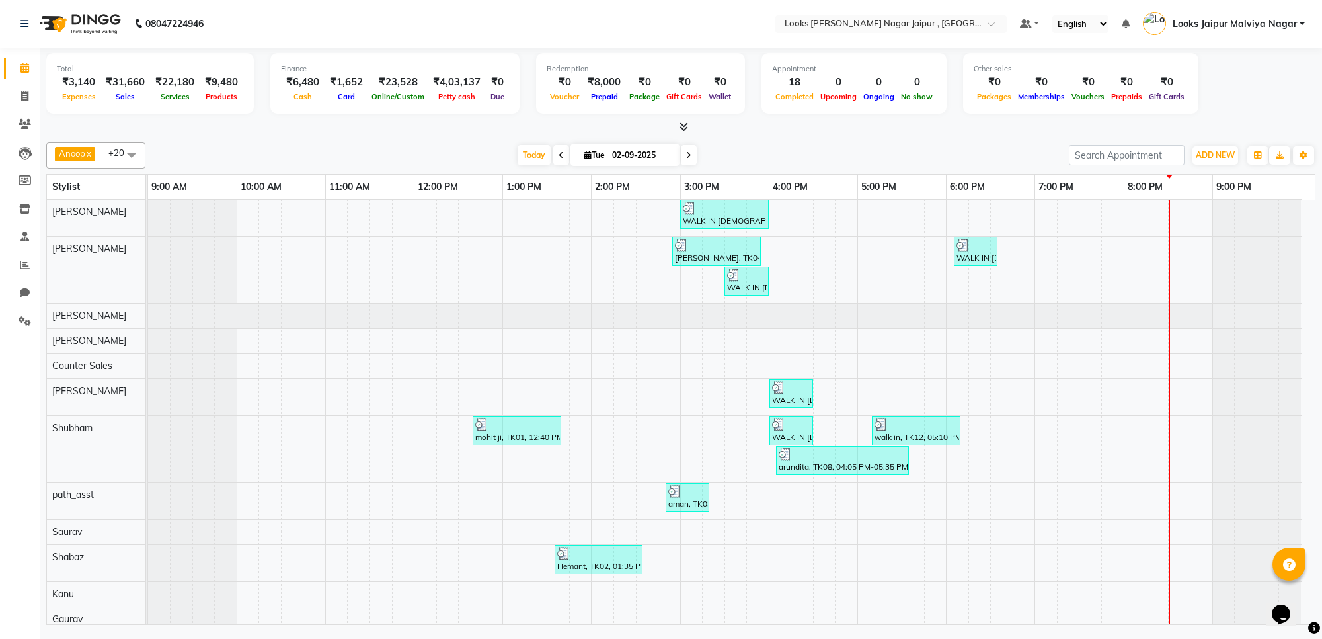
click at [683, 120] on span at bounding box center [681, 127] width 14 height 14
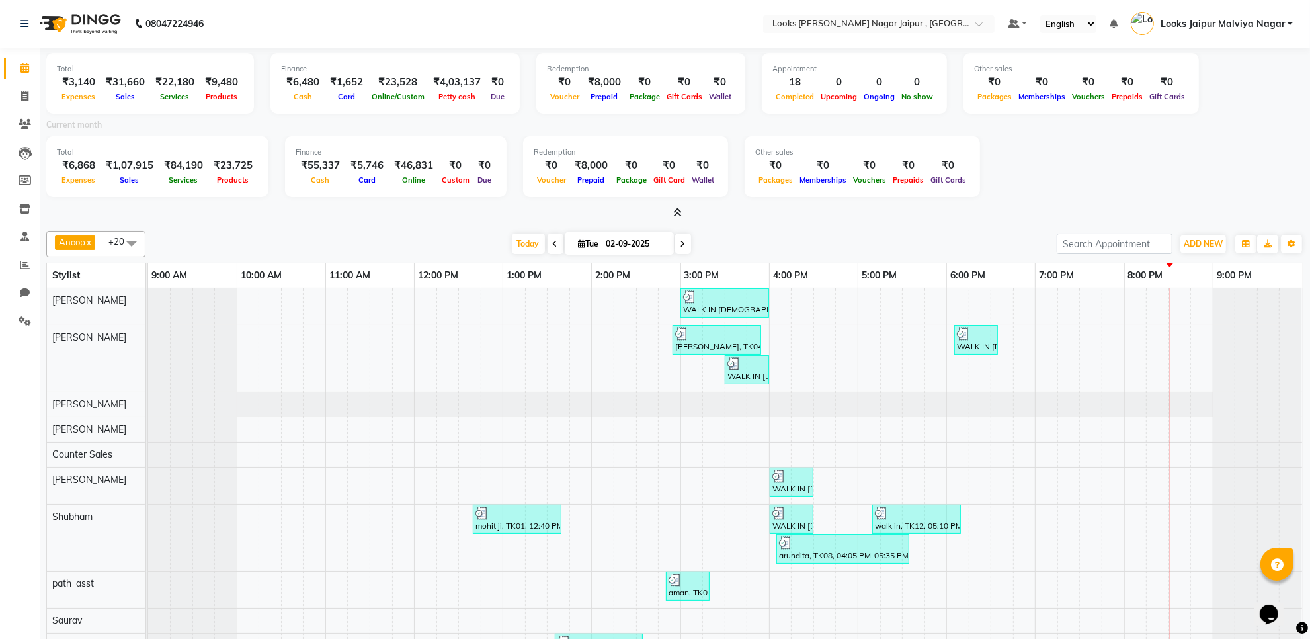
click at [679, 216] on icon at bounding box center [677, 213] width 9 height 10
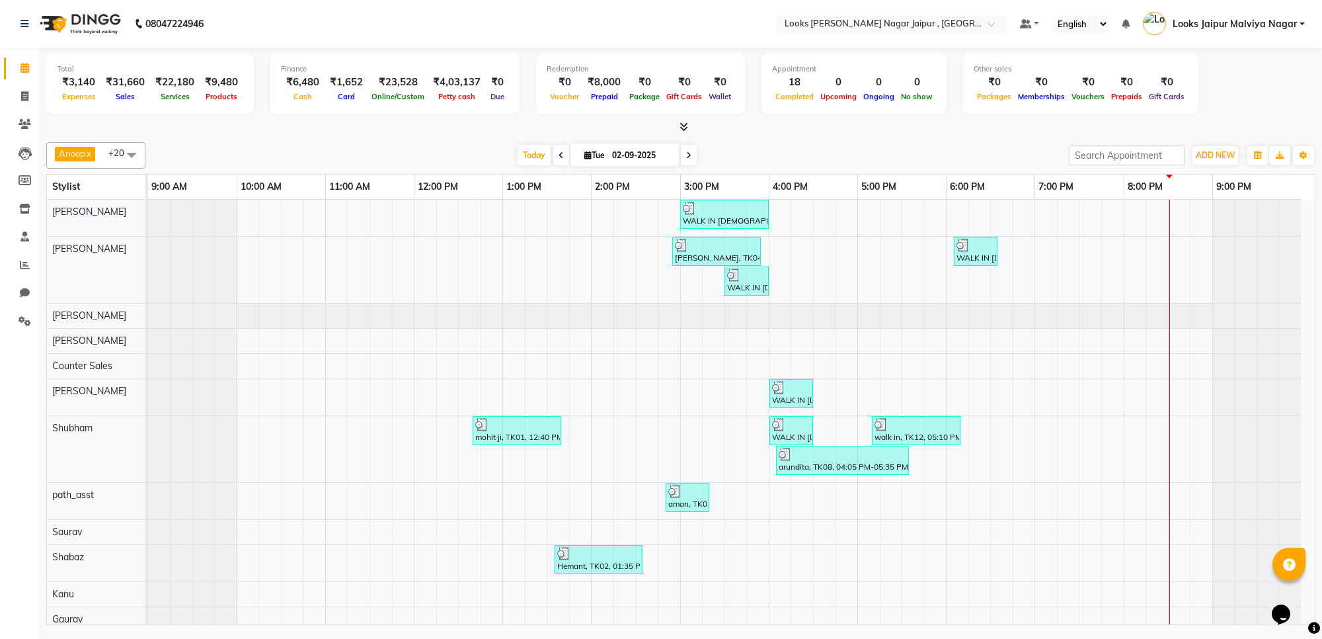
click at [691, 128] on div at bounding box center [680, 127] width 1269 height 14
click at [686, 128] on icon at bounding box center [684, 127] width 9 height 10
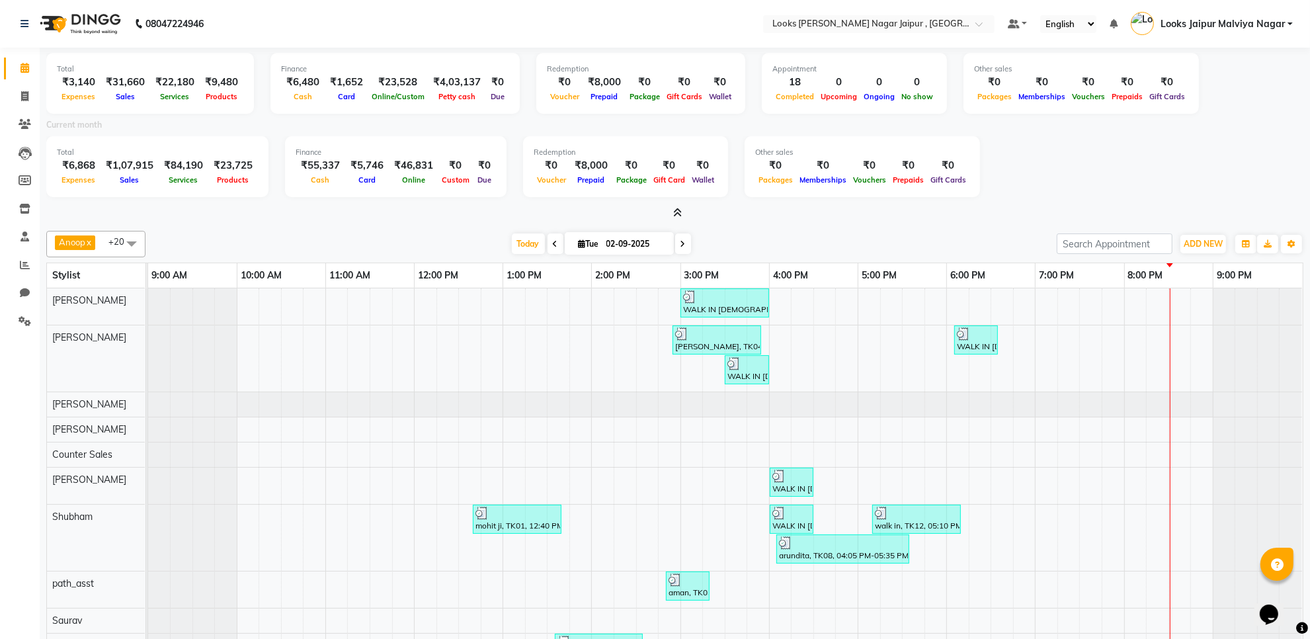
click at [676, 206] on span at bounding box center [675, 213] width 14 height 14
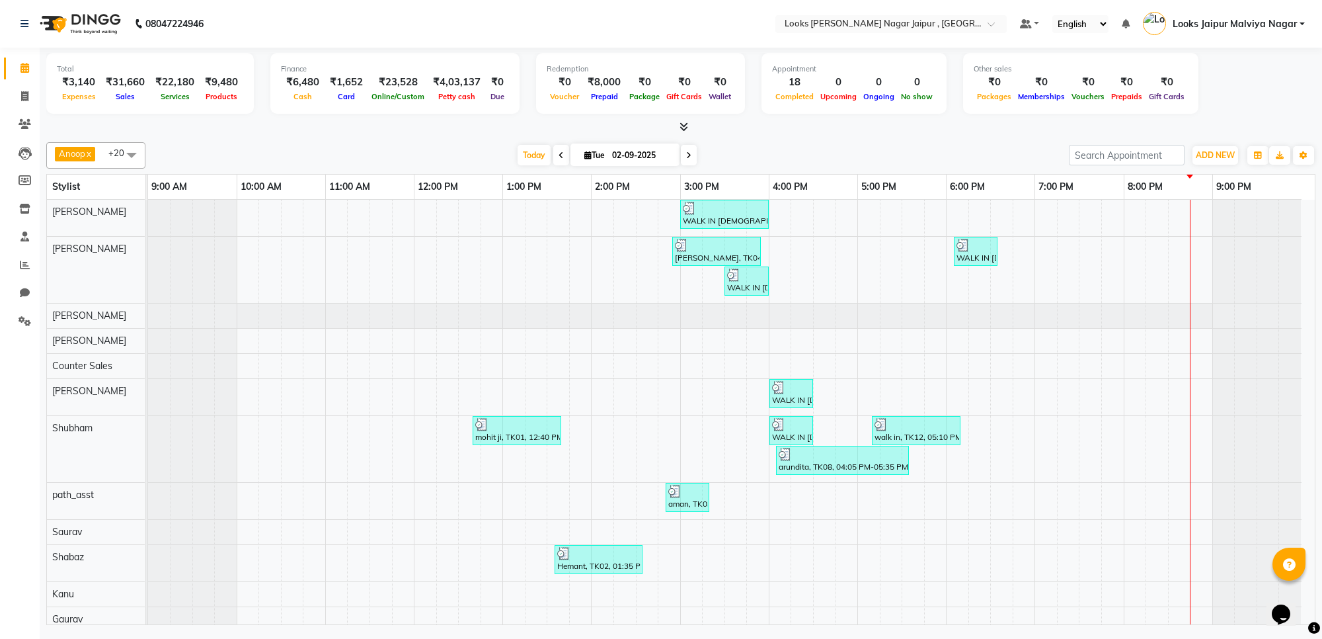
click at [680, 123] on icon at bounding box center [684, 127] width 9 height 10
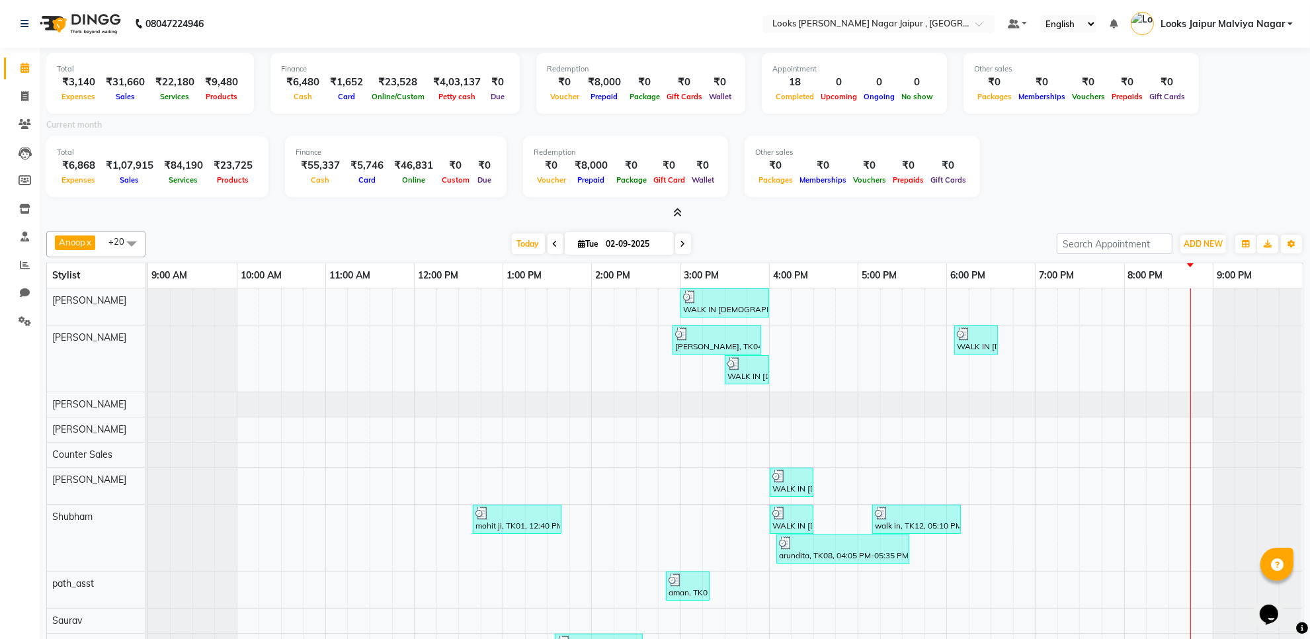
click at [676, 200] on div "Total ₹6,868 Expenses ₹1,07,915 Sales ₹84,190 Services ₹23,725 Products Finance…" at bounding box center [674, 168] width 1257 height 65
click at [676, 217] on span at bounding box center [675, 213] width 14 height 14
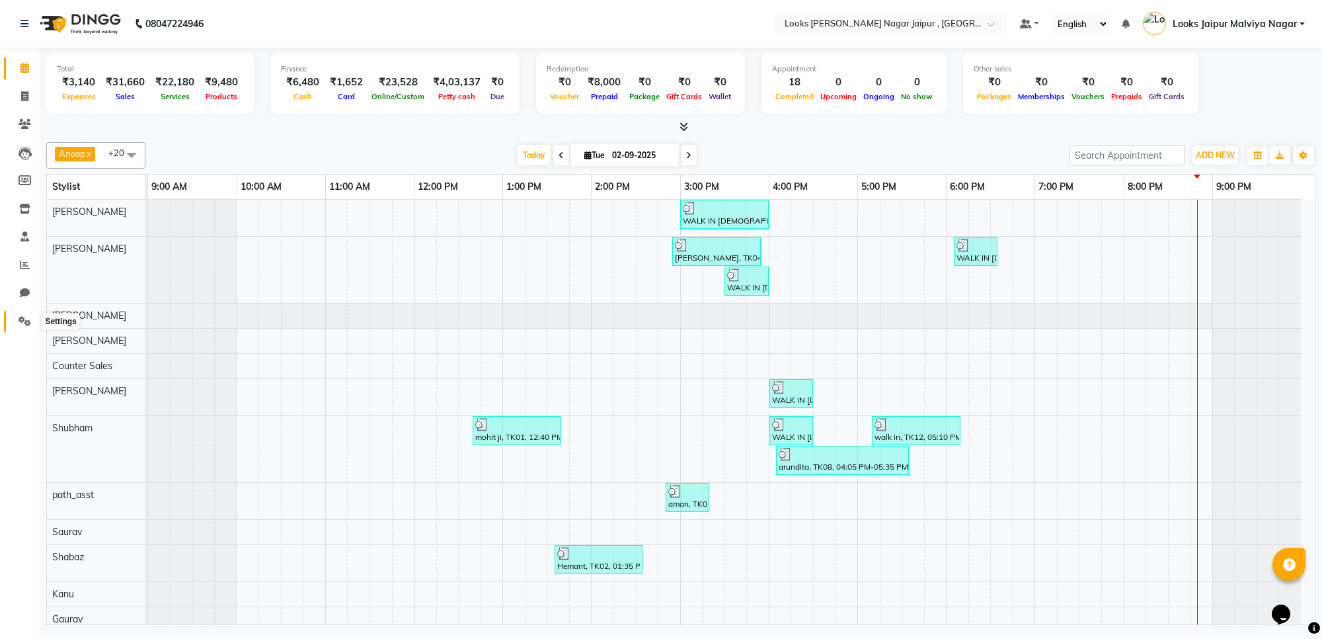
click at [28, 325] on icon at bounding box center [25, 321] width 13 height 10
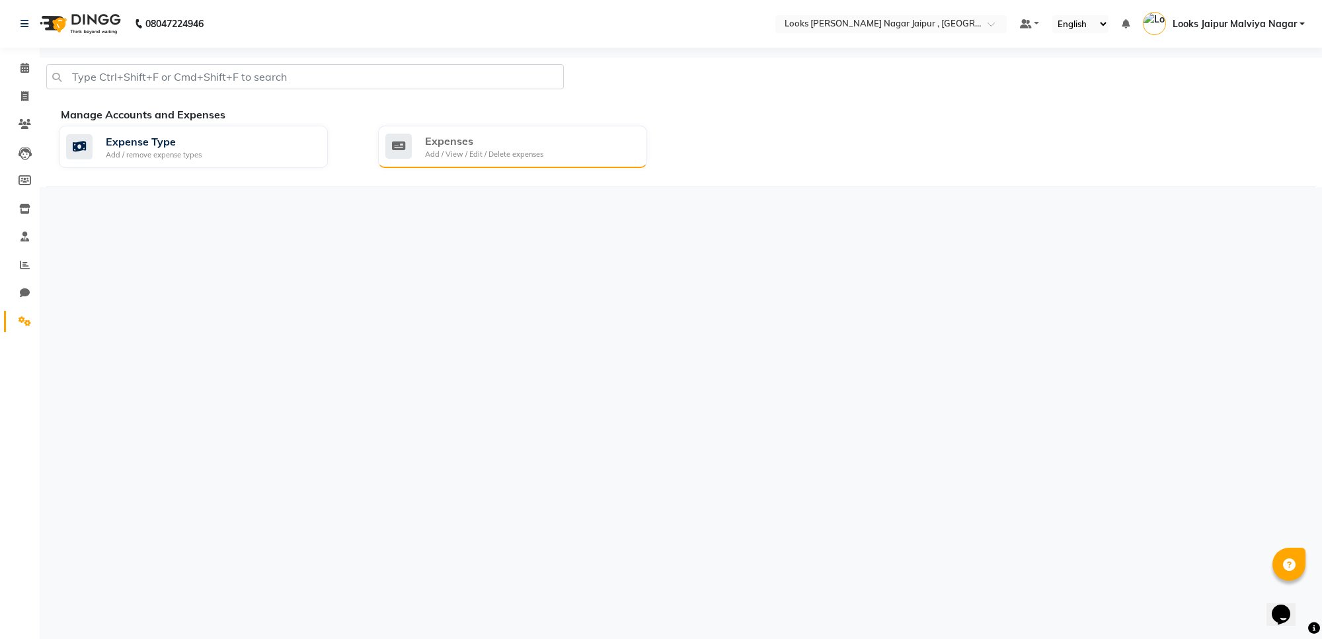
click at [509, 163] on div "Expenses Add / View / Edit / Delete expenses" at bounding box center [512, 147] width 269 height 42
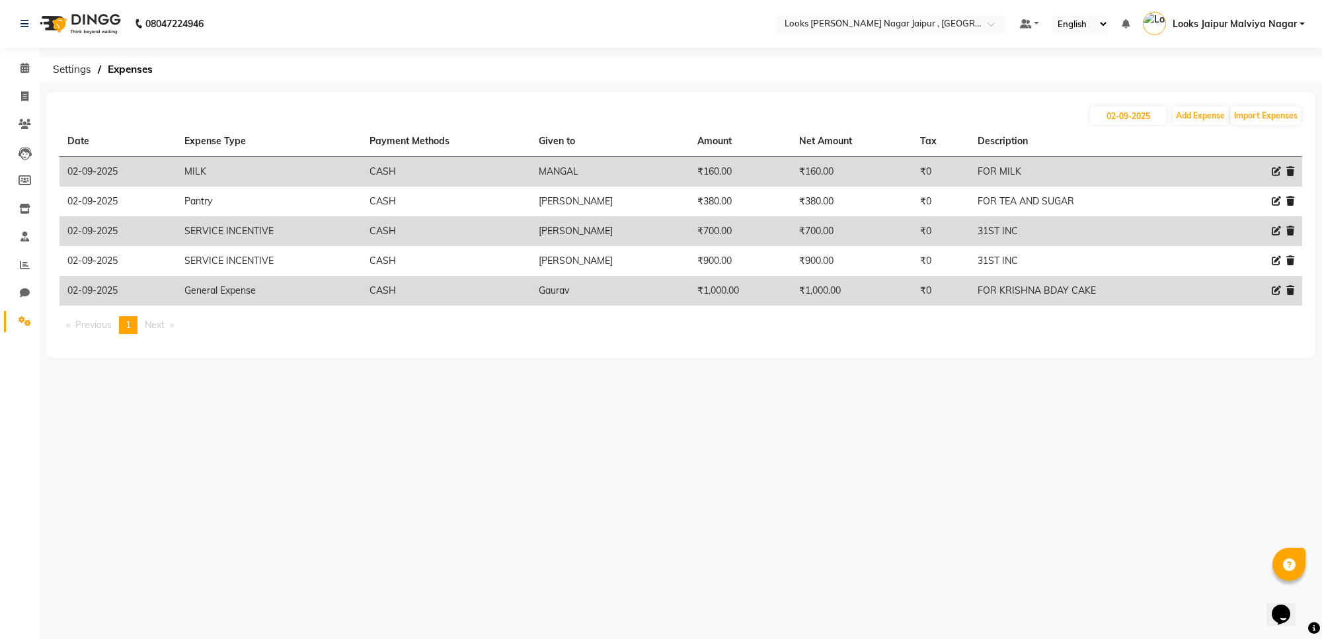
click at [1192, 100] on div "[DATE] Add Expense Import Expenses Date Expense Type Payment Methods Given to A…" at bounding box center [680, 225] width 1269 height 266
click at [1195, 113] on button "Add Expense" at bounding box center [1201, 115] width 56 height 19
select select "1"
select select "3122"
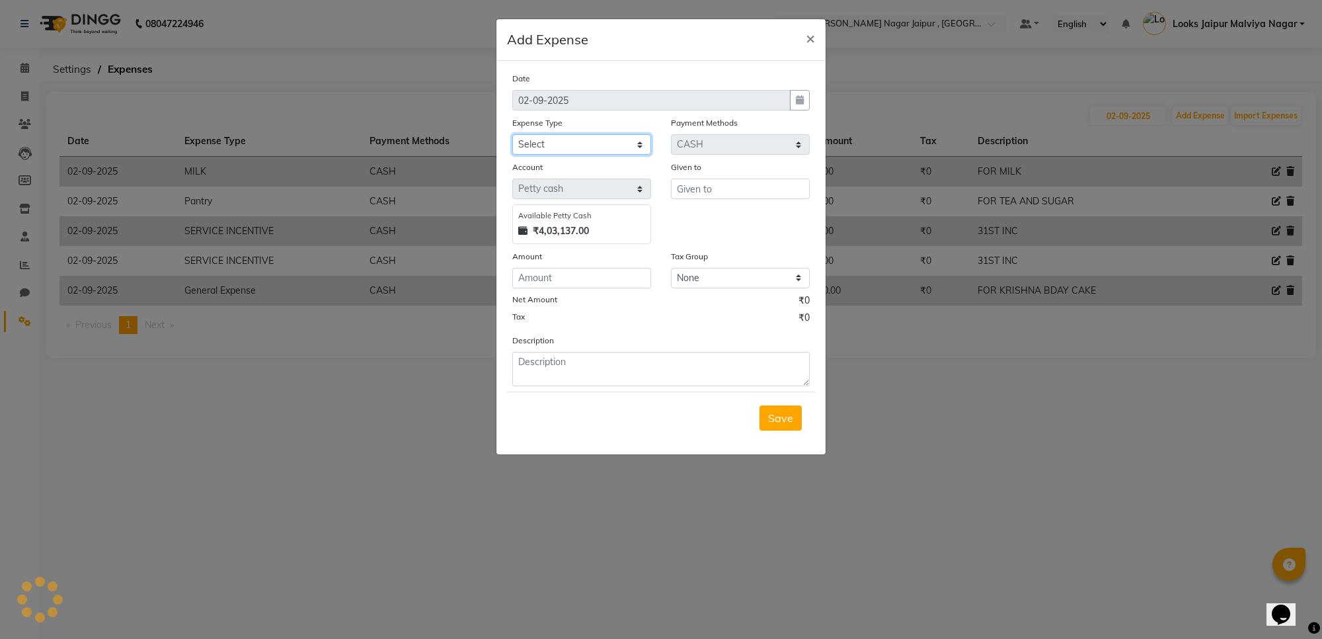
click at [608, 139] on select "Select Bank Deposit Blinkit Cash Handover CLIENT Client ordered food Client Ref…" at bounding box center [581, 144] width 139 height 20
select select "24170"
click at [512, 134] on select "Select Bank Deposit Blinkit Cash Handover CLIENT Client ordered food Client Ref…" at bounding box center [581, 144] width 139 height 20
click at [725, 190] on input "text" at bounding box center [740, 188] width 139 height 20
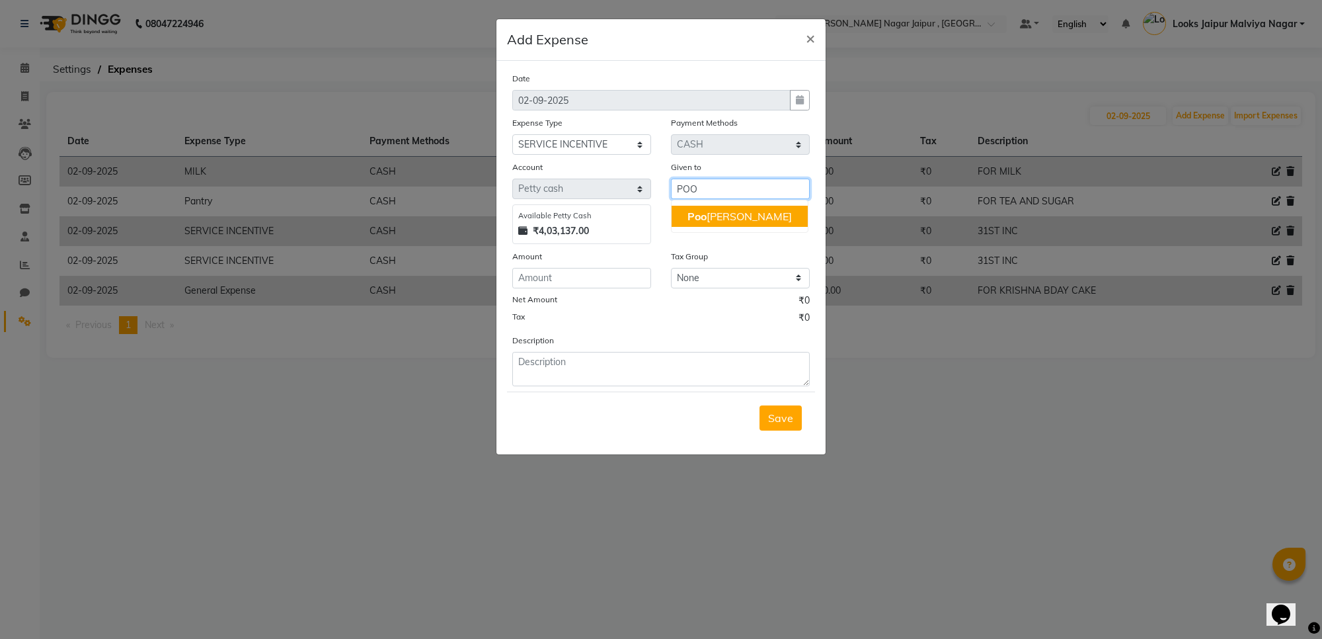
click at [718, 216] on ngb-highlight "Poo [PERSON_NAME]" at bounding box center [740, 216] width 104 height 13
type input "[PERSON_NAME]"
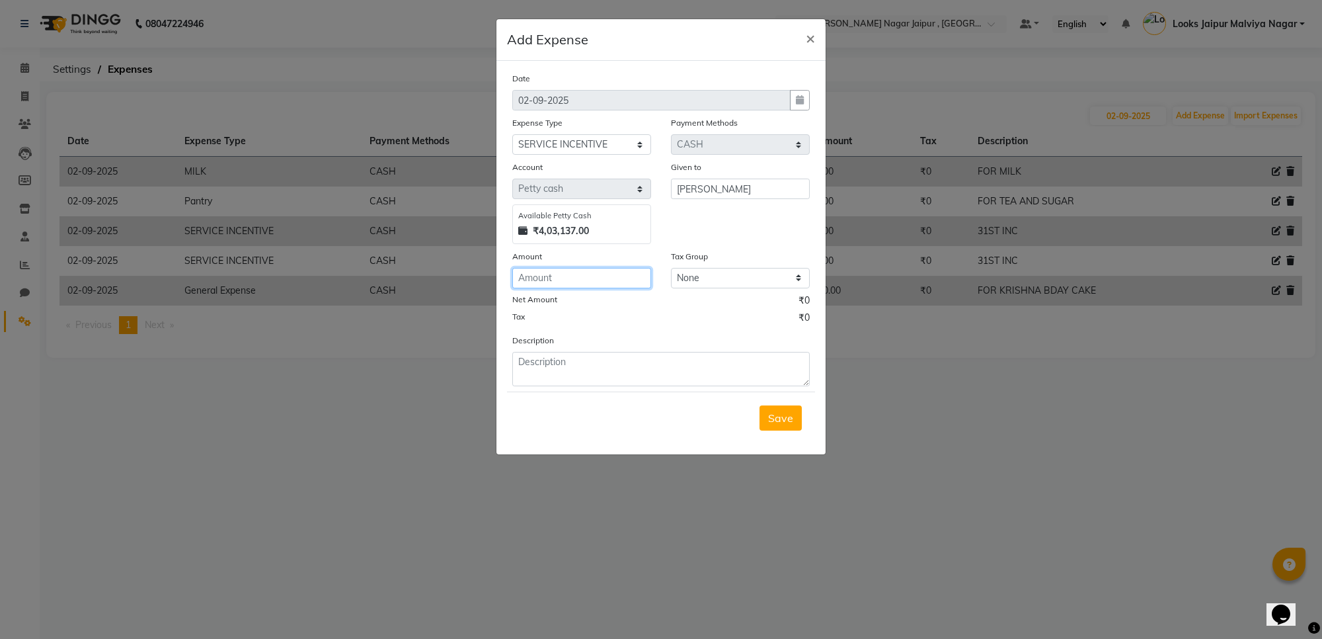
drag, startPoint x: 635, startPoint y: 269, endPoint x: 628, endPoint y: 282, distance: 14.2
click at [628, 282] on input "number" at bounding box center [581, 278] width 139 height 20
type input "350"
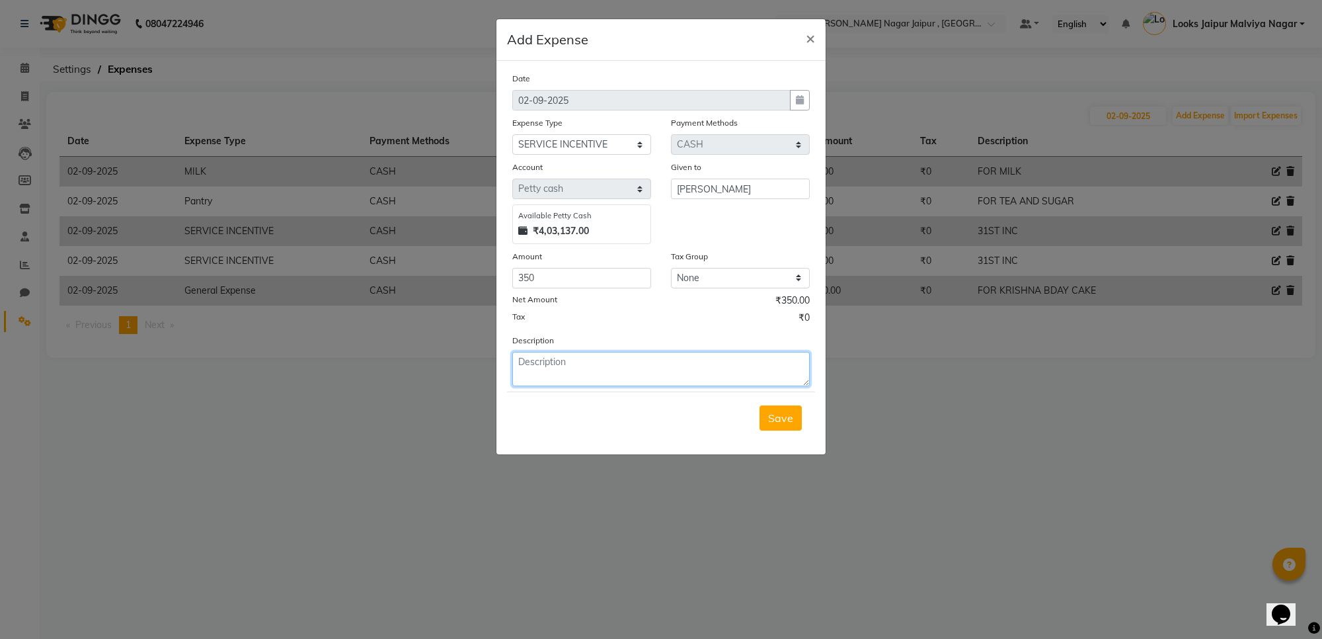
click at [616, 357] on textarea at bounding box center [660, 369] width 297 height 34
type textarea "[DATE] INC"
click at [798, 428] on div "Save" at bounding box center [661, 417] width 308 height 52
click at [794, 420] on button "Save" at bounding box center [781, 417] width 42 height 25
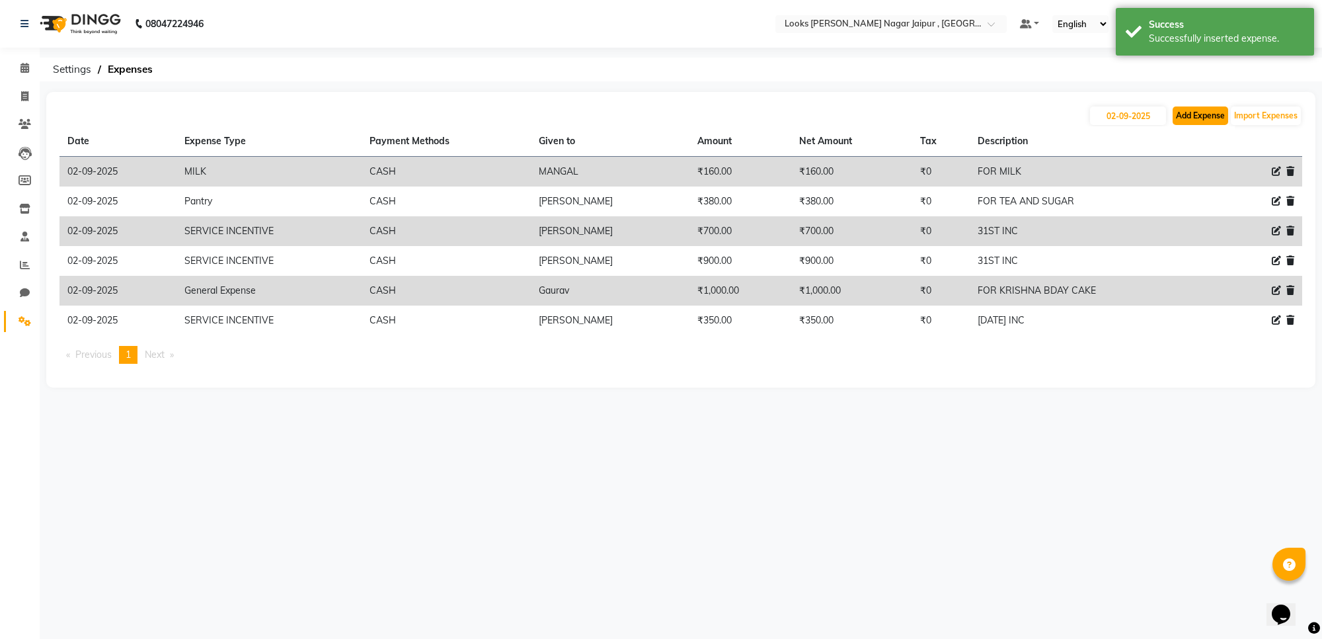
click at [1201, 114] on button "Add Expense" at bounding box center [1201, 115] width 56 height 19
select select "1"
select select "3122"
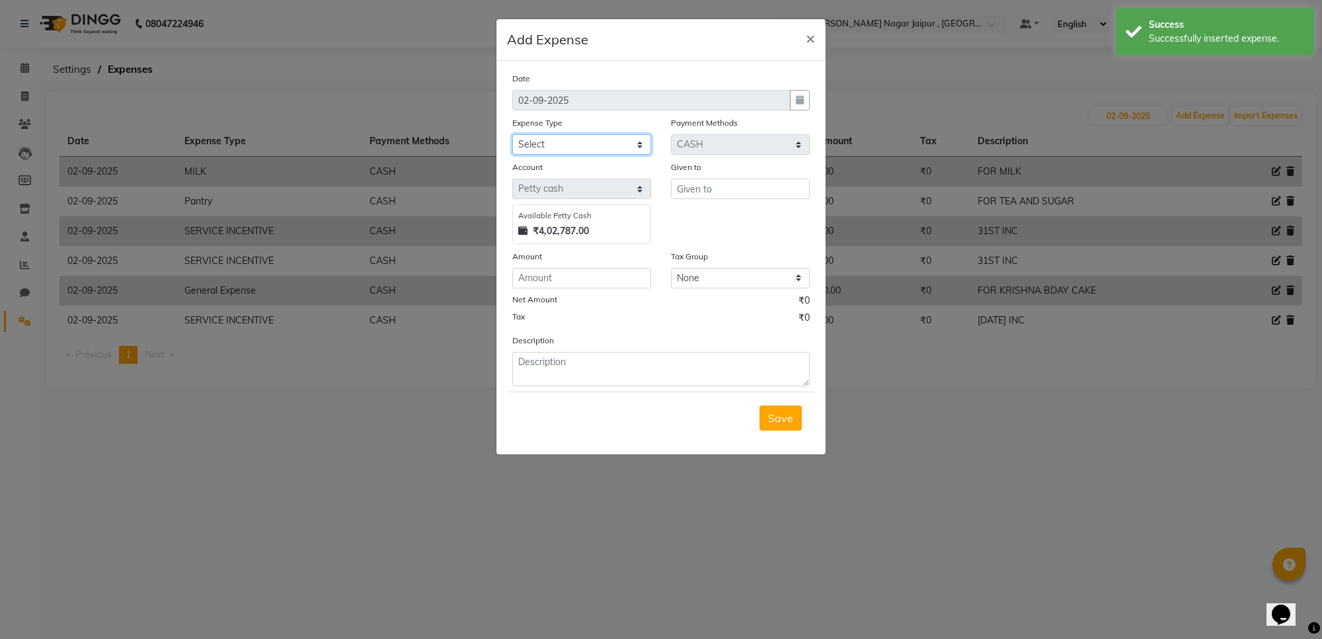
click at [586, 137] on select "Select Bank Deposit Blinkit Cash Handover CLIENT Client ordered food Client Ref…" at bounding box center [581, 144] width 139 height 20
select select "24170"
click at [512, 134] on select "Select Bank Deposit Blinkit Cash Handover CLIENT Client ordered food Client Ref…" at bounding box center [581, 144] width 139 height 20
drag, startPoint x: 750, startPoint y: 157, endPoint x: 750, endPoint y: 165, distance: 7.9
click at [750, 163] on div "Date [DATE] Expense Type Select Bank Deposit Blinkit Cash Handover CLIENT Clien…" at bounding box center [660, 228] width 297 height 315
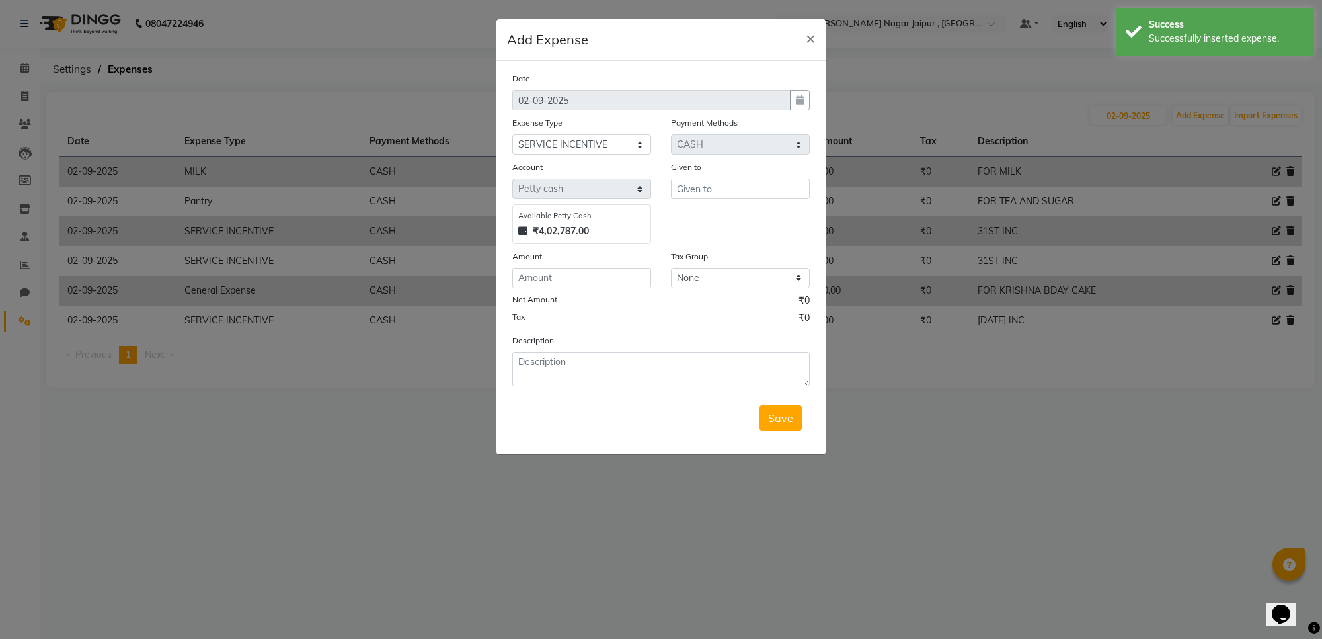
click at [747, 176] on div "Given to" at bounding box center [740, 169] width 139 height 19
click at [748, 184] on input "text" at bounding box center [740, 188] width 139 height 20
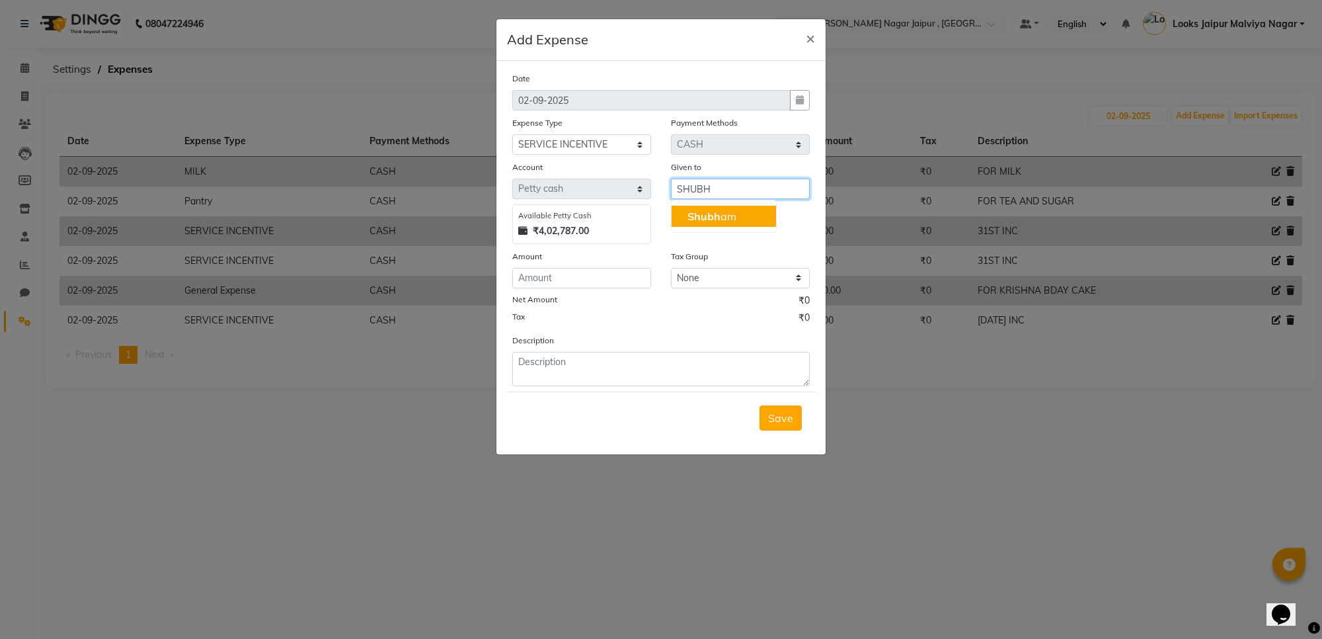
click at [697, 214] on span "Shubh" at bounding box center [704, 216] width 33 height 13
type input "Shubham"
click at [578, 272] on input "number" at bounding box center [581, 278] width 139 height 20
type input "400"
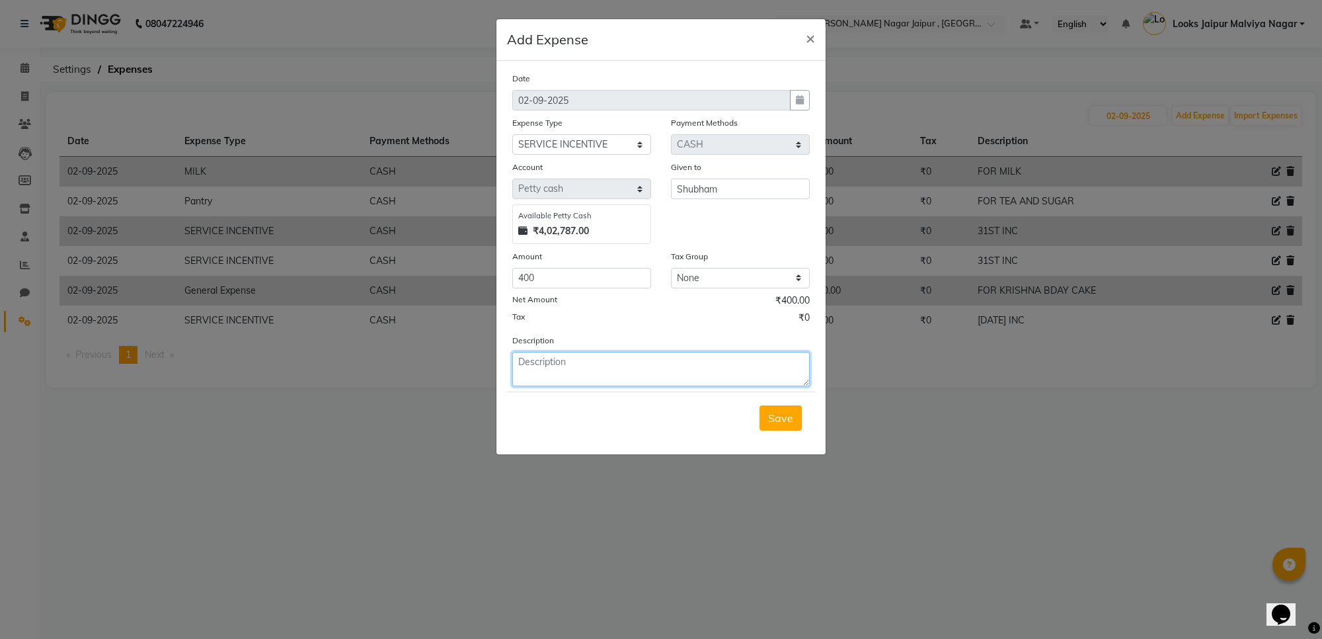
click at [580, 352] on textarea at bounding box center [660, 369] width 297 height 34
type textarea "[DATE] INC"
click at [795, 416] on button "Save" at bounding box center [781, 417] width 42 height 25
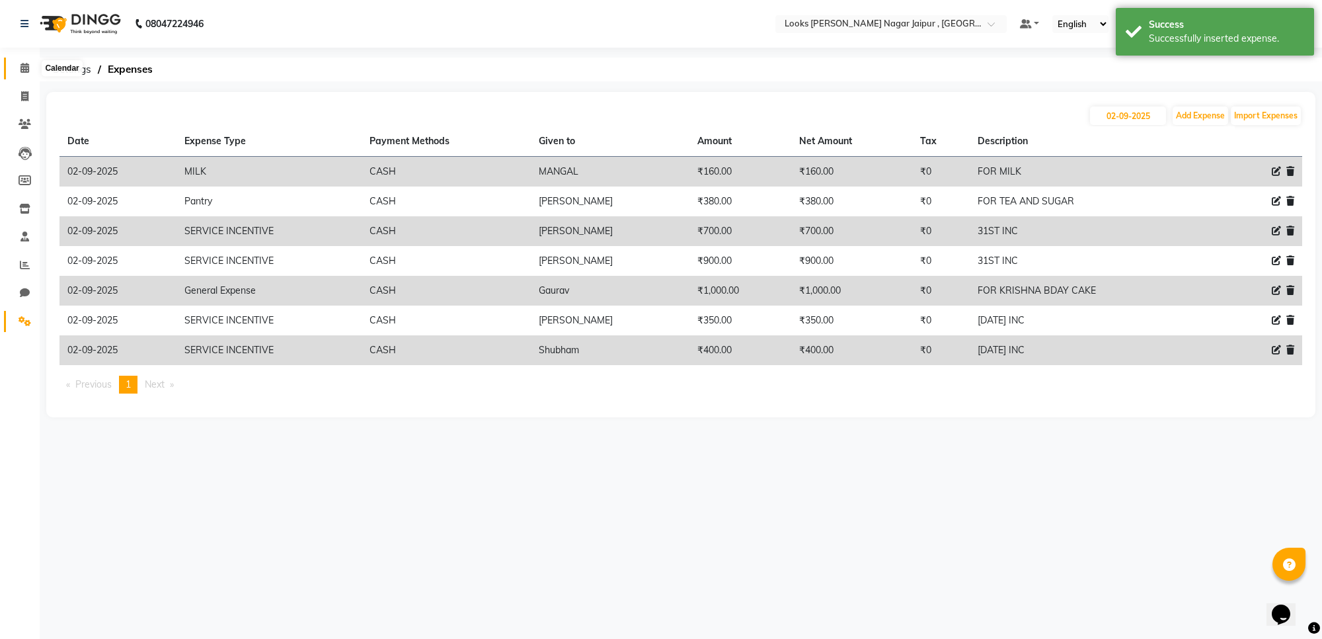
click at [24, 71] on icon at bounding box center [24, 68] width 9 height 10
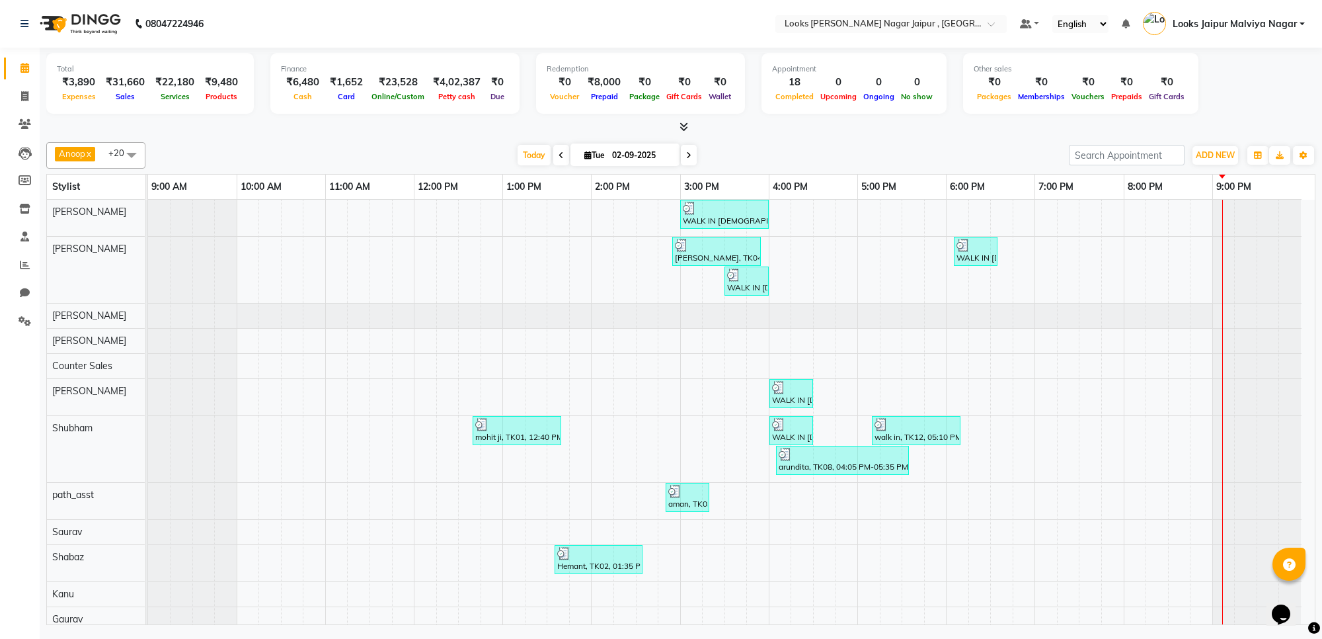
click at [685, 128] on icon at bounding box center [684, 127] width 9 height 10
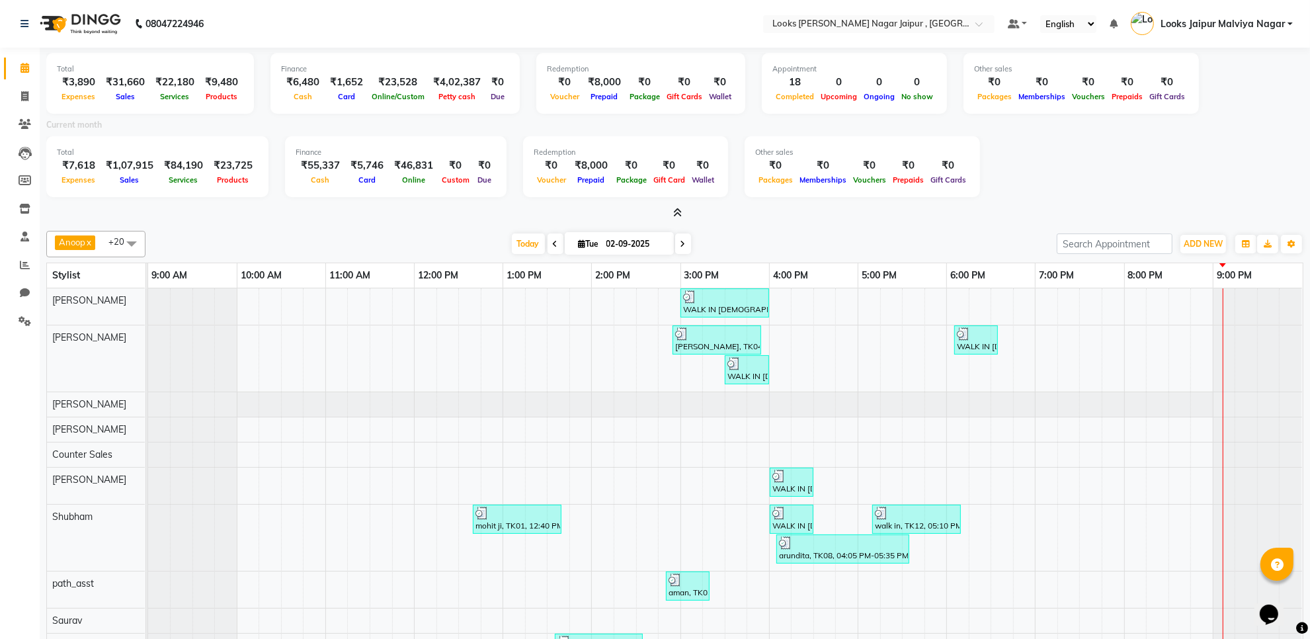
click at [679, 210] on icon at bounding box center [677, 213] width 9 height 10
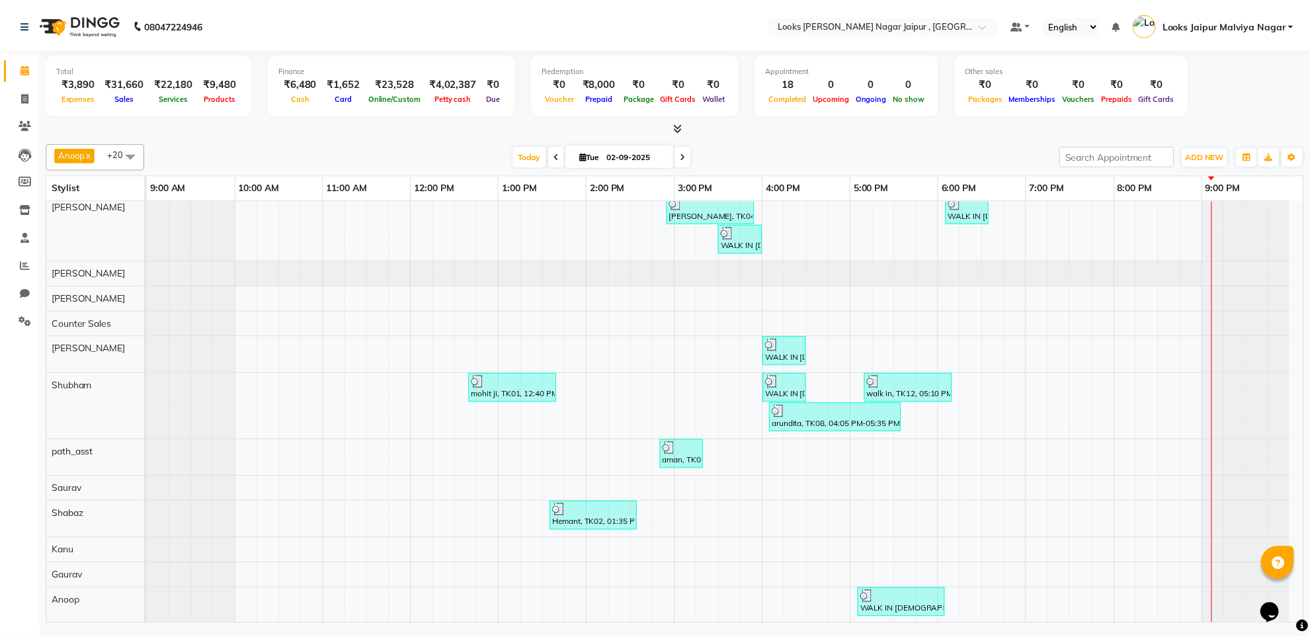
scroll to position [83, 0]
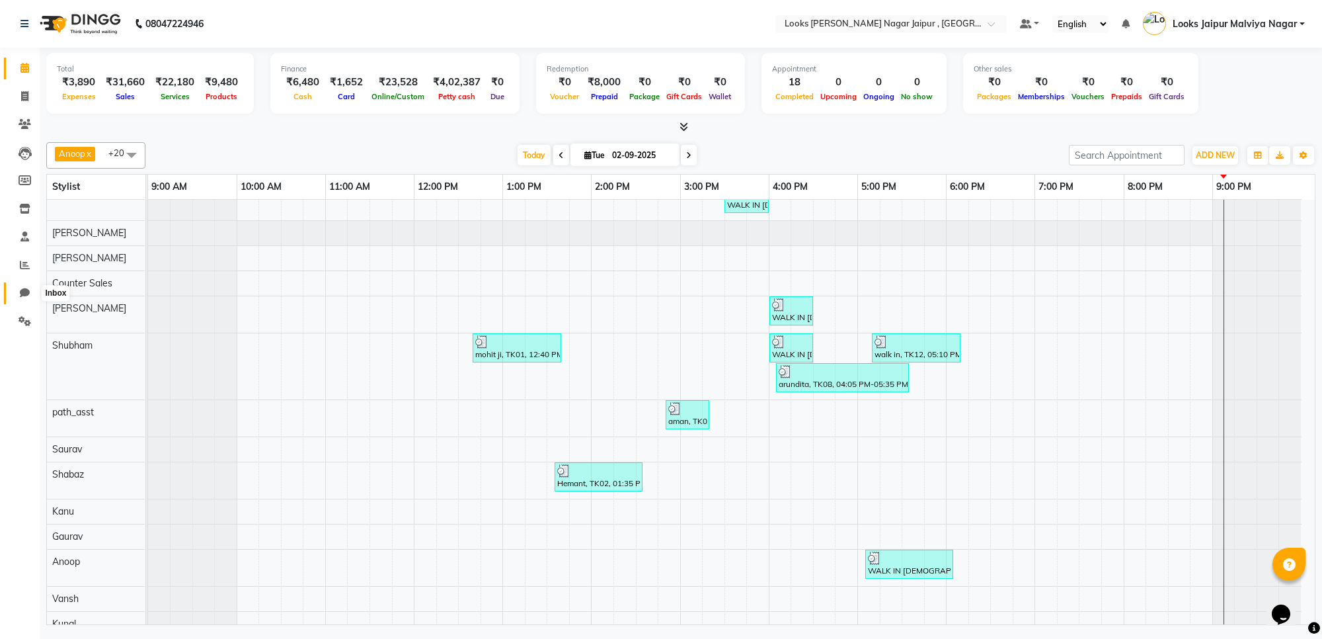
click at [28, 295] on icon at bounding box center [25, 293] width 10 height 10
select select "100"
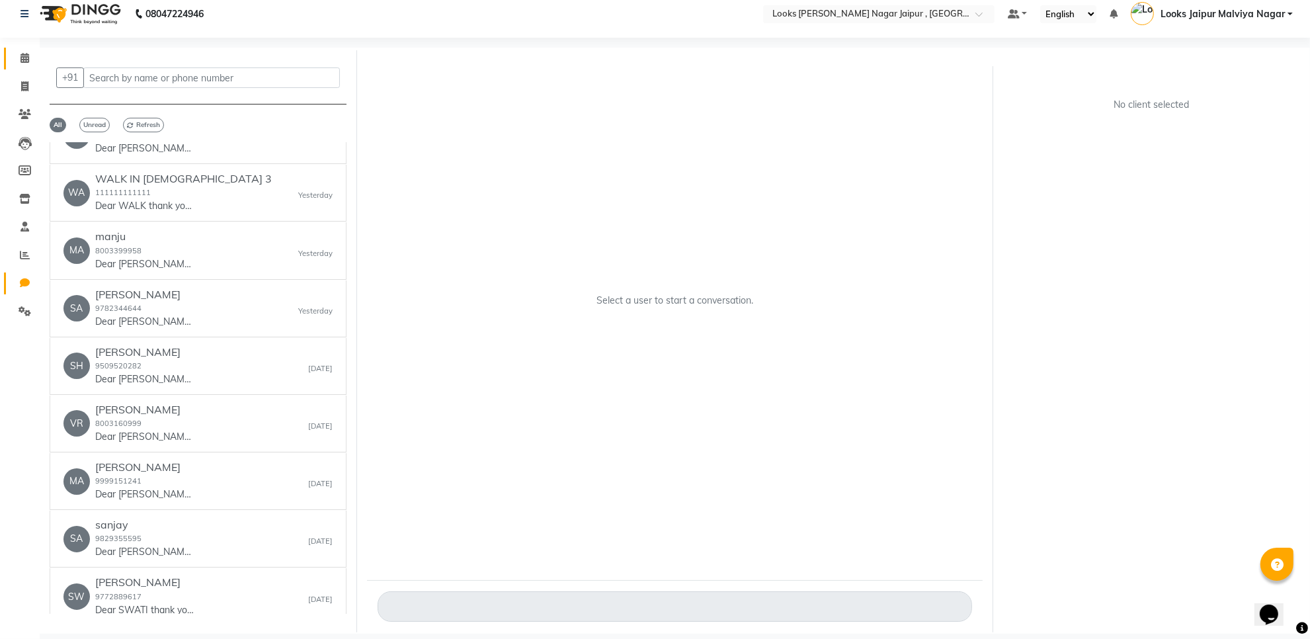
scroll to position [413, 0]
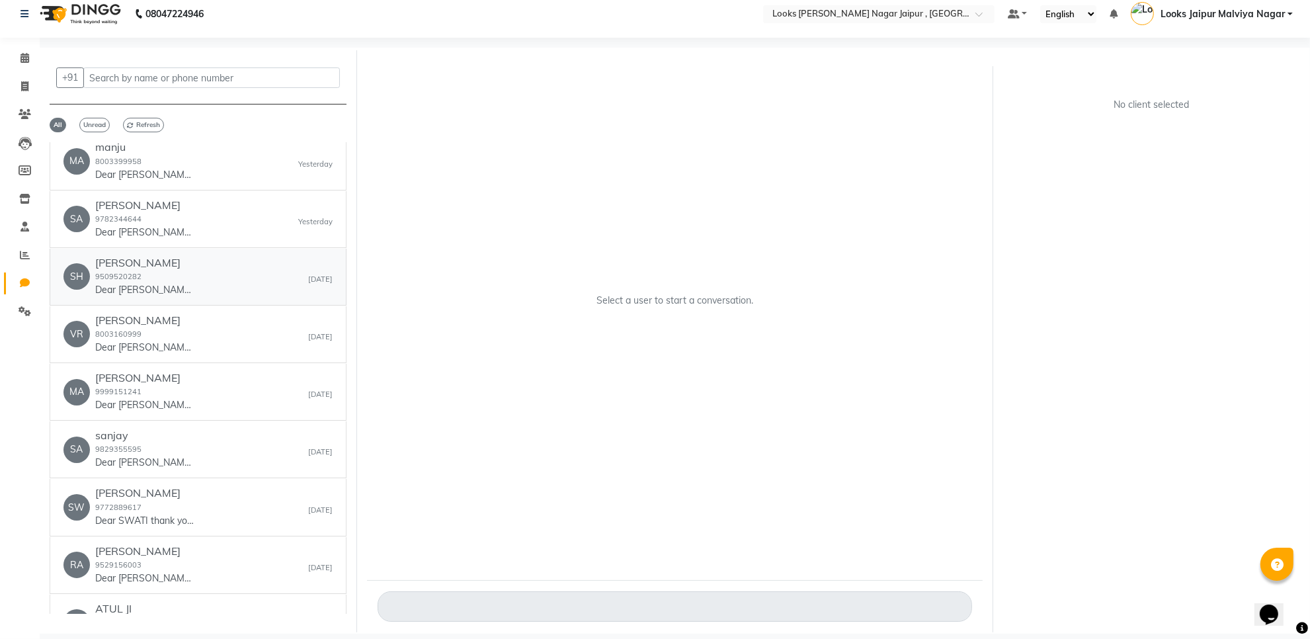
click at [183, 282] on div "SHIKAR JI 9509520282 Dear [PERSON_NAME] thank you for going paperless , please …" at bounding box center [144, 277] width 99 height 40
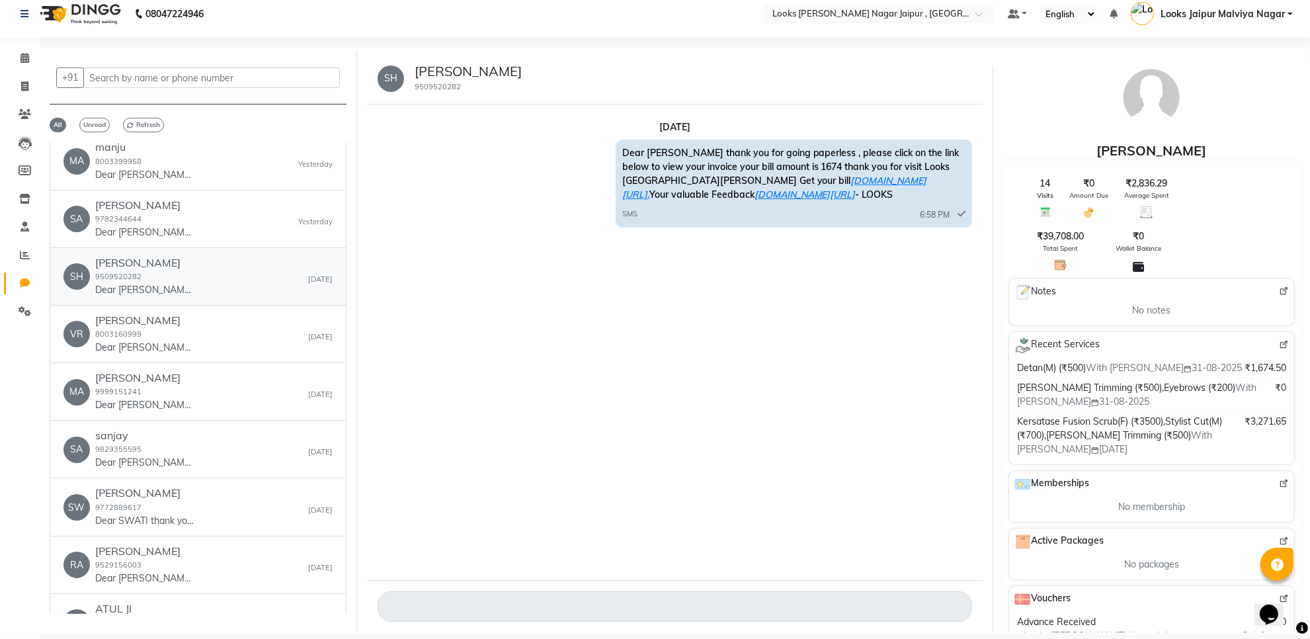
scroll to position [0, 0]
click at [28, 81] on icon at bounding box center [24, 86] width 7 height 10
select select "service"
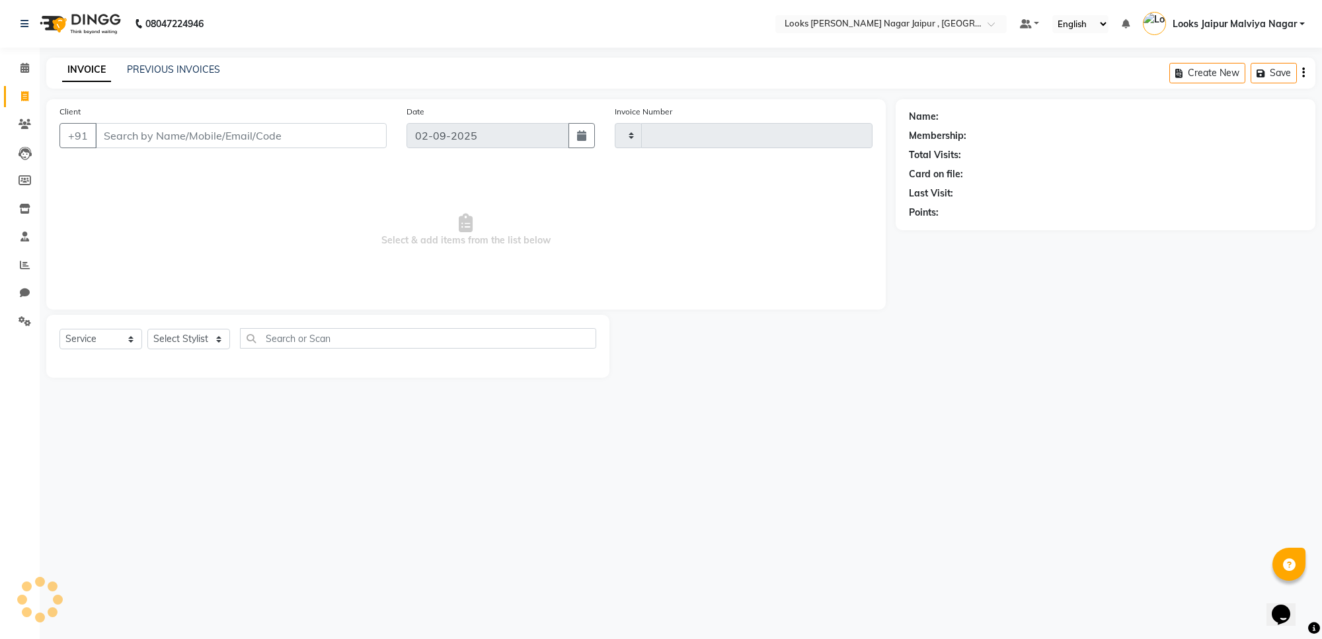
type input "3488"
select select "4317"
click at [23, 286] on span at bounding box center [24, 293] width 23 height 15
select select "100"
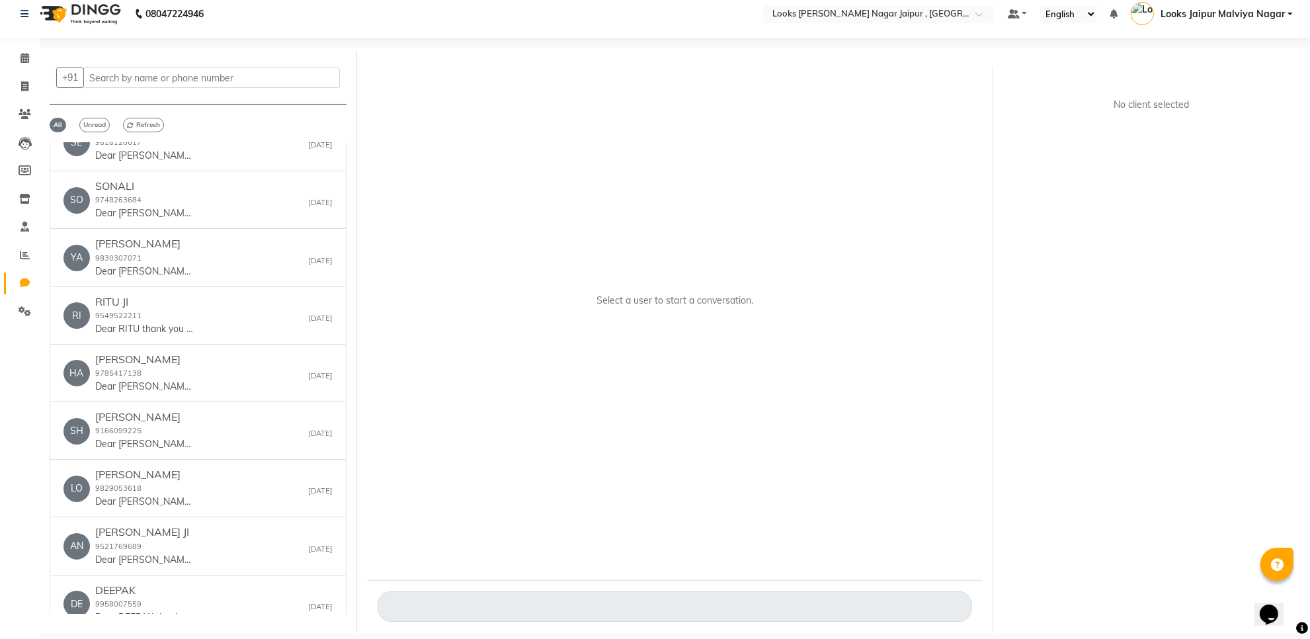
scroll to position [3402, 0]
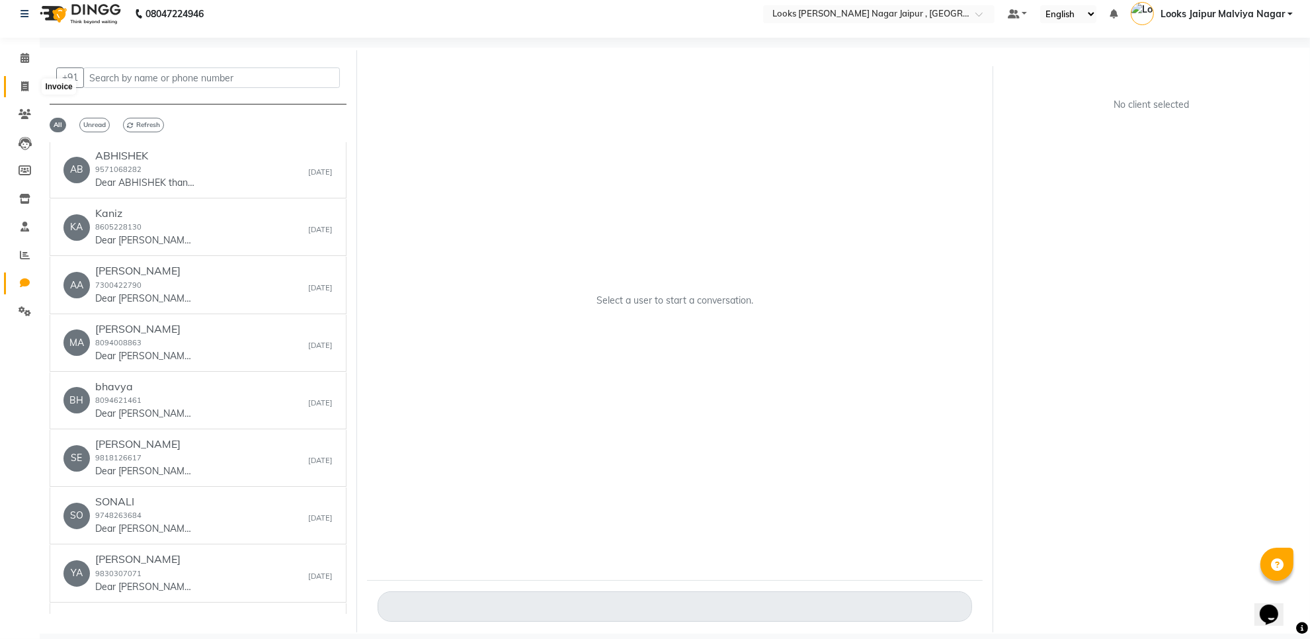
click at [28, 83] on span at bounding box center [24, 86] width 23 height 15
select select "service"
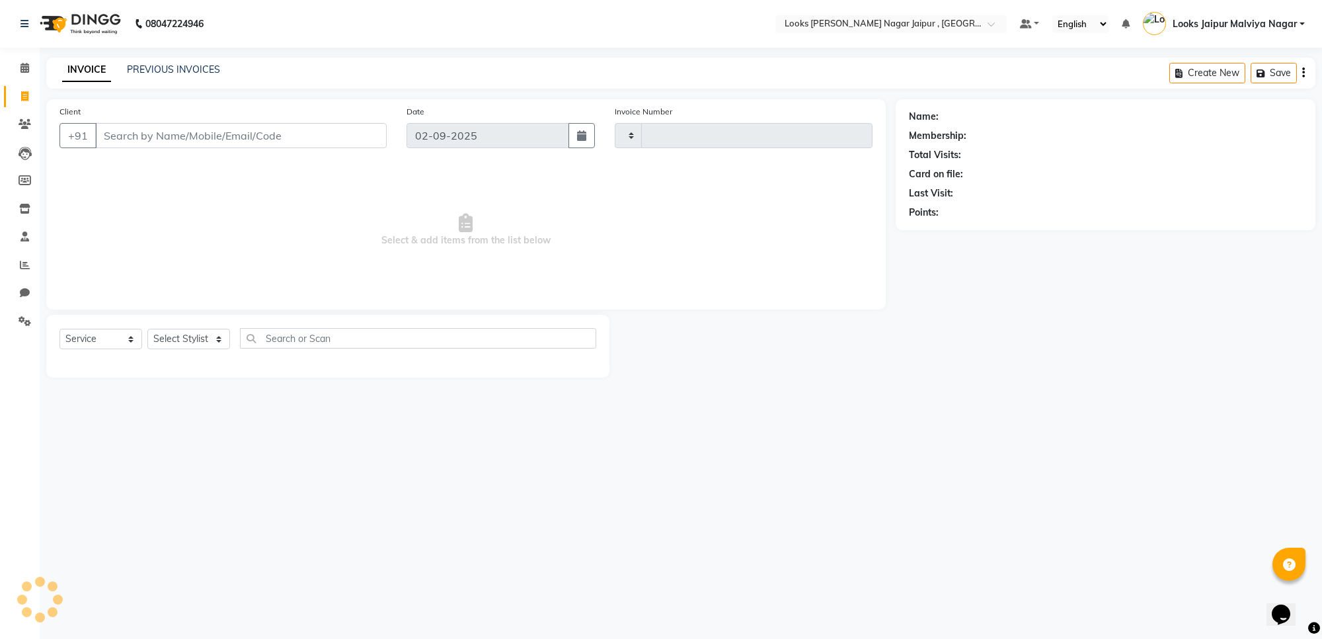
type input "3488"
select select "4317"
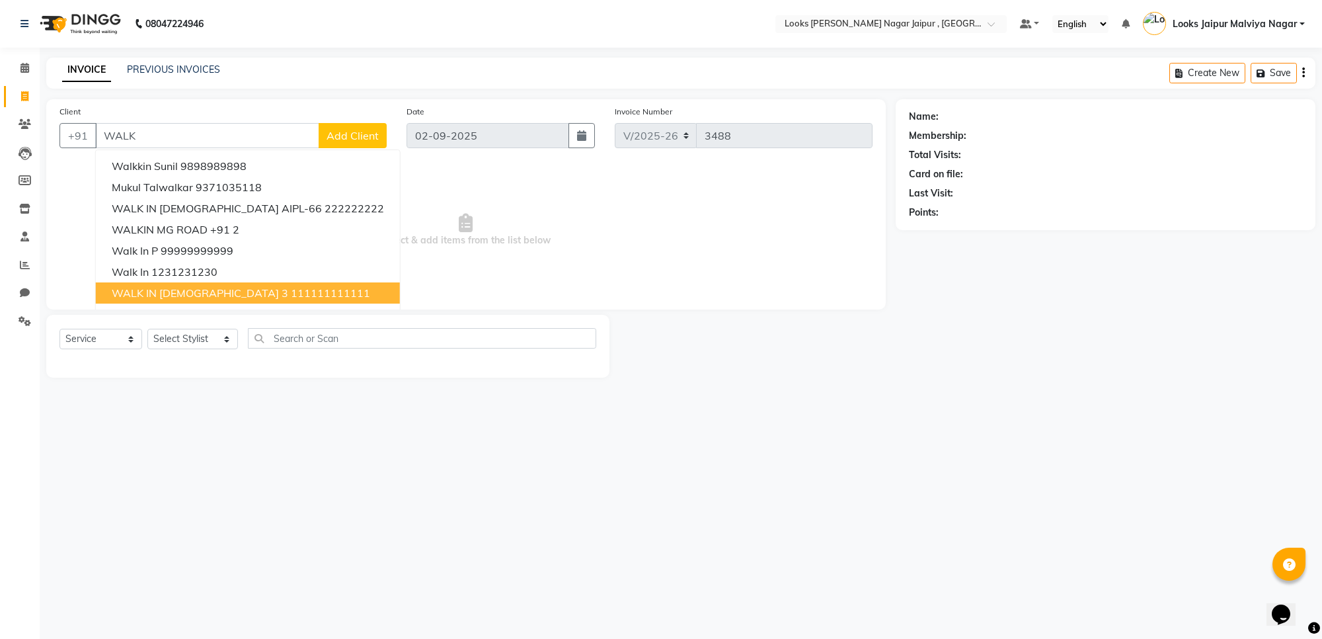
click at [160, 282] on button "WALK IN [DEMOGRAPHIC_DATA] 3 111111111111" at bounding box center [248, 292] width 304 height 21
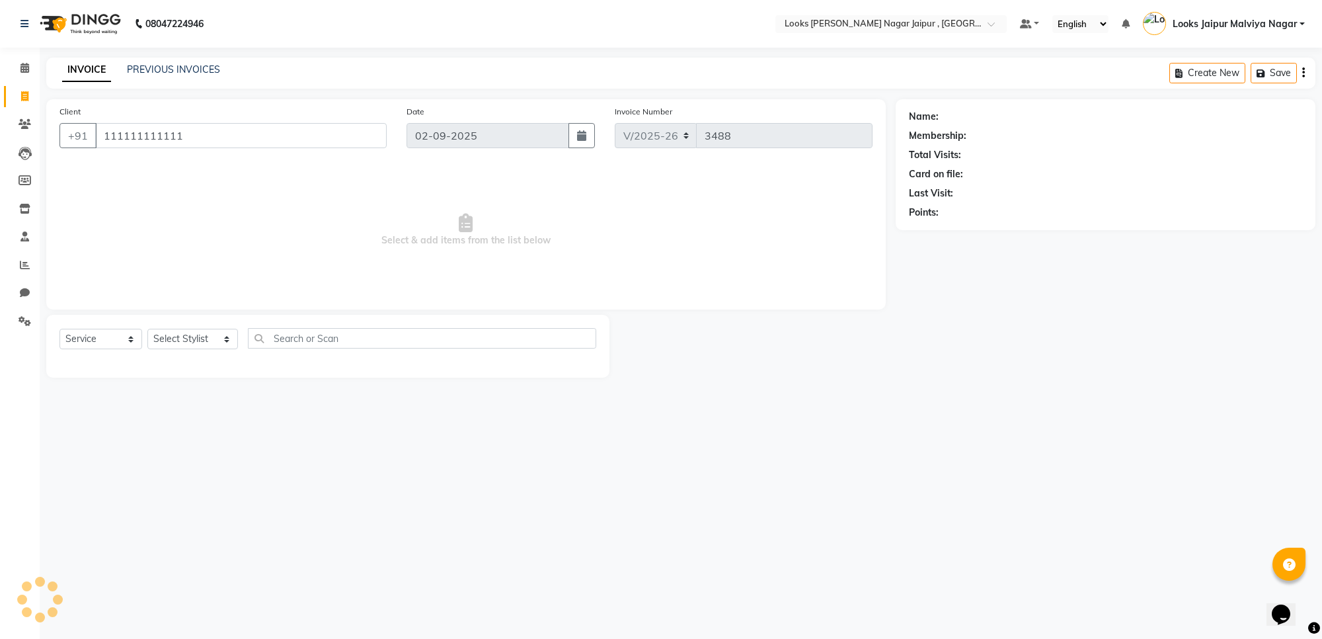
type input "111111111111"
select select "1: Object"
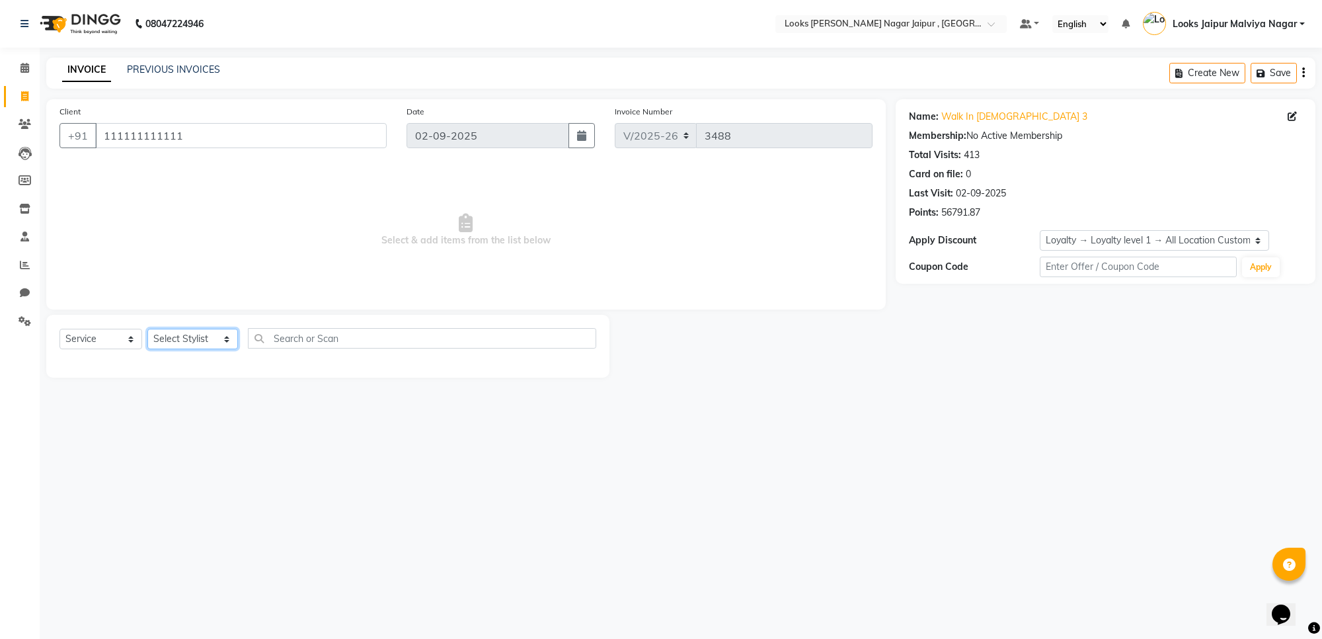
click at [164, 331] on select "Select Stylist [PERSON_NAME] art Anoop [PERSON_NAME] Counter Sales [PERSON_NAME…" at bounding box center [192, 339] width 91 height 20
select select "66237"
click at [147, 329] on select "Select Stylist [PERSON_NAME] art Anoop [PERSON_NAME] Counter Sales [PERSON_NAME…" at bounding box center [192, 339] width 91 height 20
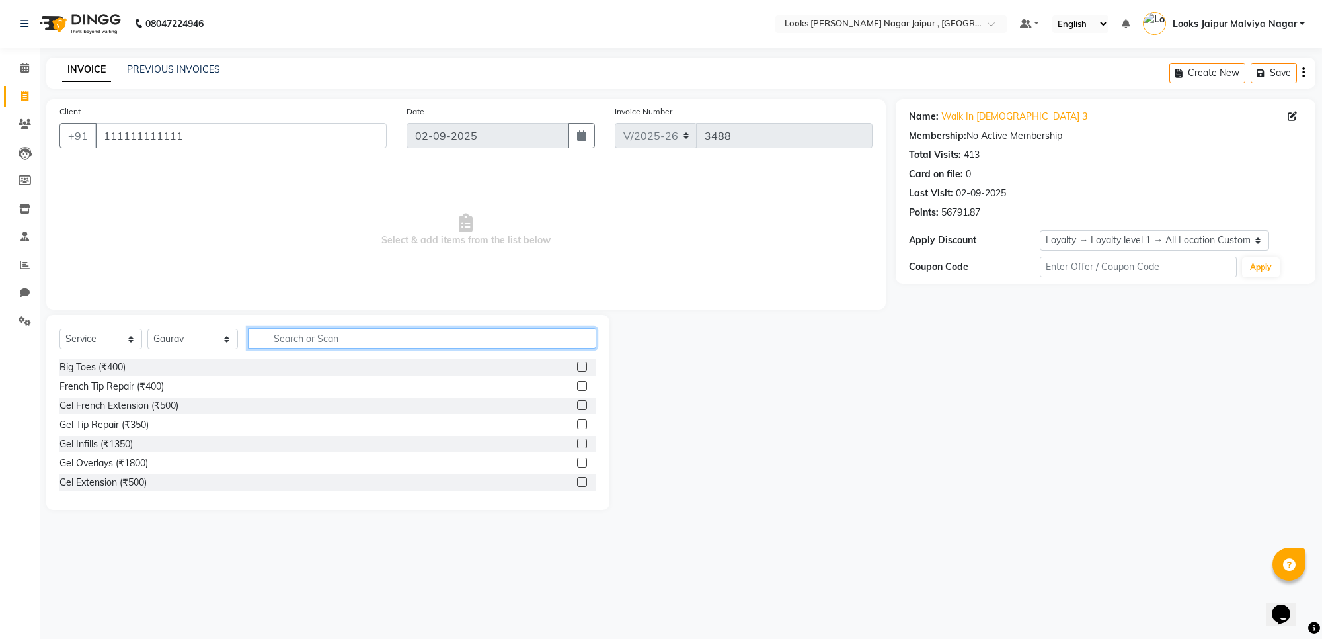
click at [309, 335] on input "text" at bounding box center [422, 338] width 348 height 20
type input "CUT"
click at [577, 444] on label at bounding box center [582, 443] width 10 height 10
click at [577, 444] on input "checkbox" at bounding box center [581, 444] width 9 height 9
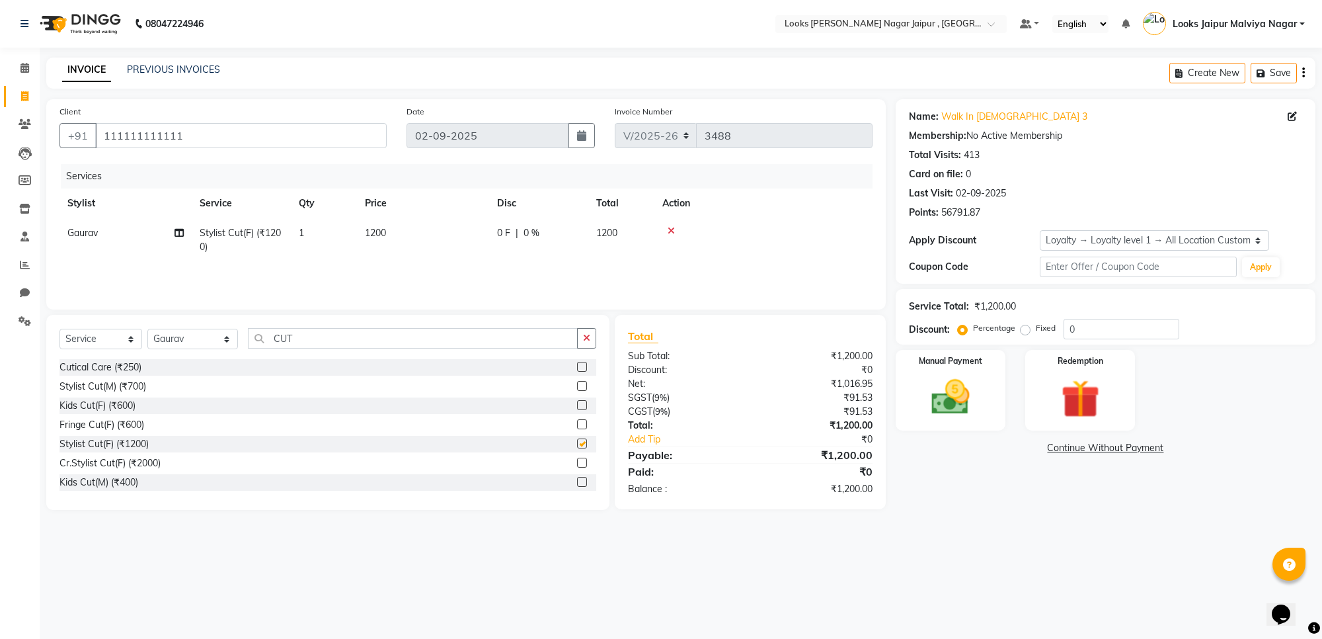
checkbox input "false"
click at [590, 331] on button "button" at bounding box center [586, 338] width 19 height 20
click at [179, 332] on select "Select Stylist [PERSON_NAME] art Anoop [PERSON_NAME] Counter Sales [PERSON_NAME…" at bounding box center [192, 339] width 91 height 20
select select "23571"
click at [147, 329] on select "Select Stylist [PERSON_NAME] art Anoop [PERSON_NAME] Counter Sales [PERSON_NAME…" at bounding box center [192, 339] width 91 height 20
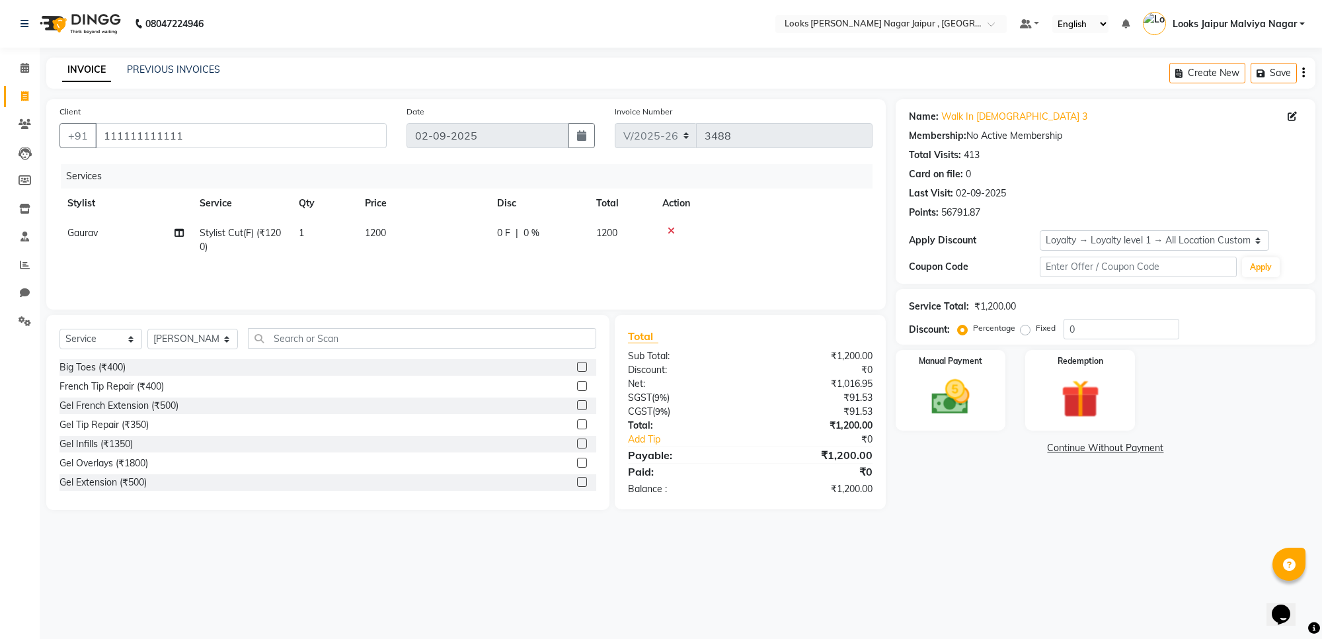
drag, startPoint x: 279, startPoint y: 358, endPoint x: 278, endPoint y: 342, distance: 16.6
click at [279, 357] on div "Select Service Product Membership Package Voucher Prepaid Gift Card Select Styl…" at bounding box center [327, 412] width 563 height 195
drag, startPoint x: 278, startPoint y: 340, endPoint x: 282, endPoint y: 324, distance: 17.0
click at [278, 338] on input "text" at bounding box center [422, 338] width 348 height 20
click at [348, 328] on input "text" at bounding box center [422, 338] width 348 height 20
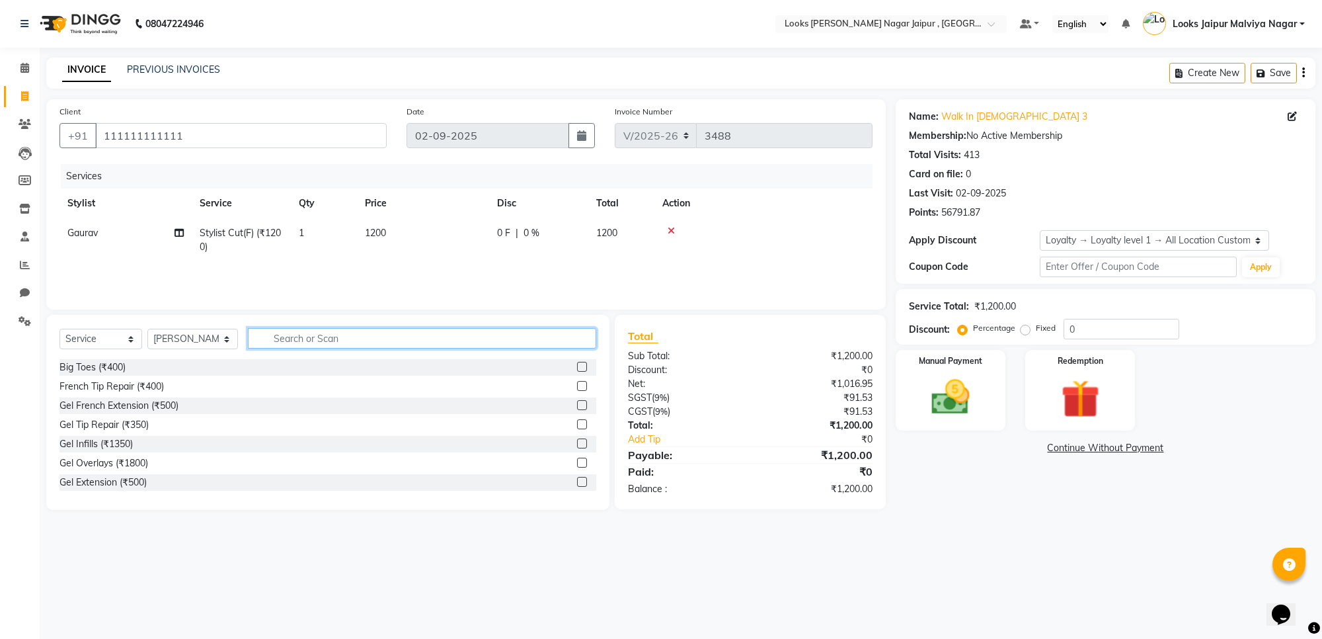
click at [362, 333] on input "text" at bounding box center [422, 338] width 348 height 20
type input "EYE"
click at [577, 407] on label at bounding box center [582, 405] width 10 height 10
click at [577, 407] on input "checkbox" at bounding box center [581, 405] width 9 height 9
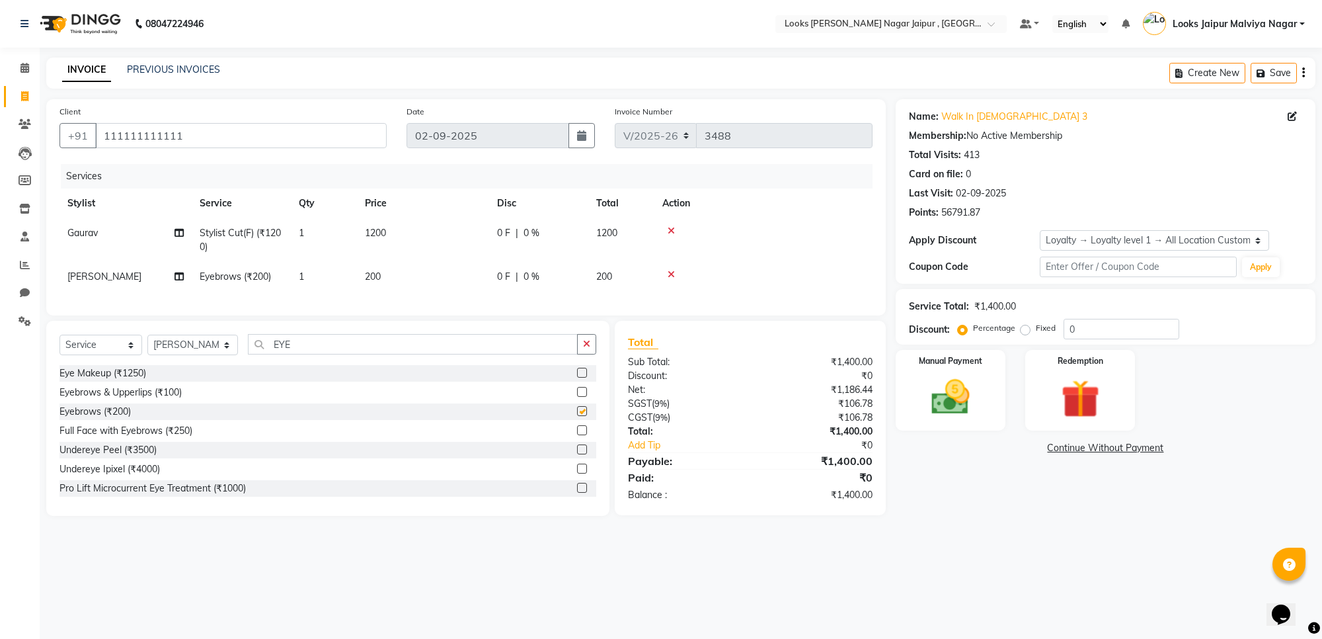
checkbox input "false"
click at [481, 235] on td "1200" at bounding box center [423, 240] width 132 height 44
select select "66237"
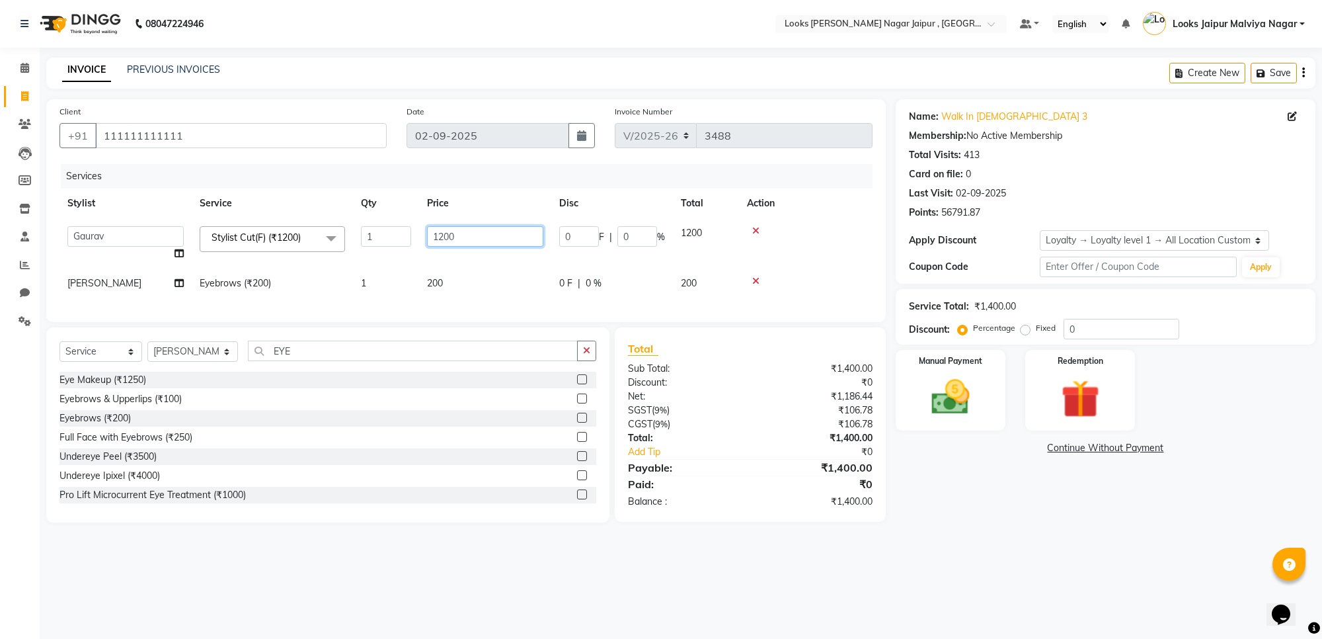
click at [478, 235] on input "1200" at bounding box center [485, 236] width 116 height 20
type input "1416"
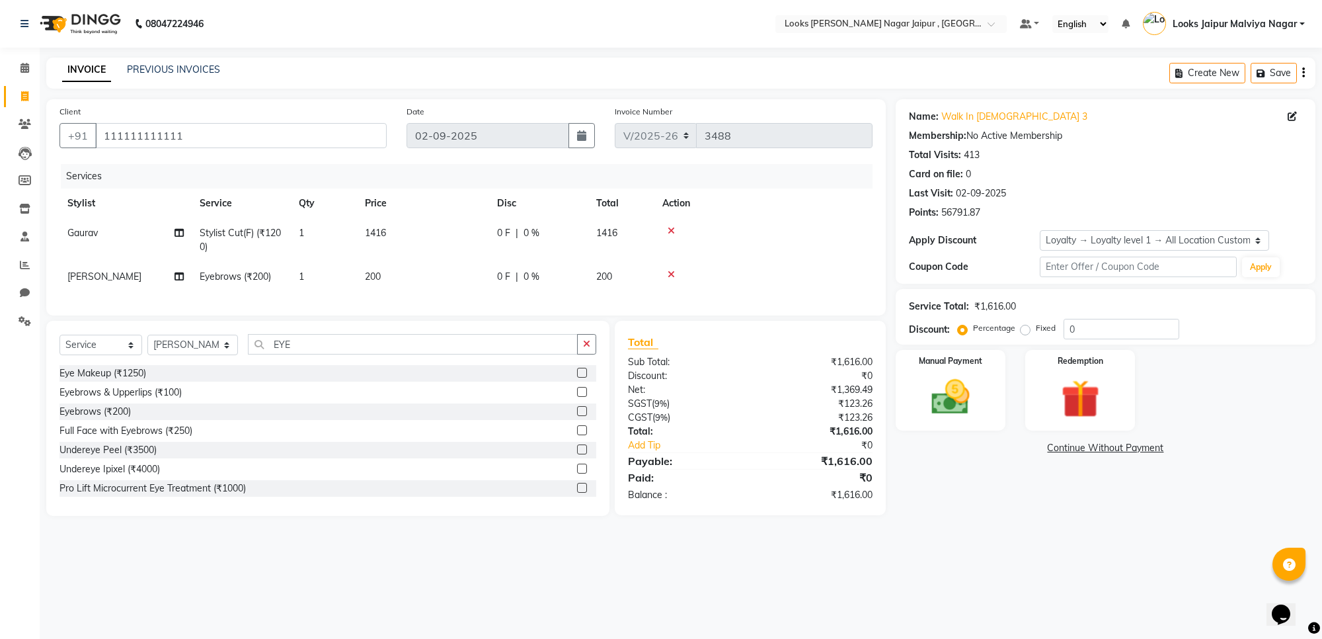
click at [481, 269] on td "200" at bounding box center [423, 277] width 132 height 30
select select "23571"
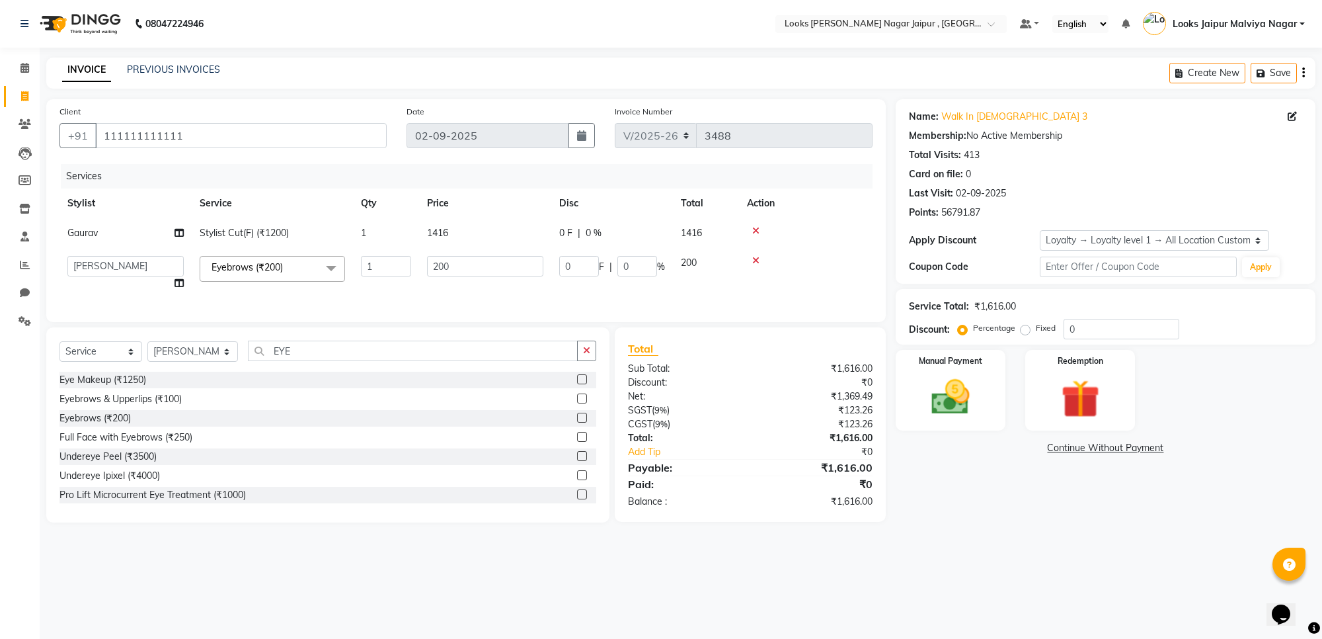
click at [478, 285] on td "200" at bounding box center [485, 273] width 132 height 50
click at [486, 274] on input "200" at bounding box center [485, 266] width 116 height 20
type input "280"
click at [990, 387] on div "Manual Payment" at bounding box center [951, 390] width 114 height 84
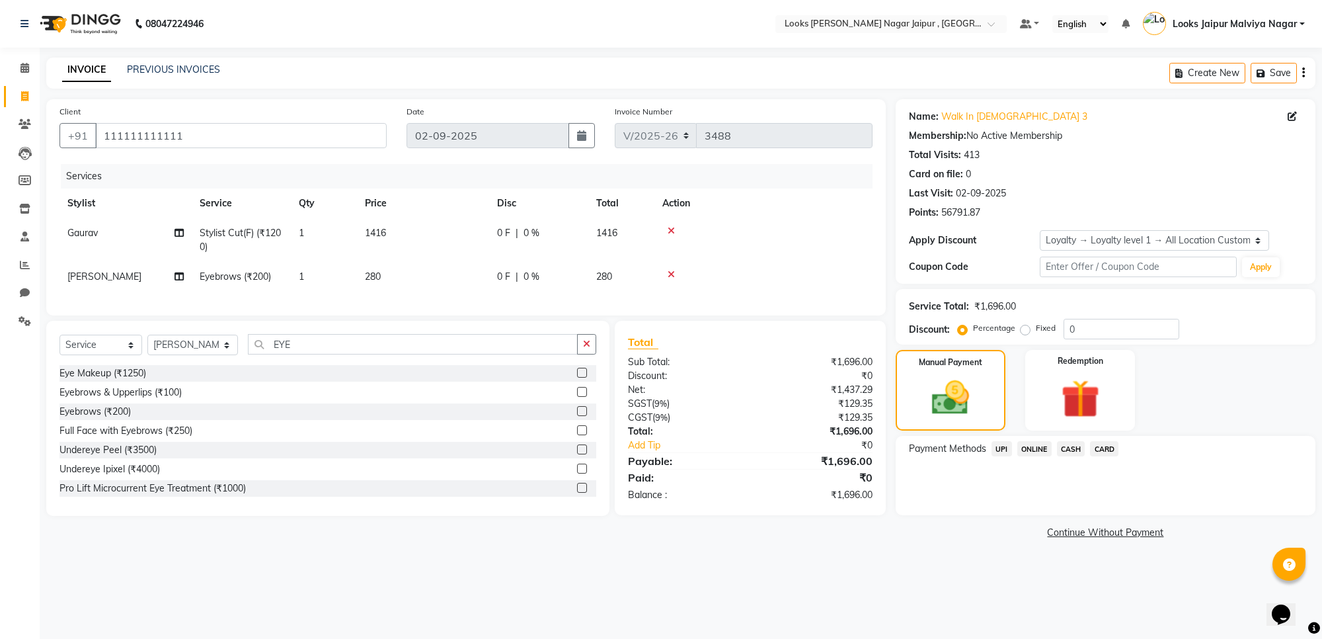
click at [998, 445] on span "UPI" at bounding box center [1002, 448] width 20 height 15
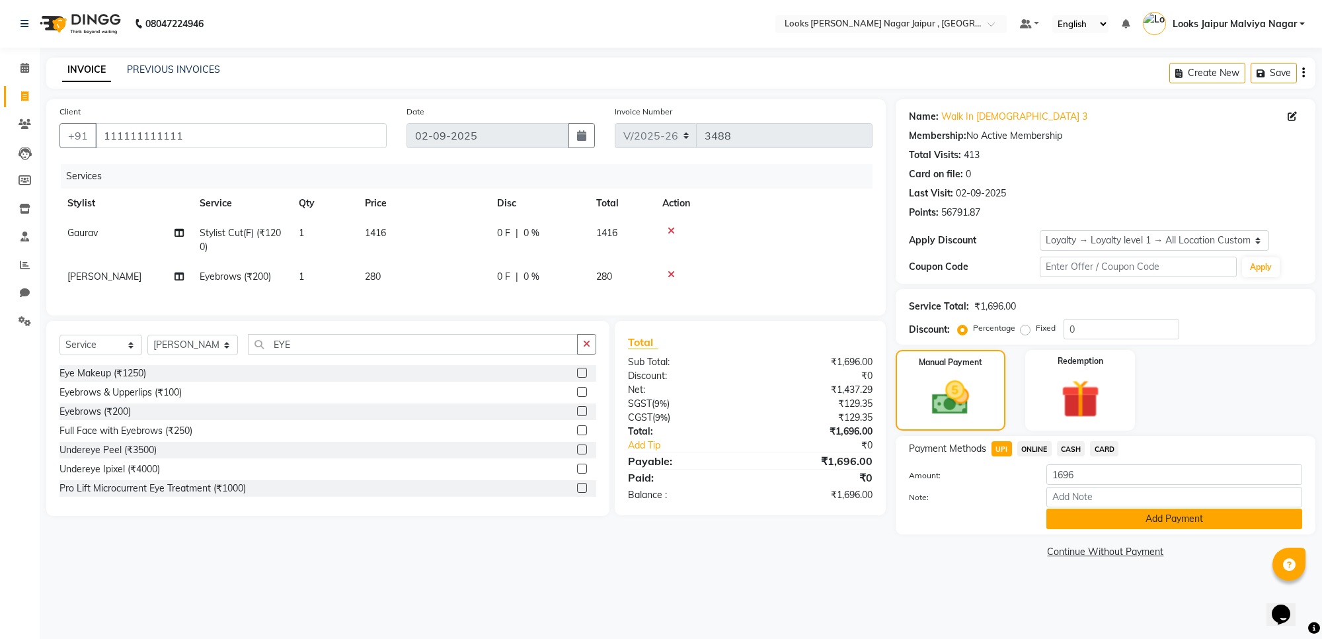
click at [1091, 514] on button "Add Payment" at bounding box center [1175, 518] width 256 height 20
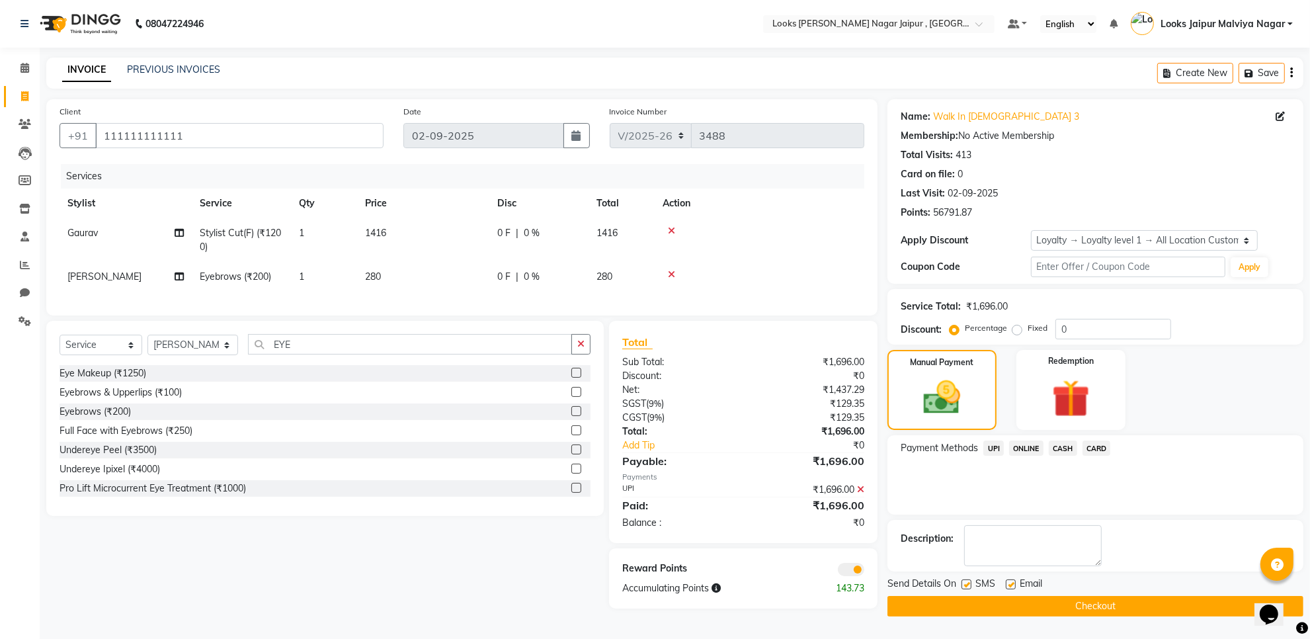
click at [1012, 588] on label at bounding box center [1011, 584] width 10 height 10
click at [1012, 588] on input "checkbox" at bounding box center [1010, 584] width 9 height 9
checkbox input "false"
click at [967, 587] on label at bounding box center [966, 584] width 10 height 10
click at [967, 587] on input "checkbox" at bounding box center [965, 584] width 9 height 9
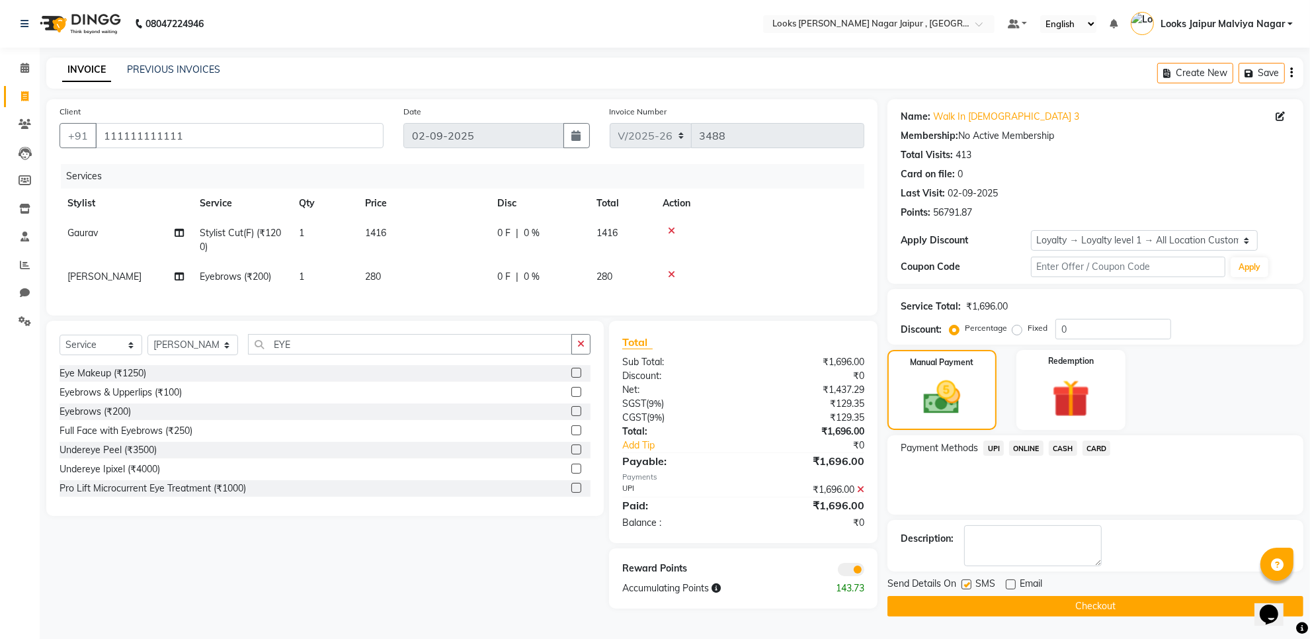
checkbox input "false"
click at [944, 596] on button "Checkout" at bounding box center [1095, 606] width 416 height 20
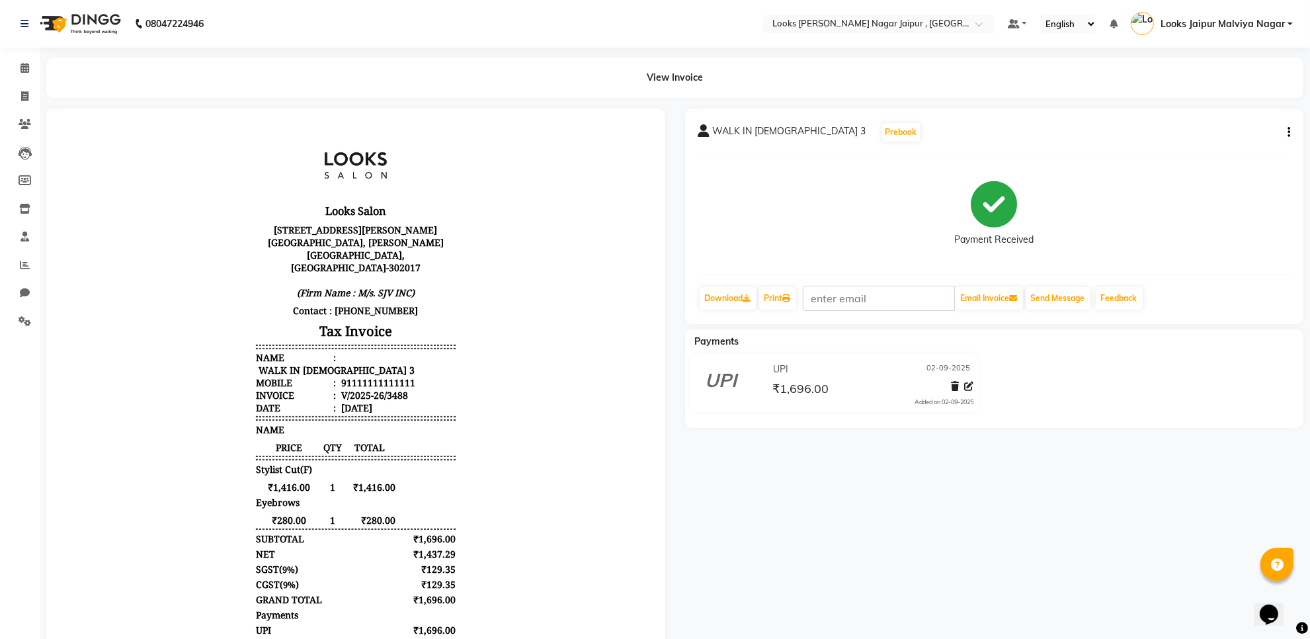
click at [36, 93] on div "View Invoice" at bounding box center [674, 78] width 1277 height 40
click at [27, 93] on icon at bounding box center [24, 96] width 7 height 10
select select "service"
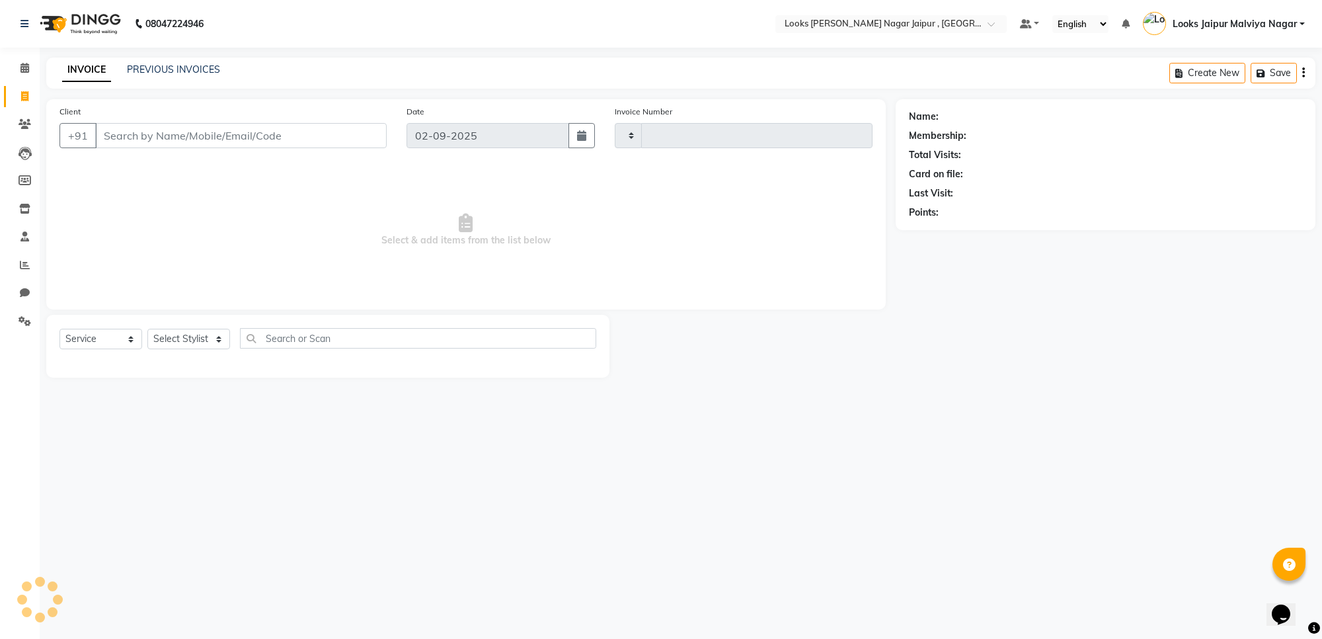
type input "3489"
select select "4317"
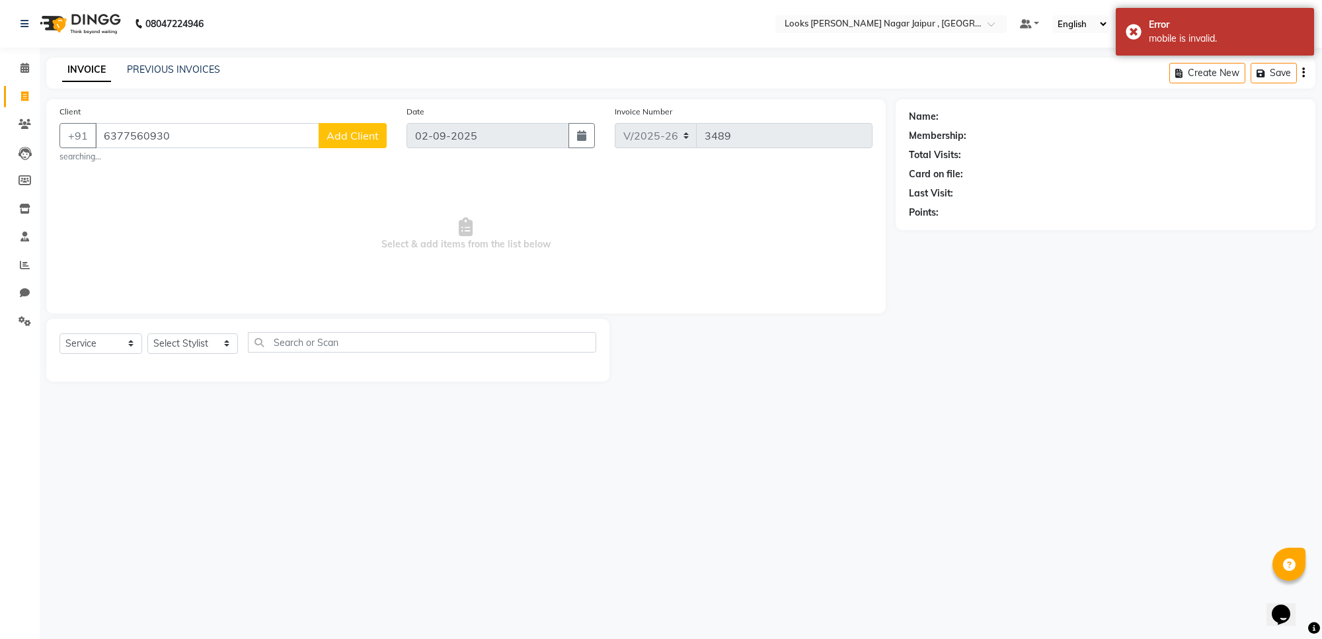
type input "6377560930"
select select "1: Object"
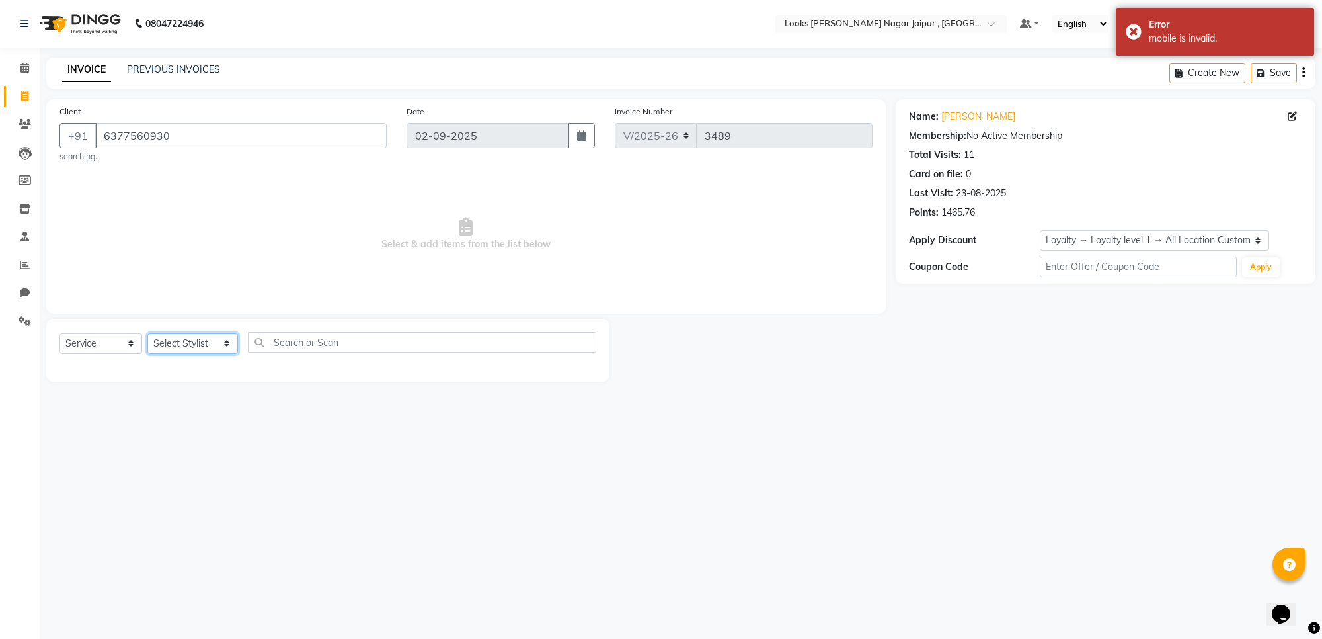
click at [174, 338] on select "Select Stylist [PERSON_NAME] art Anoop [PERSON_NAME] Counter Sales [PERSON_NAME…" at bounding box center [192, 343] width 91 height 20
select select "70692"
click at [147, 333] on select "Select Stylist [PERSON_NAME] art Anoop [PERSON_NAME] Counter Sales [PERSON_NAME…" at bounding box center [192, 343] width 91 height 20
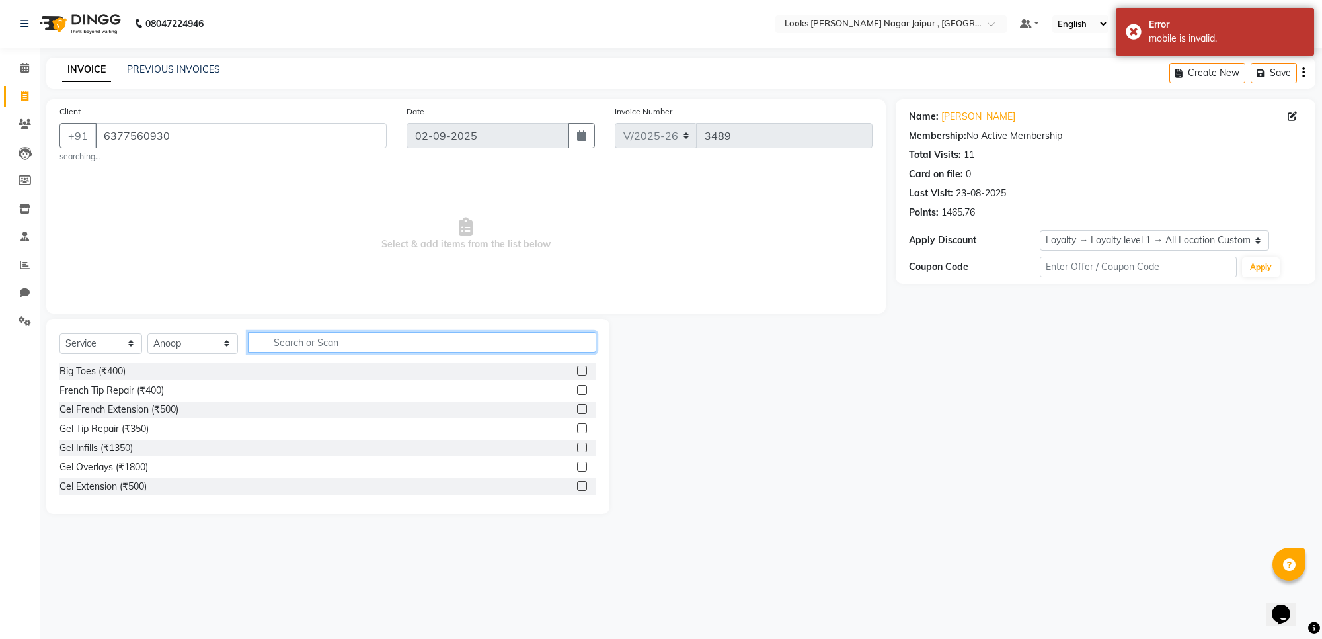
click at [362, 338] on input "text" at bounding box center [422, 342] width 348 height 20
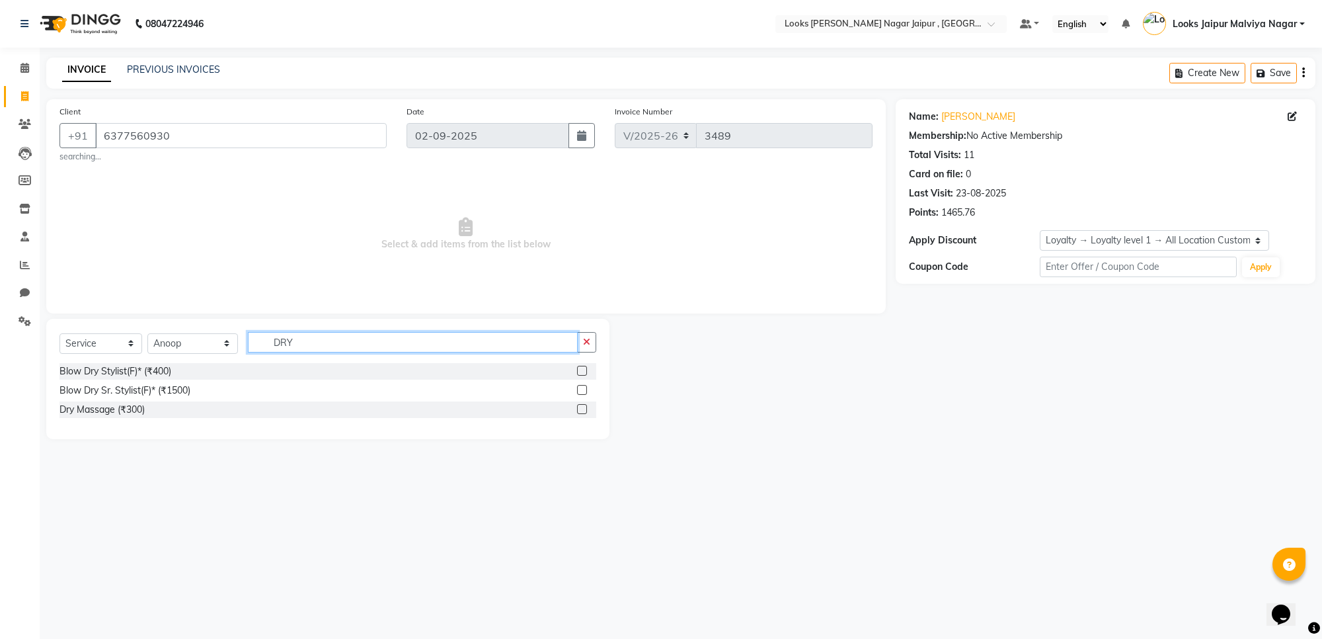
type input "DRY"
click at [580, 368] on label at bounding box center [582, 371] width 10 height 10
click at [580, 368] on input "checkbox" at bounding box center [581, 371] width 9 height 9
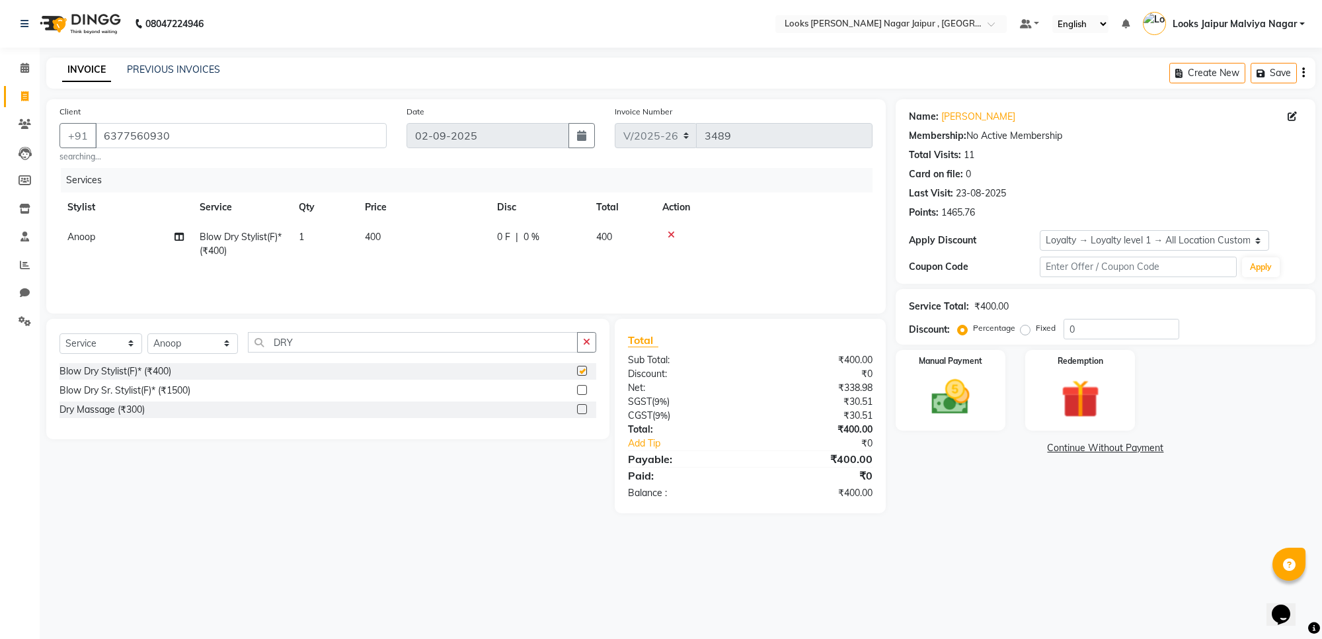
click at [477, 245] on td "400" at bounding box center [423, 244] width 132 height 44
checkbox input "false"
select select "70692"
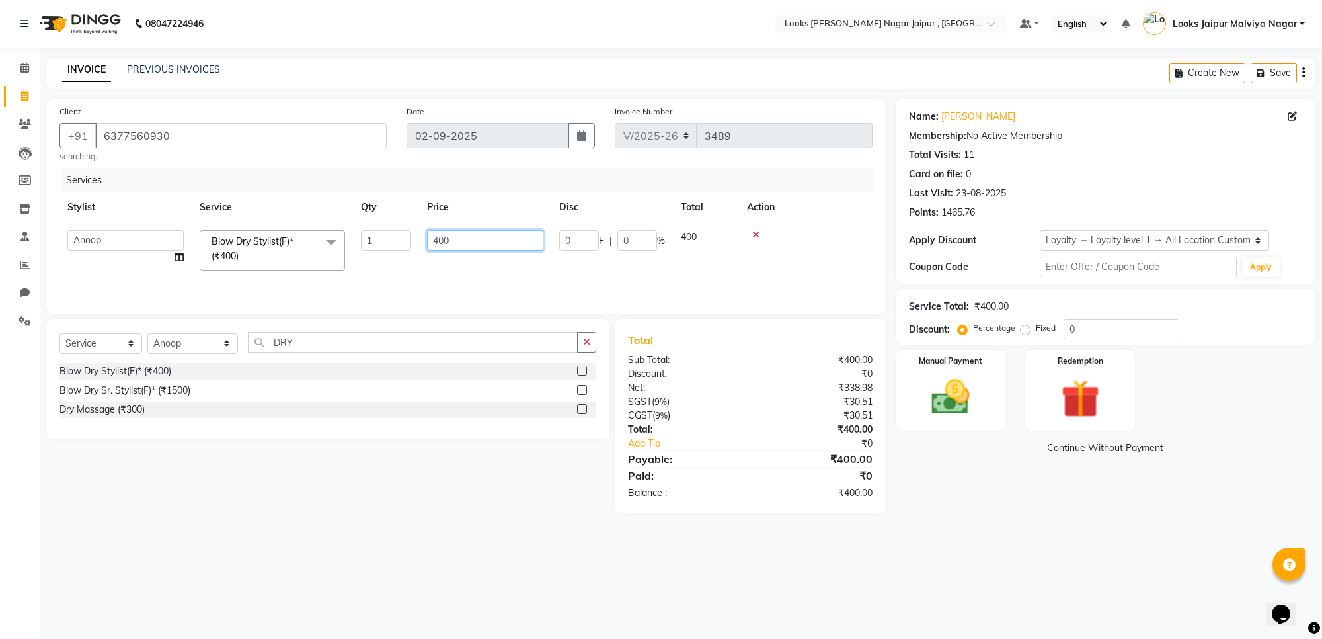
click at [487, 237] on input "400" at bounding box center [485, 240] width 116 height 20
type input "4"
type input "590"
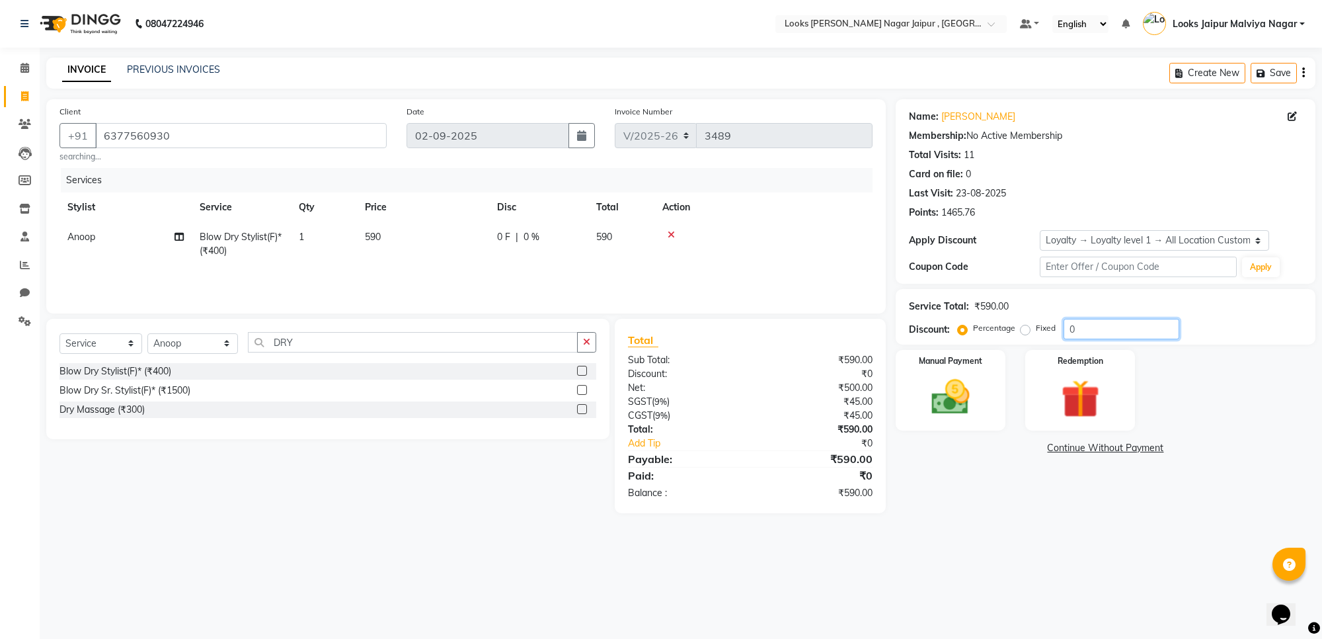
click at [1093, 323] on input "0" at bounding box center [1122, 329] width 116 height 20
type input "50"
click at [930, 405] on img at bounding box center [950, 397] width 65 height 46
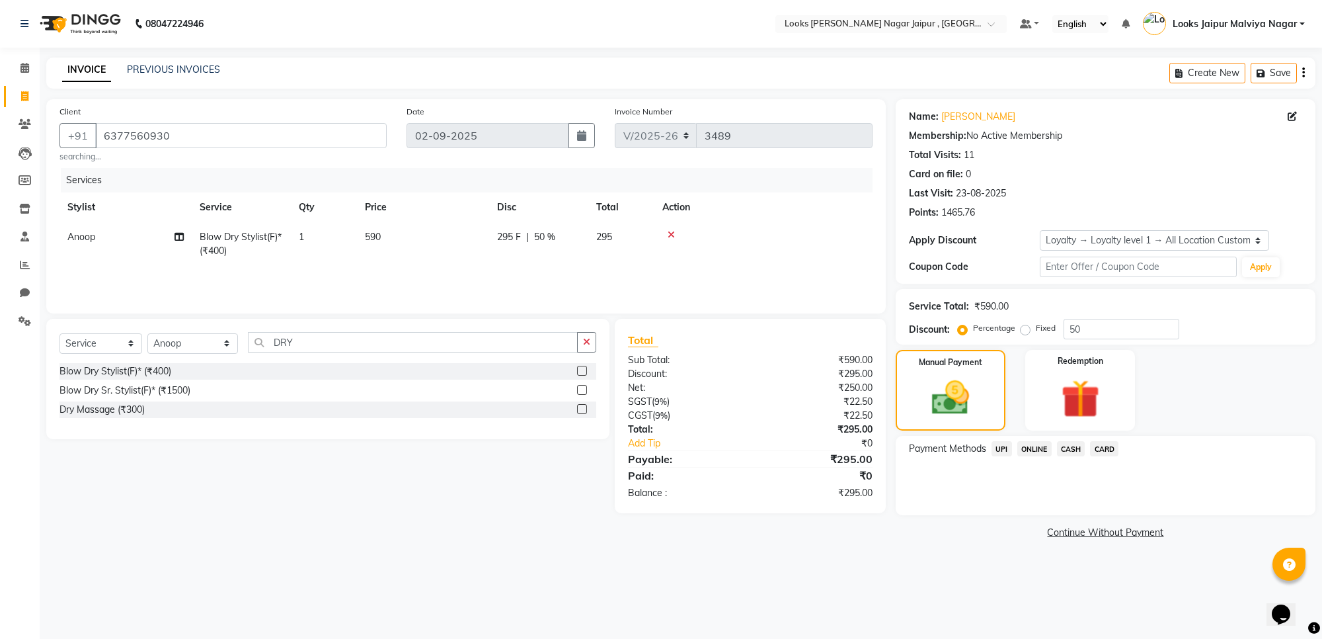
click at [1004, 446] on span "UPI" at bounding box center [1002, 448] width 20 height 15
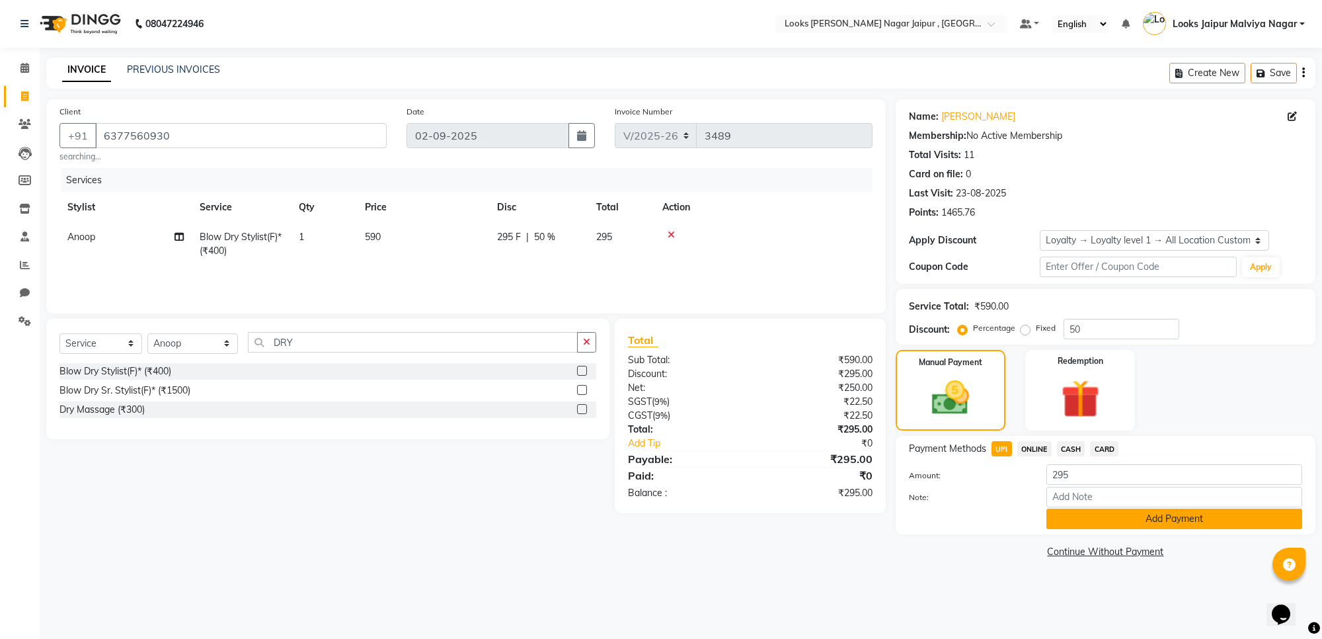
click at [1117, 524] on button "Add Payment" at bounding box center [1175, 518] width 256 height 20
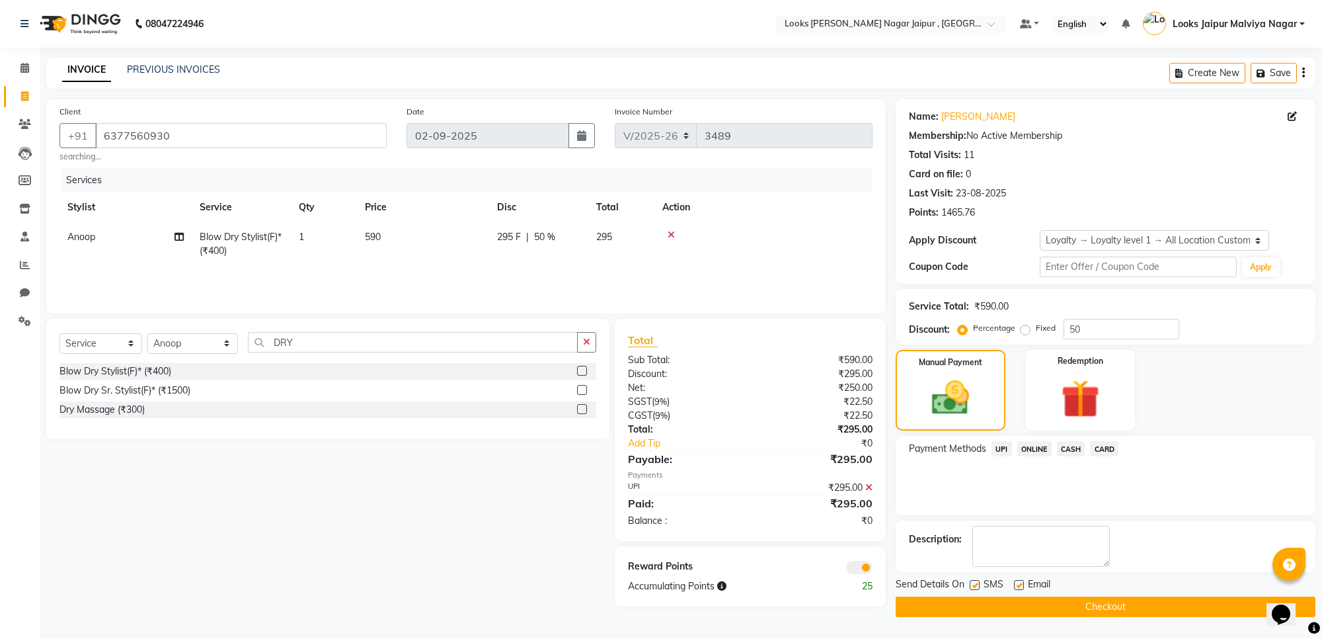
click at [1018, 588] on label at bounding box center [1019, 585] width 10 height 10
click at [1018, 588] on input "checkbox" at bounding box center [1018, 585] width 9 height 9
checkbox input "false"
click at [972, 588] on label at bounding box center [975, 585] width 10 height 10
click at [972, 588] on input "checkbox" at bounding box center [974, 585] width 9 height 9
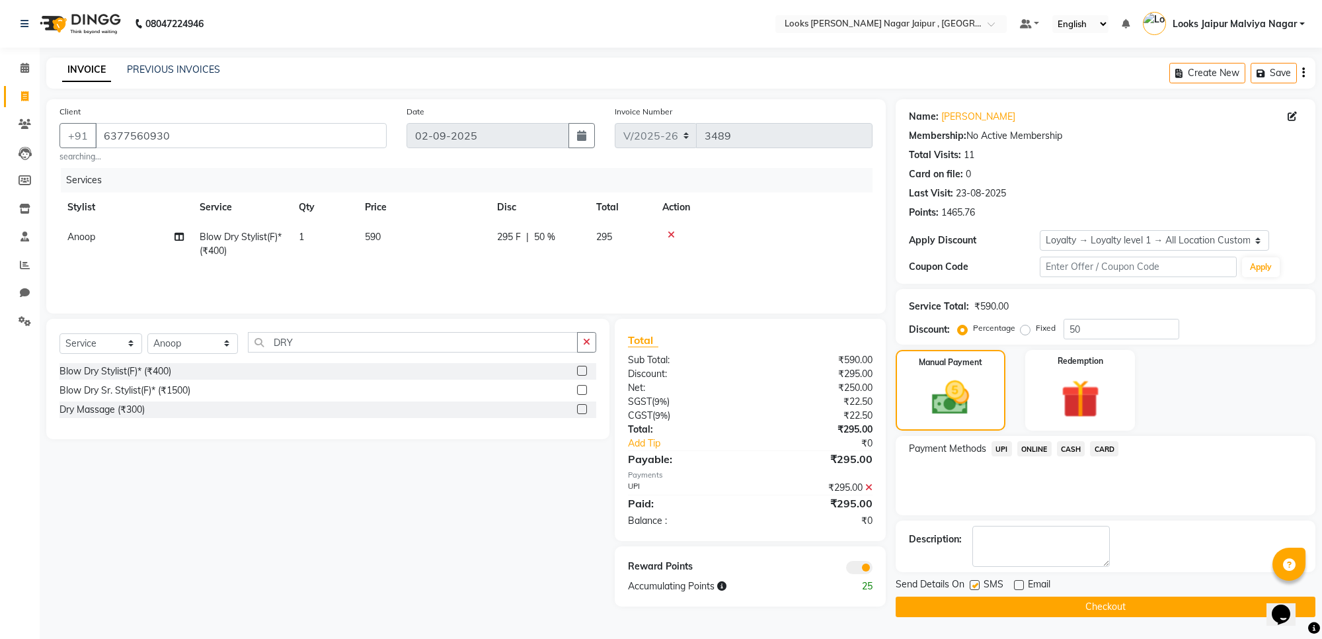
checkbox input "false"
click at [972, 600] on button "Checkout" at bounding box center [1106, 606] width 420 height 20
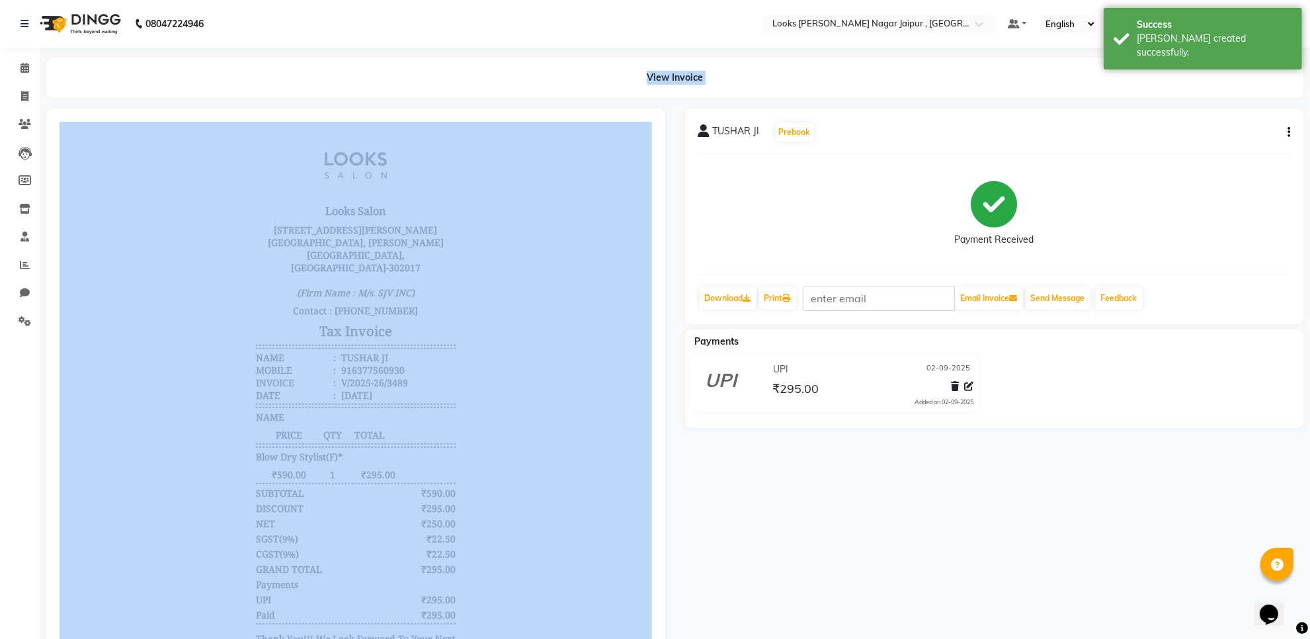
drag, startPoint x: 0, startPoint y: 124, endPoint x: 463, endPoint y: 71, distance: 465.9
click at [136, 91] on app-home "08047224946 Select Location × Looks [PERSON_NAME] Nagar Jaipur , Jaipur Default…" at bounding box center [655, 350] width 1310 height 701
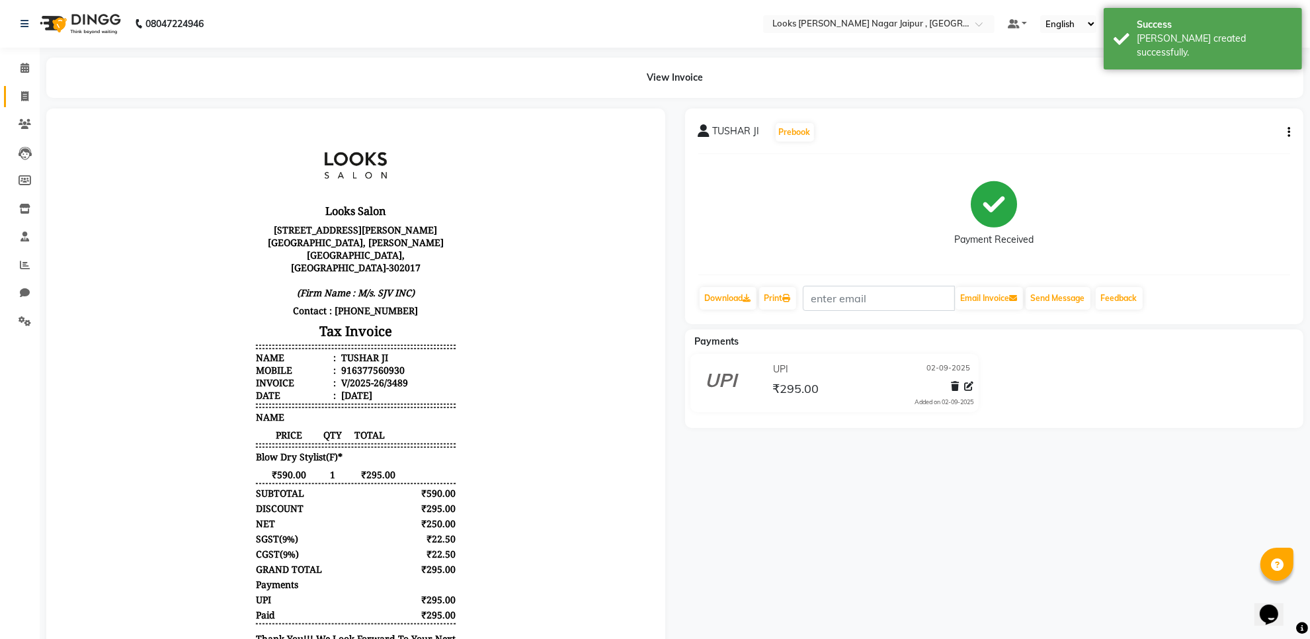
click at [18, 86] on link "Invoice" at bounding box center [20, 97] width 32 height 22
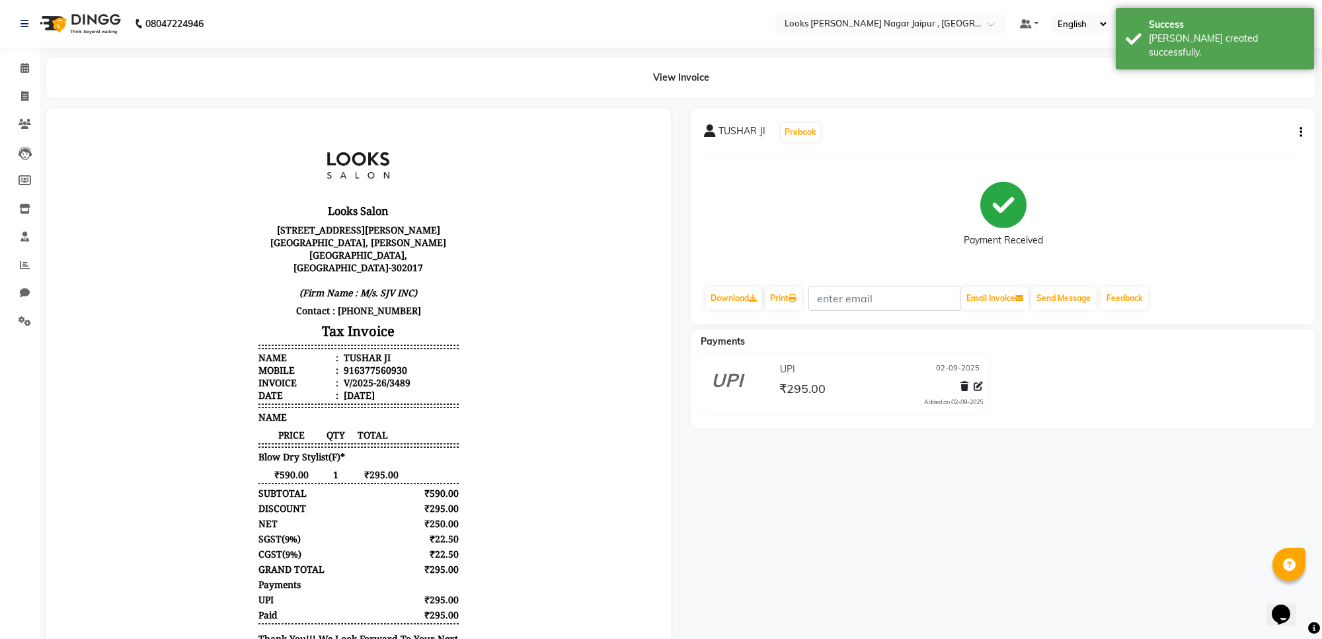
select select "4317"
select select "service"
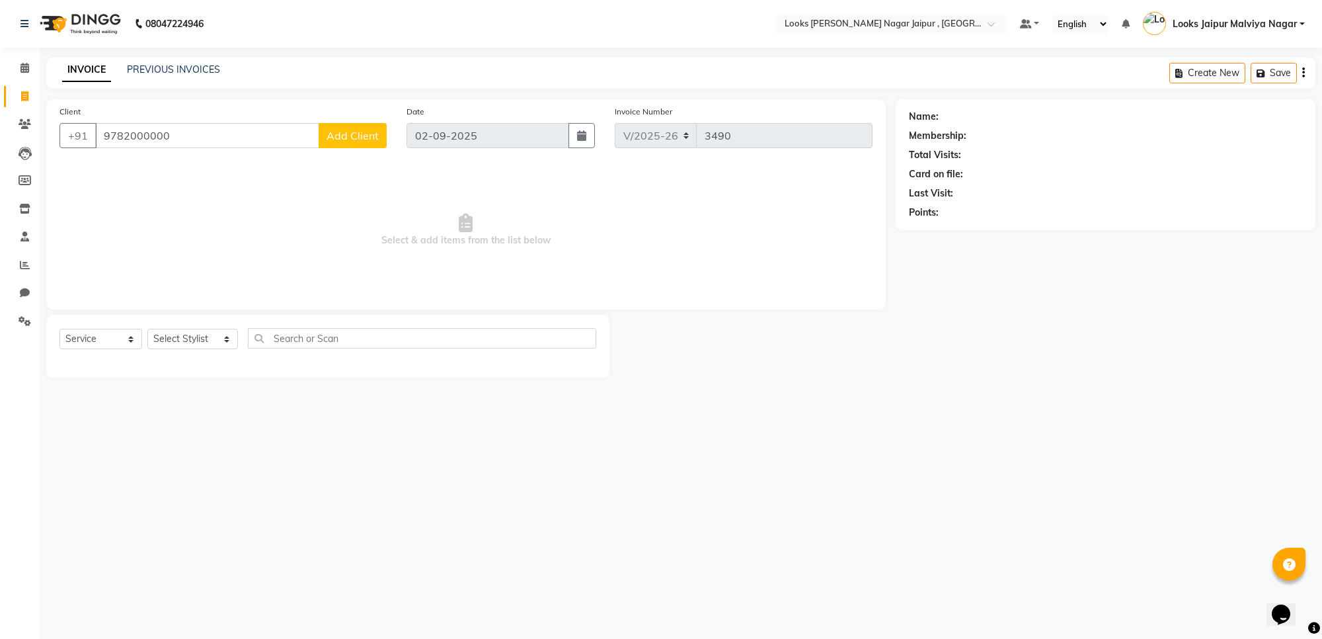
type input "9782000000"
click at [345, 141] on span "Add Client" at bounding box center [353, 135] width 52 height 13
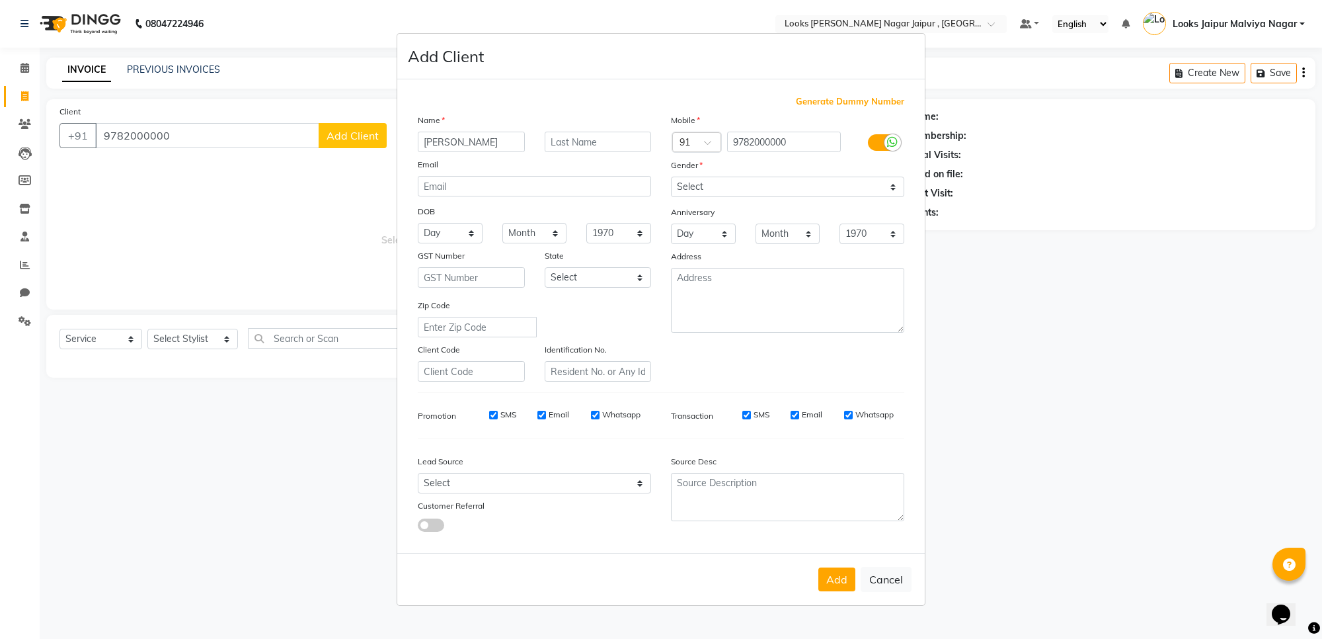
type input "[PERSON_NAME]"
click at [798, 190] on select "Select [DEMOGRAPHIC_DATA] [DEMOGRAPHIC_DATA] Other Prefer Not To Say" at bounding box center [787, 187] width 233 height 20
select select "[DEMOGRAPHIC_DATA]"
click at [671, 178] on select "Select [DEMOGRAPHIC_DATA] [DEMOGRAPHIC_DATA] Other Prefer Not To Say" at bounding box center [787, 187] width 233 height 20
drag, startPoint x: 828, startPoint y: 578, endPoint x: 761, endPoint y: 540, distance: 77.6
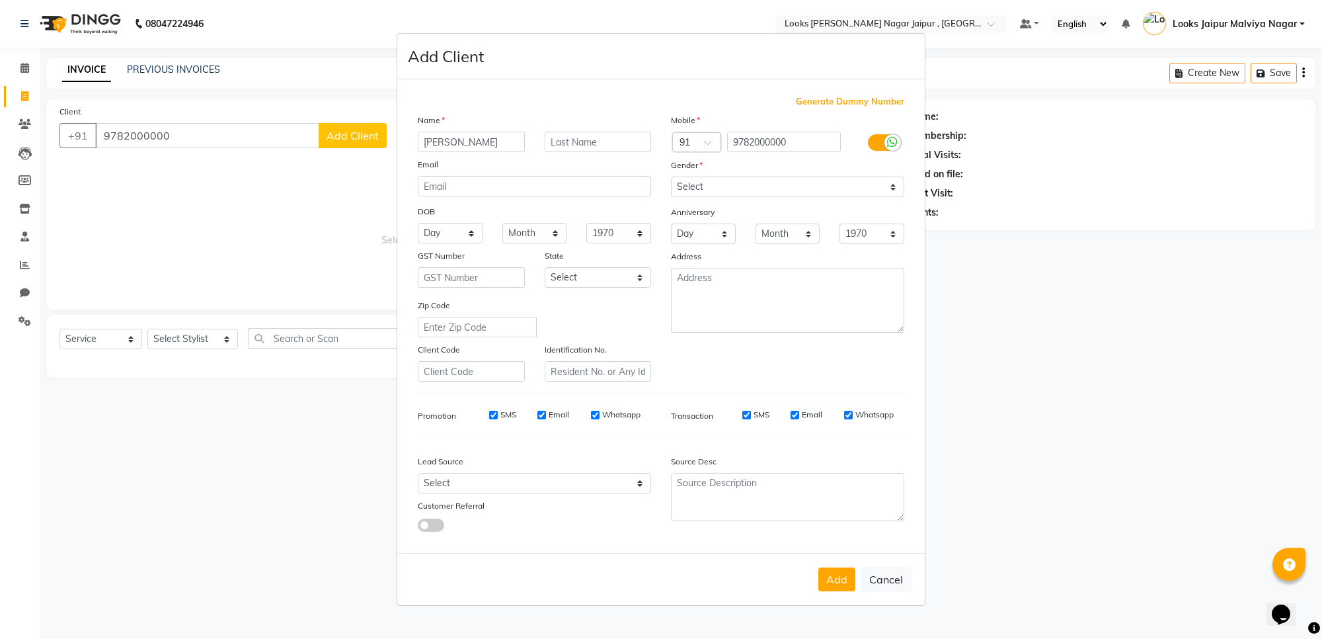
click at [830, 577] on button "Add" at bounding box center [836, 579] width 37 height 24
select select
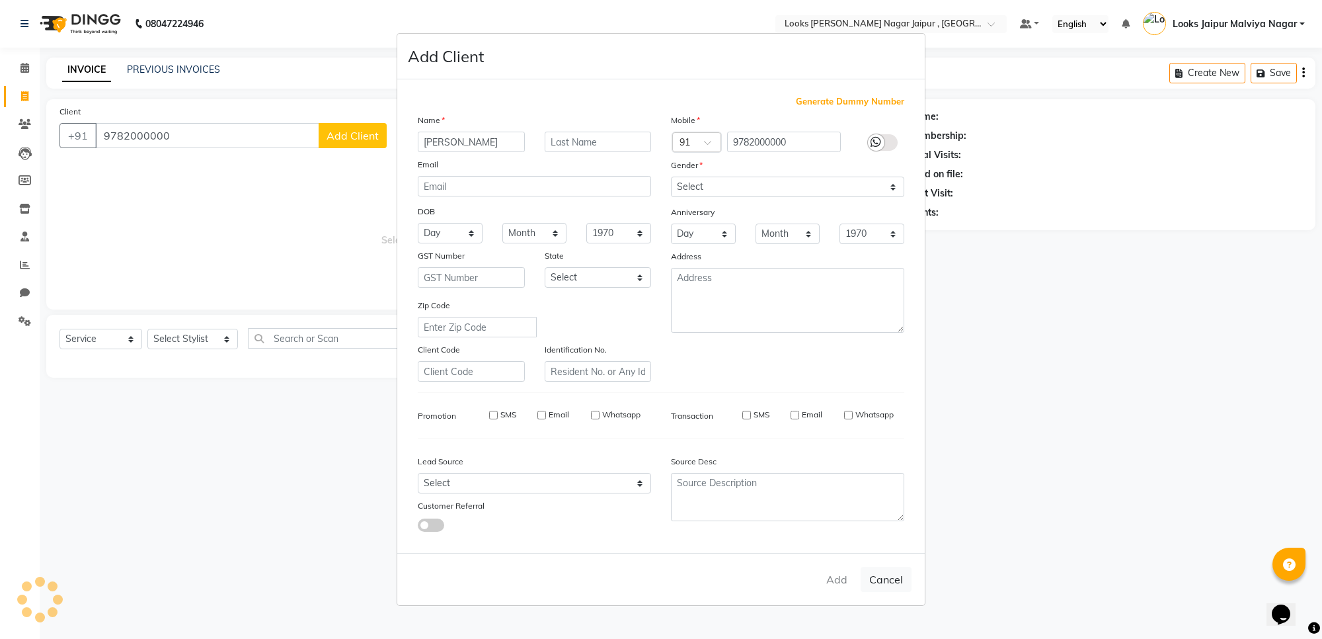
select select
checkbox input "false"
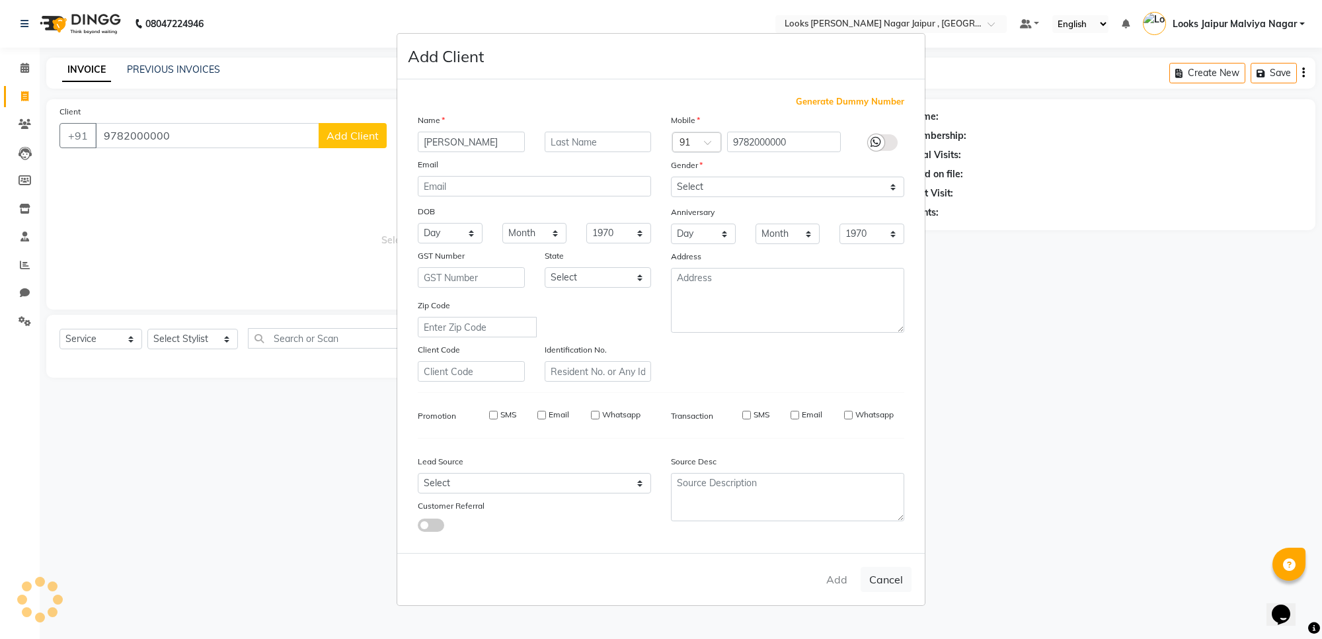
checkbox input "false"
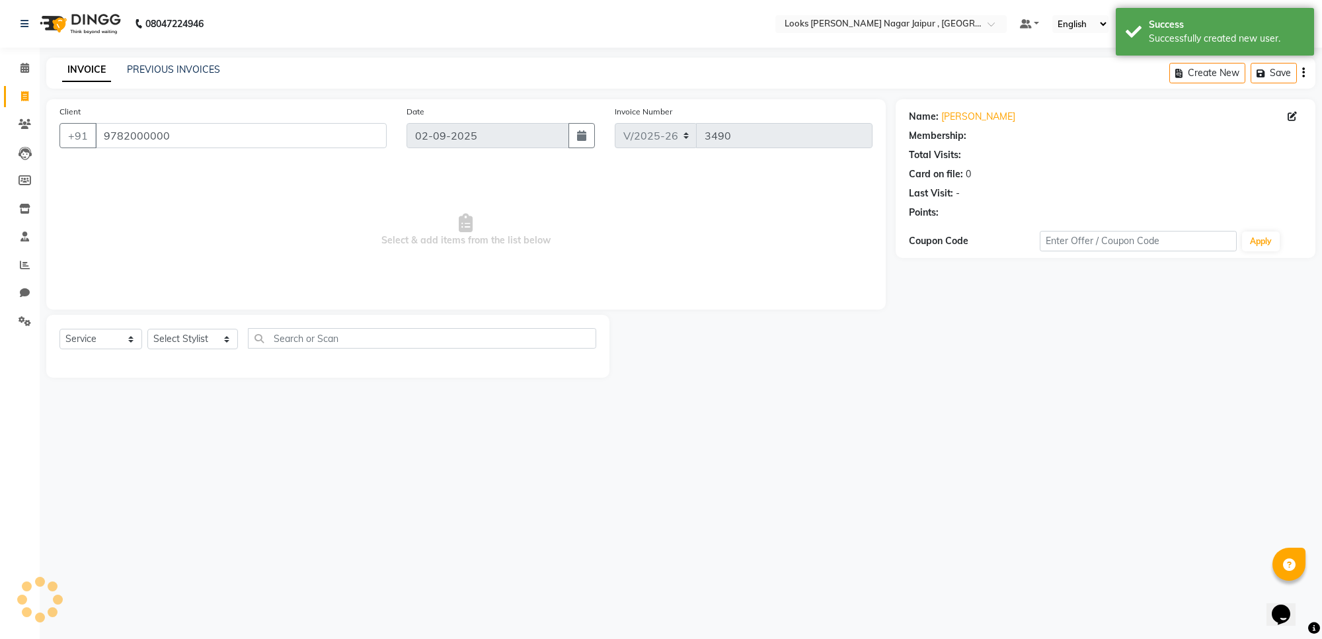
select select "1: Object"
click at [87, 347] on select "Select Service Product Membership Package Voucher Prepaid Gift Card" at bounding box center [100, 339] width 83 height 20
click at [59, 329] on select "Select Service Product Membership Package Voucher Prepaid Gift Card" at bounding box center [100, 339] width 83 height 20
drag, startPoint x: 106, startPoint y: 332, endPoint x: 103, endPoint y: 344, distance: 12.4
click at [106, 332] on select "Select Service Product Membership Package Voucher Prepaid Gift Card" at bounding box center [100, 339] width 83 height 20
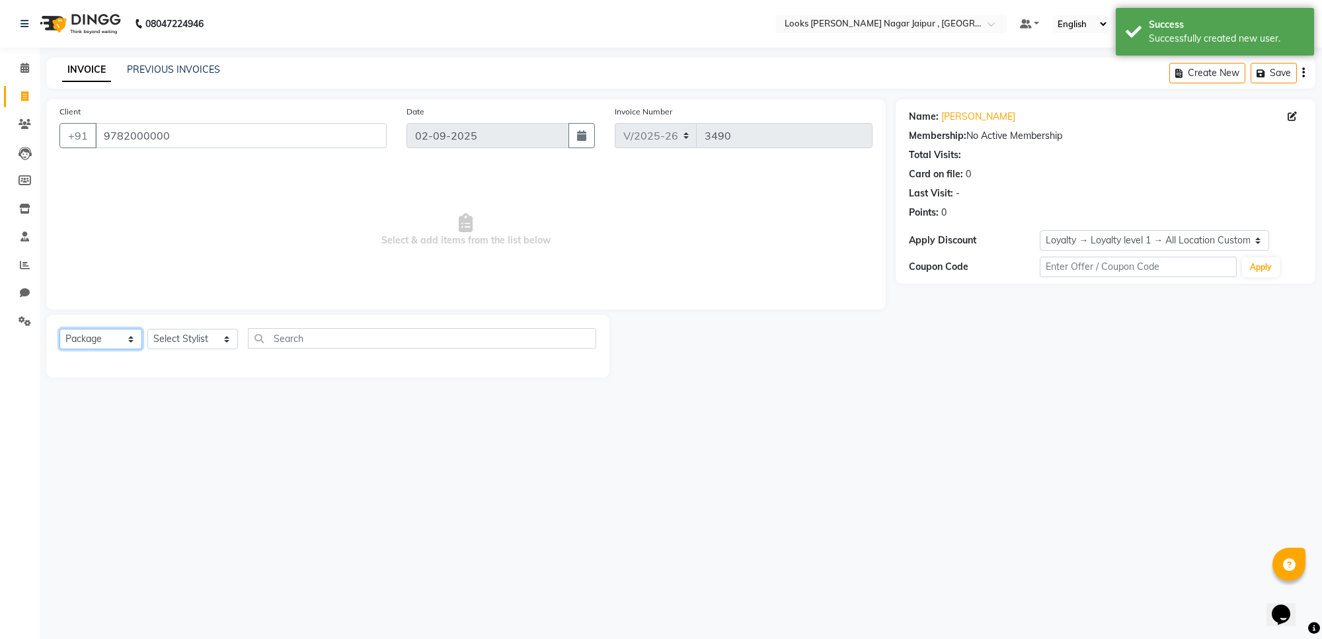
select select "V"
click at [59, 329] on select "Select Service Product Membership Package Voucher Prepaid Gift Card" at bounding box center [100, 339] width 83 height 20
click at [207, 334] on select "Select Stylist [PERSON_NAME] art Anoop [PERSON_NAME] Counter Sales [PERSON_NAME…" at bounding box center [192, 339] width 91 height 20
select select "23570"
click at [147, 329] on select "Select Stylist [PERSON_NAME] art Anoop [PERSON_NAME] Counter Sales [PERSON_NAME…" at bounding box center [192, 339] width 91 height 20
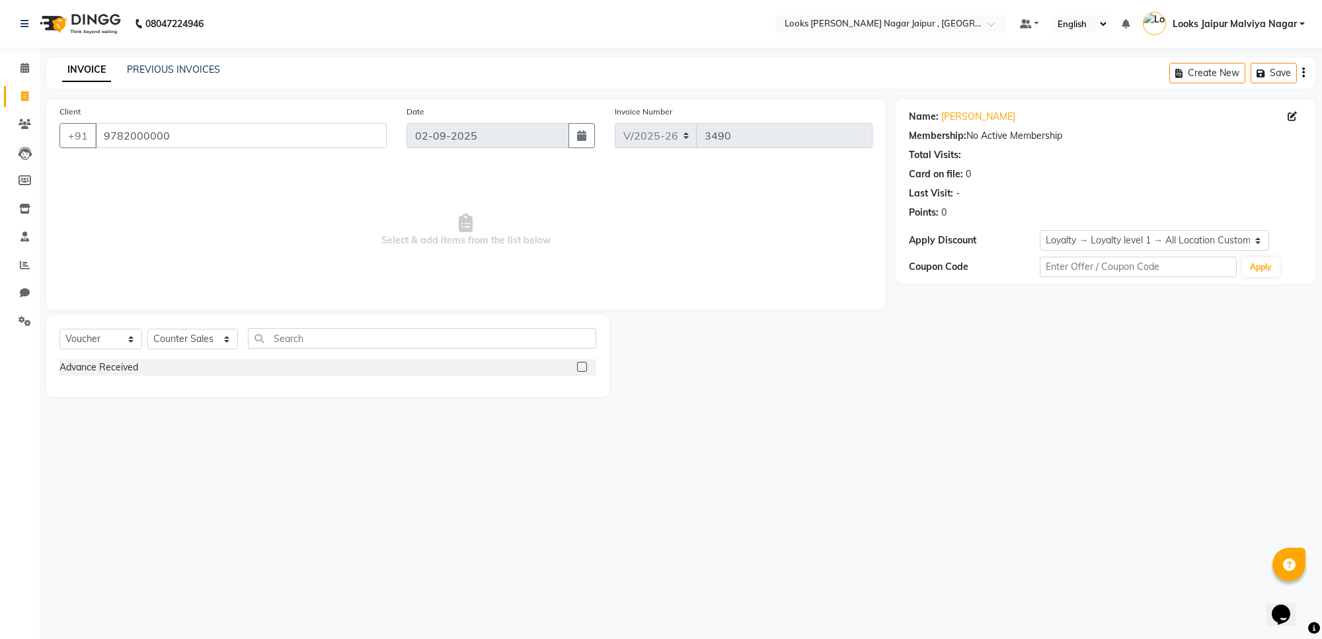
click at [583, 362] on label at bounding box center [582, 367] width 10 height 10
click at [583, 363] on input "checkbox" at bounding box center [581, 367] width 9 height 9
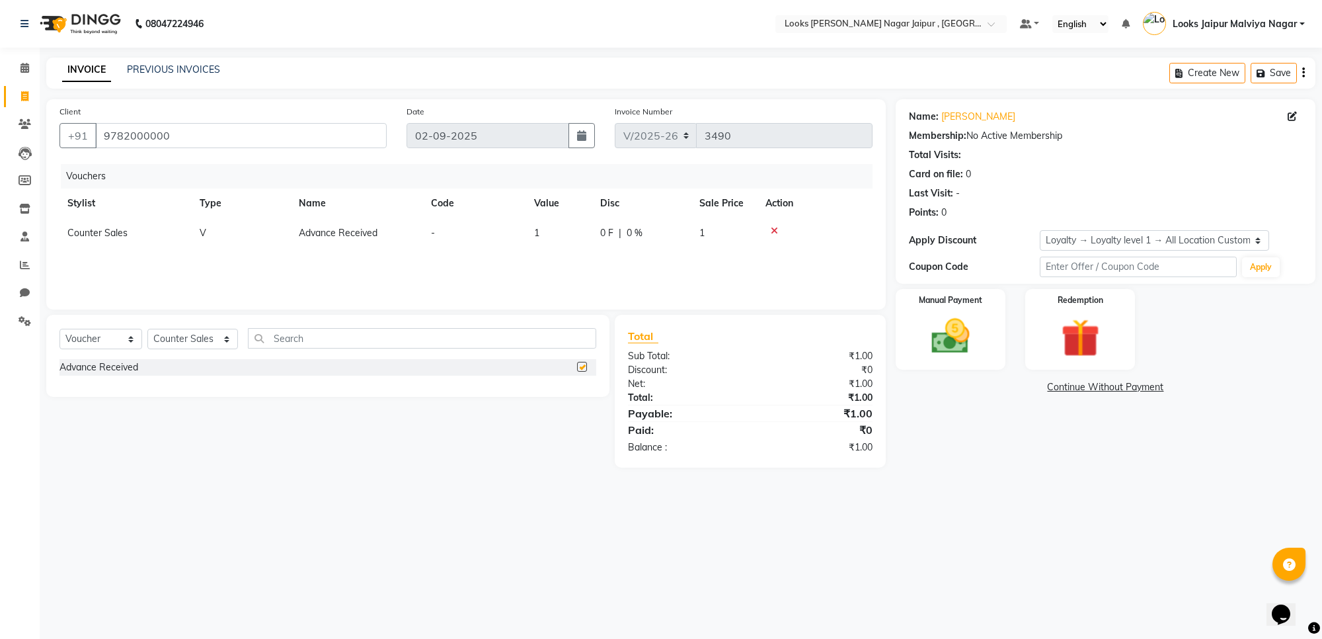
checkbox input "false"
click at [571, 239] on td "1" at bounding box center [559, 233] width 66 height 30
select select "23570"
click at [604, 235] on input "1" at bounding box center [598, 236] width 50 height 20
type input "20000"
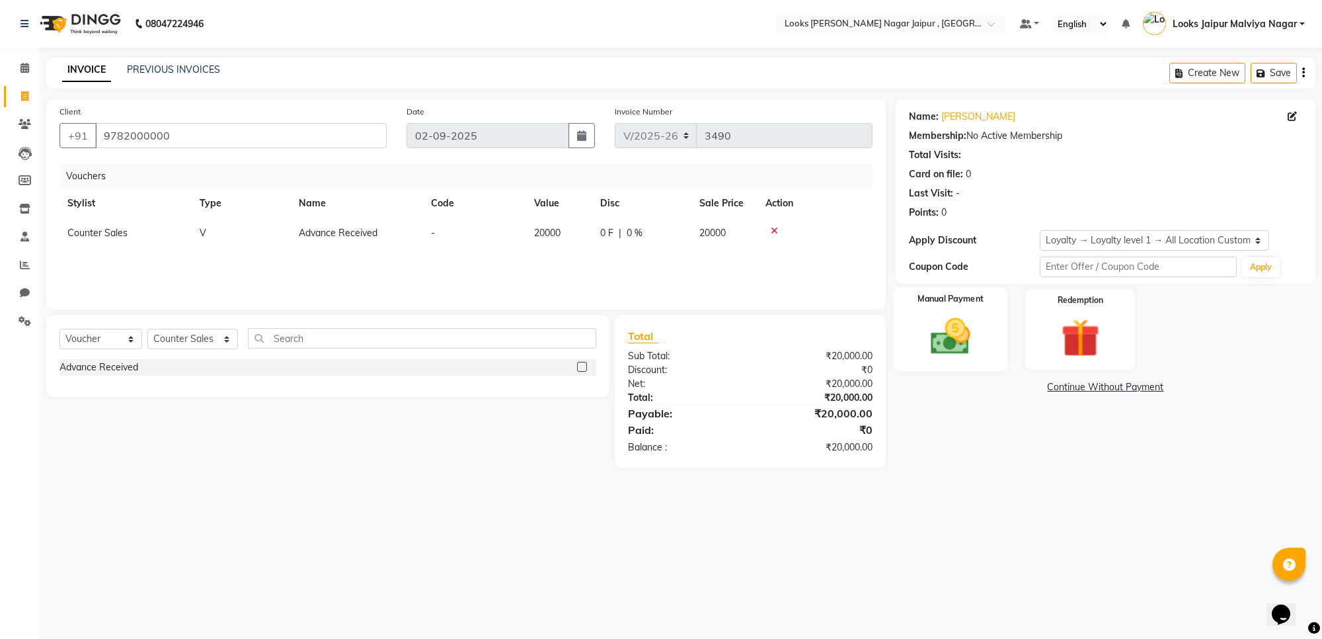
click at [954, 336] on img at bounding box center [950, 336] width 65 height 46
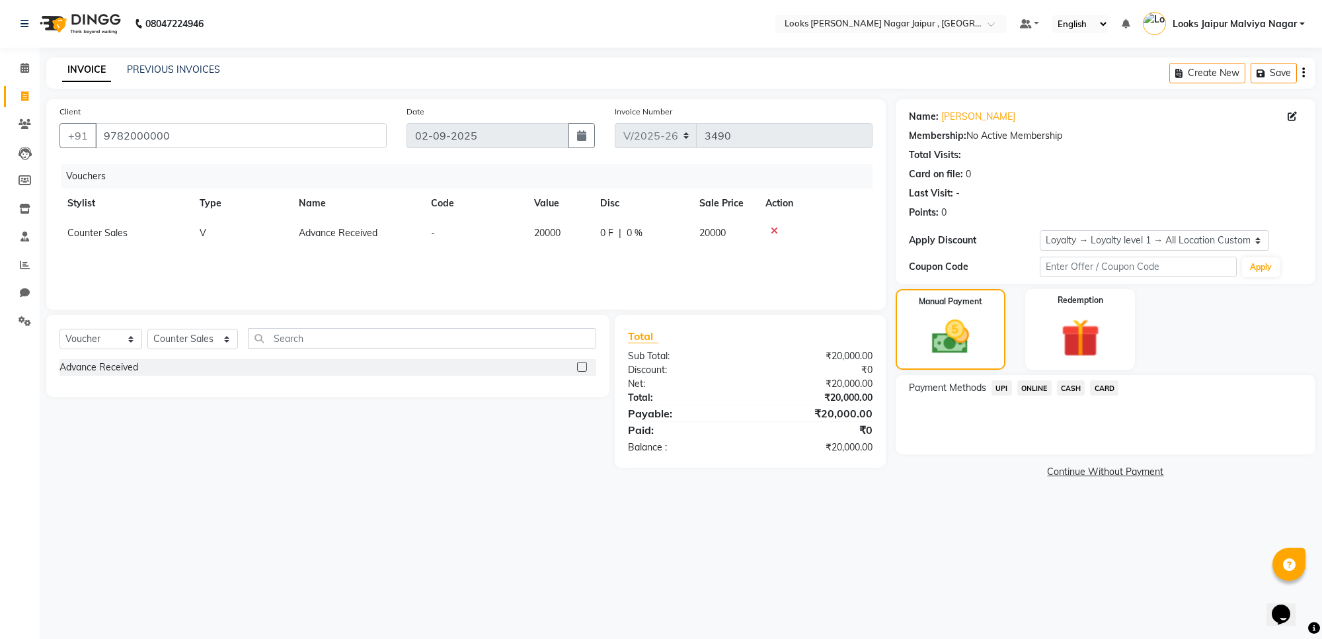
click at [1076, 387] on span "CASH" at bounding box center [1071, 387] width 28 height 15
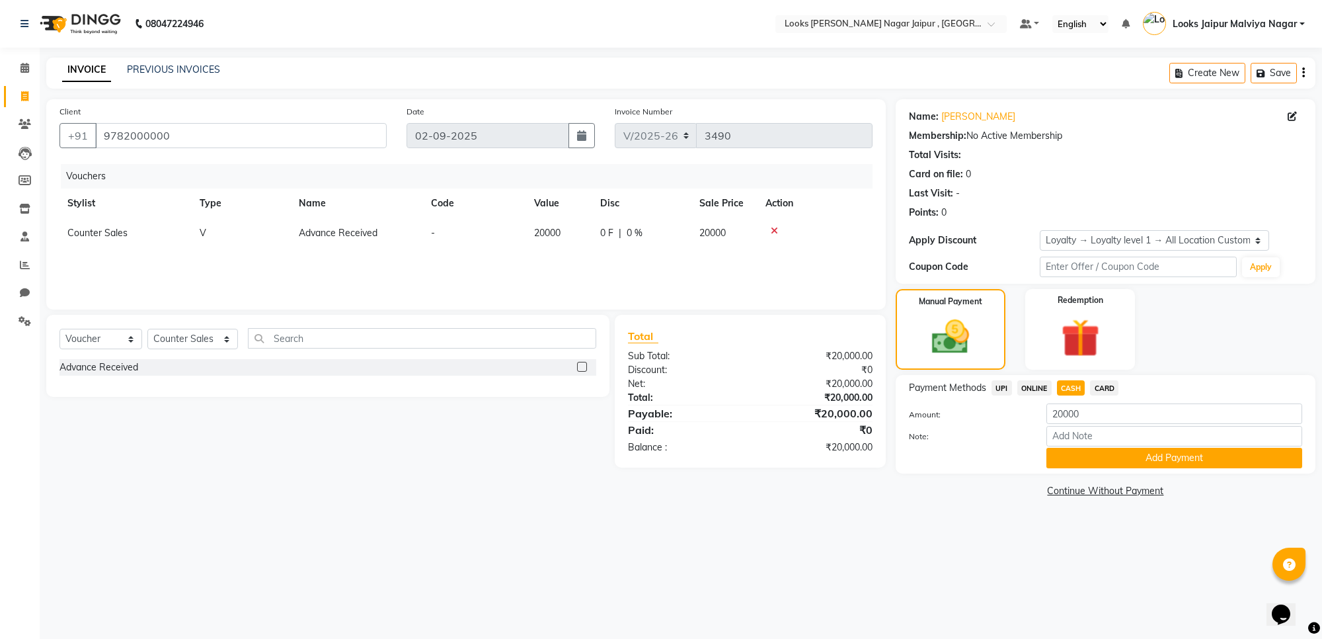
click at [1095, 469] on div "Payment Methods UPI ONLINE CASH CARD Amount: 20000 Note: Add Payment" at bounding box center [1106, 424] width 420 height 99
click at [1098, 463] on button "Add Payment" at bounding box center [1175, 458] width 256 height 20
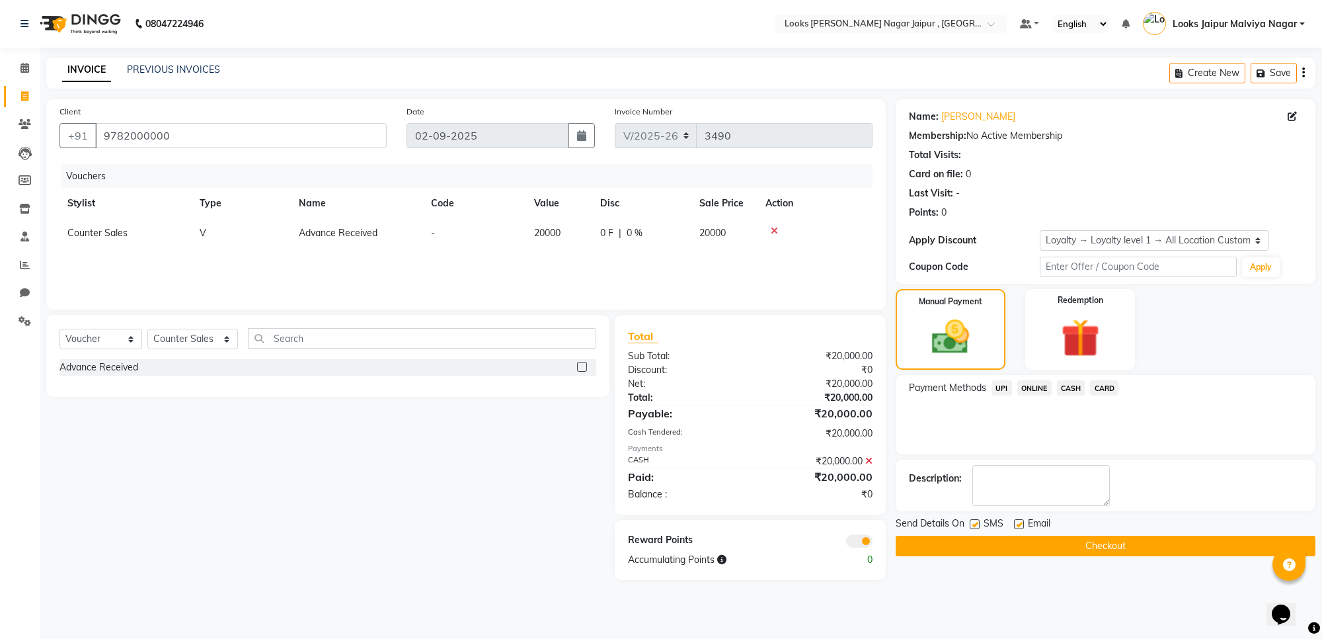
click at [1000, 547] on button "Checkout" at bounding box center [1106, 545] width 420 height 20
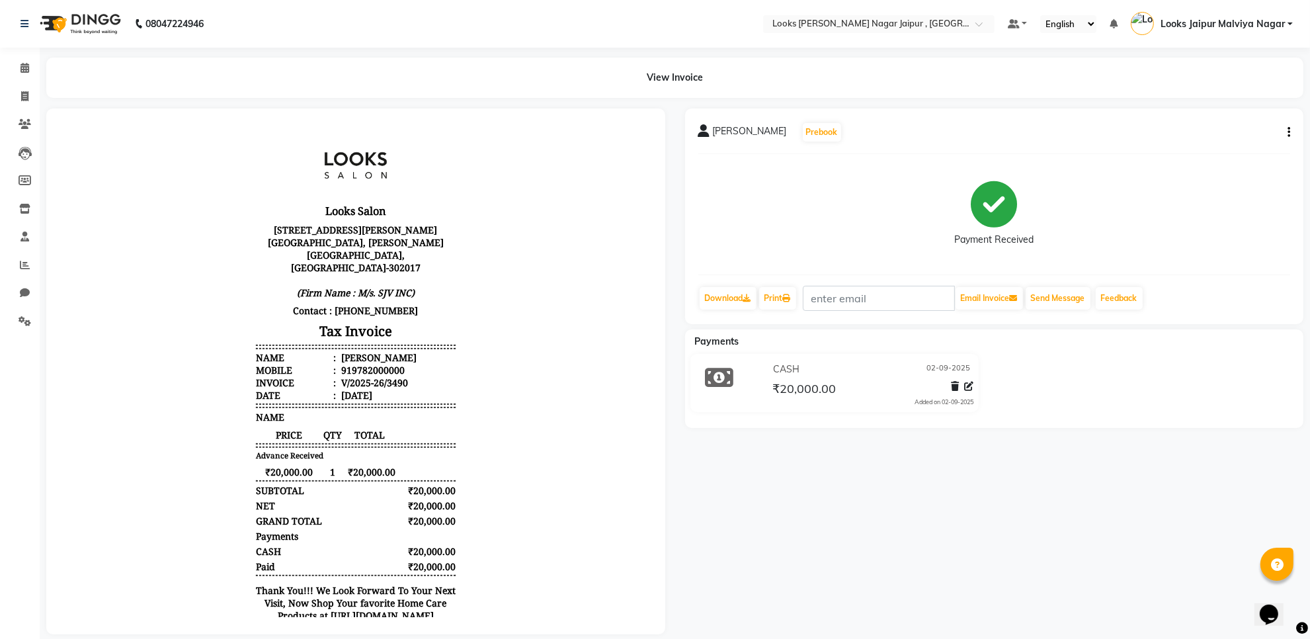
click at [0, 71] on li "Calendar" at bounding box center [20, 68] width 40 height 28
click at [22, 67] on icon at bounding box center [24, 68] width 9 height 10
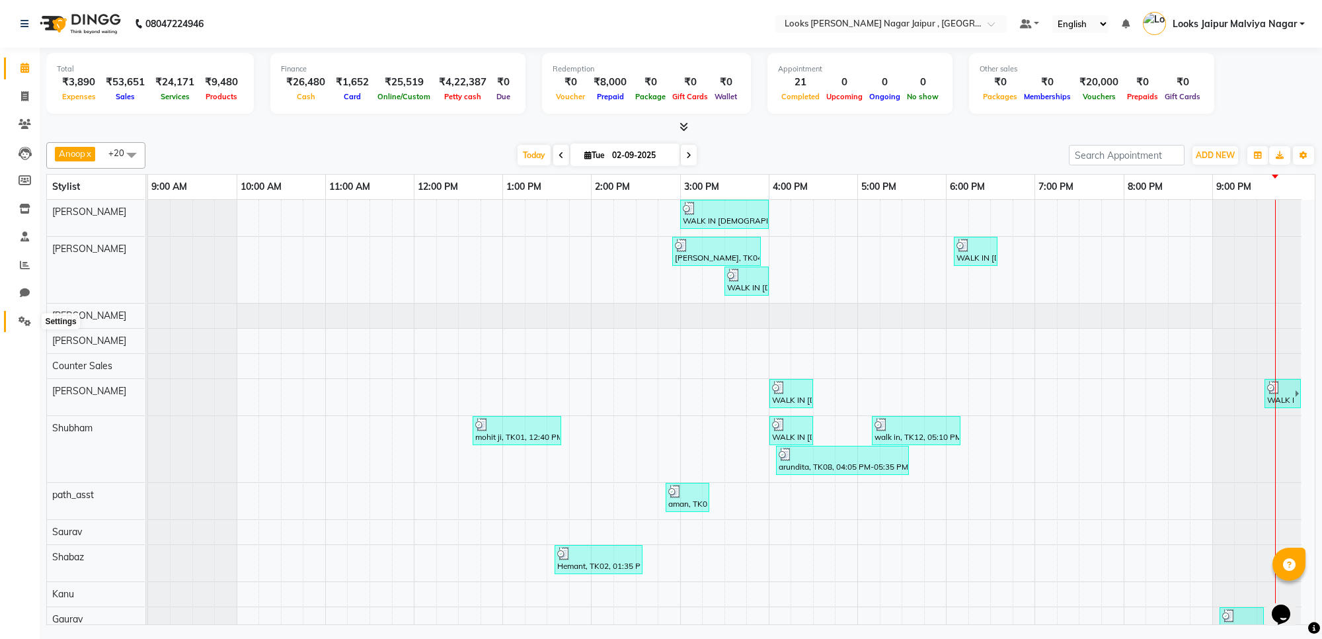
click at [20, 328] on span at bounding box center [24, 321] width 23 height 15
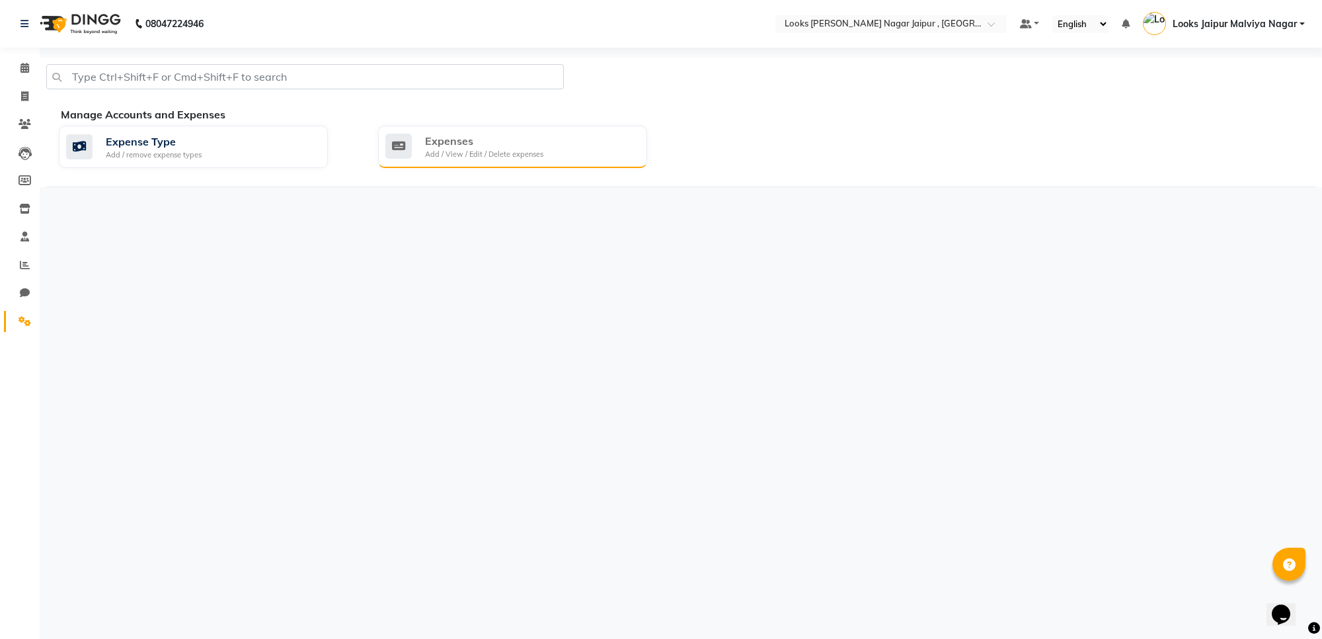
click at [461, 160] on div "Expenses Add / View / Edit / Delete expenses" at bounding box center [512, 147] width 269 height 42
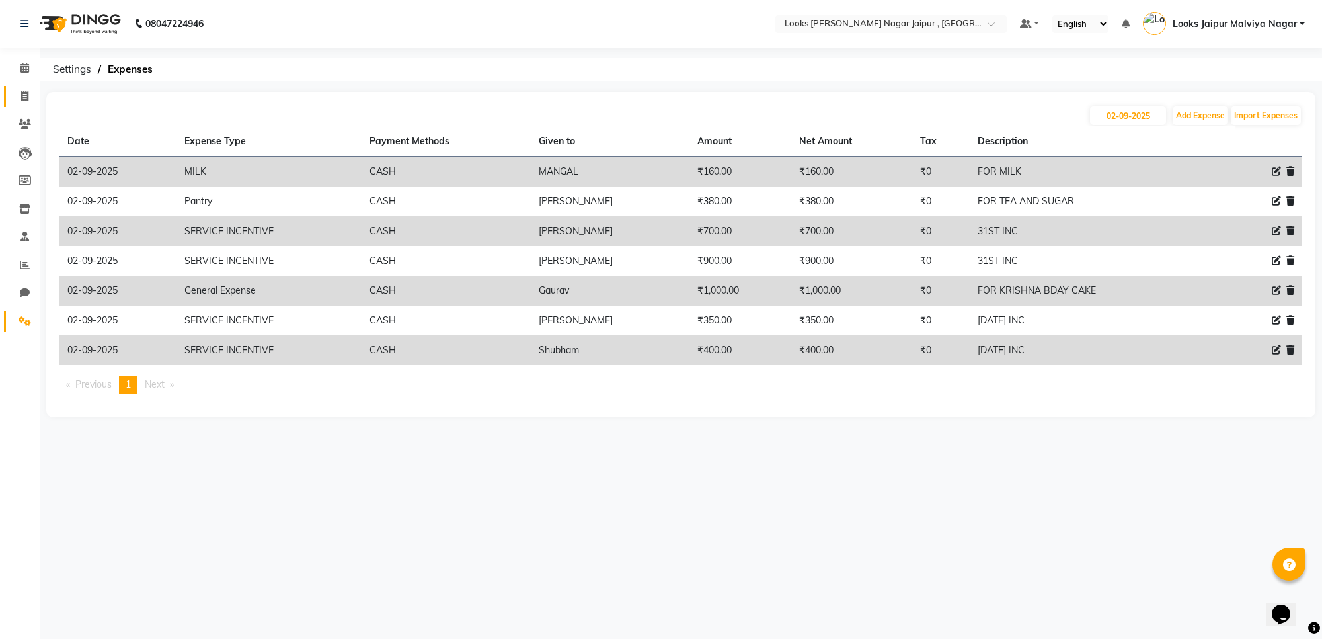
click at [13, 106] on link "Invoice" at bounding box center [20, 97] width 32 height 22
select select "service"
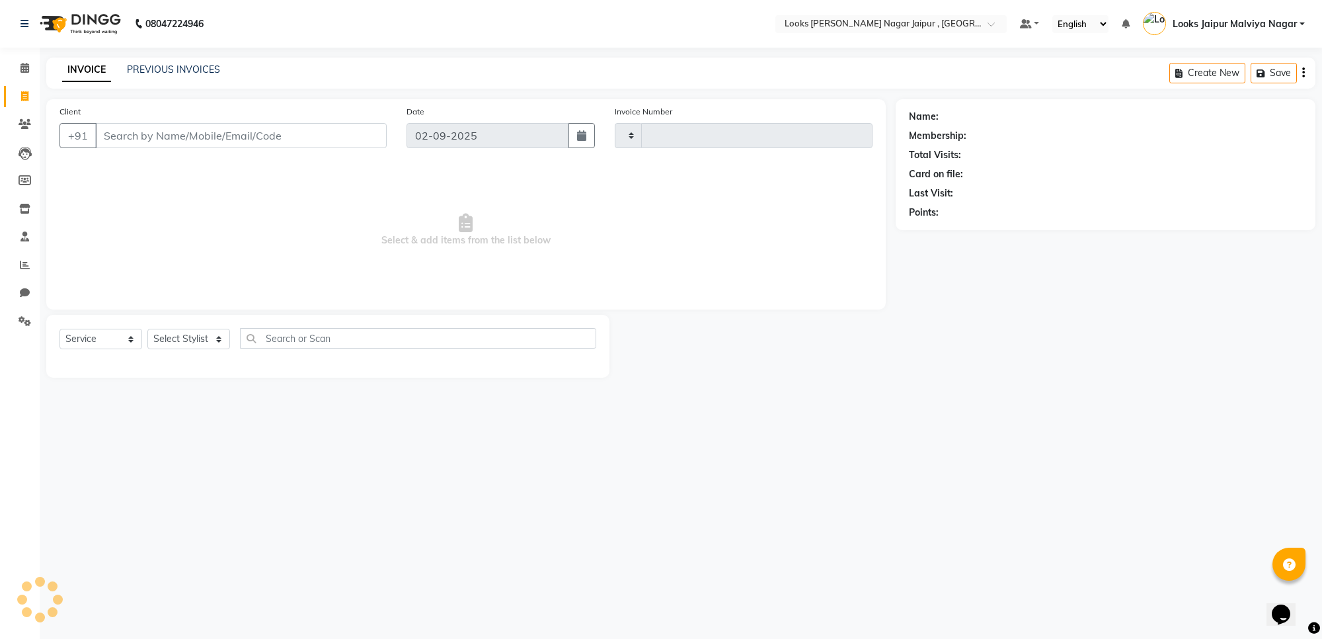
type input "3491"
select select "4317"
click at [28, 69] on icon at bounding box center [24, 68] width 9 height 10
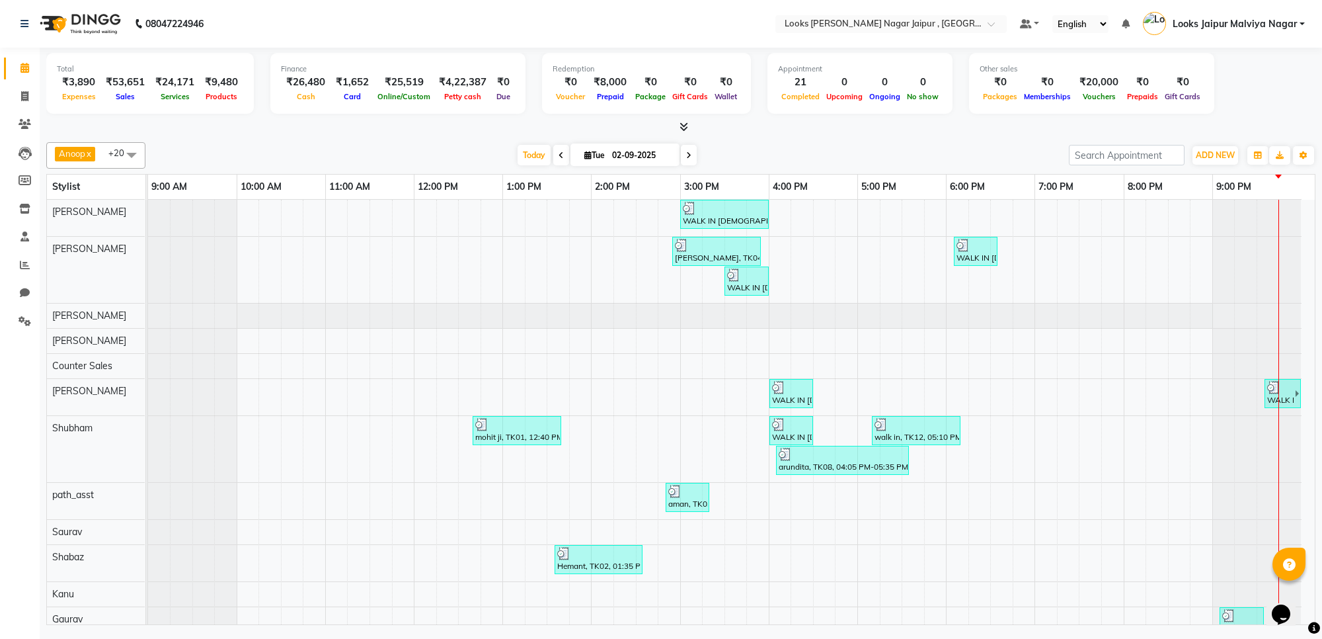
click at [1022, 445] on div "WALK IN [DEMOGRAPHIC_DATA] 3, TK06, 03:00 PM-04:00 PM, Roots Touchup Majirel(F)…" at bounding box center [731, 511] width 1167 height 623
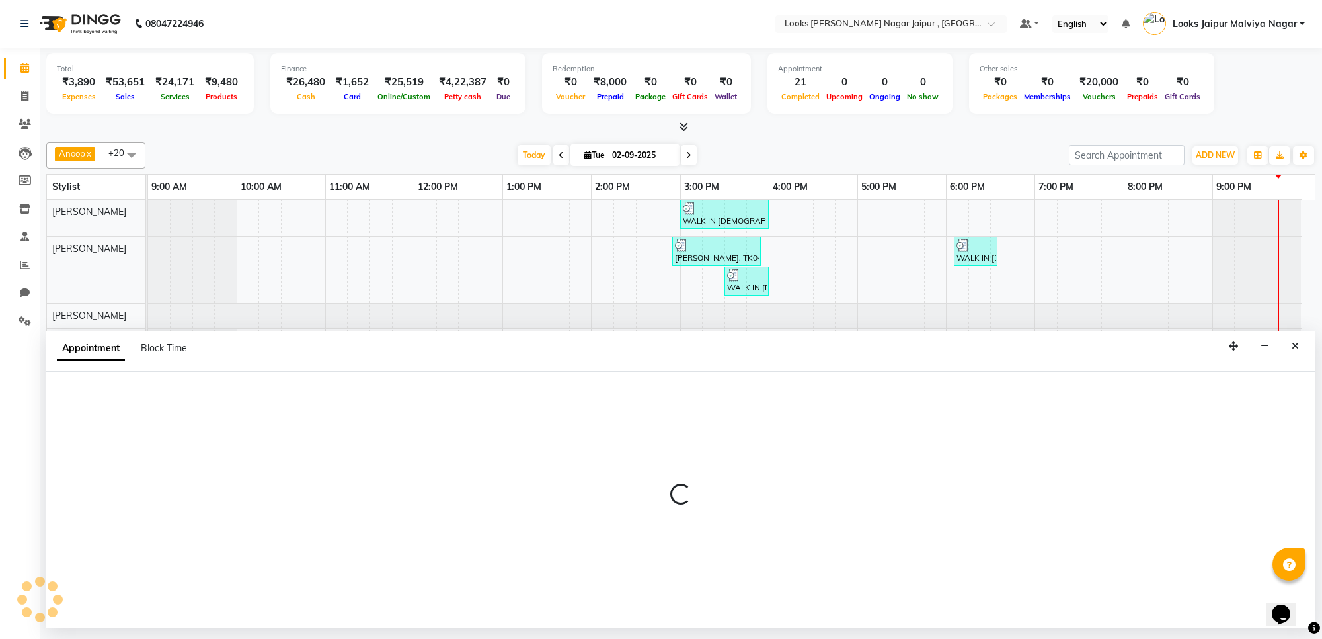
drag, startPoint x: 9, startPoint y: 131, endPoint x: 239, endPoint y: 178, distance: 234.9
click at [83, 147] on app-home "08047224946 Select Location × Looks [PERSON_NAME] Nagar Jaipur , Jaipur Default…" at bounding box center [661, 314] width 1322 height 628
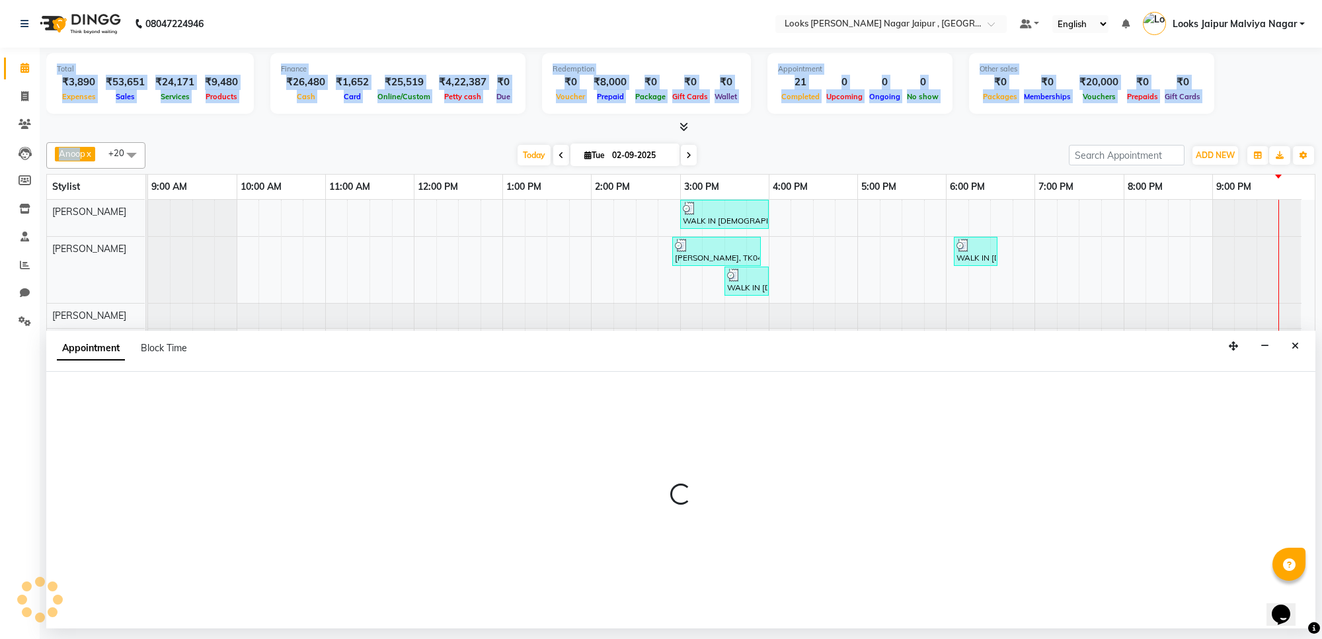
select select "29912"
select select "1125"
select select "tentative"
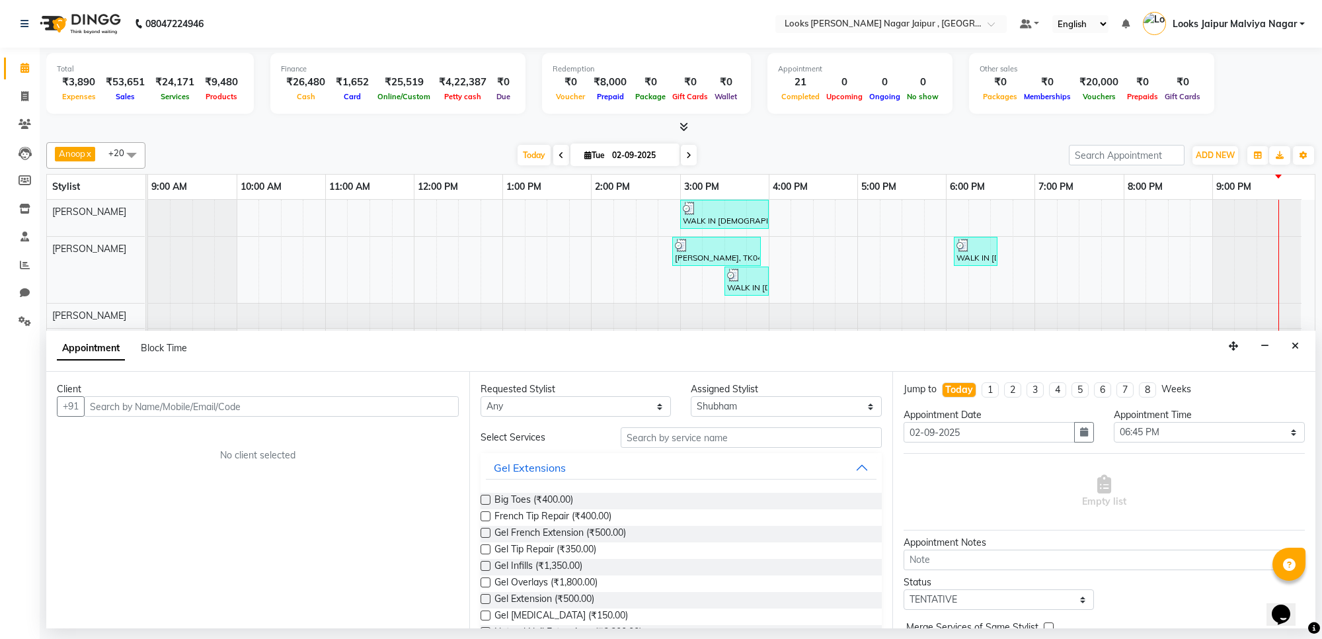
click at [1299, 331] on div "Appointment Block Time" at bounding box center [680, 351] width 1269 height 41
click at [1296, 345] on icon "Close" at bounding box center [1295, 345] width 7 height 9
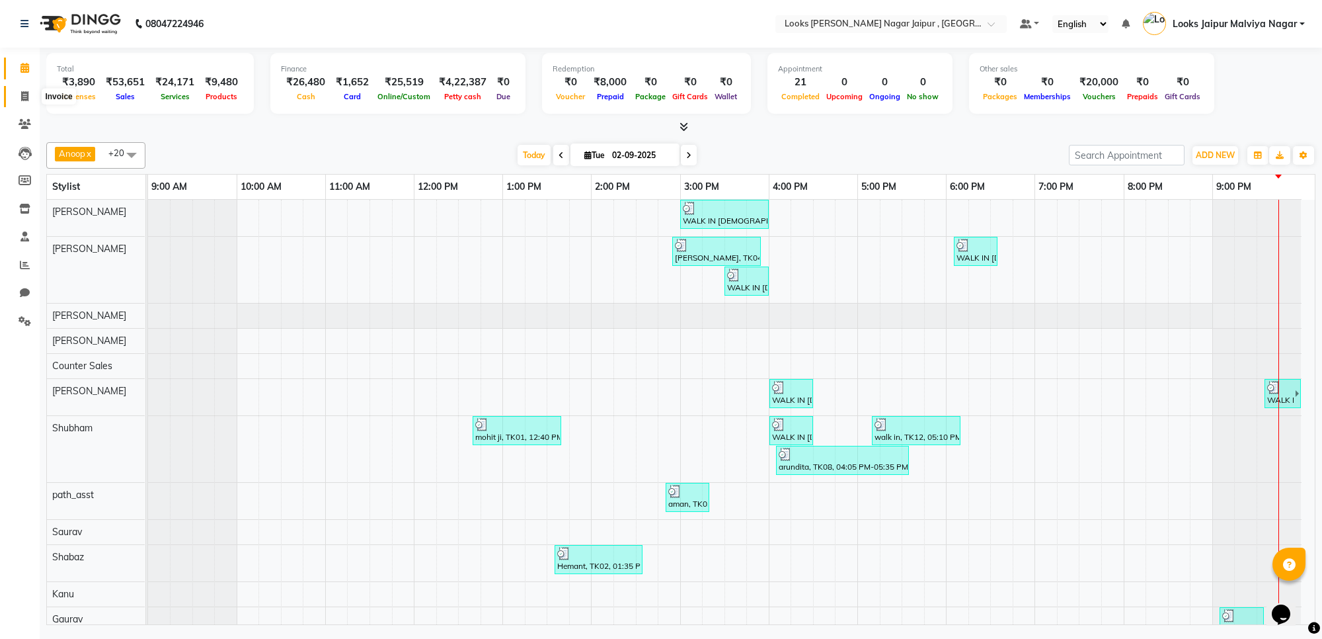
click at [17, 100] on span at bounding box center [24, 96] width 23 height 15
select select "4317"
select select "service"
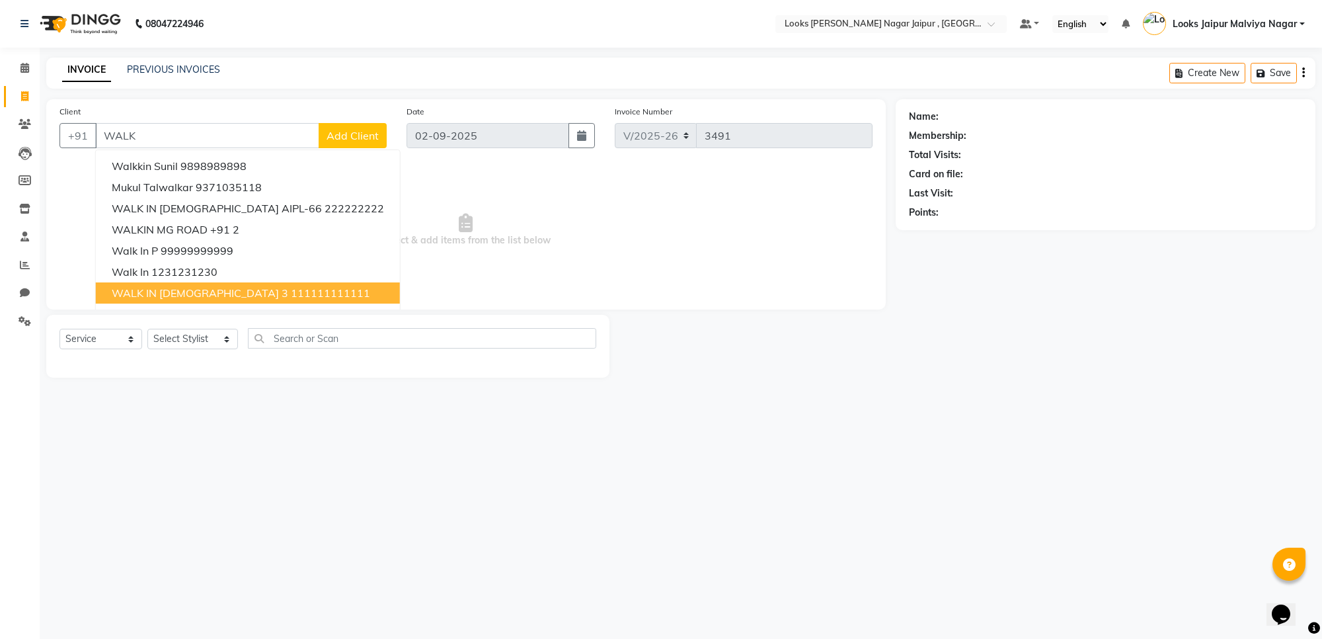
click at [108, 296] on button "WALK IN [DEMOGRAPHIC_DATA] 3 111111111111" at bounding box center [248, 292] width 304 height 21
type input "111111111111"
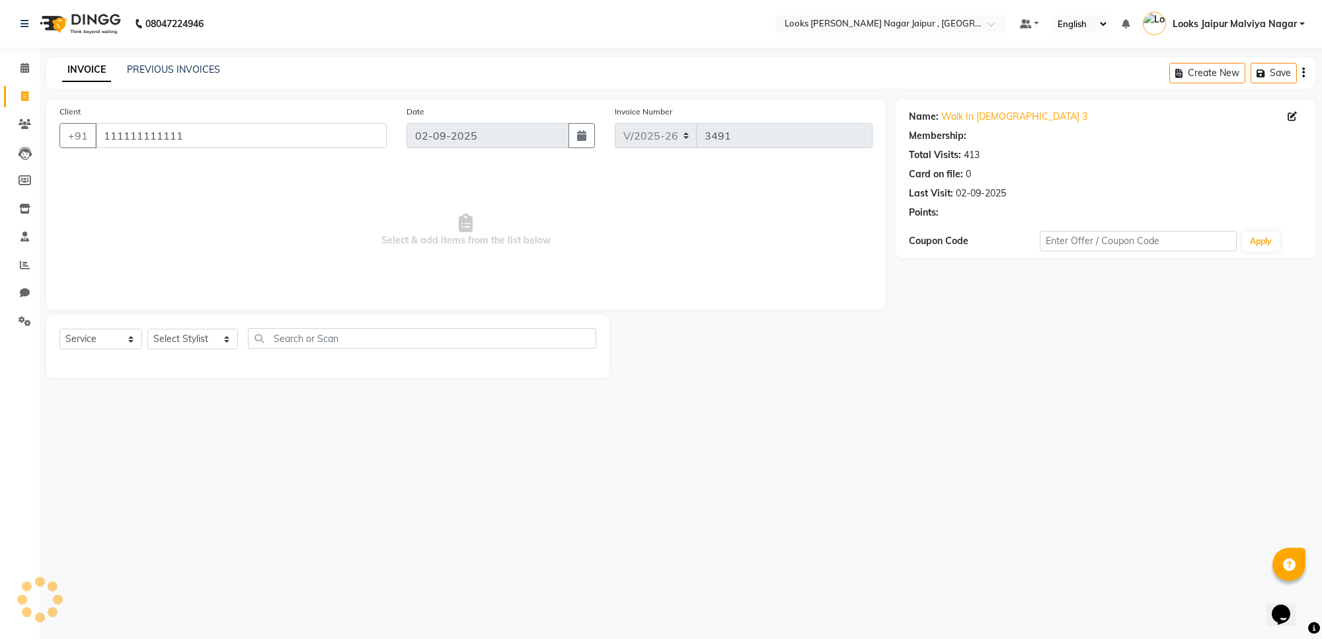
select select "1: Object"
click at [177, 351] on div "Select Service Product Membership Package Voucher Prepaid Gift Card Select Styl…" at bounding box center [327, 343] width 537 height 31
click at [192, 338] on select "Select Stylist [PERSON_NAME] art Anoop [PERSON_NAME] Counter Sales [PERSON_NAME…" at bounding box center [192, 339] width 91 height 20
select select "23570"
click at [147, 329] on select "Select Stylist [PERSON_NAME] art Anoop [PERSON_NAME] Counter Sales [PERSON_NAME…" at bounding box center [192, 339] width 91 height 20
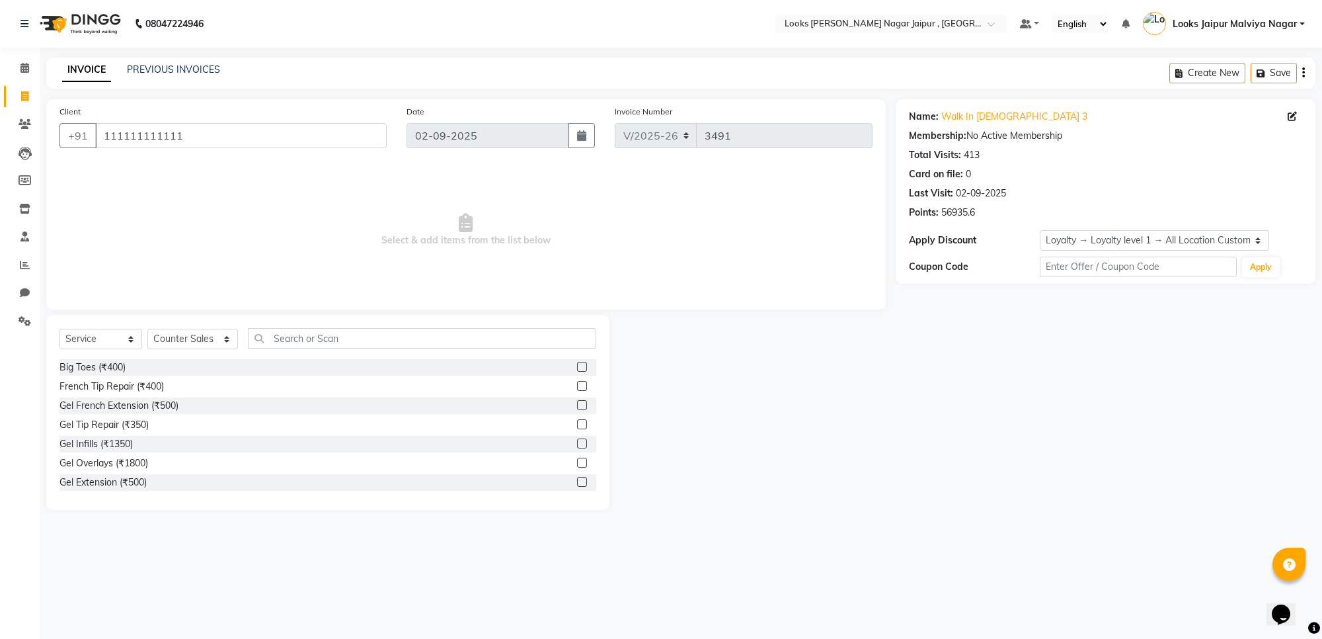
click at [97, 326] on div "Select Service Product Membership Package Voucher Prepaid Gift Card Select Styl…" at bounding box center [327, 412] width 563 height 195
click at [100, 336] on select "Select Service Product Membership Package Voucher Prepaid Gift Card" at bounding box center [100, 339] width 83 height 20
click at [331, 331] on input "text" at bounding box center [422, 338] width 348 height 20
type input "TR"
click at [577, 368] on label at bounding box center [582, 367] width 10 height 10
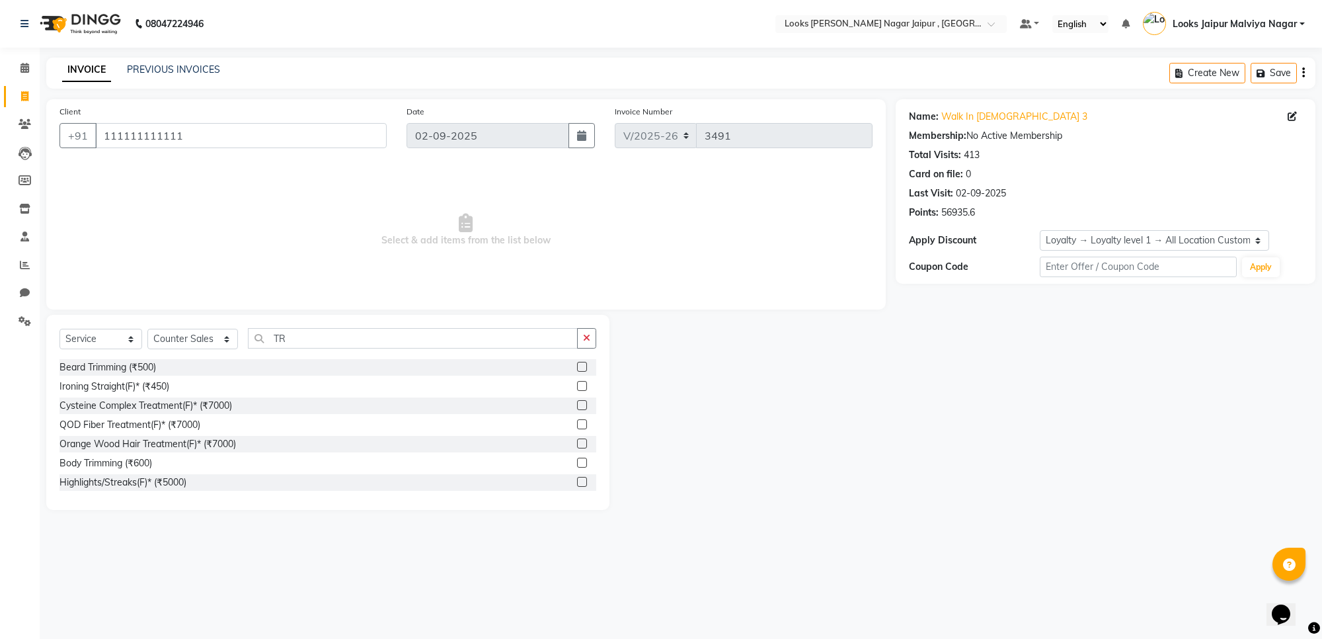
click at [577, 368] on input "checkbox" at bounding box center [581, 367] width 9 height 9
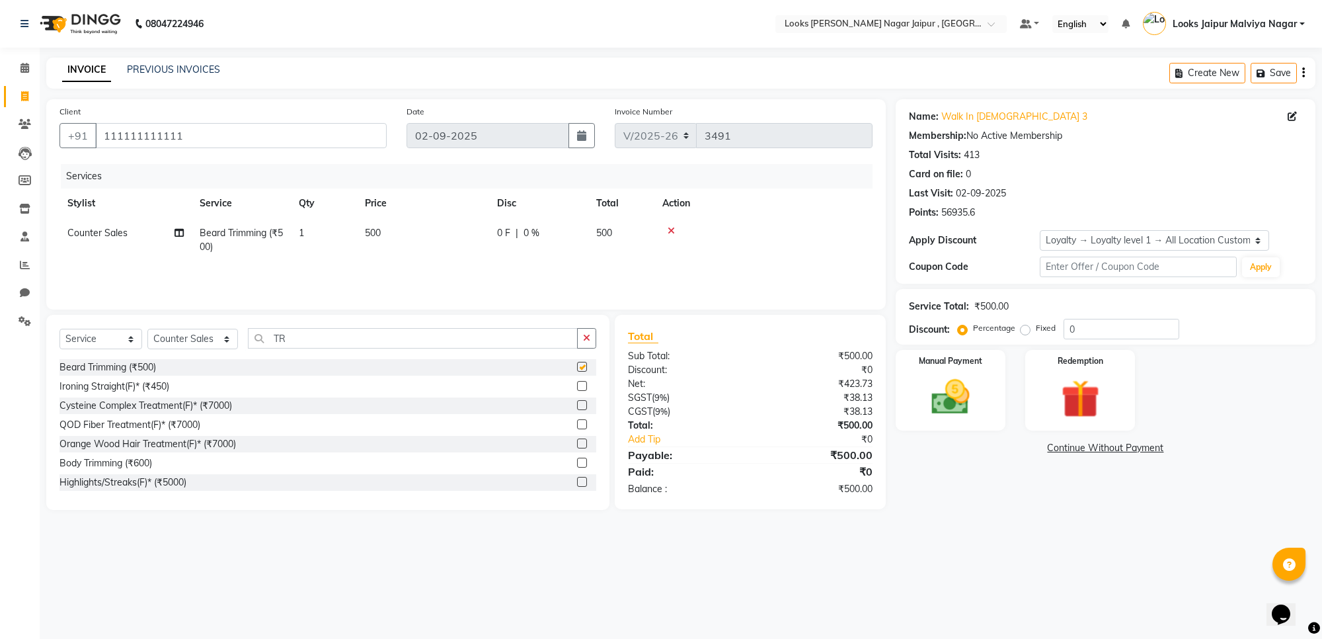
click at [481, 242] on td "500" at bounding box center [423, 240] width 132 height 44
checkbox input "false"
select select "23570"
click at [481, 239] on input "500" at bounding box center [485, 236] width 116 height 20
type input "5"
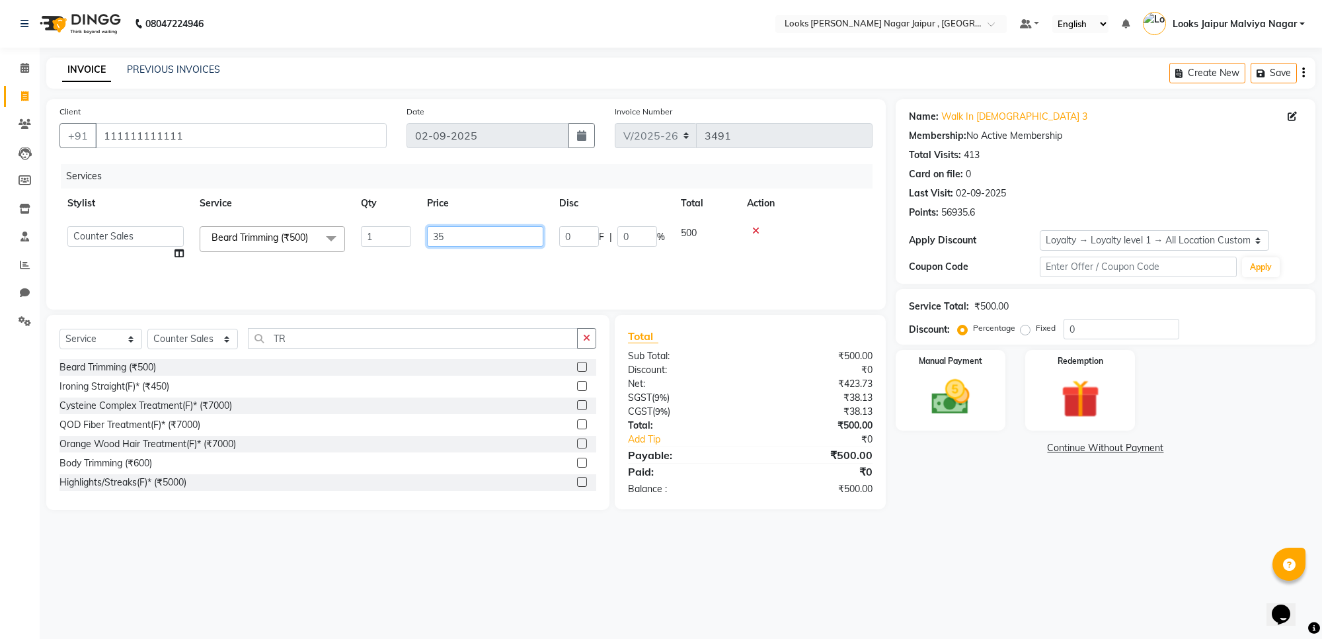
type input "350"
click at [951, 379] on img at bounding box center [950, 397] width 65 height 46
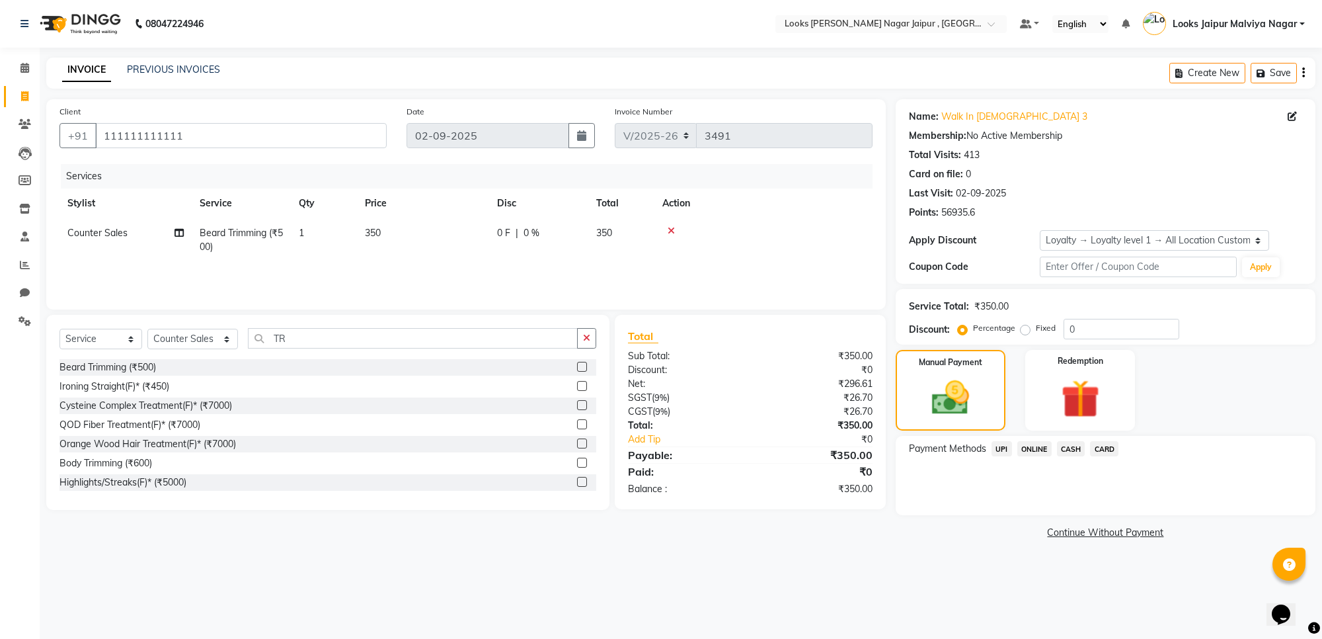
click at [1072, 452] on span "CASH" at bounding box center [1071, 448] width 28 height 15
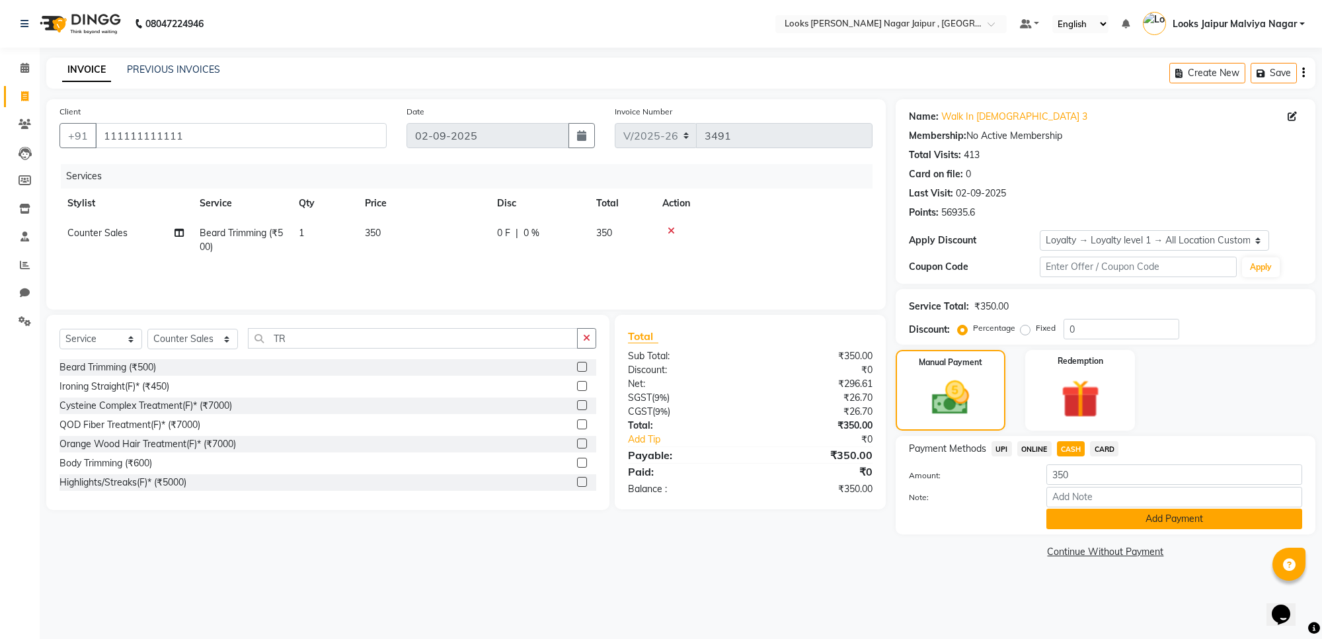
click at [1125, 521] on button "Add Payment" at bounding box center [1175, 518] width 256 height 20
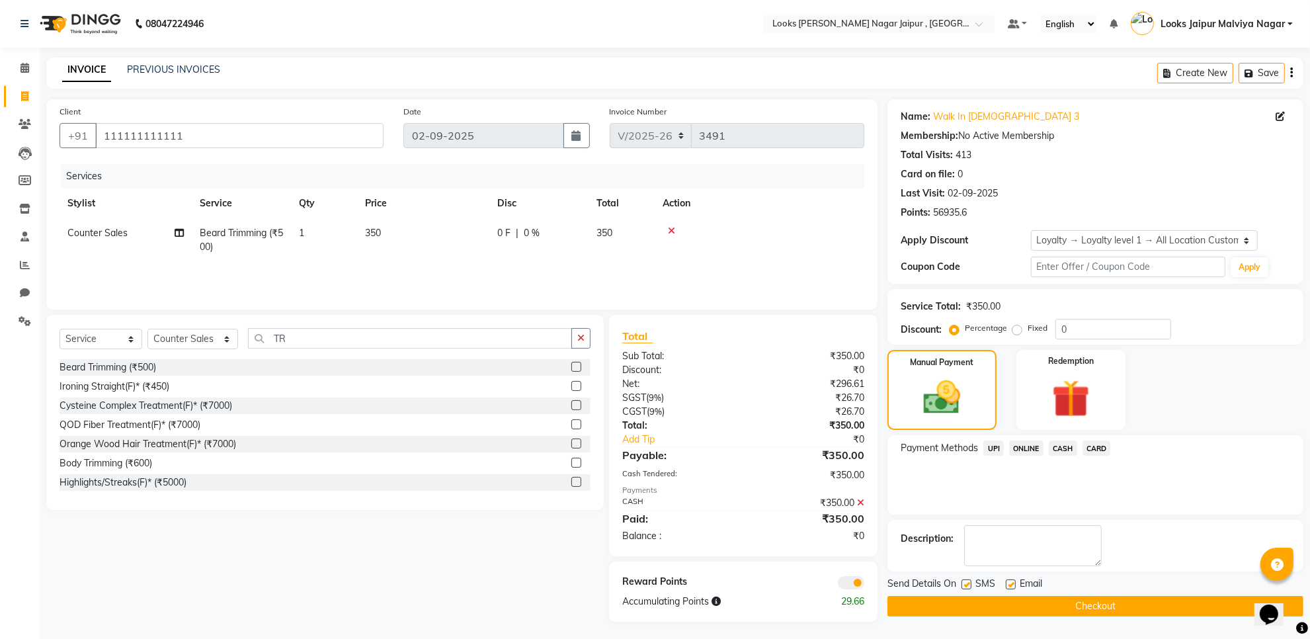
click at [965, 582] on label at bounding box center [966, 584] width 10 height 10
click at [965, 582] on input "checkbox" at bounding box center [965, 584] width 9 height 9
checkbox input "false"
click at [1012, 582] on label at bounding box center [1011, 584] width 10 height 10
click at [1012, 582] on input "checkbox" at bounding box center [1010, 584] width 9 height 9
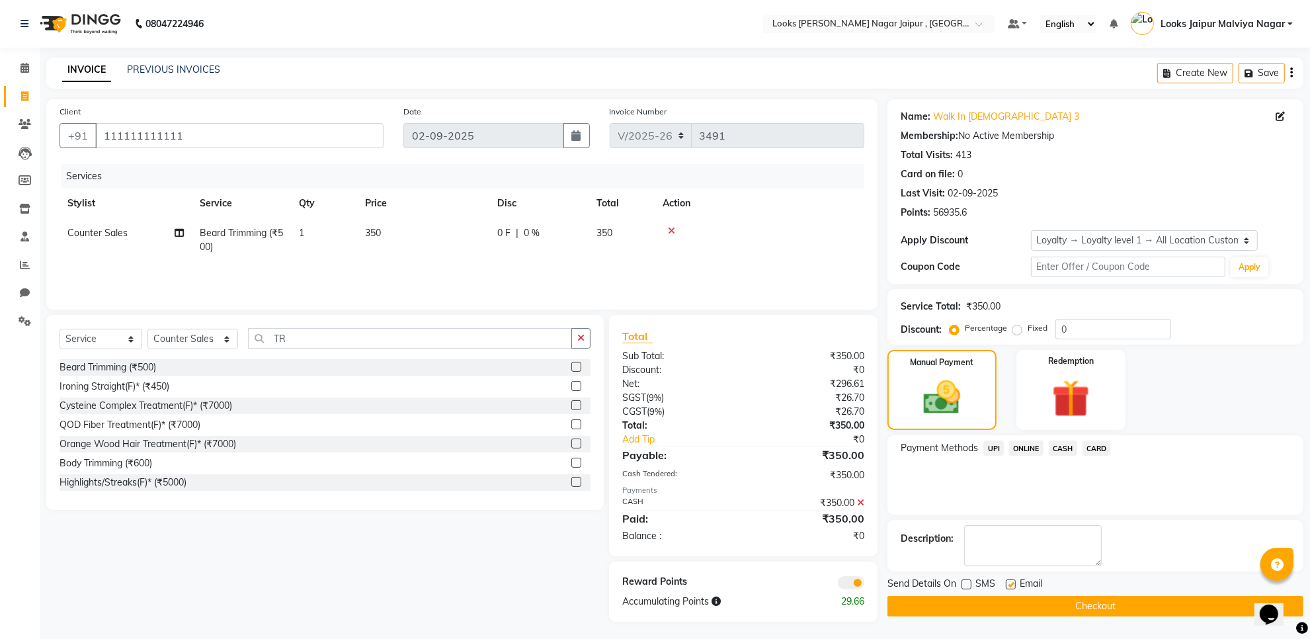
checkbox input "false"
click at [1012, 607] on button "Checkout" at bounding box center [1095, 606] width 416 height 20
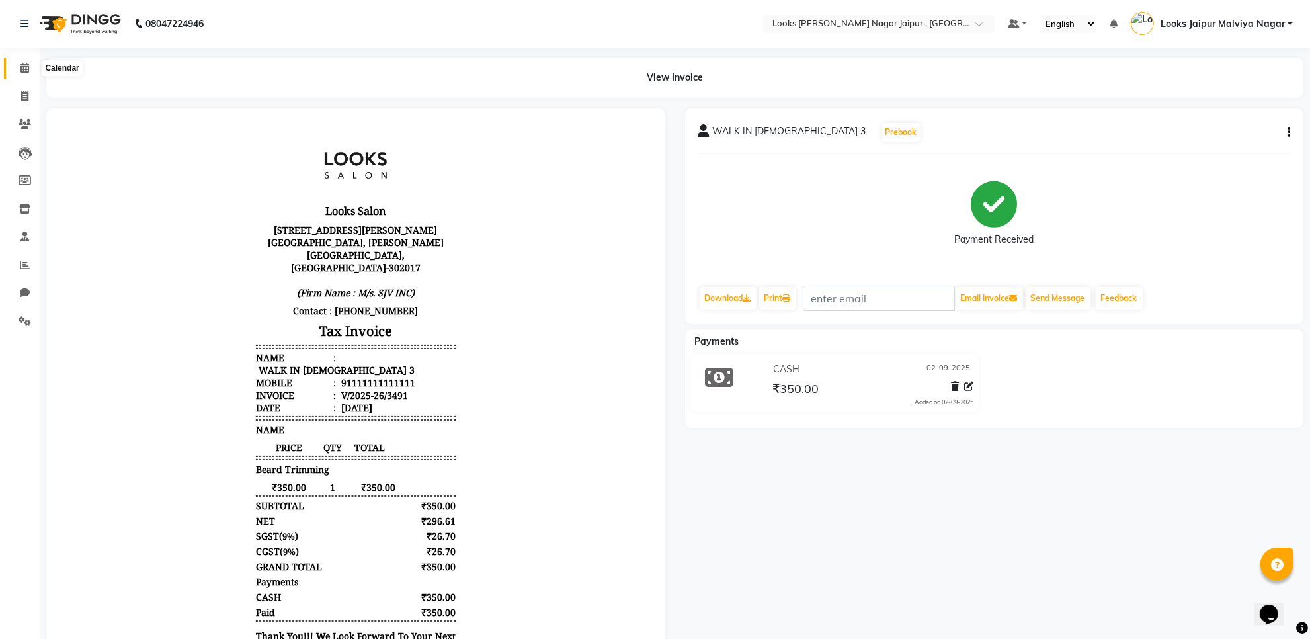
click at [20, 65] on icon at bounding box center [24, 68] width 9 height 10
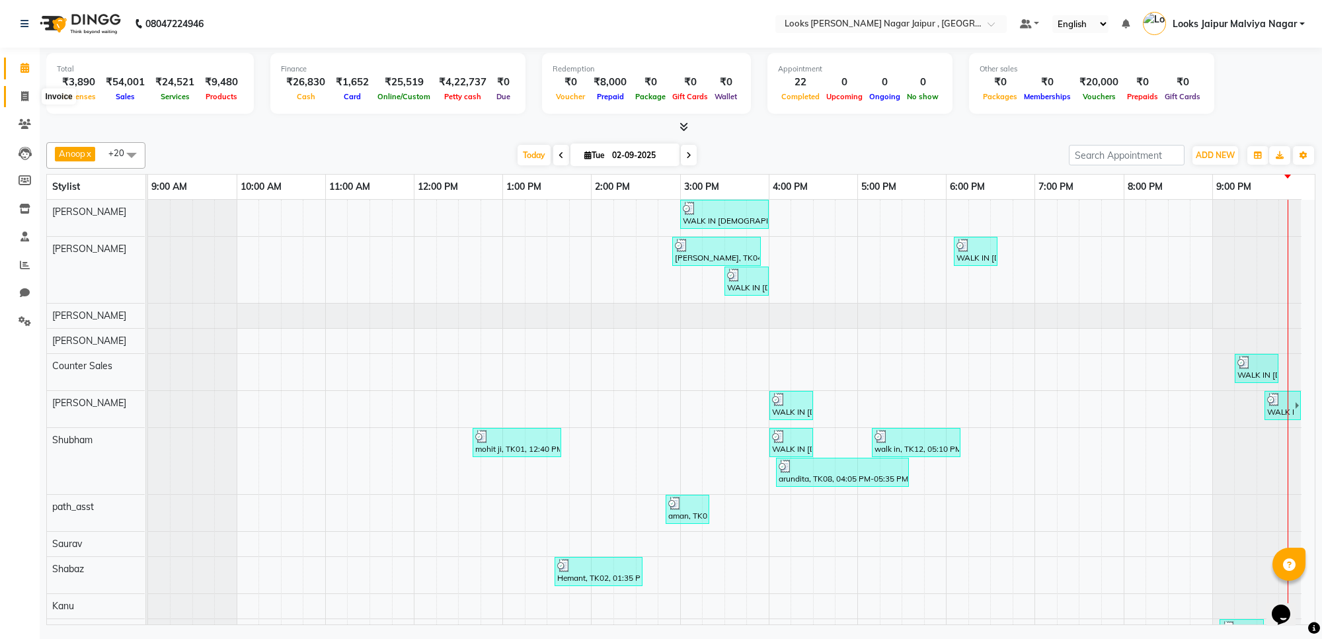
drag, startPoint x: 15, startPoint y: 99, endPoint x: 24, endPoint y: 98, distance: 8.7
click at [17, 99] on span at bounding box center [24, 96] width 23 height 15
select select "4317"
select select "service"
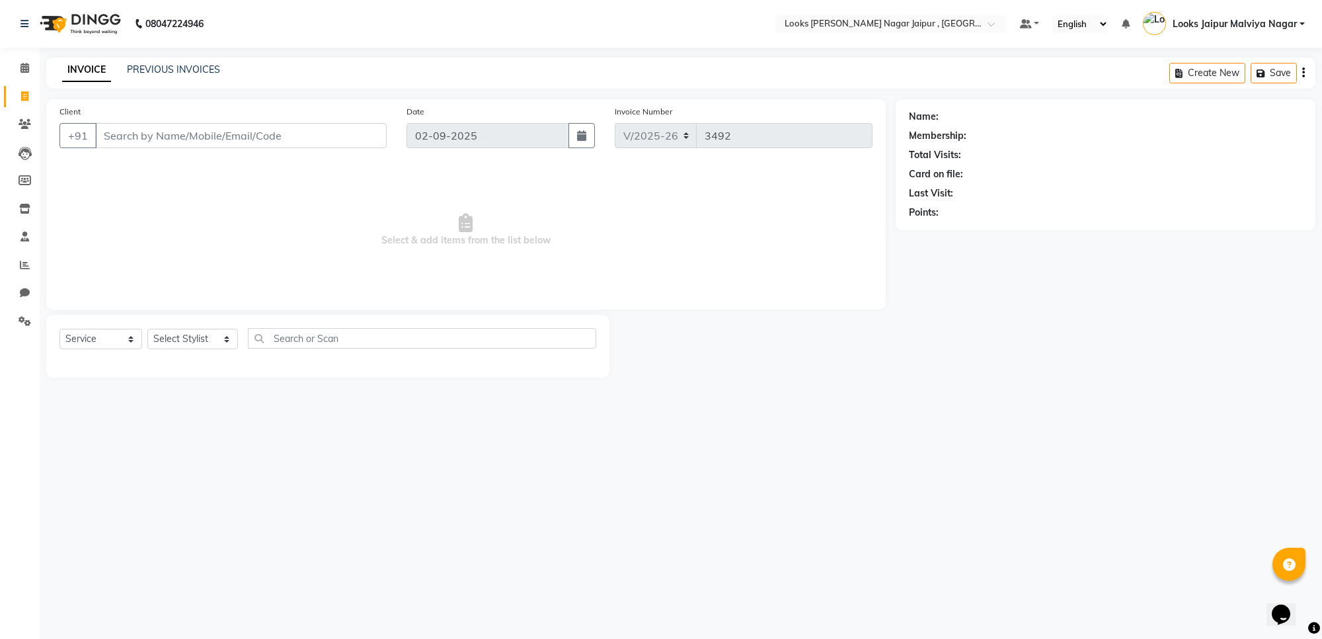
drag, startPoint x: 116, startPoint y: 118, endPoint x: 136, endPoint y: 141, distance: 30.5
click at [123, 136] on div "Client +91" at bounding box center [223, 131] width 347 height 54
click at [179, 143] on input "Client" at bounding box center [241, 135] width 292 height 25
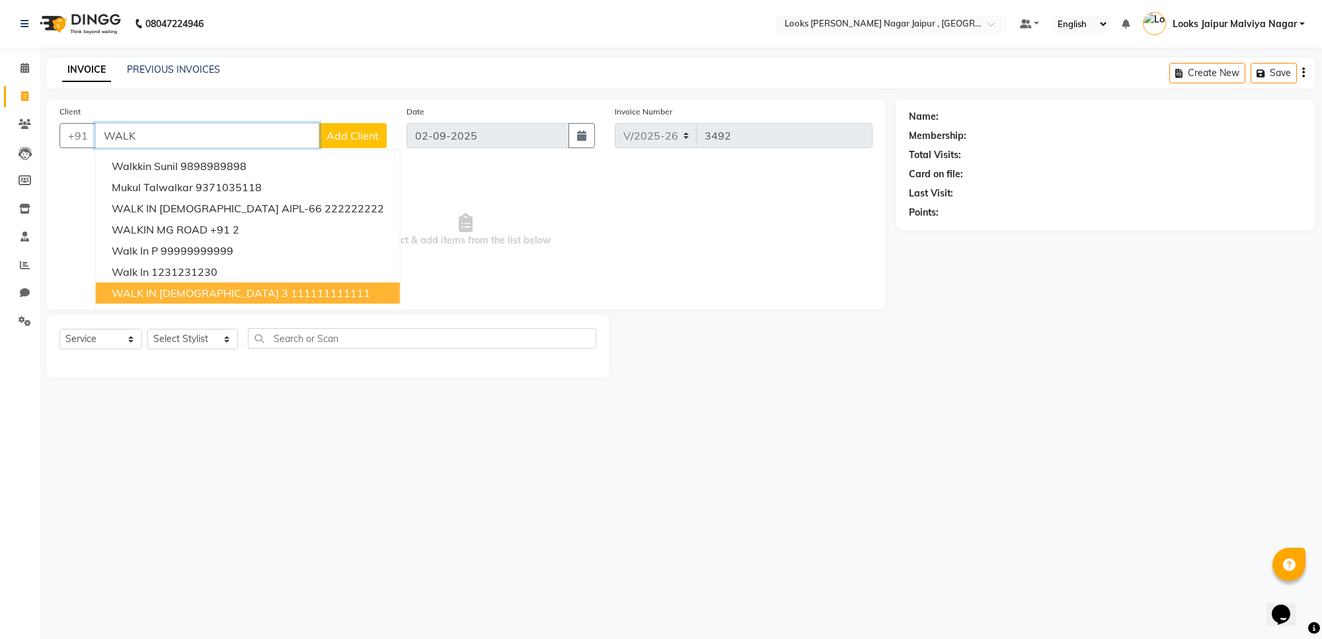
click at [197, 289] on button "WALK IN [DEMOGRAPHIC_DATA] 3 111111111111" at bounding box center [248, 292] width 304 height 21
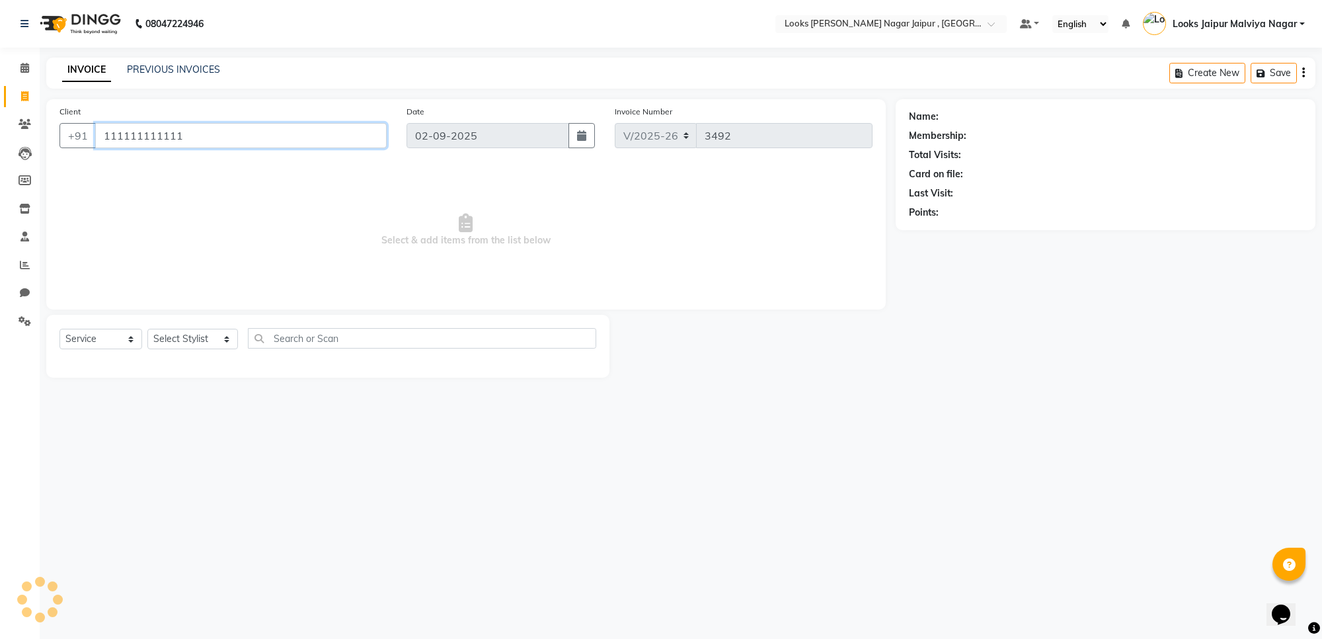
type input "111111111111"
select select "1: Object"
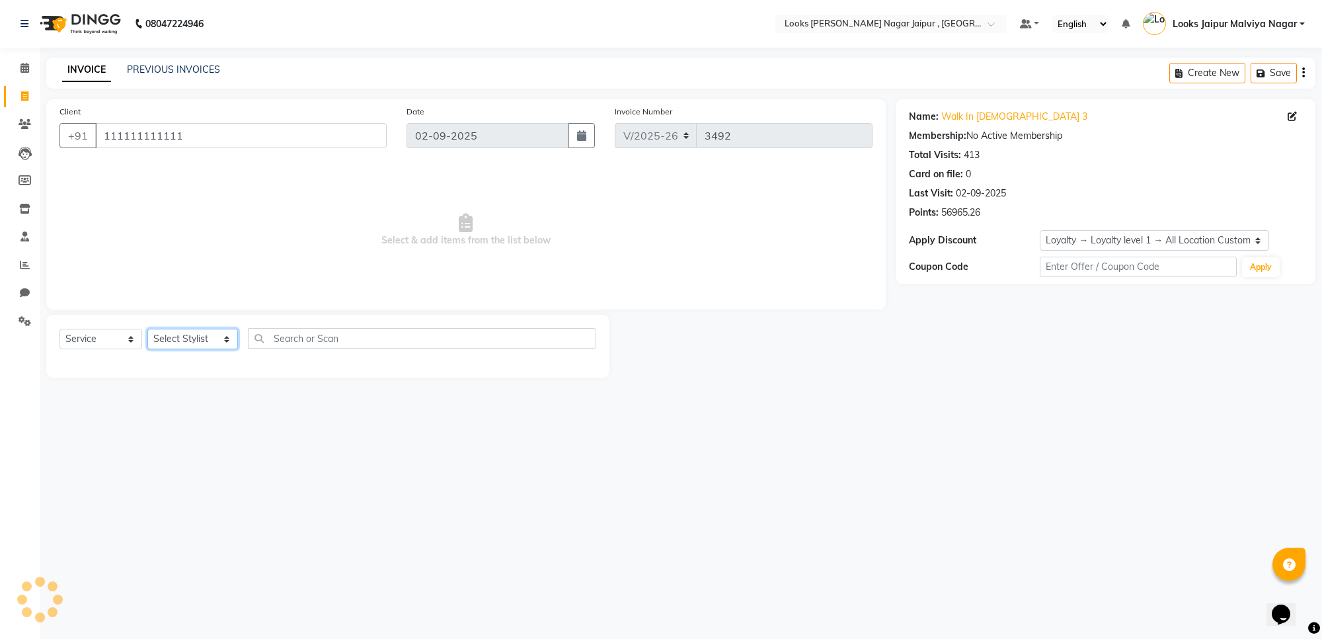
click at [182, 340] on select "Select Stylist [PERSON_NAME] art Anoop [PERSON_NAME] Counter Sales [PERSON_NAME…" at bounding box center [192, 339] width 91 height 20
select select "23570"
click at [147, 329] on select "Select Stylist [PERSON_NAME] art Anoop [PERSON_NAME] Counter Sales [PERSON_NAME…" at bounding box center [192, 339] width 91 height 20
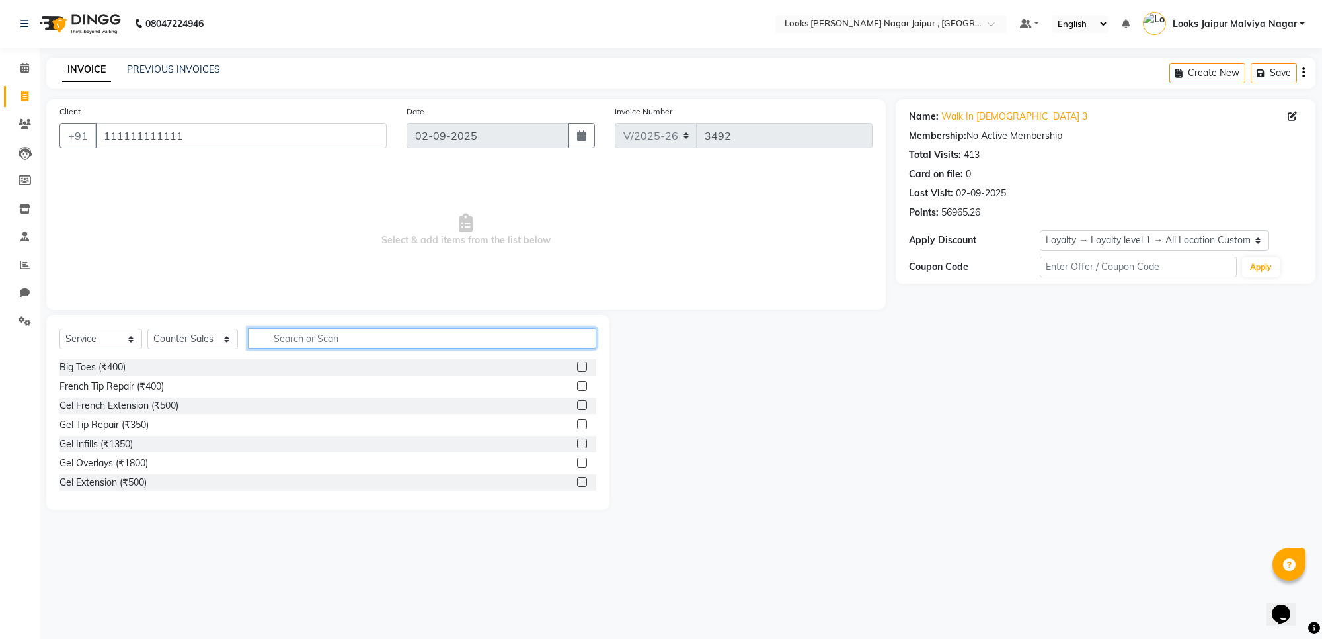
click at [387, 335] on input "text" at bounding box center [422, 338] width 348 height 20
type input "TR"
click at [563, 368] on div "Beard Trimming (₹500)" at bounding box center [327, 367] width 537 height 17
click at [577, 369] on label at bounding box center [582, 367] width 10 height 10
click at [577, 369] on input "checkbox" at bounding box center [581, 367] width 9 height 9
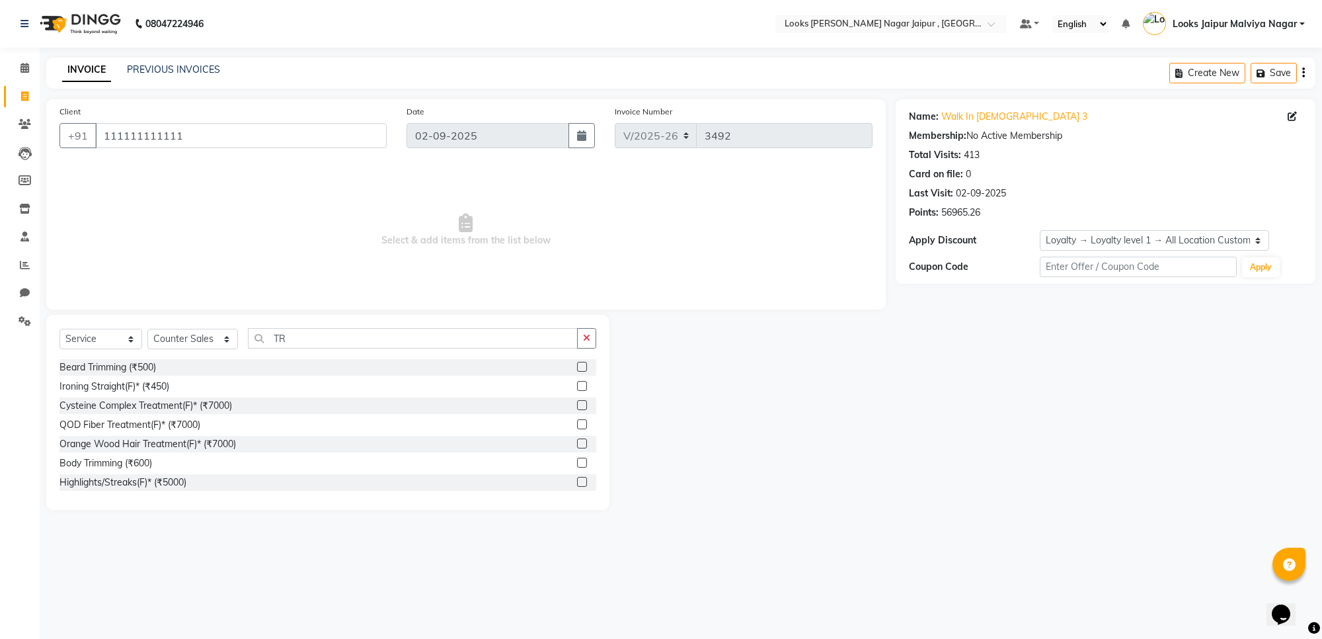
checkbox input "true"
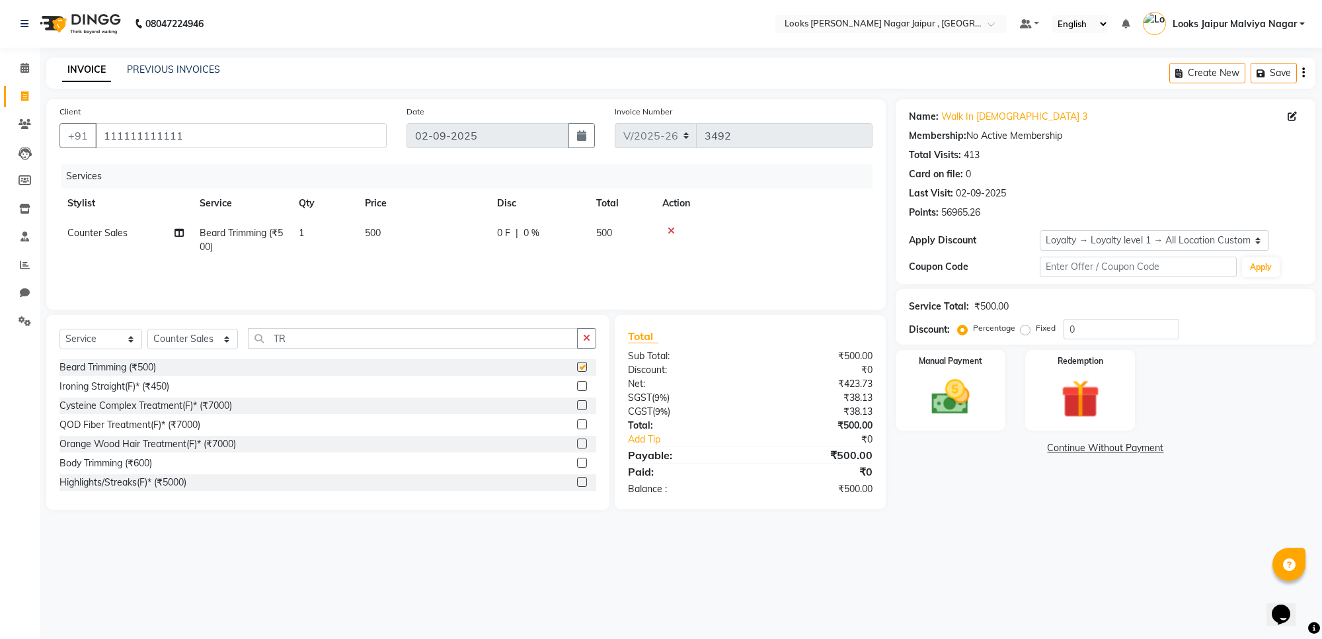
click at [481, 223] on td "500" at bounding box center [423, 240] width 132 height 44
select select "23570"
checkbox input "false"
click at [481, 223] on td "500" at bounding box center [485, 243] width 132 height 50
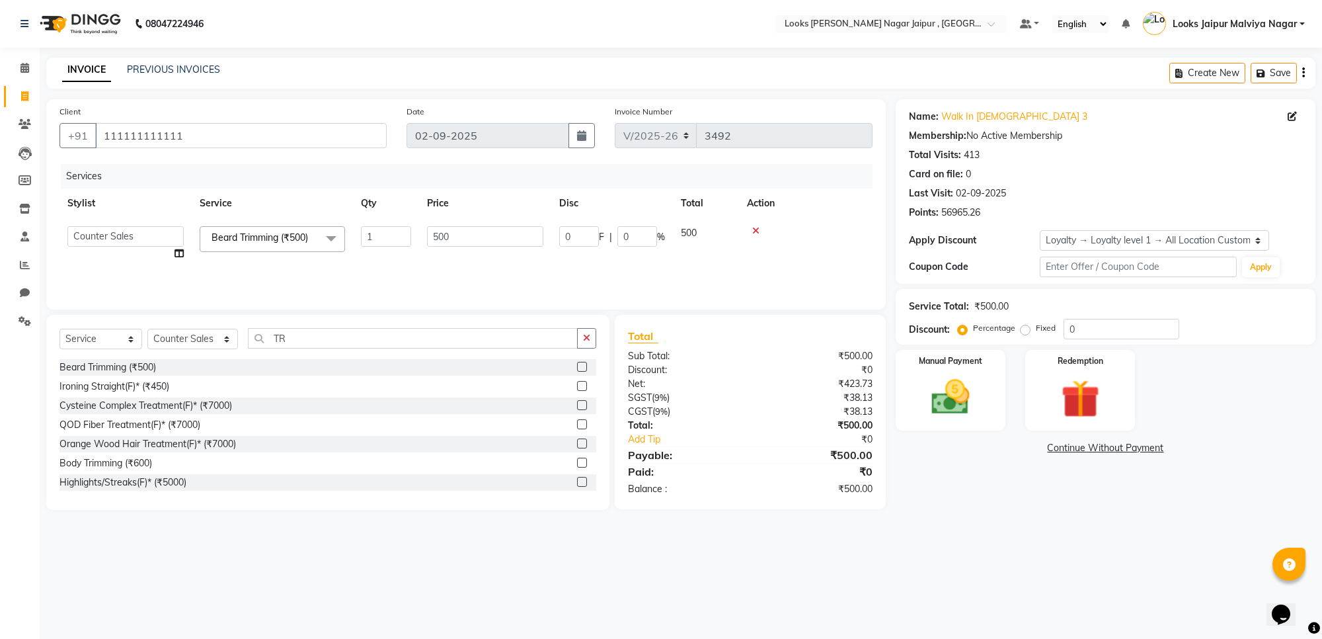
click at [499, 248] on td "500" at bounding box center [485, 243] width 132 height 50
click at [506, 230] on input "500" at bounding box center [485, 236] width 116 height 20
type input "5"
type input "354"
click at [940, 415] on img at bounding box center [950, 397] width 65 height 46
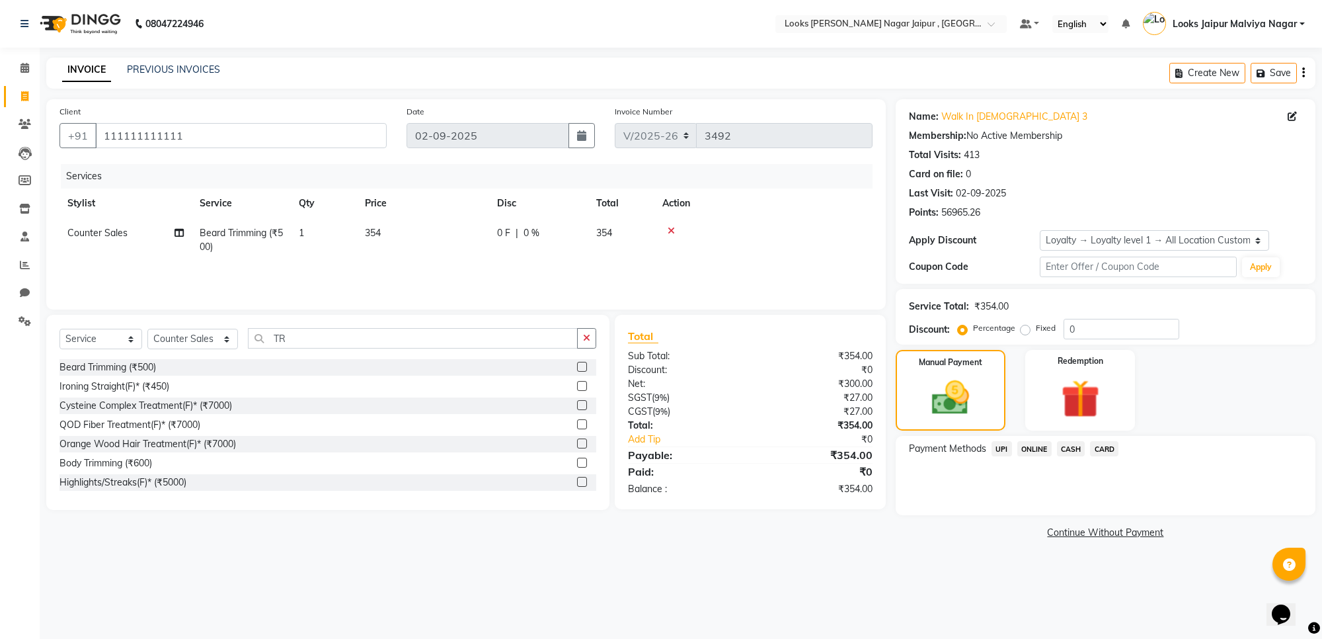
click at [1005, 451] on span "UPI" at bounding box center [1002, 448] width 20 height 15
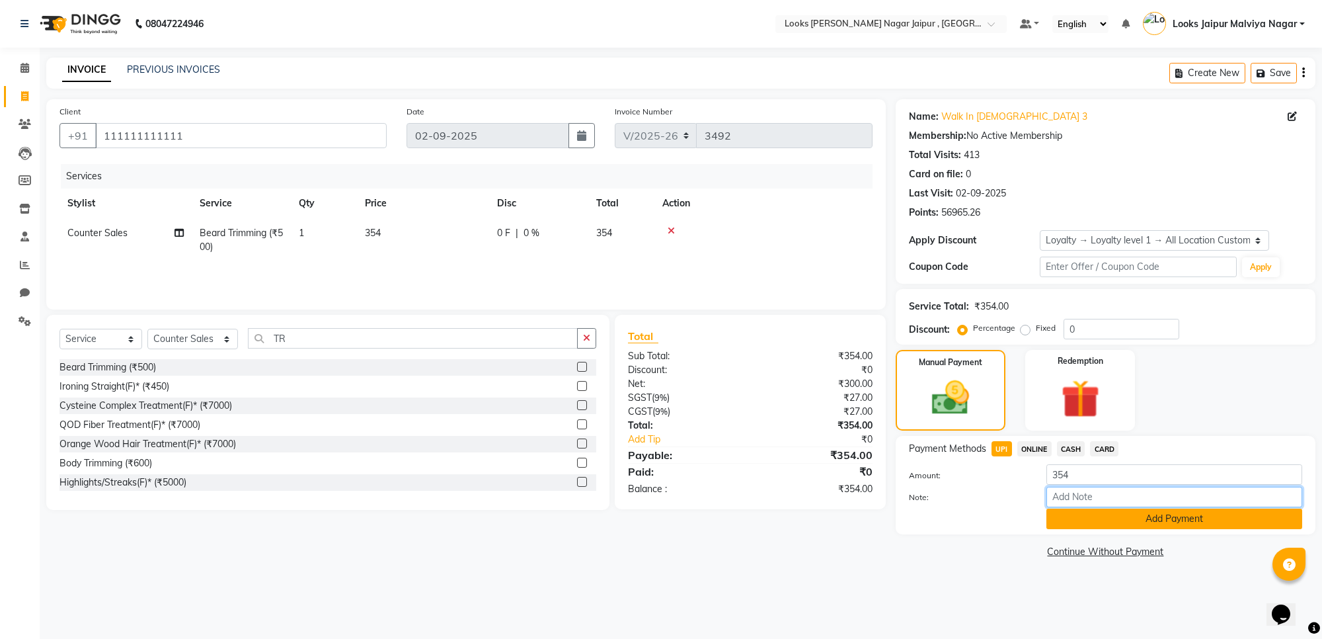
drag, startPoint x: 1082, startPoint y: 504, endPoint x: 1066, endPoint y: 521, distance: 22.9
click at [1082, 504] on input "Note:" at bounding box center [1175, 497] width 256 height 20
click at [1076, 508] on button "Add Payment" at bounding box center [1175, 518] width 256 height 20
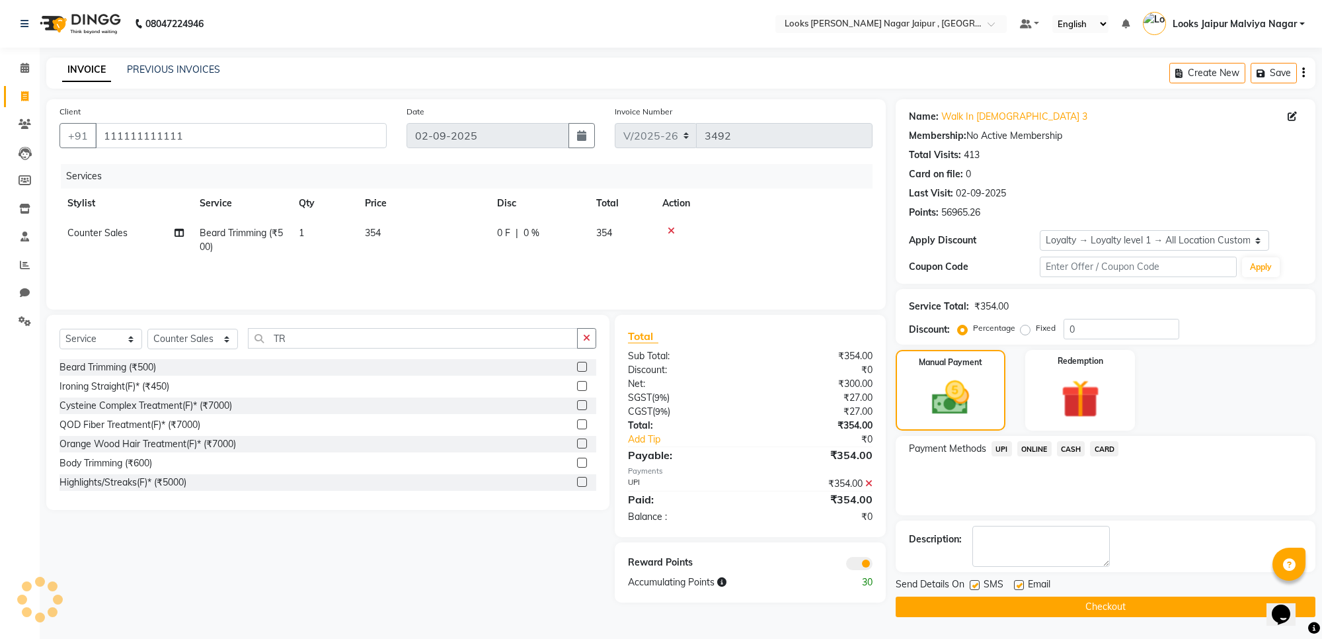
click at [1021, 579] on div "Email" at bounding box center [1037, 585] width 47 height 17
click at [976, 586] on label at bounding box center [975, 585] width 10 height 10
click at [976, 586] on input "checkbox" at bounding box center [974, 585] width 9 height 9
checkbox input "false"
drag, startPoint x: 1020, startPoint y: 587, endPoint x: 1018, endPoint y: 595, distance: 8.2
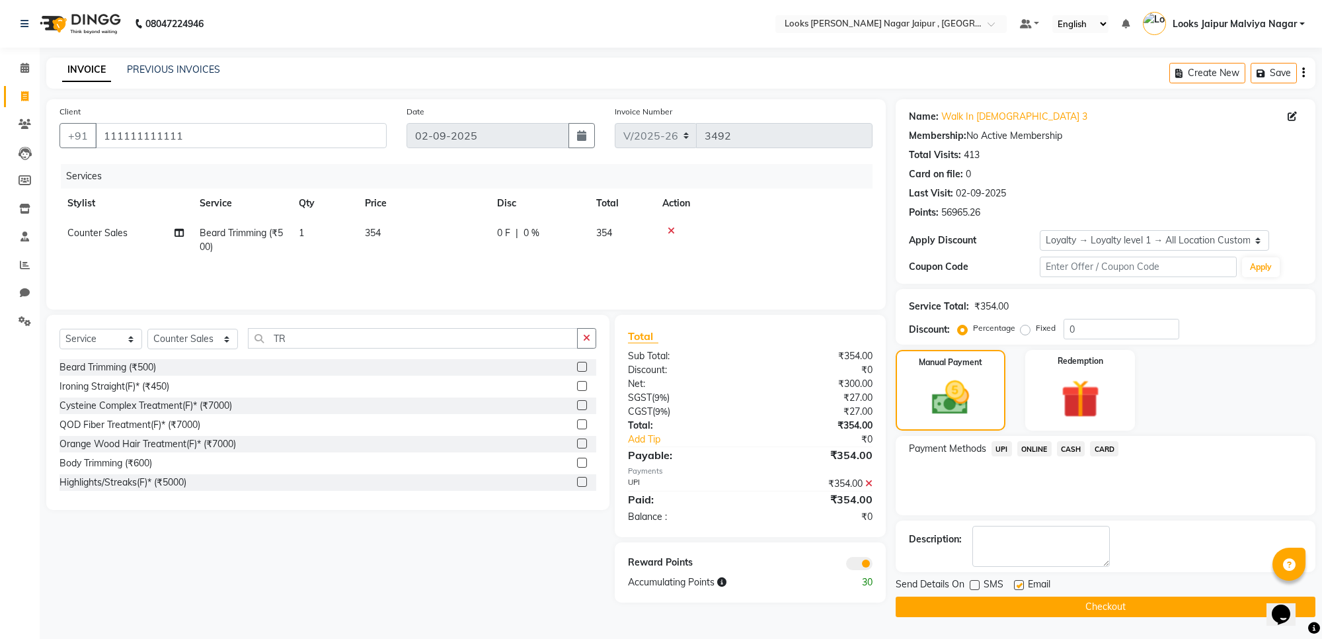
click at [1020, 592] on div at bounding box center [1018, 587] width 9 height 14
drag, startPoint x: 1015, startPoint y: 586, endPoint x: 1016, endPoint y: 596, distance: 9.9
click at [1016, 586] on label at bounding box center [1019, 585] width 10 height 10
click at [1016, 586] on input "checkbox" at bounding box center [1018, 585] width 9 height 9
checkbox input "false"
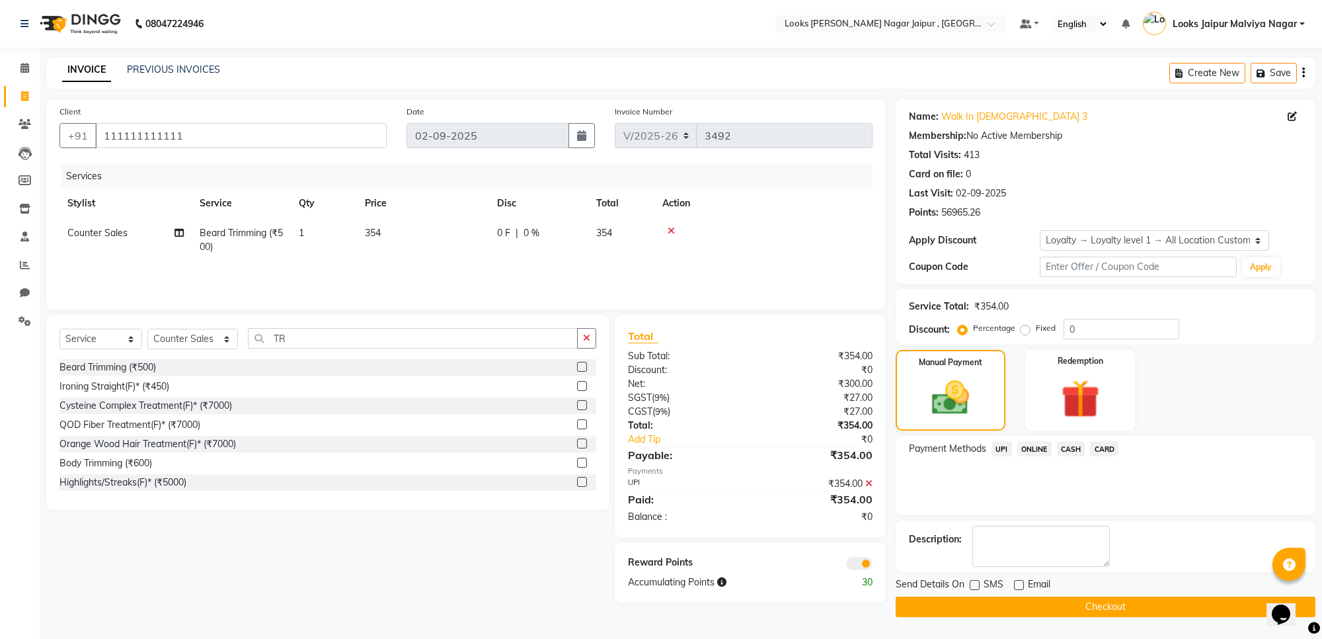
click at [1013, 606] on button "Checkout" at bounding box center [1106, 606] width 420 height 20
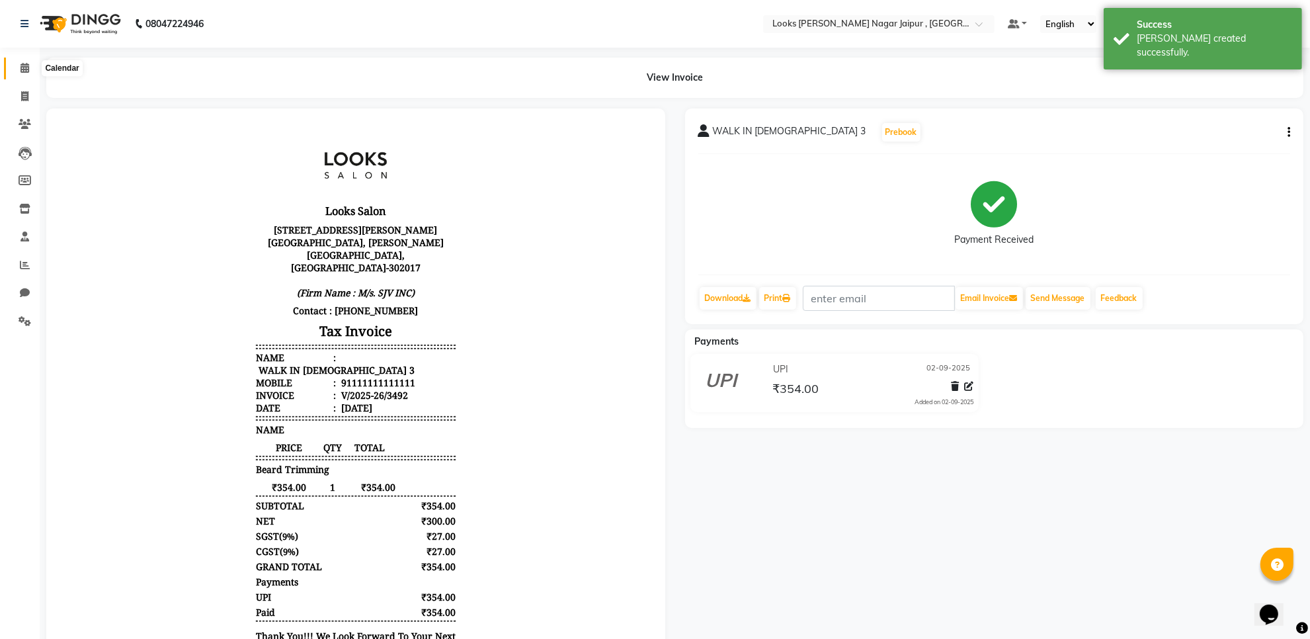
click at [24, 65] on icon at bounding box center [24, 68] width 9 height 10
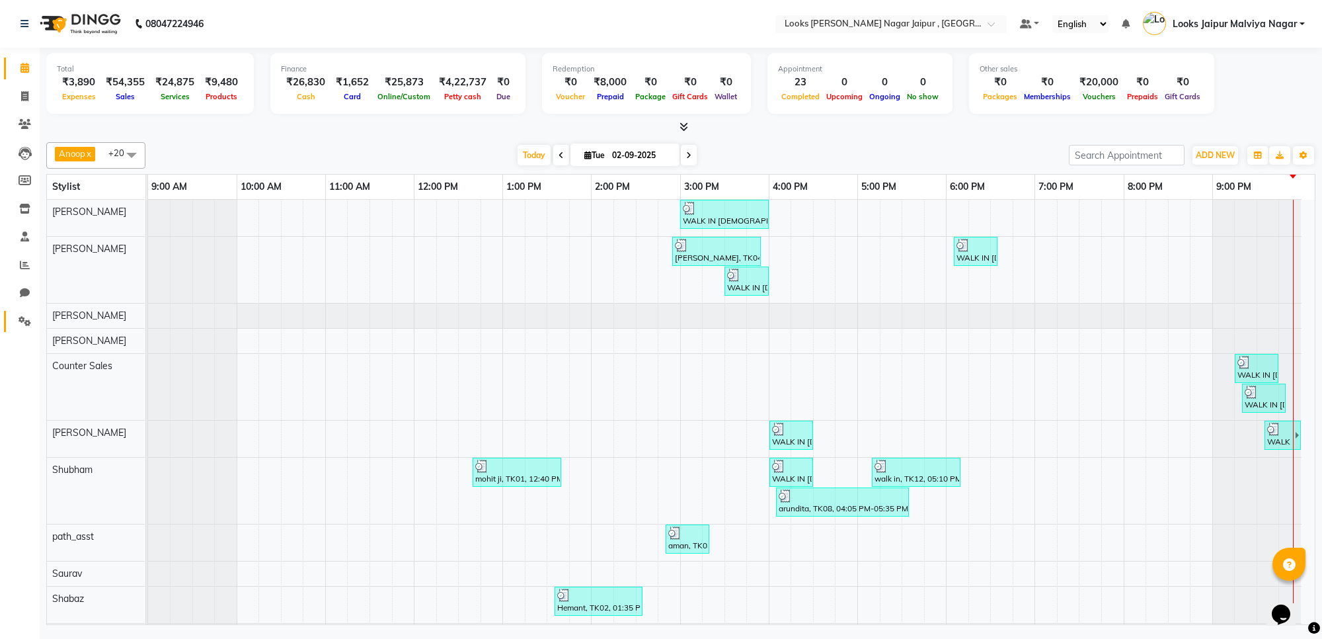
click at [5, 314] on link "Settings" at bounding box center [20, 322] width 32 height 22
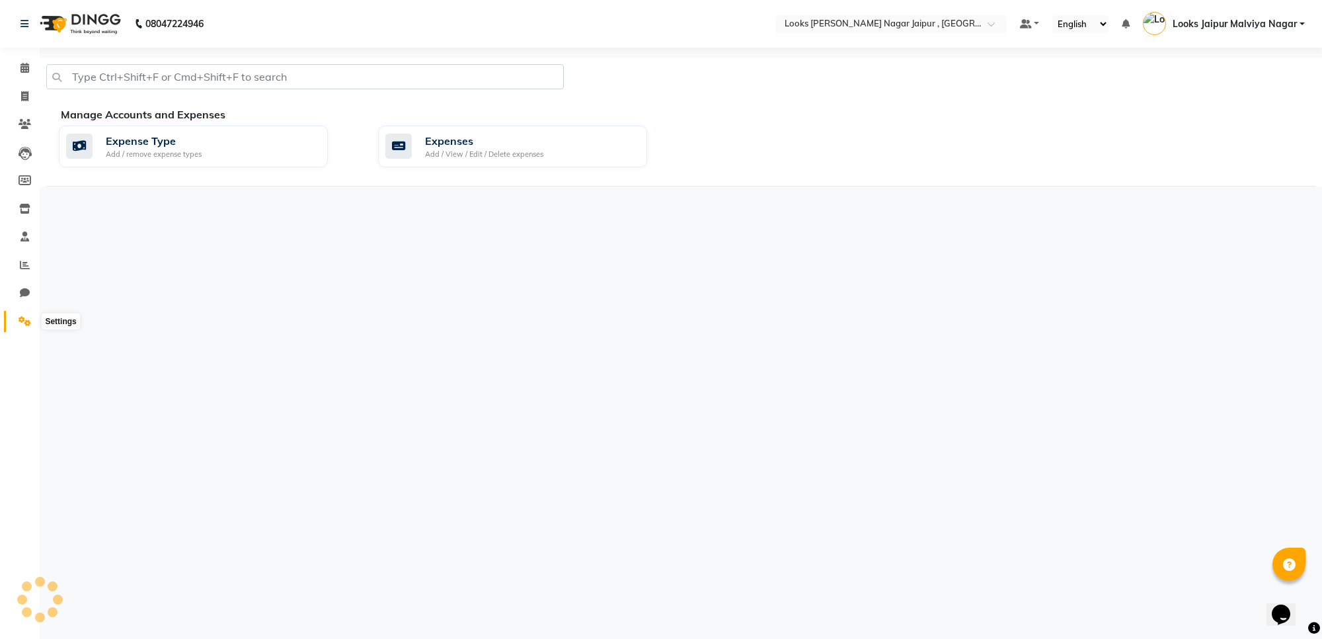
click at [15, 324] on span at bounding box center [24, 321] width 23 height 15
click at [426, 156] on div "Add / View / Edit / Delete expenses" at bounding box center [484, 154] width 118 height 11
